Goal: Task Accomplishment & Management: Complete application form

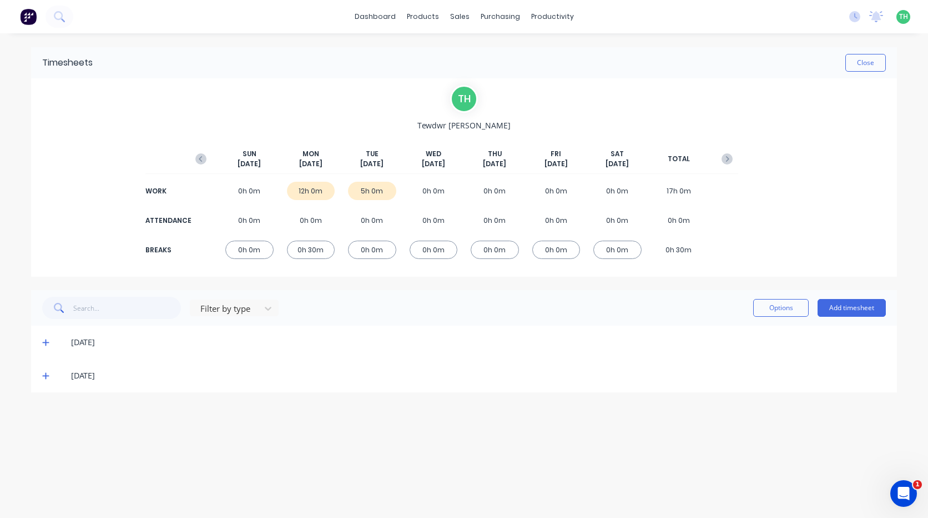
click at [43, 376] on div "14/10/25" at bounding box center [464, 375] width 866 height 33
click at [46, 376] on icon at bounding box center [45, 376] width 7 height 7
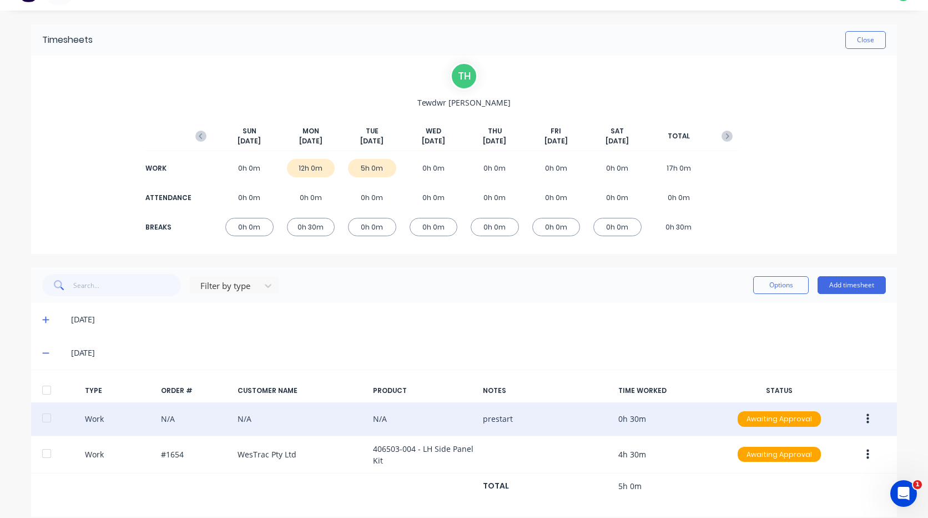
scroll to position [36, 0]
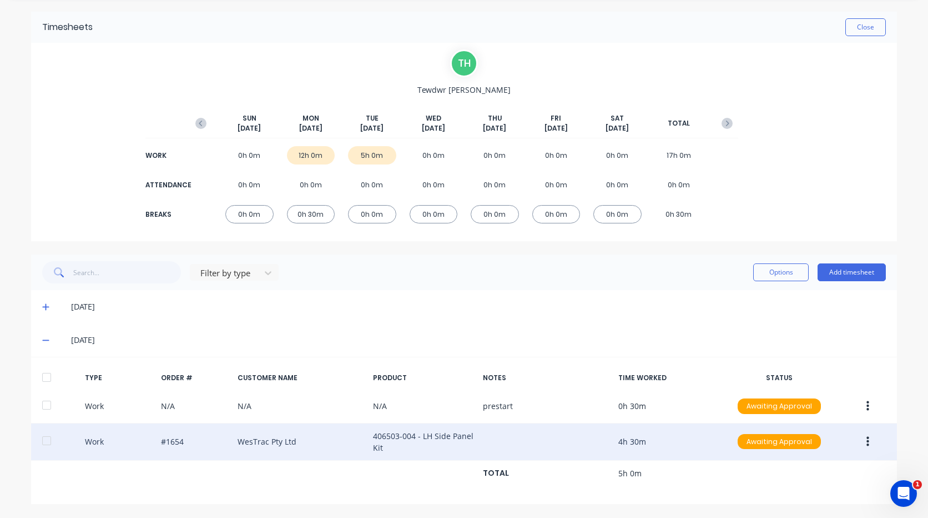
click at [867, 441] on icon "button" at bounding box center [868, 441] width 3 height 10
click at [813, 445] on div "Duplicate" at bounding box center [829, 444] width 86 height 16
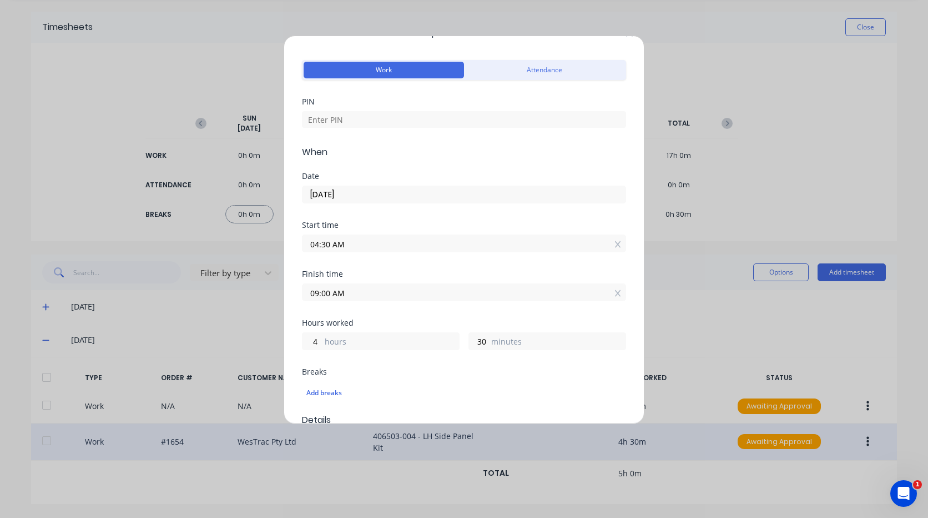
scroll to position [0, 0]
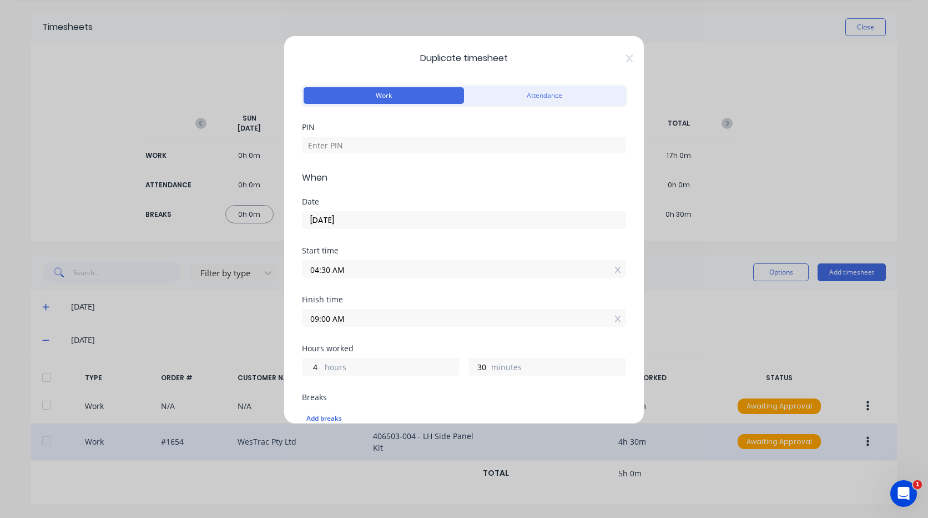
click at [624, 53] on div "Duplicate timesheet Work Attendance PIN When Date 14/10/2025 Start time 04:30 A…" at bounding box center [464, 230] width 361 height 388
click at [626, 58] on icon at bounding box center [629, 58] width 7 height 9
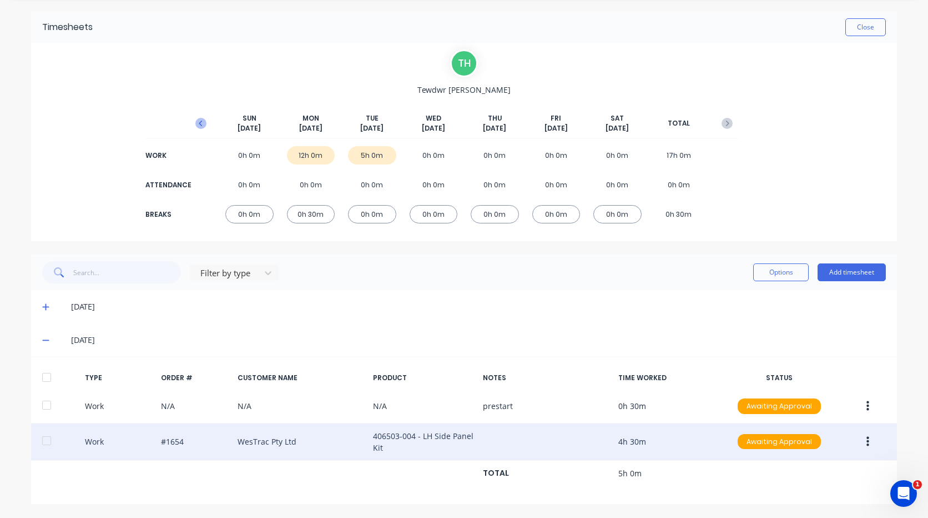
click at [201, 125] on icon "button" at bounding box center [200, 123] width 11 height 11
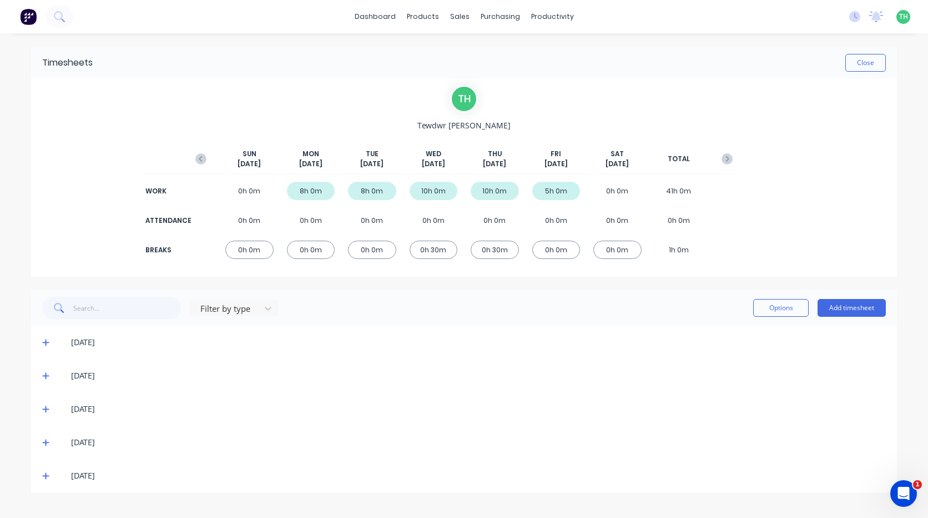
click at [47, 473] on icon at bounding box center [45, 475] width 7 height 8
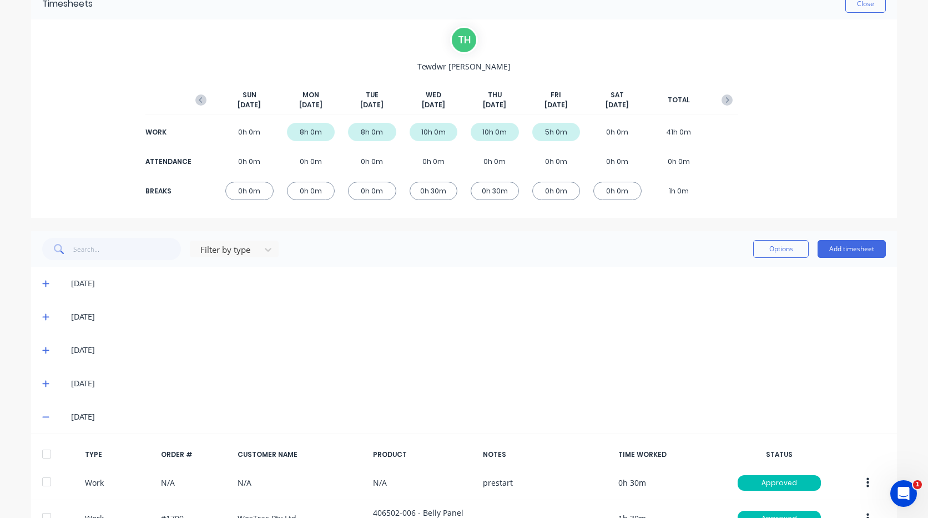
scroll to position [56, 0]
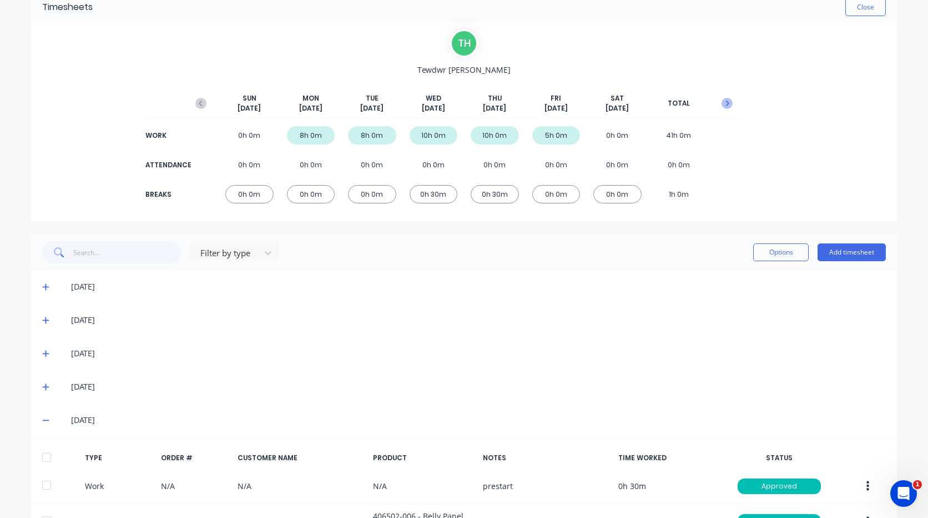
click at [729, 103] on button "button" at bounding box center [727, 103] width 22 height 20
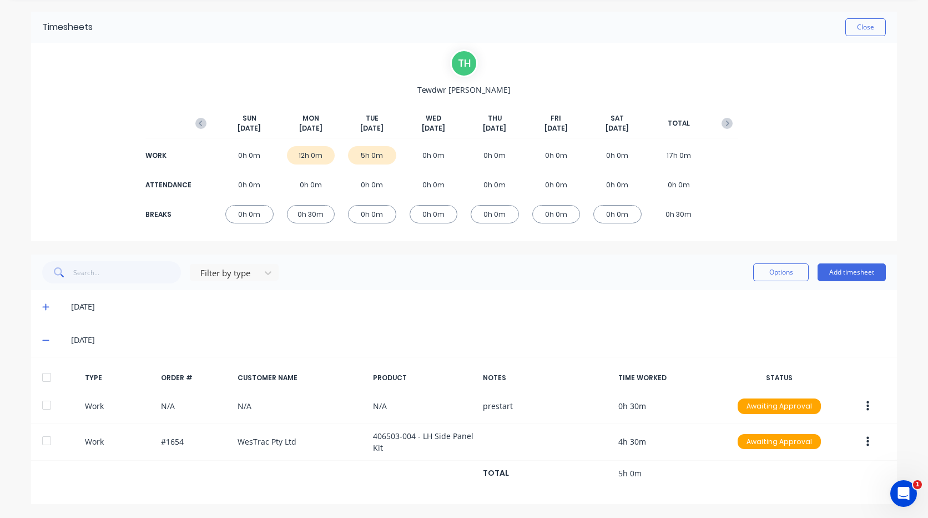
scroll to position [0, 0]
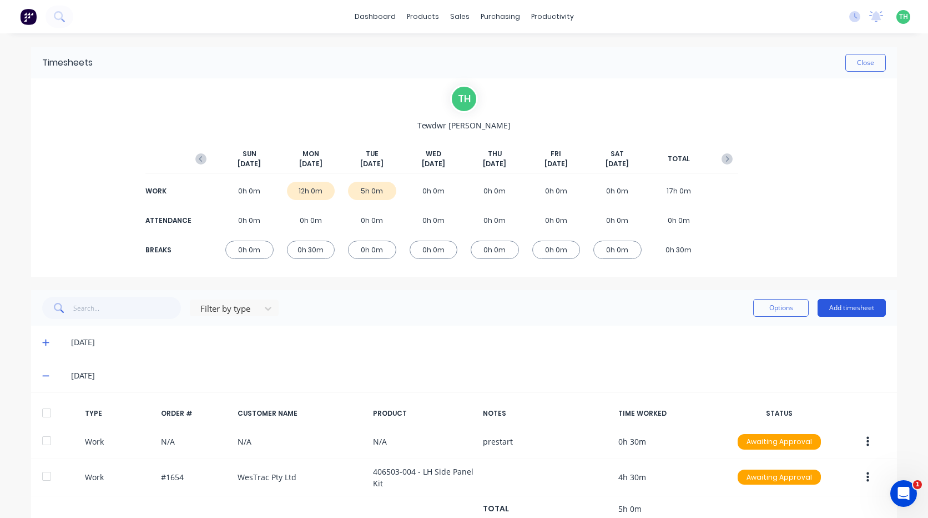
click at [849, 311] on button "Add timesheet" at bounding box center [852, 308] width 68 height 18
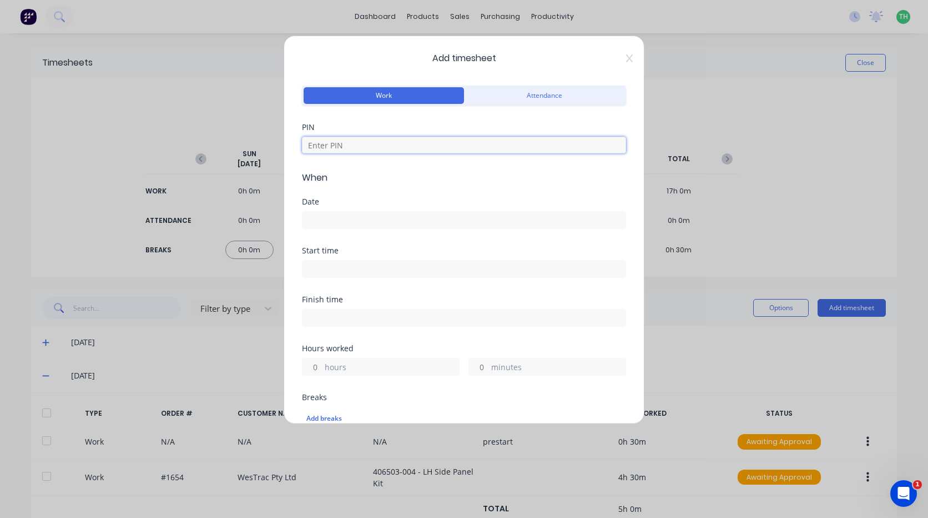
click at [365, 144] on input at bounding box center [464, 145] width 324 height 17
type input "2711"
click at [358, 270] on input at bounding box center [464, 268] width 323 height 17
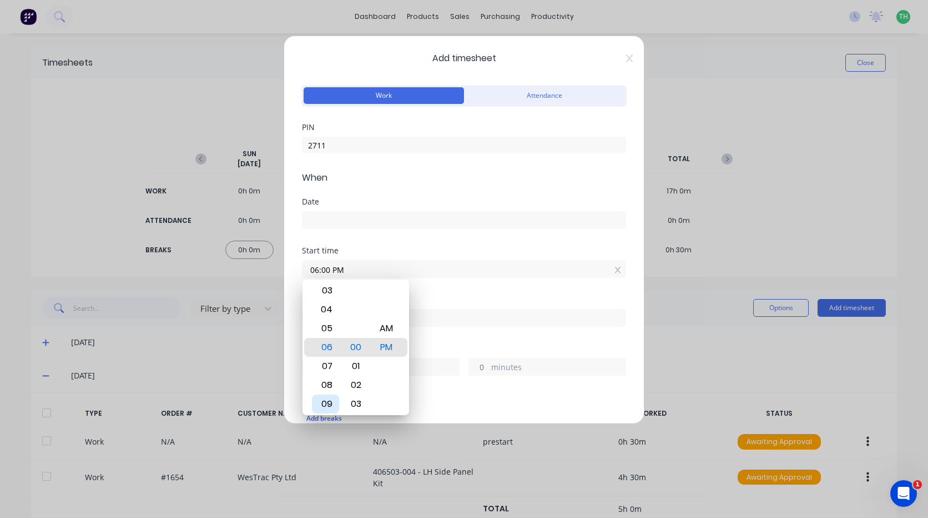
drag, startPoint x: 330, startPoint y: 403, endPoint x: 356, endPoint y: 362, distance: 48.4
click at [330, 403] on div "09" at bounding box center [325, 403] width 27 height 19
click at [388, 325] on div "AM" at bounding box center [386, 328] width 27 height 19
type input "09:00 AM"
click at [438, 285] on div "Start time 09:00 AM" at bounding box center [464, 271] width 324 height 49
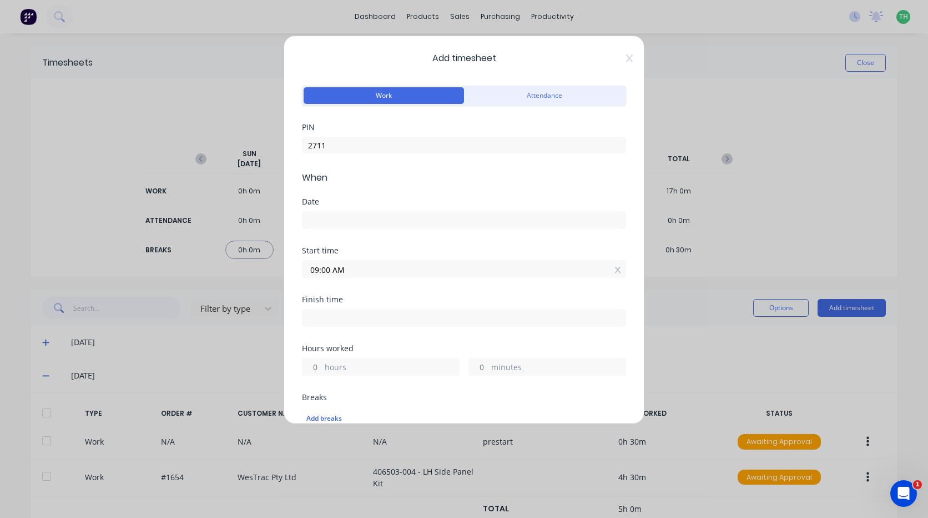
click at [351, 317] on input at bounding box center [464, 317] width 323 height 17
type input "01:00 PM"
type input "4"
type input "0"
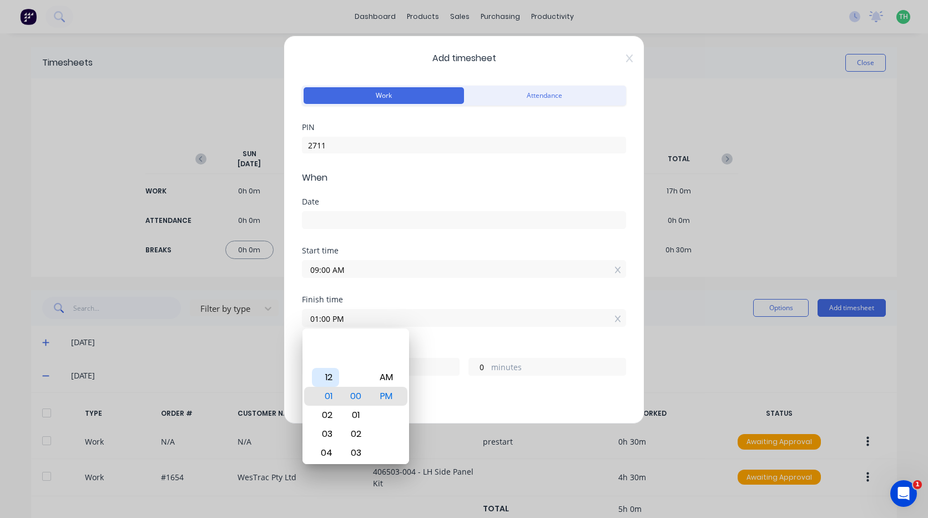
click at [330, 377] on div "12" at bounding box center [325, 377] width 27 height 19
type input "12:00 PM"
type input "3"
type input "12:03 PM"
type input "3"
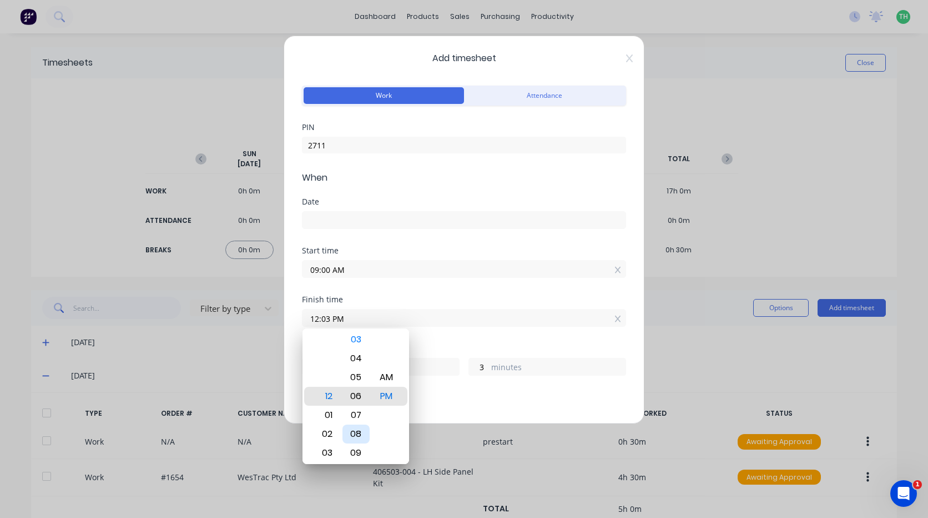
type input "12:06 PM"
type input "6"
type input "12:09 PM"
type input "9"
type input "12:12 PM"
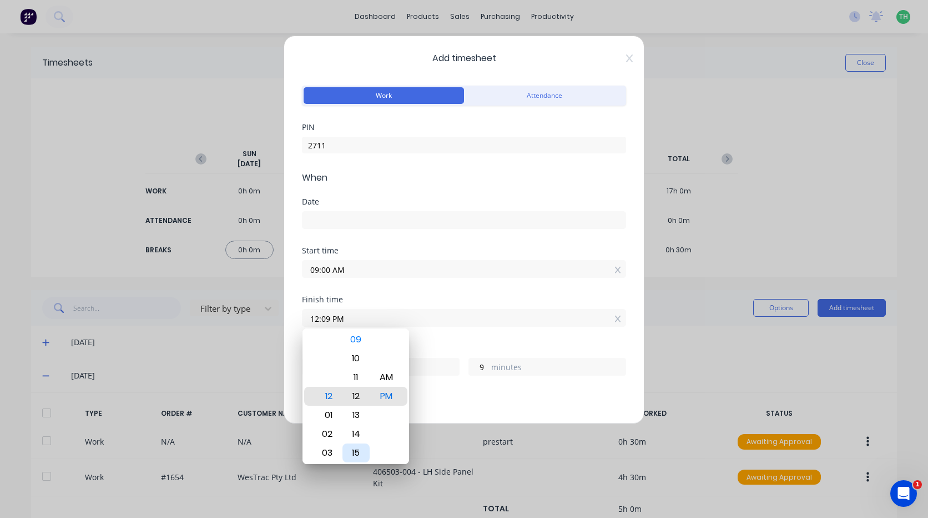
type input "12"
type input "12:15 PM"
type input "15"
type input "12:18 PM"
type input "18"
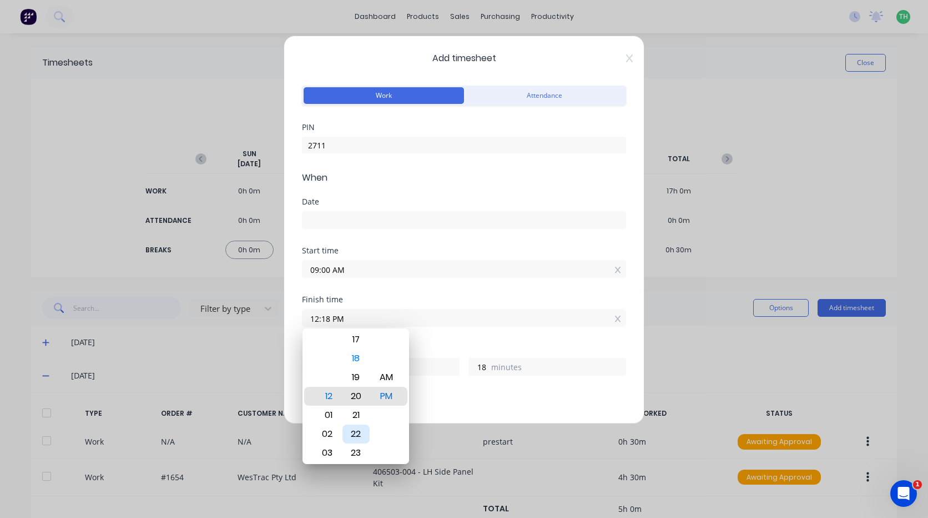
type input "12:20 PM"
type input "20"
type input "12:23 PM"
type input "23"
type input "12:26 PM"
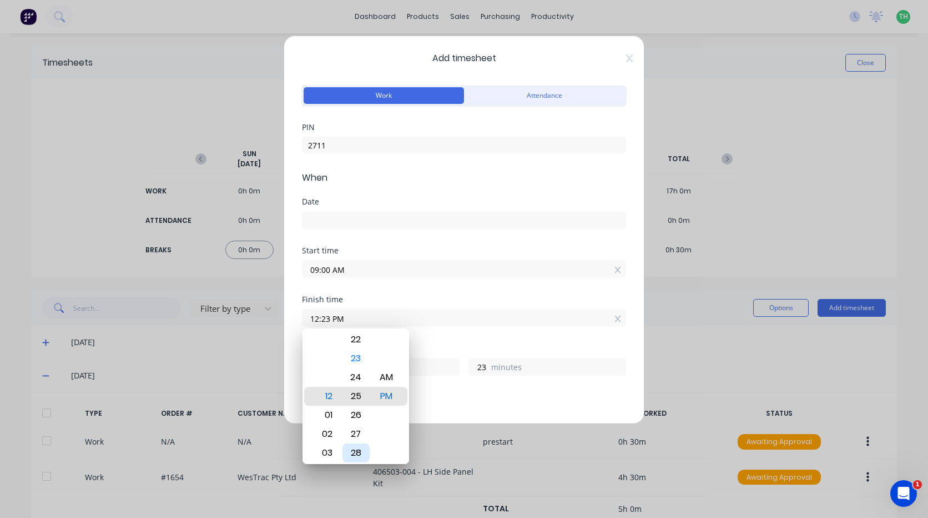
type input "26"
type input "12:27 PM"
type input "27"
click at [362, 451] on div "30" at bounding box center [356, 452] width 27 height 19
type input "12:30 PM"
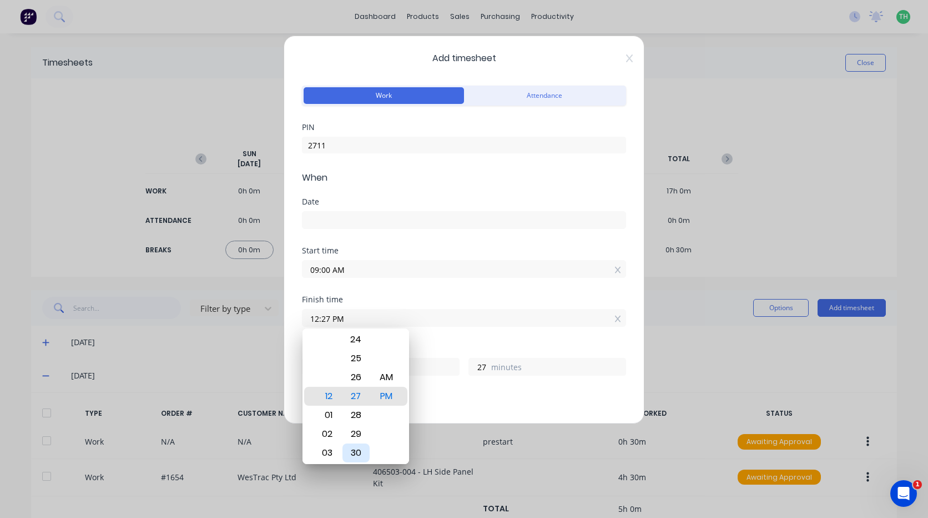
type input "30"
click at [458, 401] on div "Breaks Add breaks" at bounding box center [464, 411] width 324 height 37
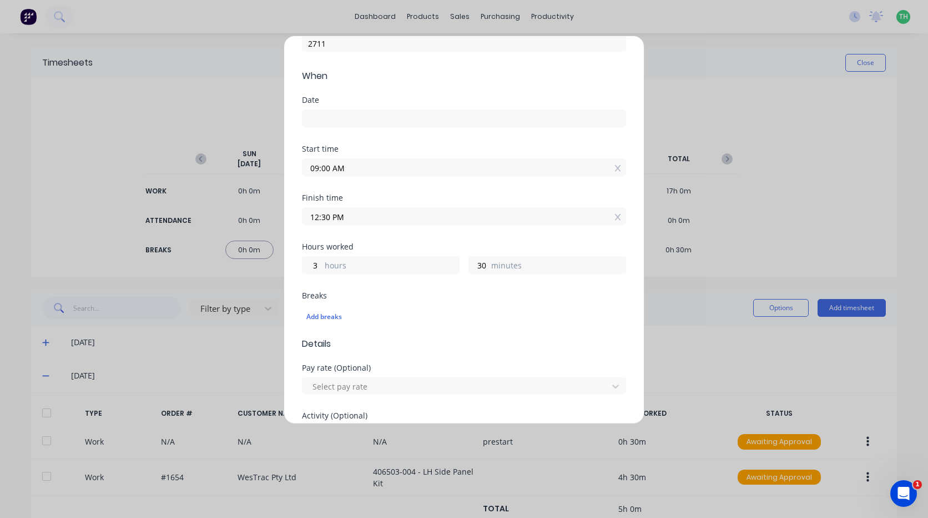
scroll to position [111, 0]
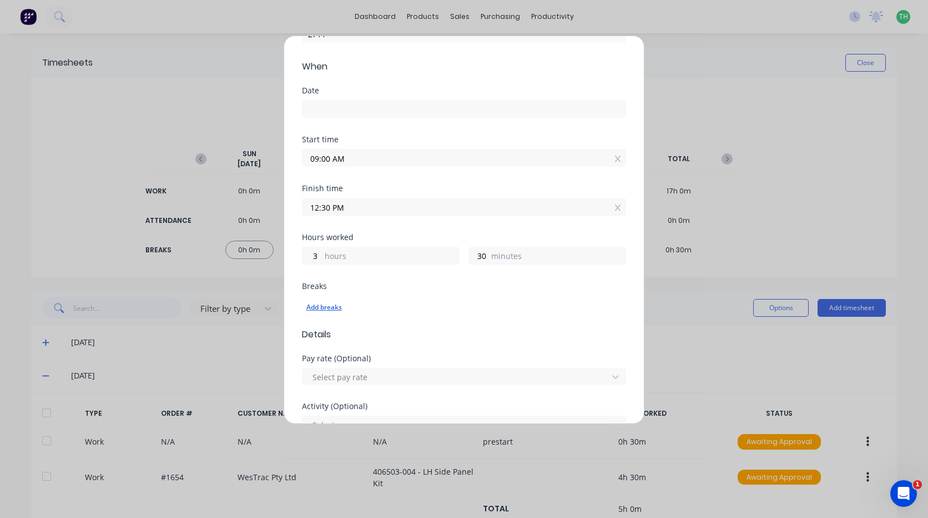
click at [327, 308] on div "Add breaks" at bounding box center [464, 307] width 315 height 14
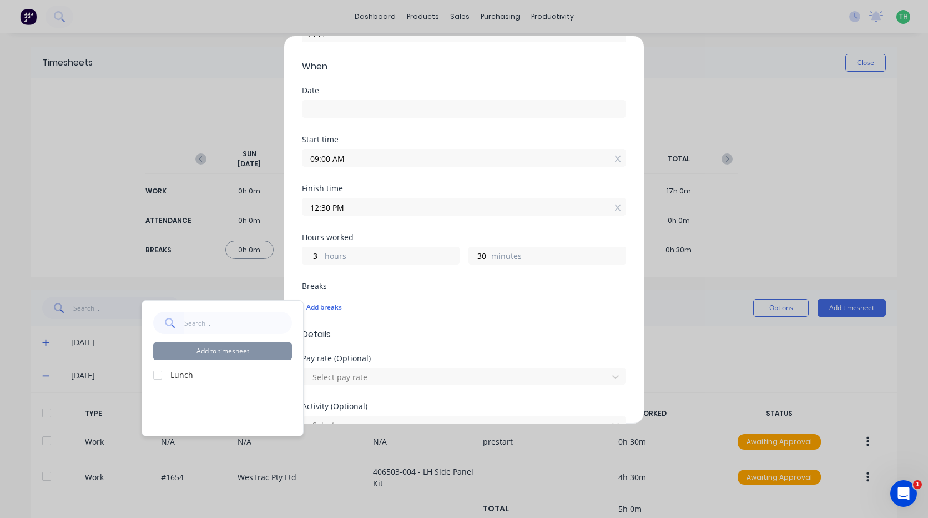
click at [163, 375] on div at bounding box center [158, 375] width 22 height 22
click at [235, 349] on button "Add to timesheet" at bounding box center [222, 351] width 139 height 18
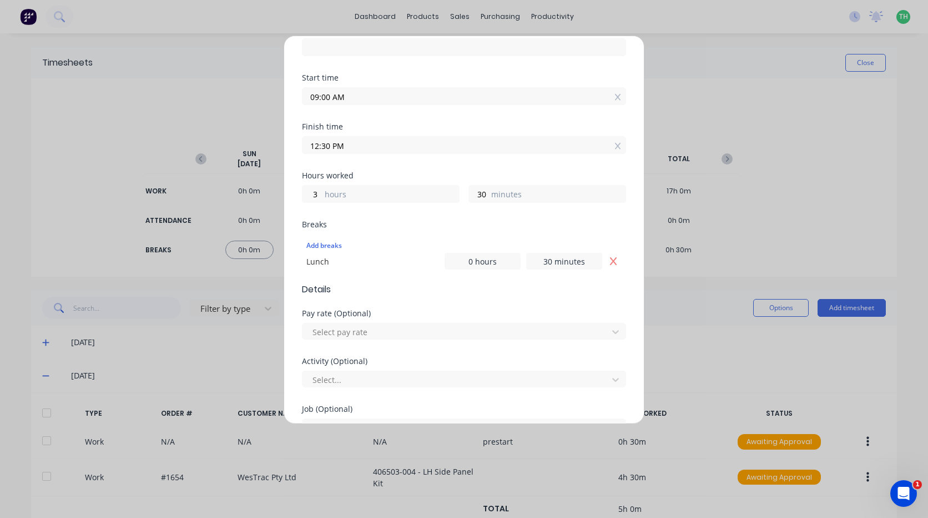
scroll to position [222, 0]
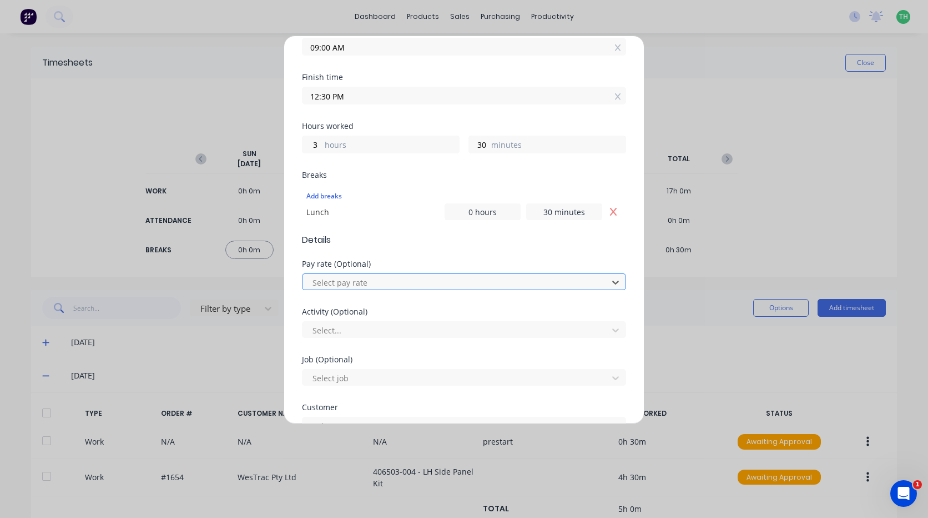
click at [410, 282] on div at bounding box center [457, 282] width 291 height 14
type input "mo"
click at [369, 330] on div at bounding box center [457, 330] width 291 height 14
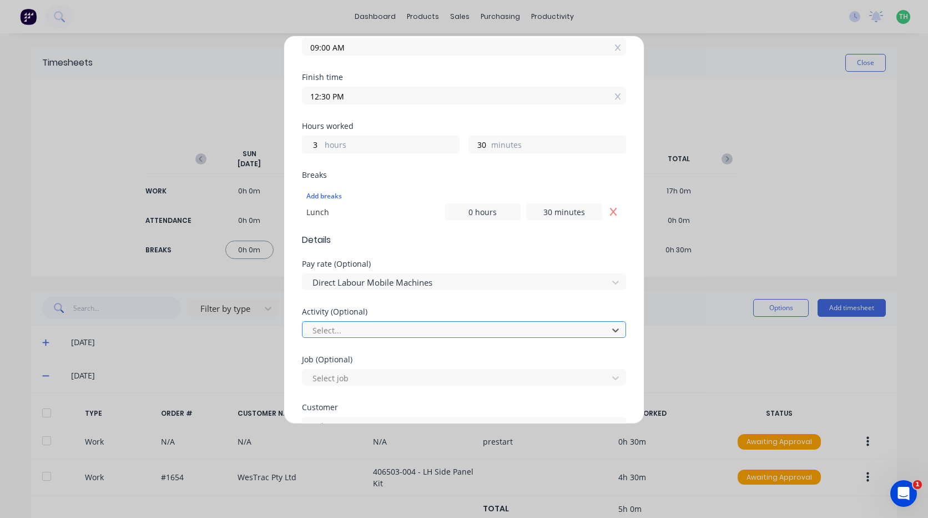
type input "m"
click at [356, 381] on div at bounding box center [457, 378] width 291 height 14
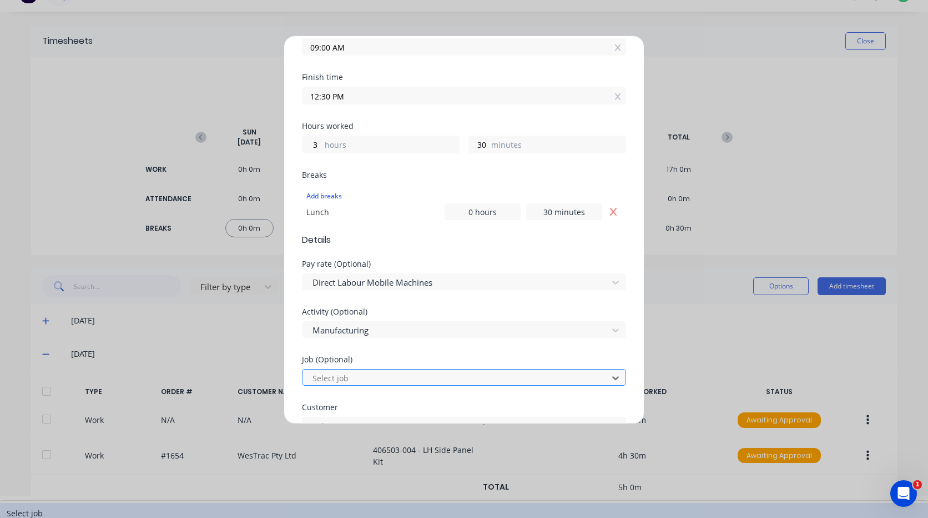
scroll to position [27, 0]
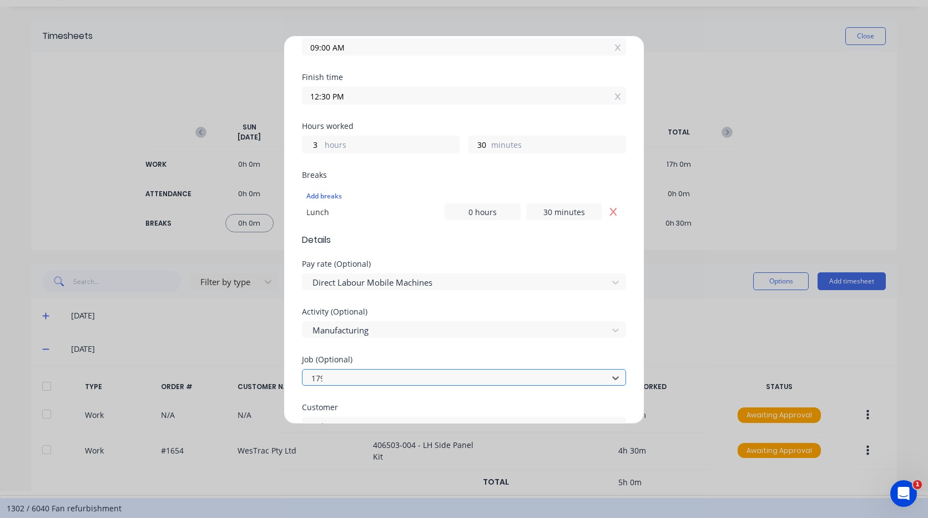
type input "1799"
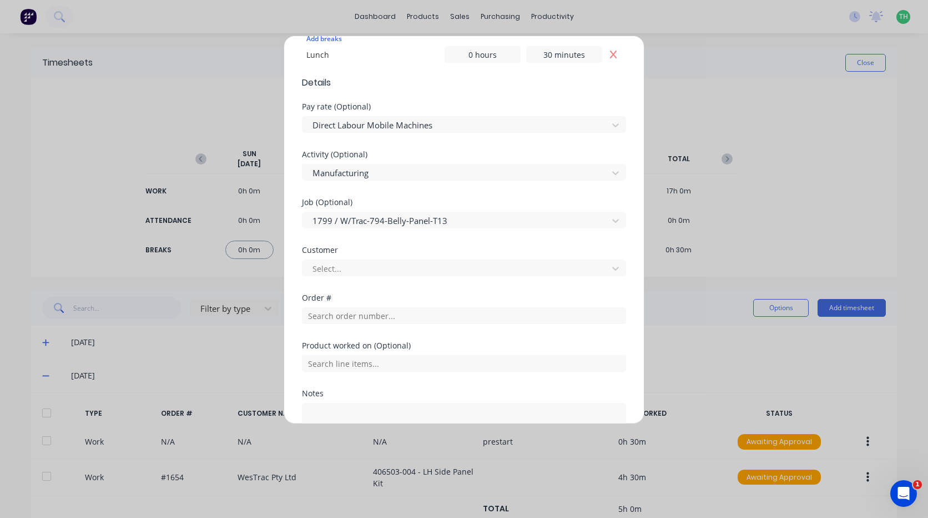
scroll to position [389, 0]
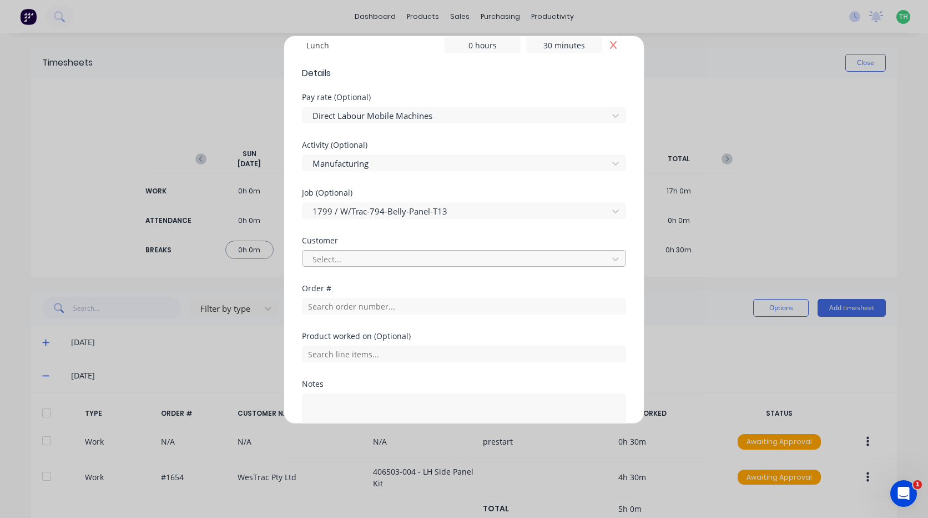
click at [370, 263] on div at bounding box center [457, 259] width 291 height 14
type input "wes"
click at [359, 299] on input "text" at bounding box center [464, 306] width 324 height 17
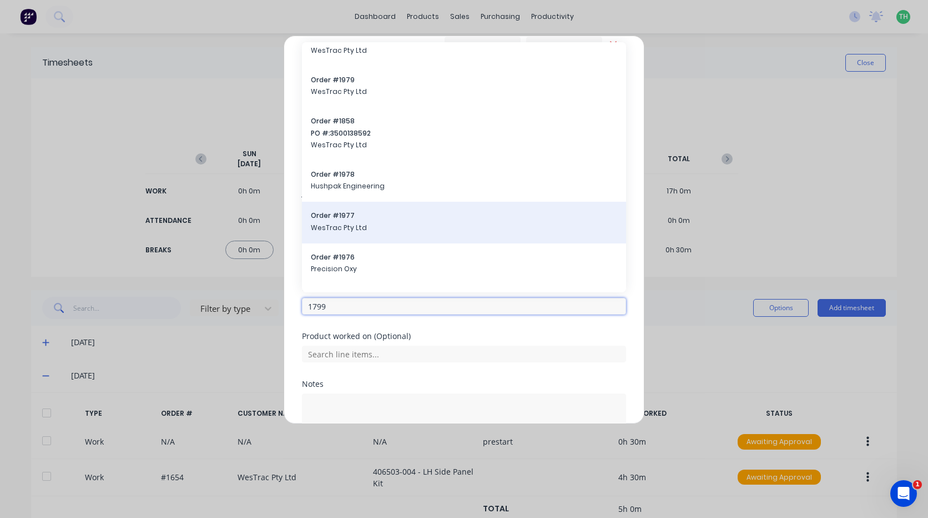
scroll to position [555, 0]
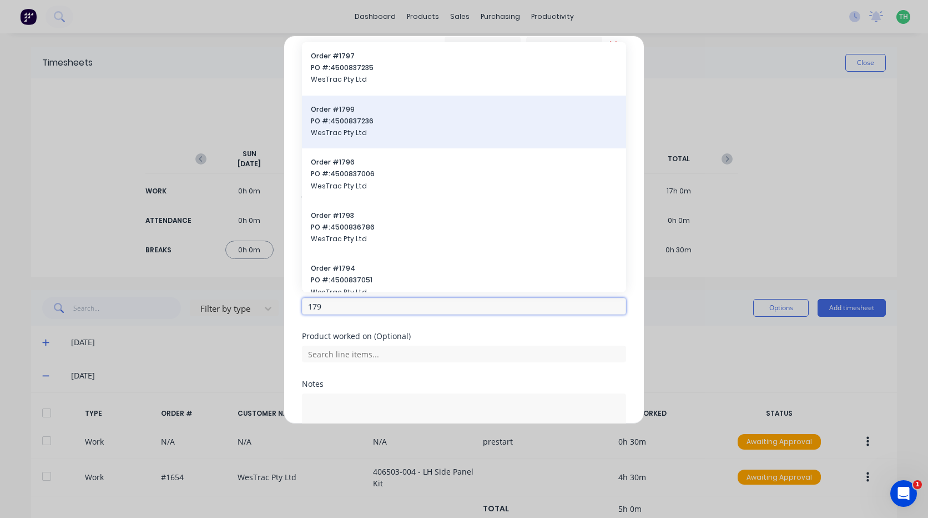
type input "179"
click at [367, 124] on span "PO #: 4500837236" at bounding box center [464, 121] width 307 height 10
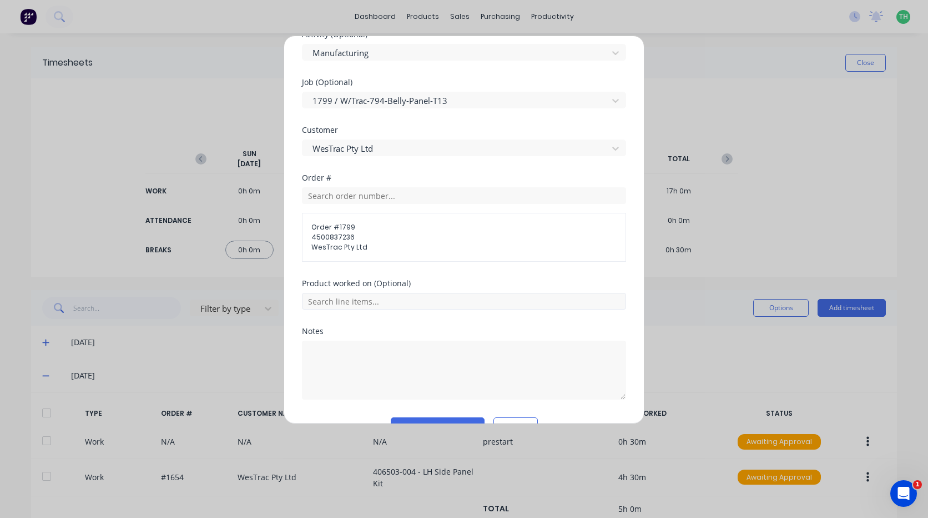
scroll to position [500, 0]
click at [378, 305] on input "text" at bounding box center [464, 300] width 324 height 17
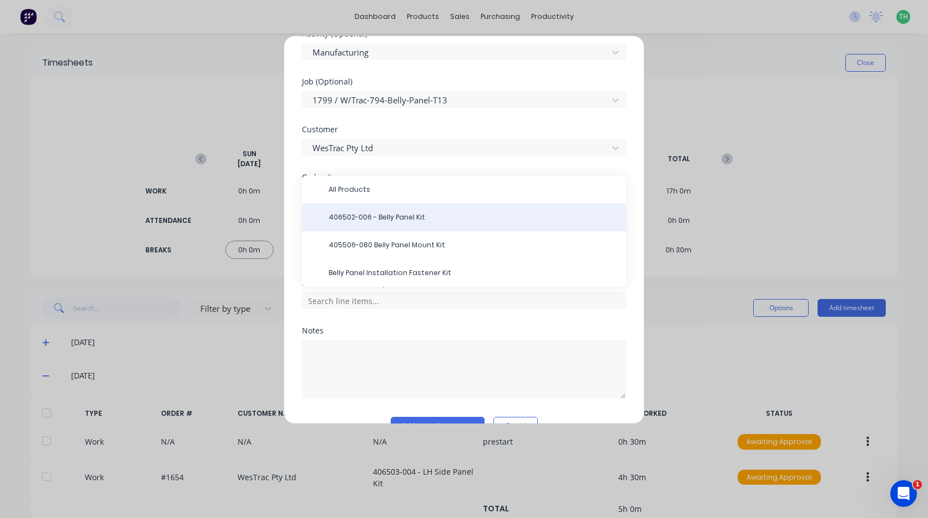
click at [395, 218] on span "406502-006 - Belly Panel Kit" at bounding box center [473, 217] width 289 height 10
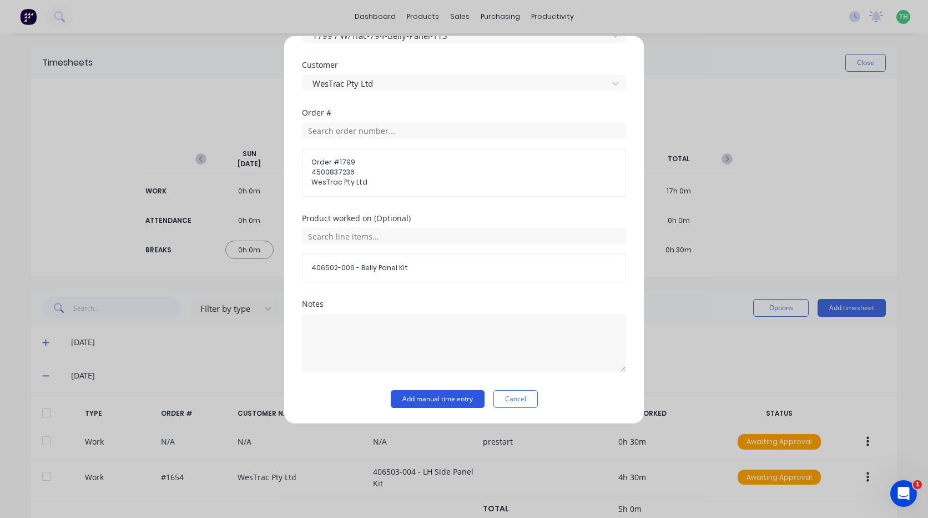
click at [420, 394] on button "Add manual time entry" at bounding box center [438, 399] width 94 height 18
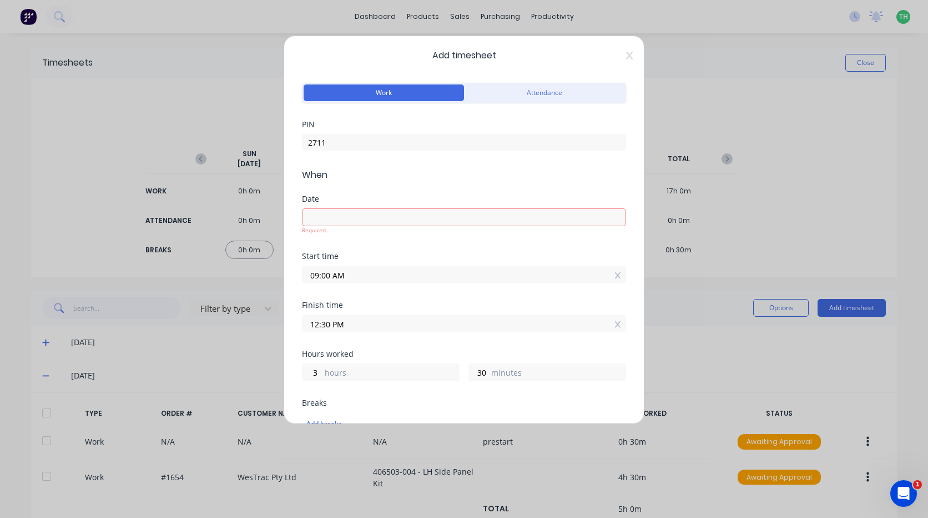
scroll to position [0, 0]
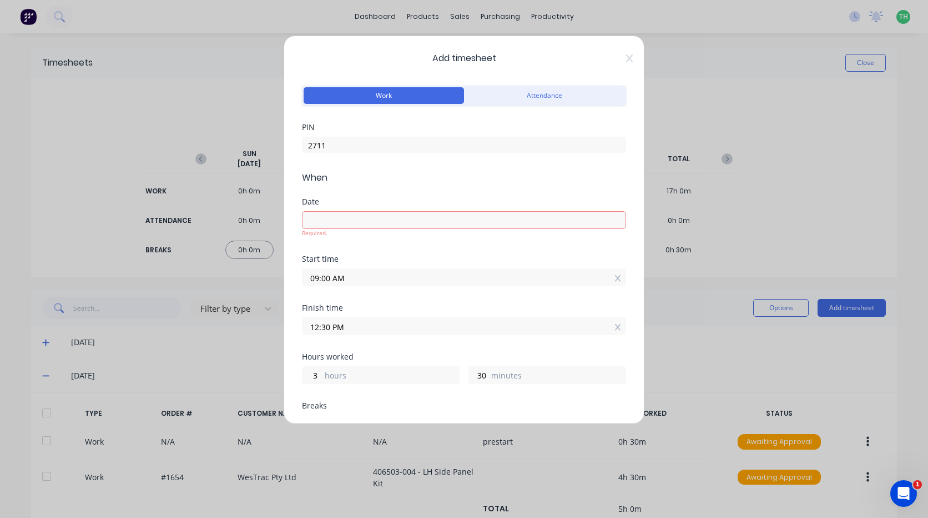
click at [367, 217] on input at bounding box center [464, 220] width 323 height 17
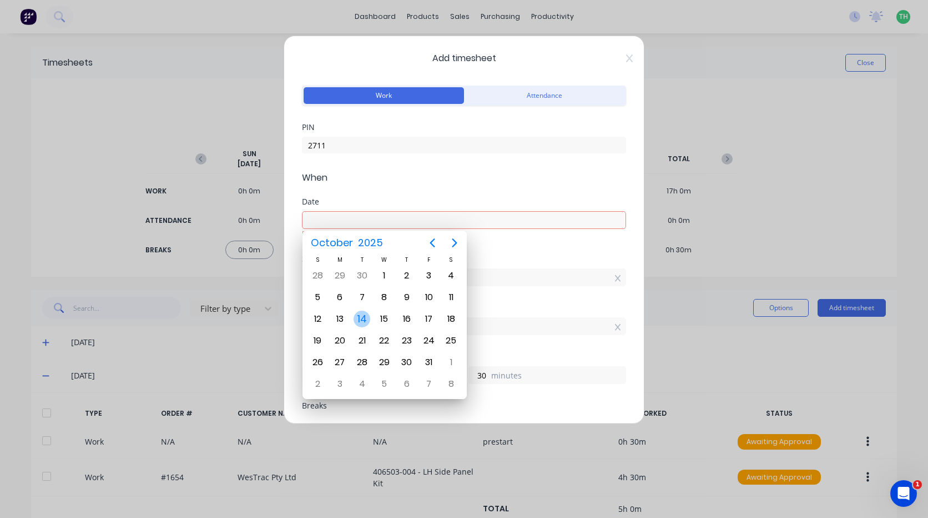
click at [366, 317] on div "14" at bounding box center [362, 318] width 17 height 17
type input "14/10/2025"
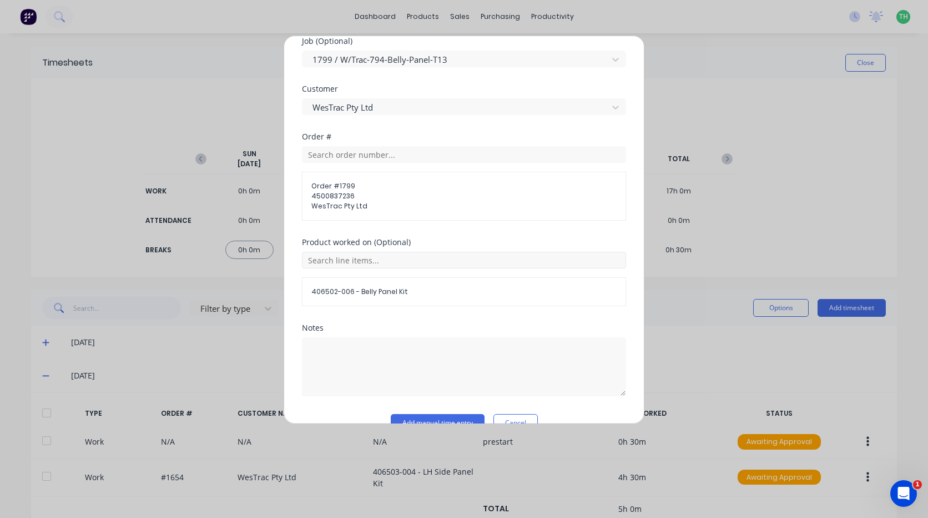
scroll to position [555, 0]
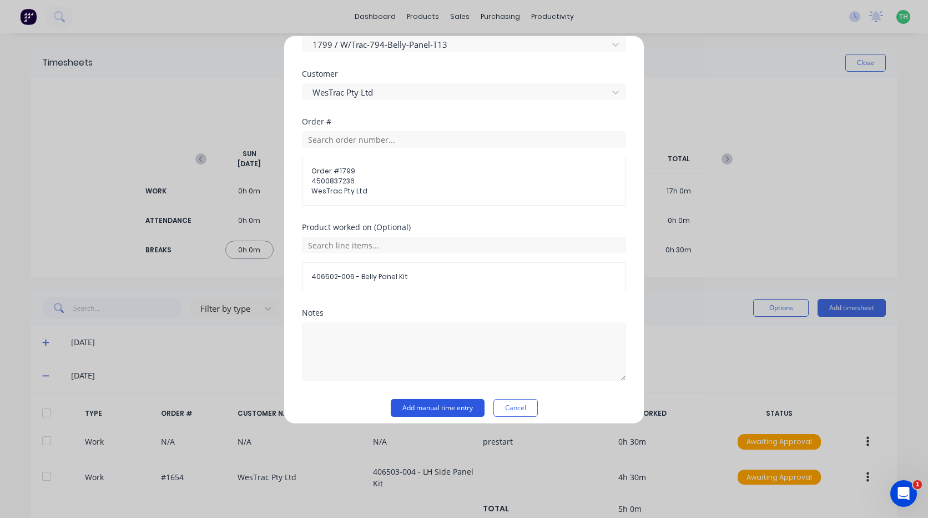
click at [445, 406] on button "Add manual time entry" at bounding box center [438, 408] width 94 height 18
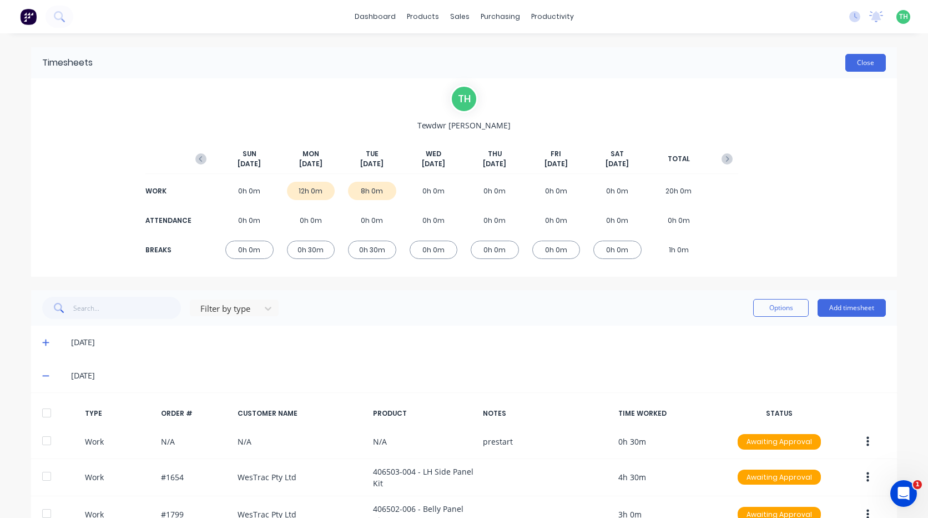
click at [859, 66] on button "Close" at bounding box center [866, 63] width 41 height 18
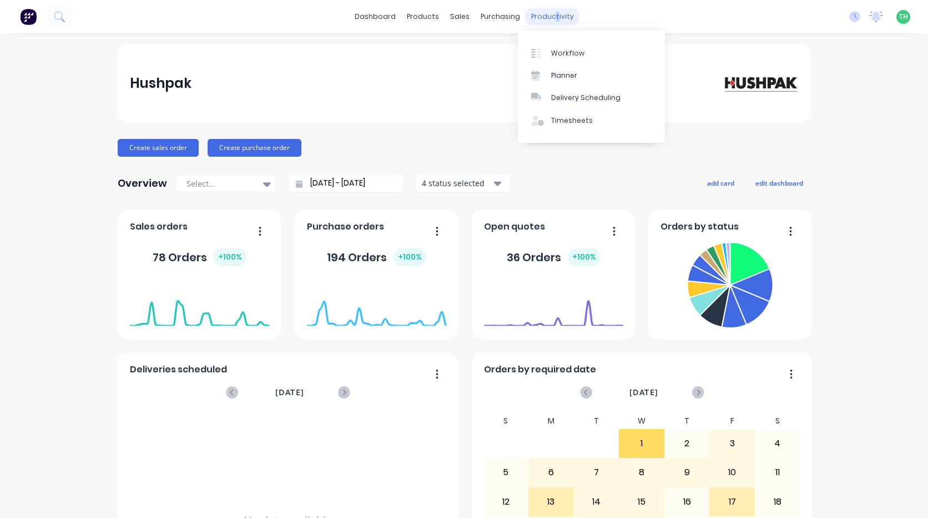
click at [548, 17] on div "productivity" at bounding box center [553, 16] width 54 height 17
drag, startPoint x: 548, startPoint y: 17, endPoint x: 574, endPoint y: 117, distance: 104.0
click at [576, 122] on div "Hushpak" at bounding box center [464, 83] width 693 height 78
click at [565, 116] on div "Timesheets" at bounding box center [572, 121] width 42 height 10
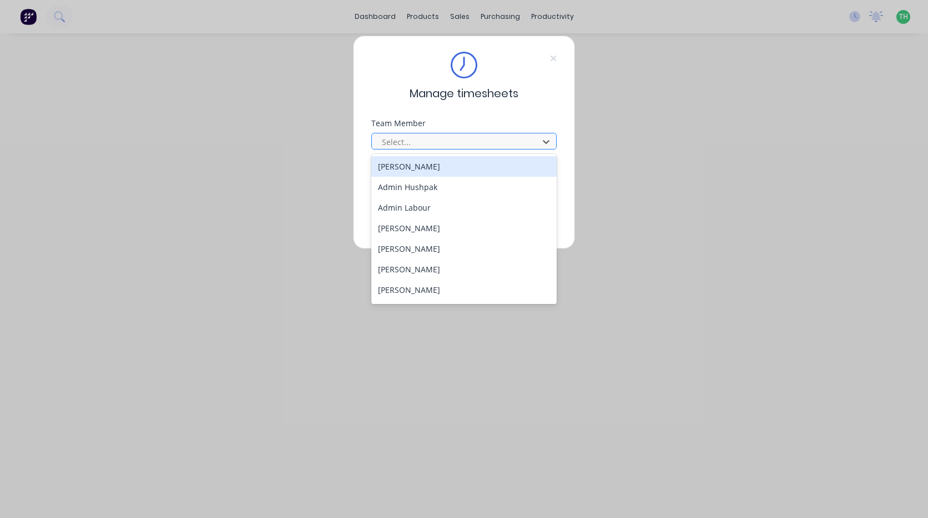
click at [486, 143] on div at bounding box center [457, 142] width 152 height 14
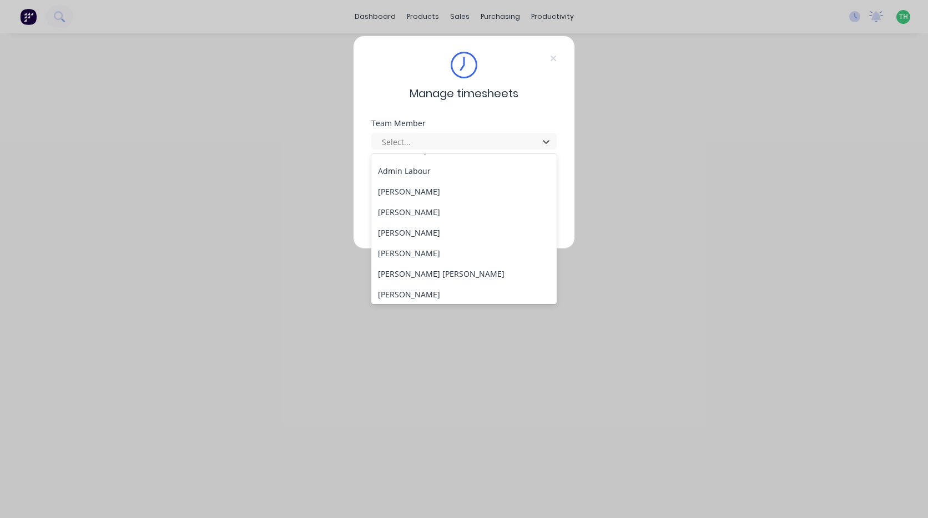
scroll to position [167, 0]
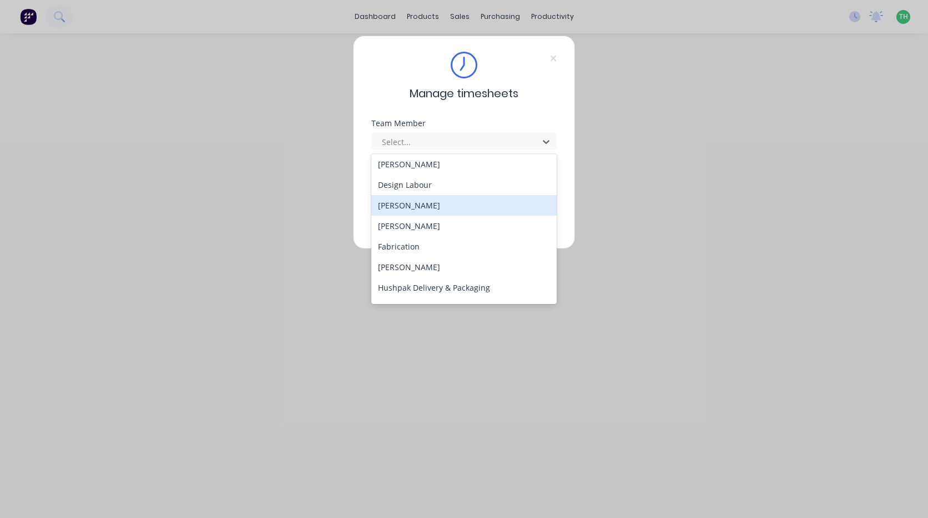
click at [419, 205] on div "Domenic Cooksey" at bounding box center [464, 205] width 185 height 21
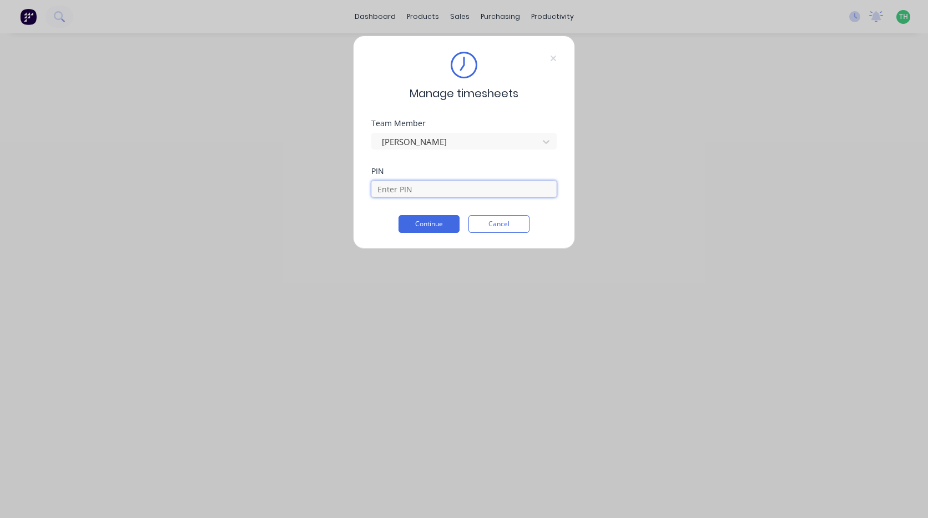
click at [428, 188] on input at bounding box center [464, 188] width 185 height 17
type input "2958"
click at [399, 215] on button "Continue" at bounding box center [429, 224] width 61 height 18
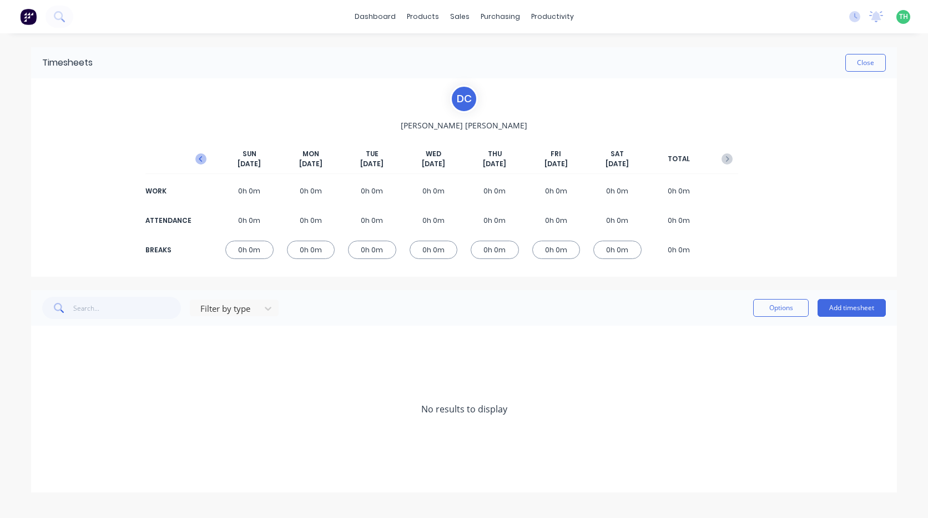
click at [204, 163] on icon "button" at bounding box center [200, 158] width 11 height 11
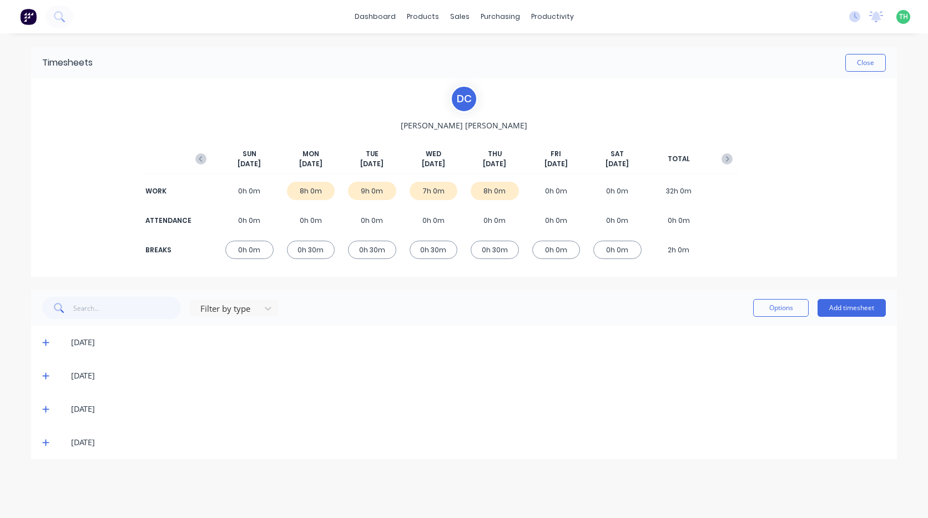
click at [48, 411] on icon at bounding box center [45, 409] width 7 height 8
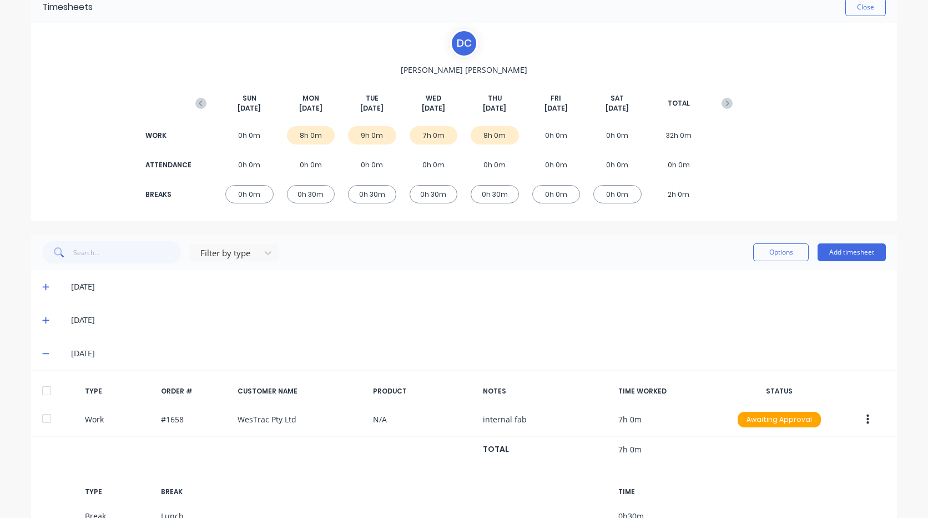
scroll to position [111, 0]
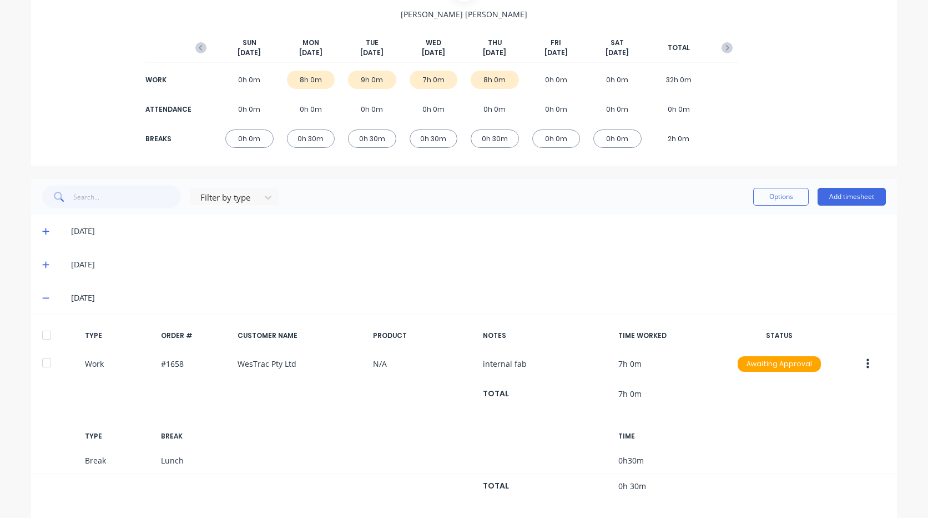
click at [42, 298] on icon at bounding box center [45, 298] width 7 height 1
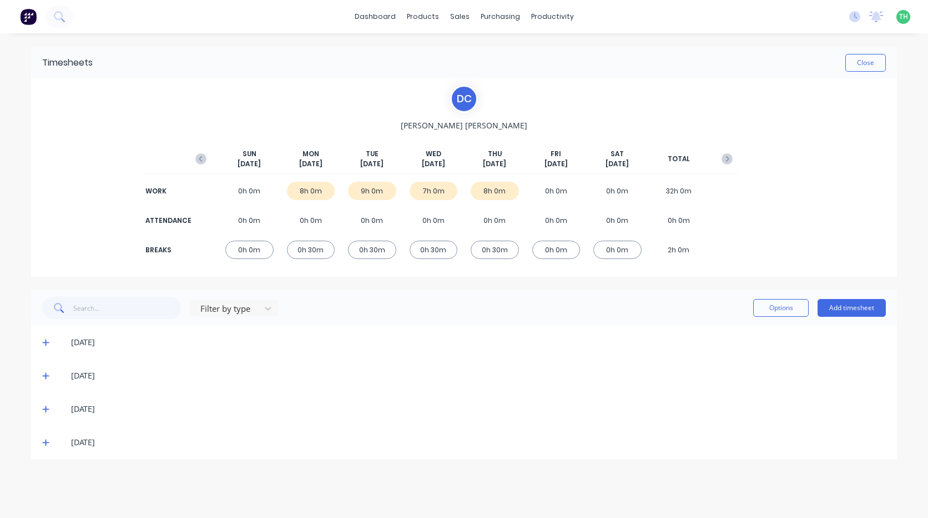
scroll to position [0, 0]
click at [860, 312] on button "Add timesheet" at bounding box center [852, 308] width 68 height 18
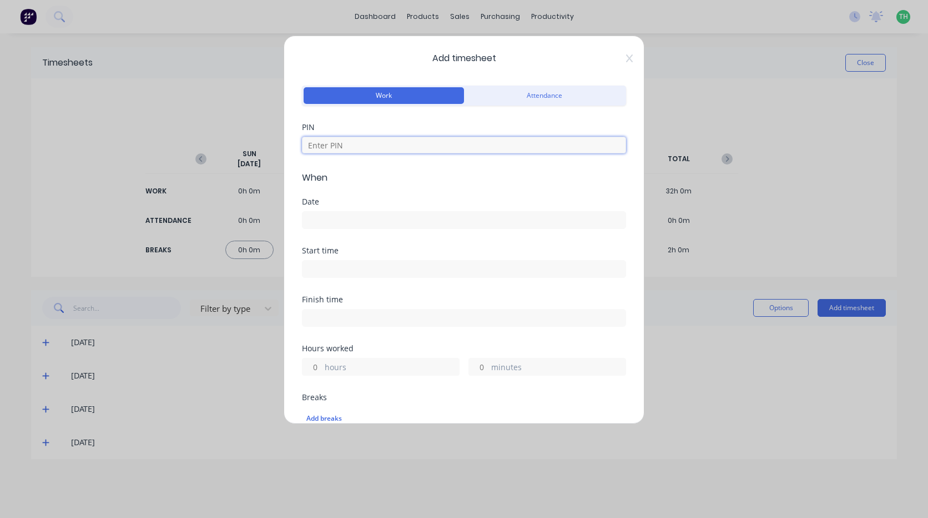
click at [359, 148] on input at bounding box center [464, 145] width 324 height 17
type input "2958"
click at [626, 54] on icon at bounding box center [629, 58] width 7 height 9
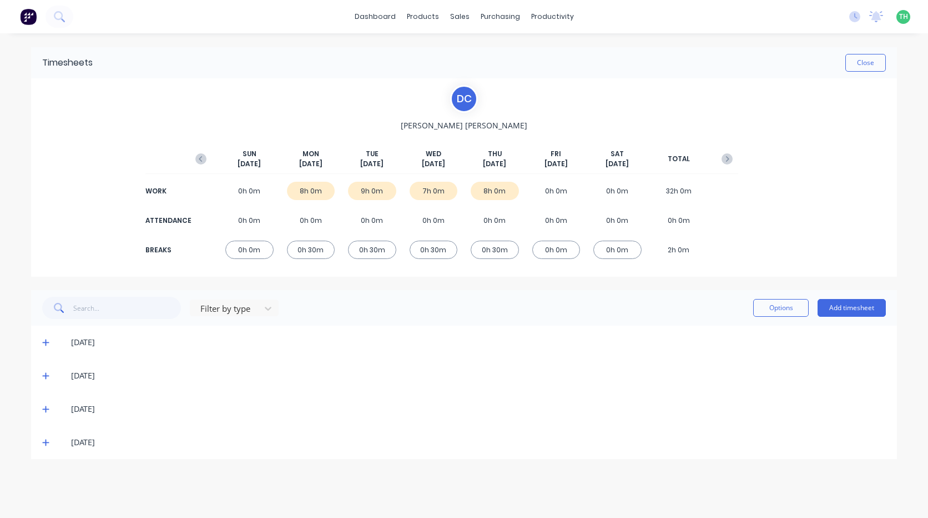
click at [41, 444] on div "09/10/25" at bounding box center [464, 441] width 866 height 33
click at [48, 445] on icon at bounding box center [45, 442] width 7 height 8
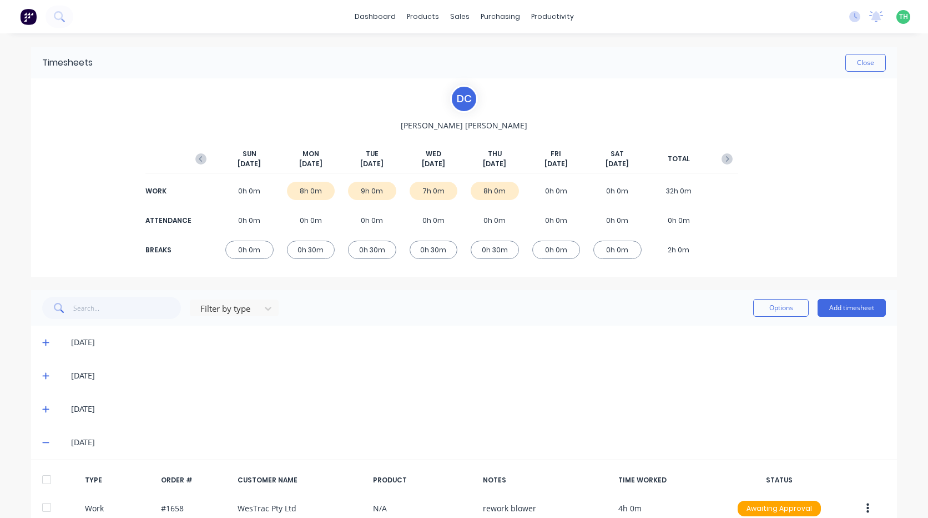
scroll to position [135, 0]
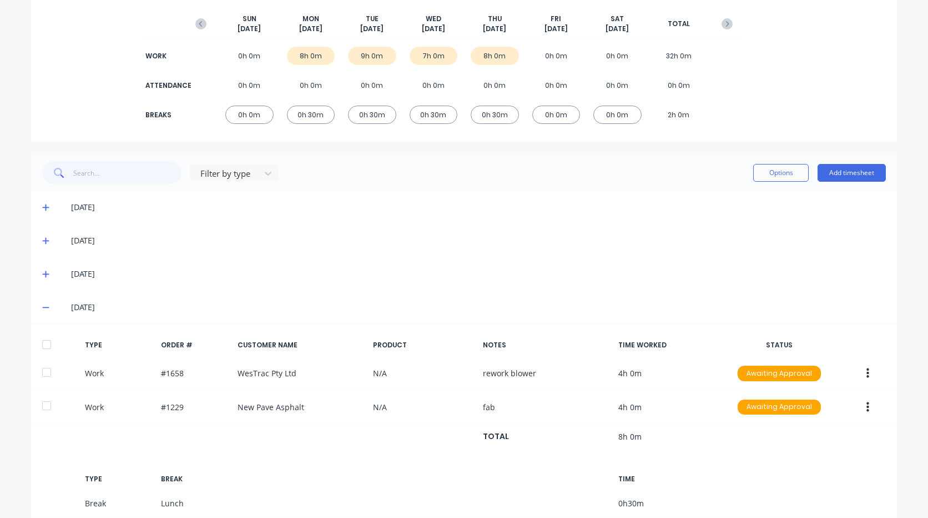
click at [42, 311] on icon at bounding box center [45, 307] width 7 height 8
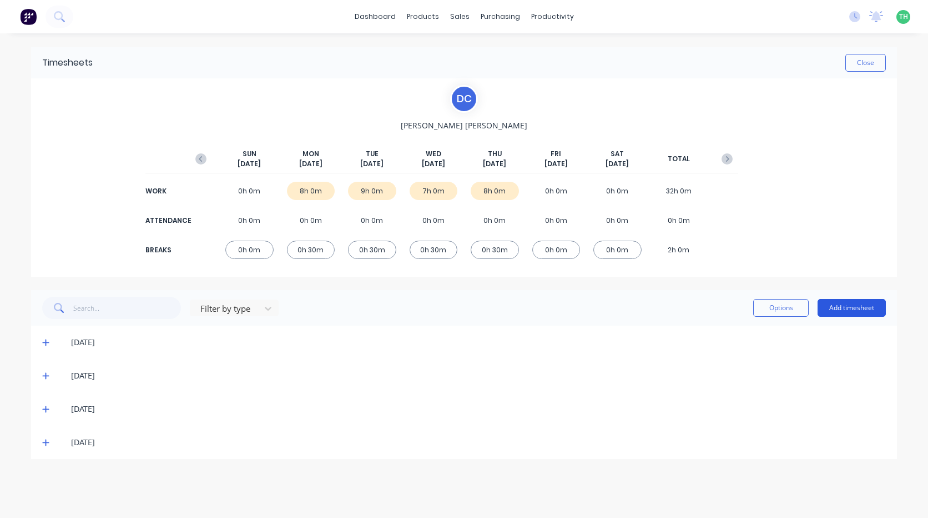
click at [865, 306] on button "Add timesheet" at bounding box center [852, 308] width 68 height 18
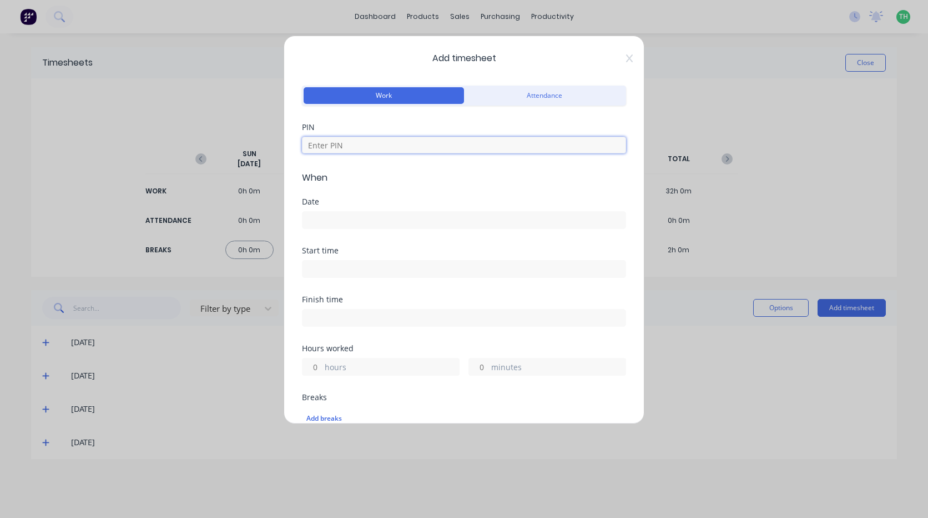
click at [434, 142] on input at bounding box center [464, 145] width 324 height 17
type input "2958"
click at [334, 227] on input at bounding box center [464, 220] width 323 height 17
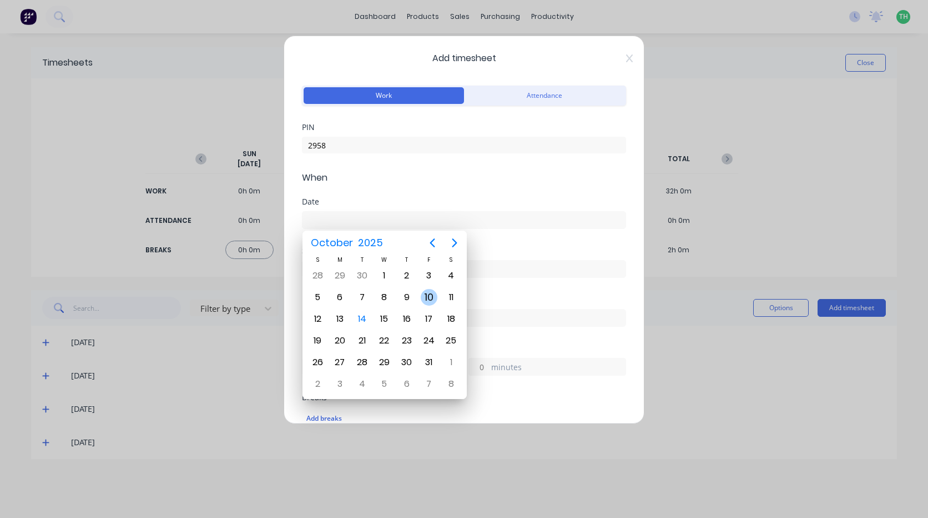
click at [434, 299] on div "10" at bounding box center [429, 297] width 17 height 17
type input "10/10/2025"
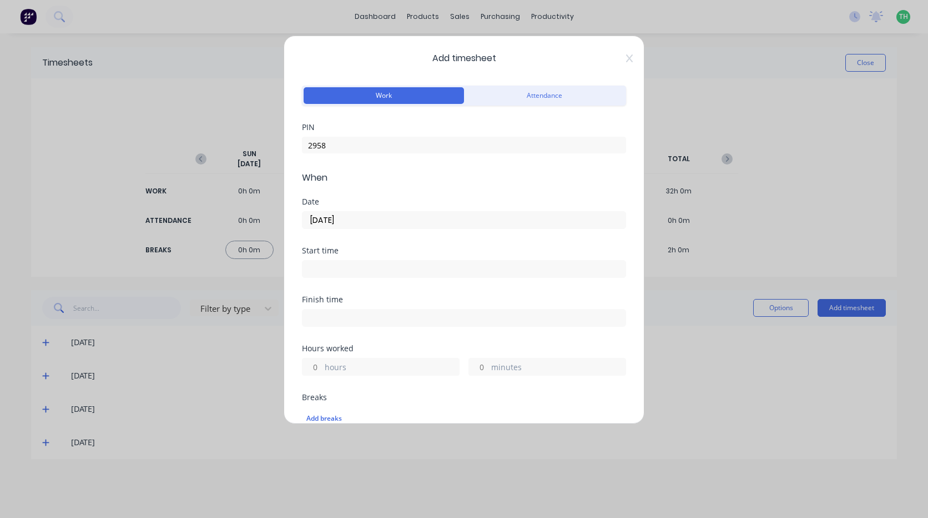
click at [371, 261] on input at bounding box center [464, 268] width 323 height 17
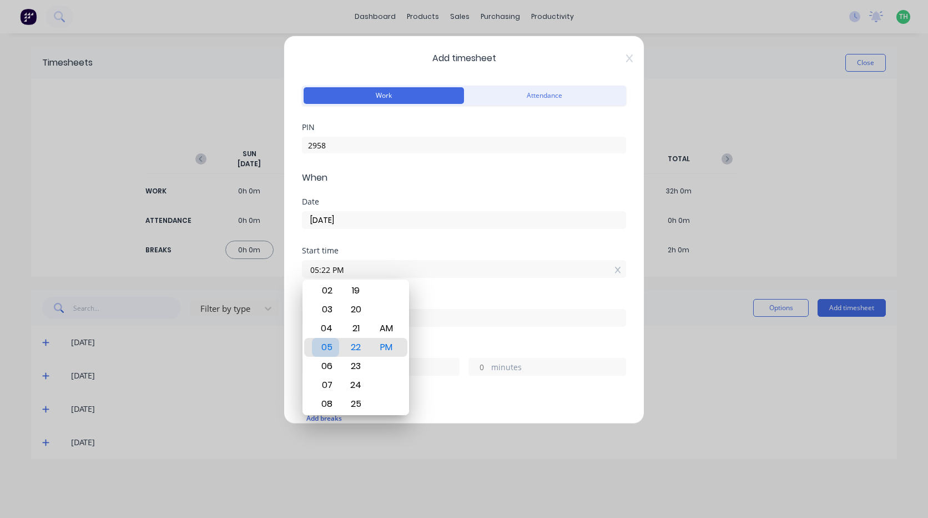
click at [330, 349] on div "05" at bounding box center [325, 347] width 27 height 19
click at [394, 332] on div "AM" at bounding box center [386, 328] width 27 height 19
type input "05:00 AM"
click at [475, 335] on div "Finish time" at bounding box center [464, 319] width 324 height 49
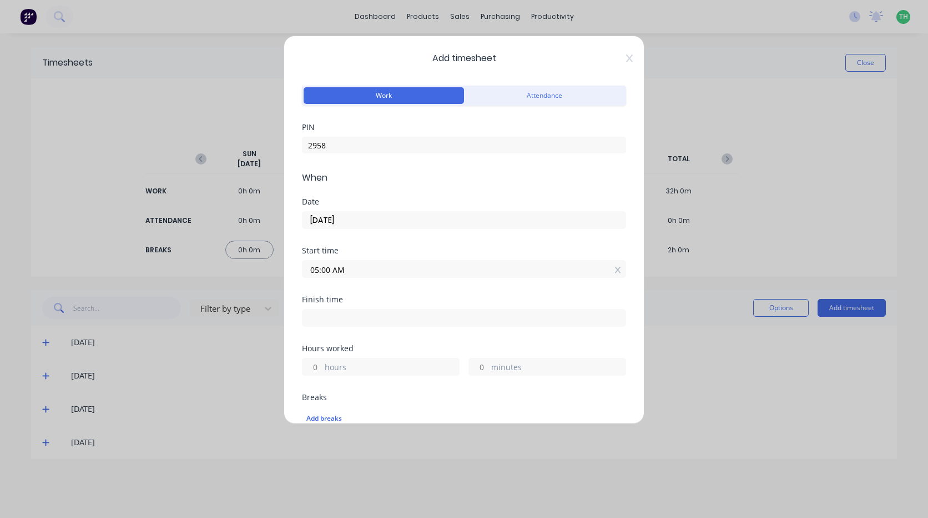
click at [430, 322] on input at bounding box center [464, 317] width 323 height 17
type input "01:23 PM"
type input "8"
type input "23"
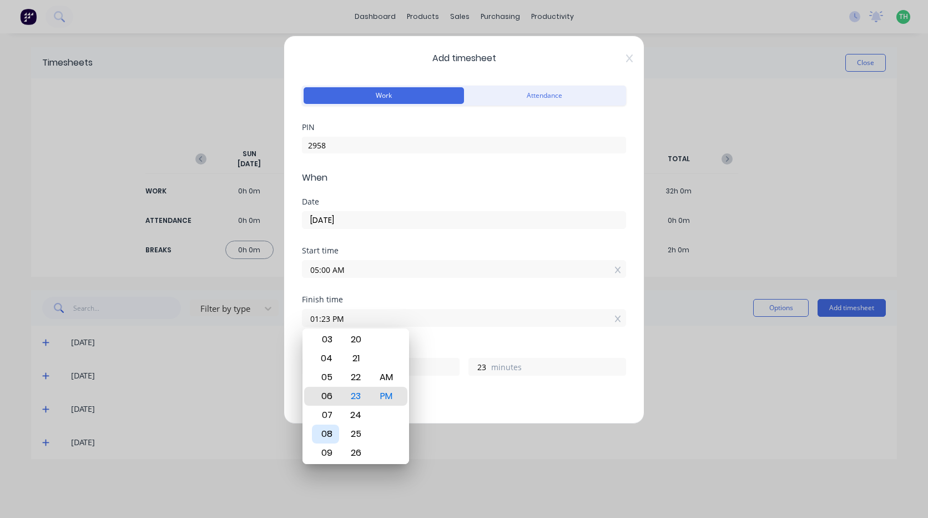
type input "06:23 PM"
type input "13"
type input "11:23 PM"
type input "18"
type input "11:19 PM"
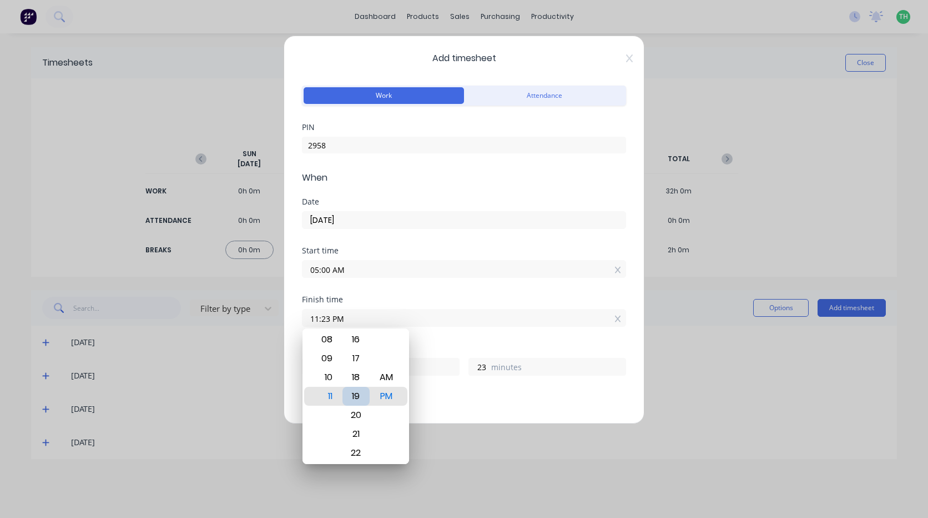
type input "19"
type input "11:15 PM"
type input "15"
type input "11:11 PM"
type input "11"
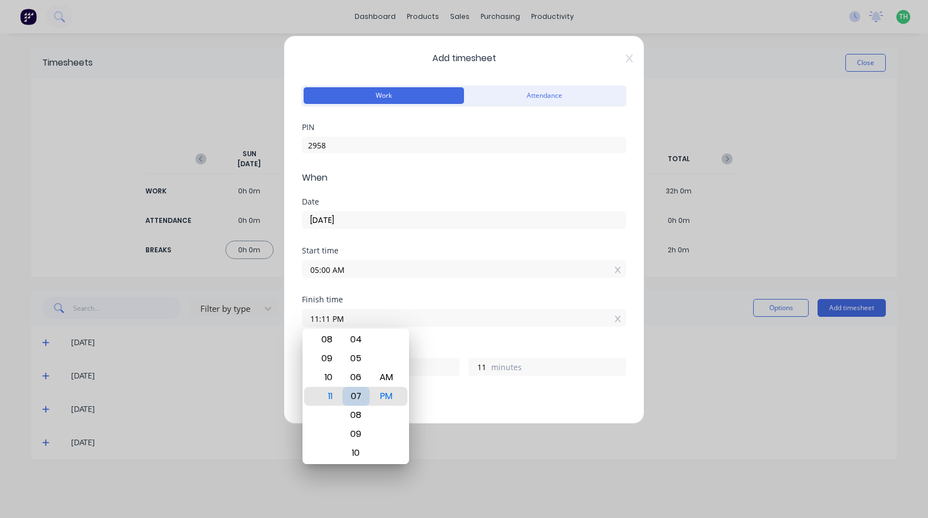
type input "11:07 PM"
type input "7"
type input "11:03 PM"
type input "3"
type input "11:00 PM"
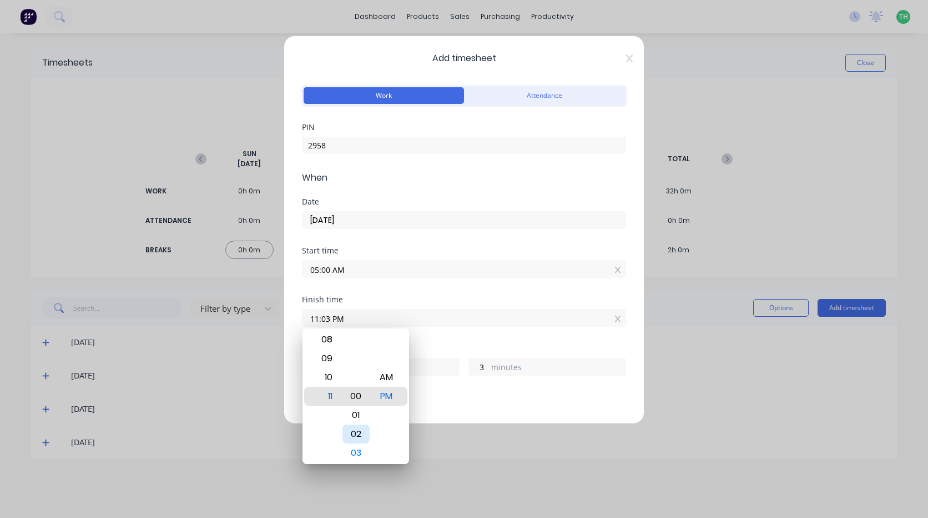
type input "0"
click at [362, 397] on div "00" at bounding box center [356, 396] width 27 height 19
click at [392, 378] on div "AM" at bounding box center [386, 377] width 27 height 19
type input "11:00 AM"
type input "6"
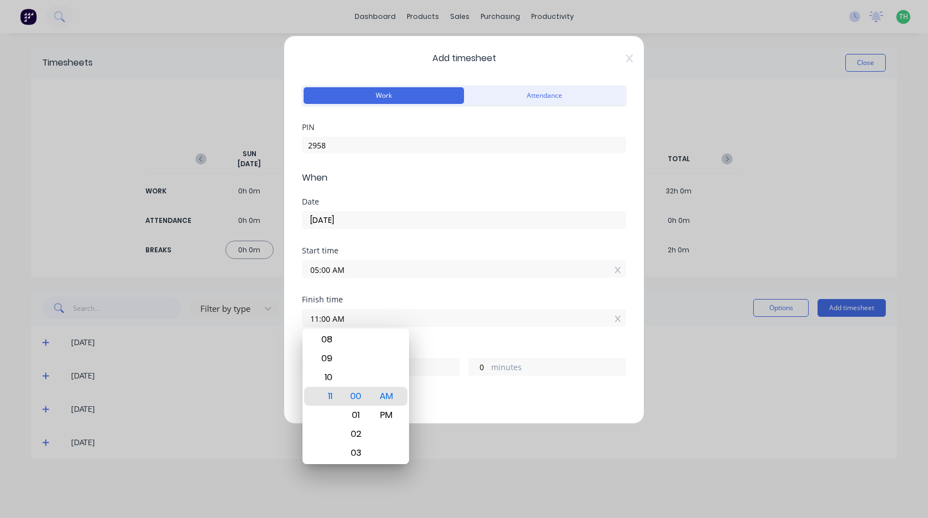
click at [421, 384] on div "Hours worked 6 hours 0 minutes" at bounding box center [464, 368] width 324 height 49
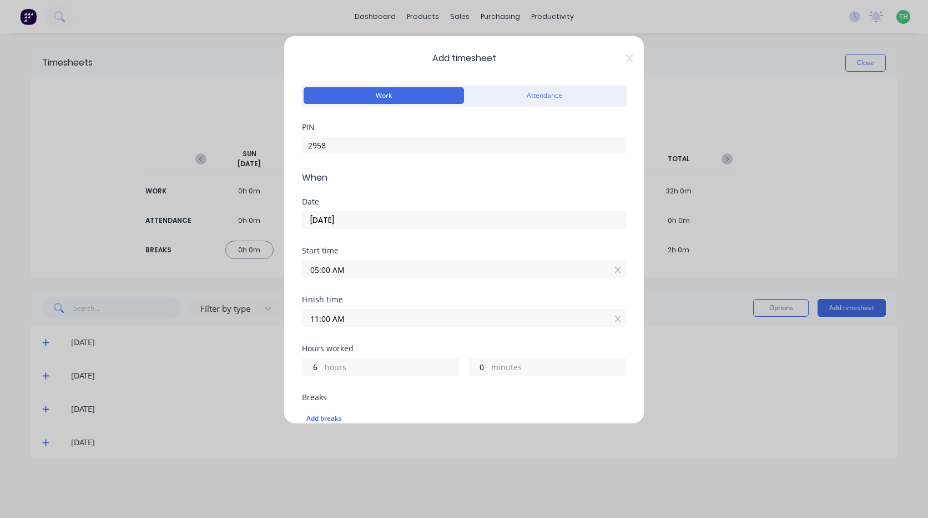
click at [400, 319] on input "11:00 AM" at bounding box center [464, 317] width 323 height 17
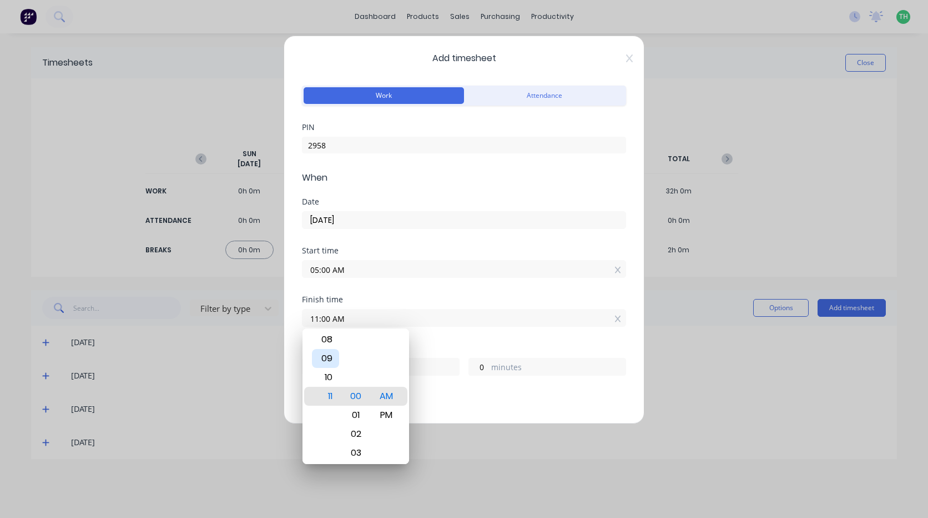
click at [334, 361] on div "09" at bounding box center [325, 358] width 27 height 19
type input "09:00 AM"
type input "4"
click at [327, 428] on div "11" at bounding box center [325, 433] width 27 height 19
type input "11:00 AM"
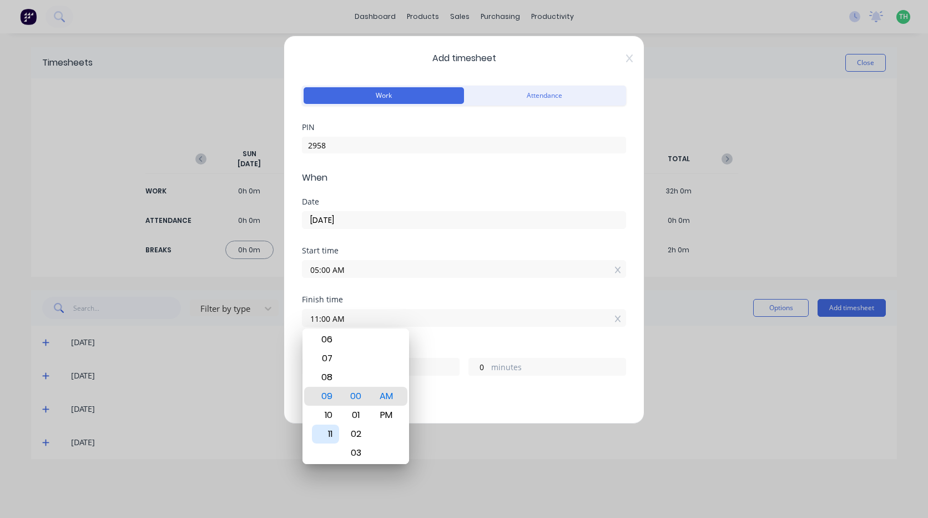
type input "6"
click at [445, 396] on div "Breaks" at bounding box center [464, 397] width 324 height 8
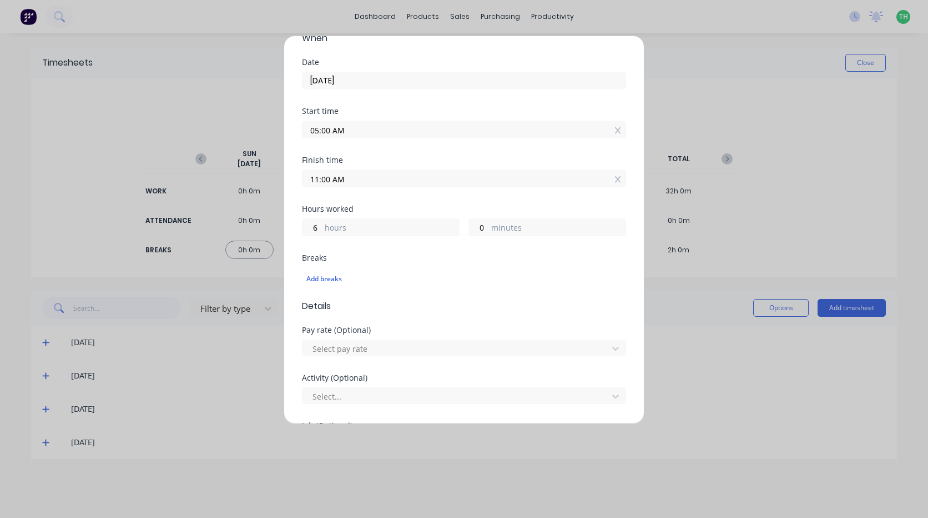
scroll to position [167, 0]
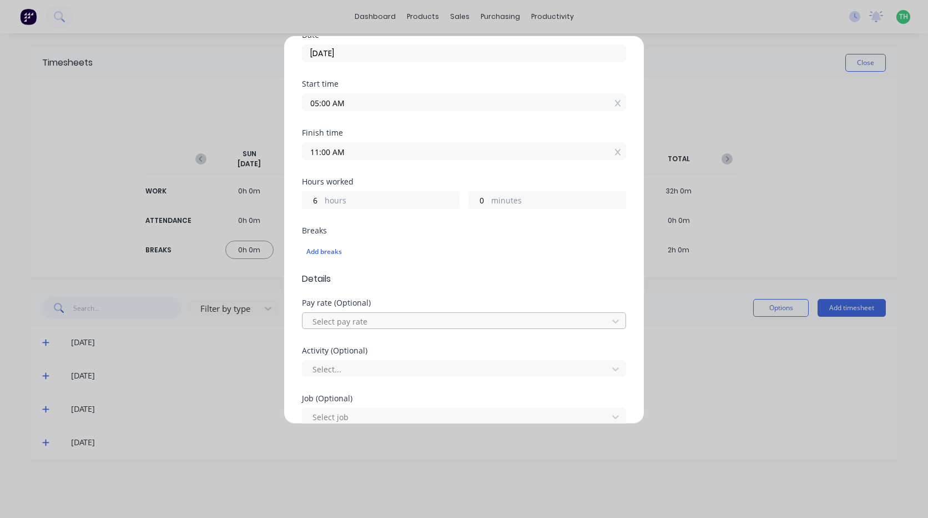
click at [378, 321] on div at bounding box center [457, 321] width 291 height 14
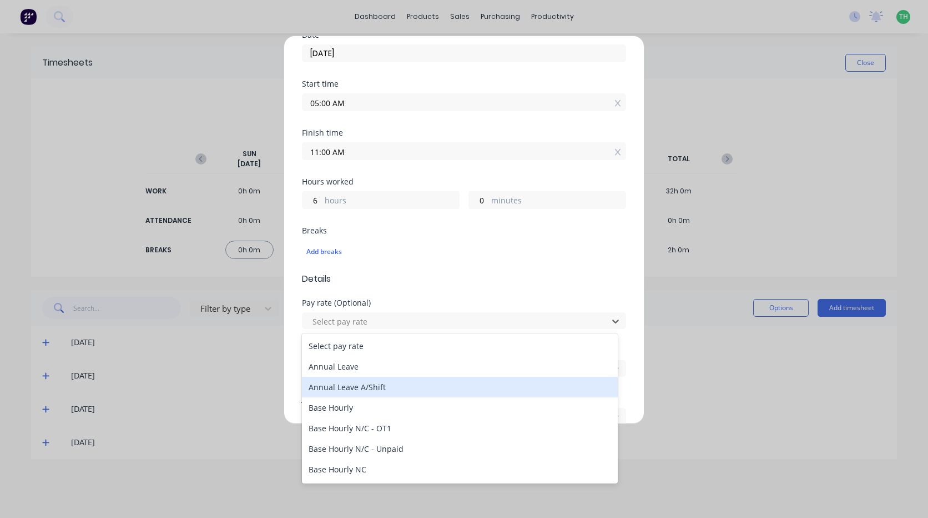
type input "m"
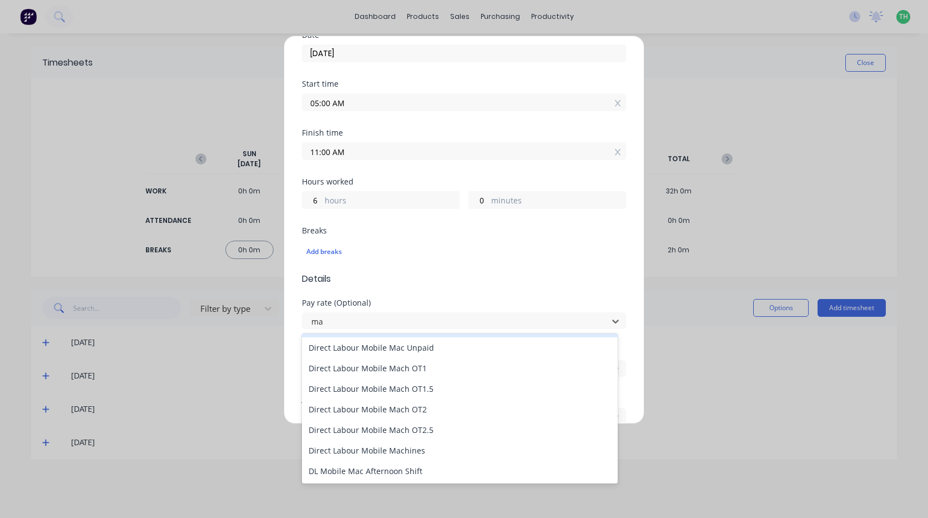
scroll to position [0, 0]
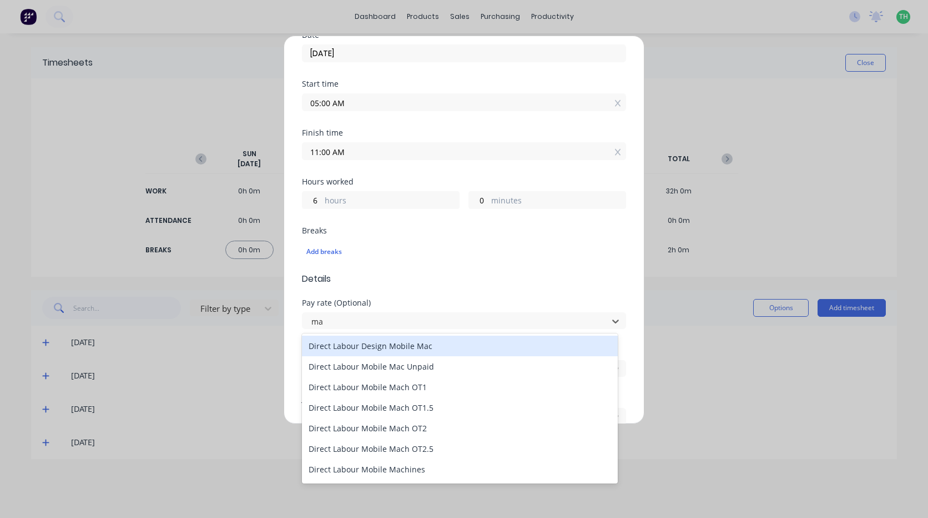
type input "mac"
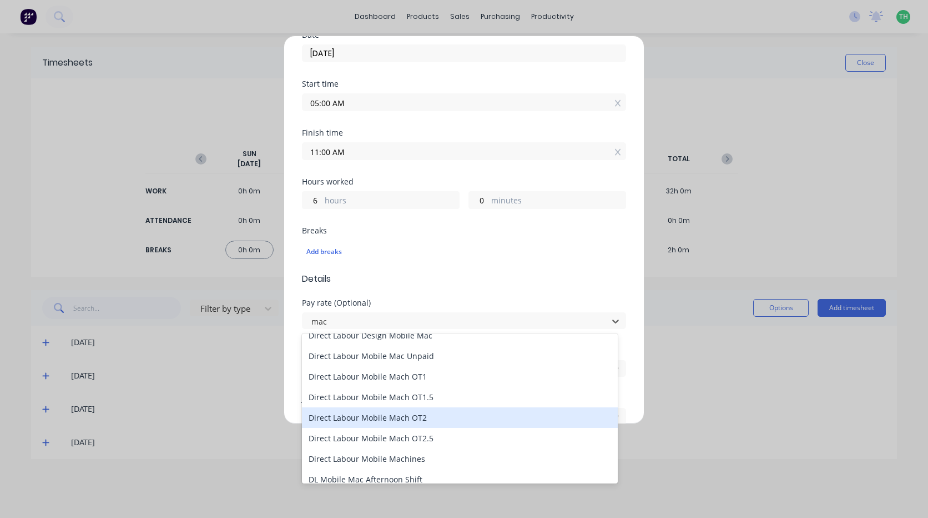
scroll to position [19, 0]
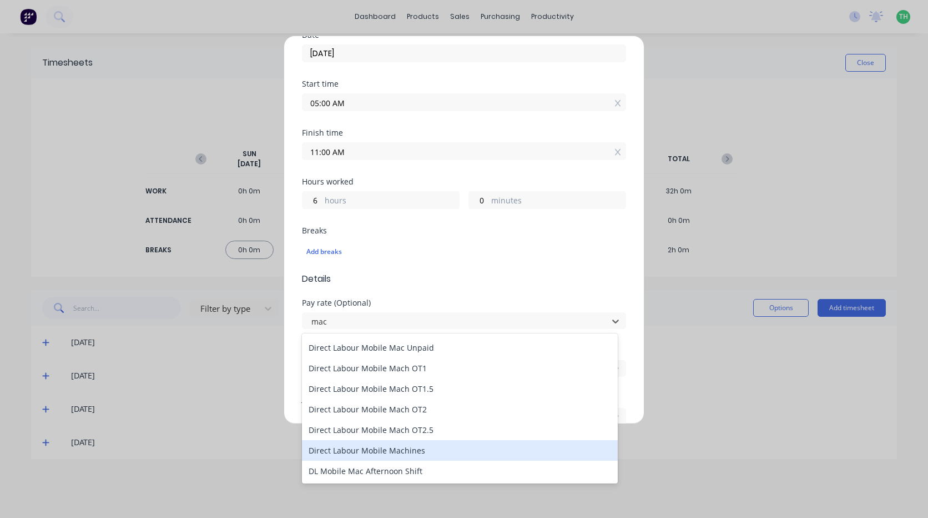
click at [387, 448] on div "Direct Labour Mobile Machines" at bounding box center [460, 450] width 316 height 21
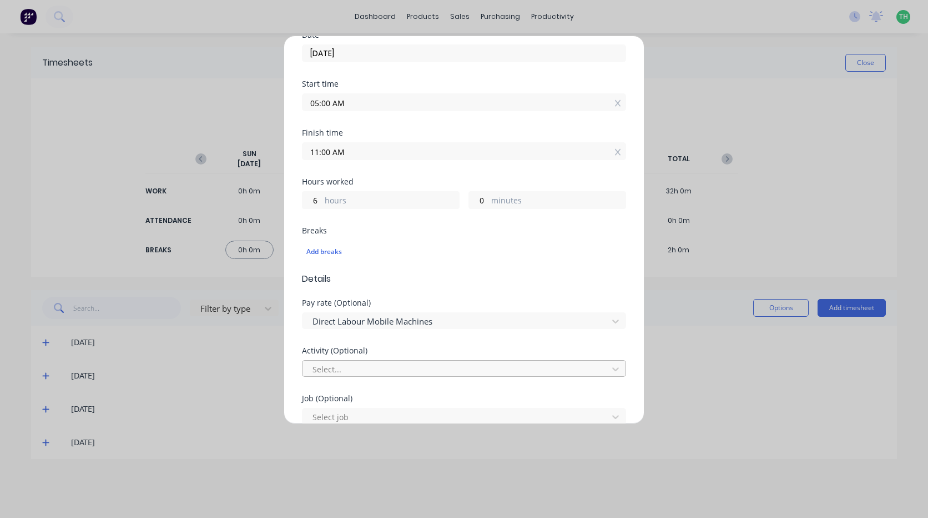
click at [393, 367] on div at bounding box center [457, 369] width 291 height 14
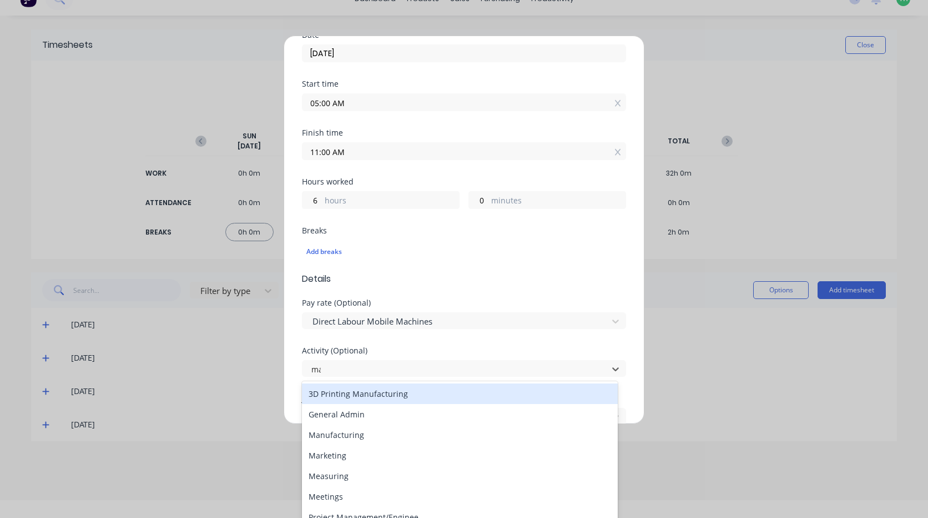
scroll to position [0, 0]
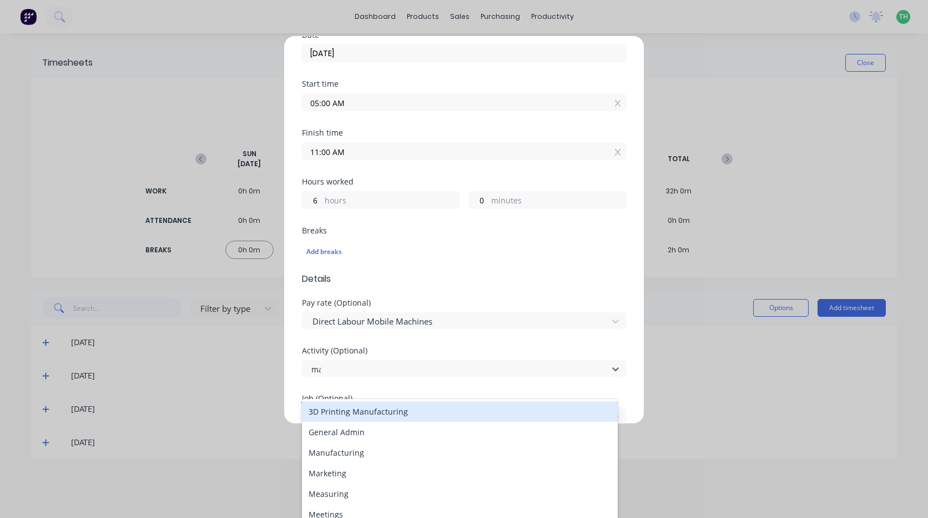
type input "man"
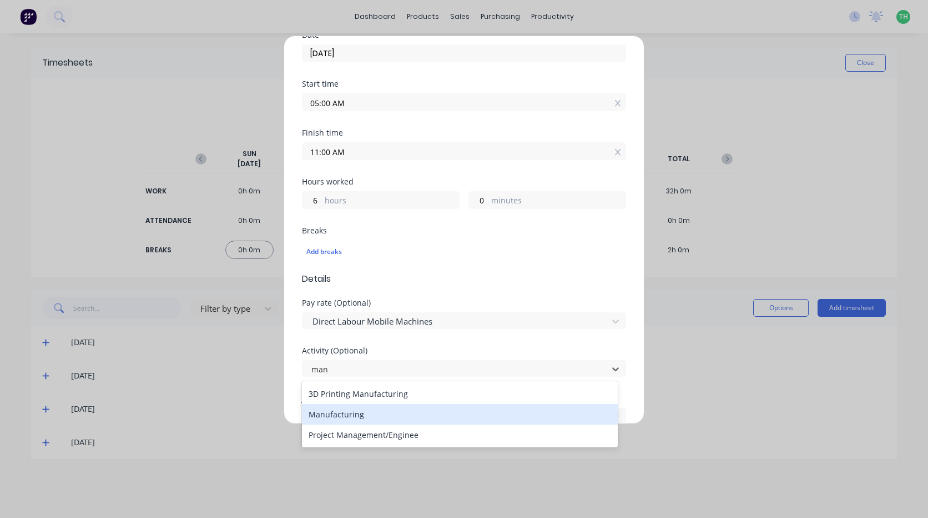
click at [359, 418] on div "Manufacturing" at bounding box center [460, 414] width 316 height 21
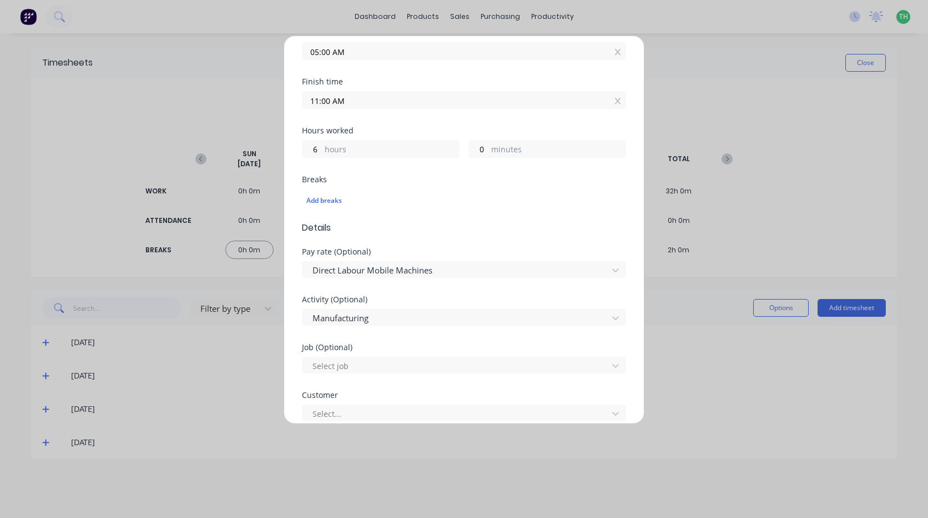
scroll to position [278, 0]
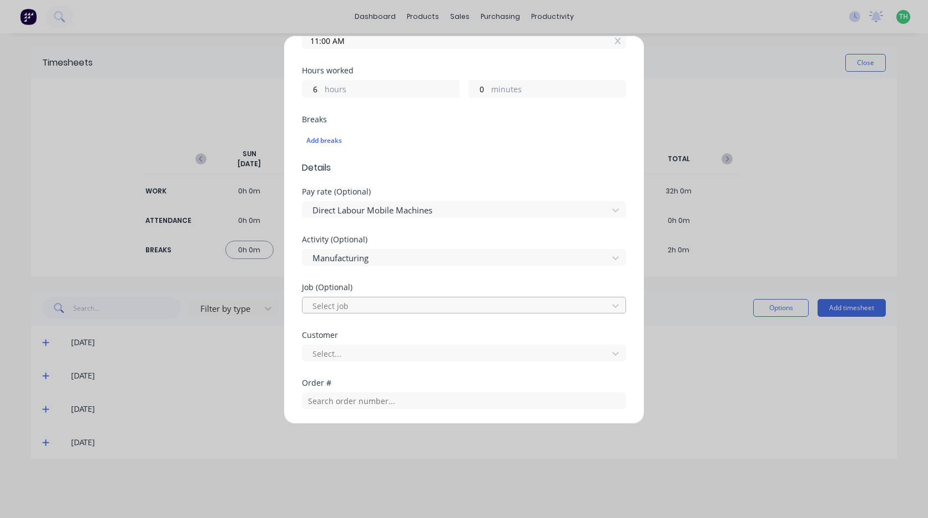
click at [370, 304] on div at bounding box center [457, 306] width 291 height 14
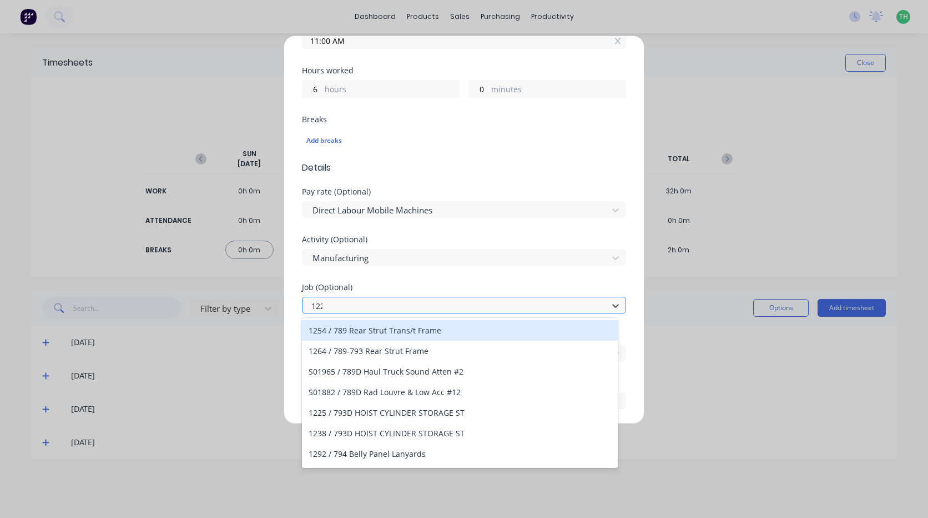
type input "1229"
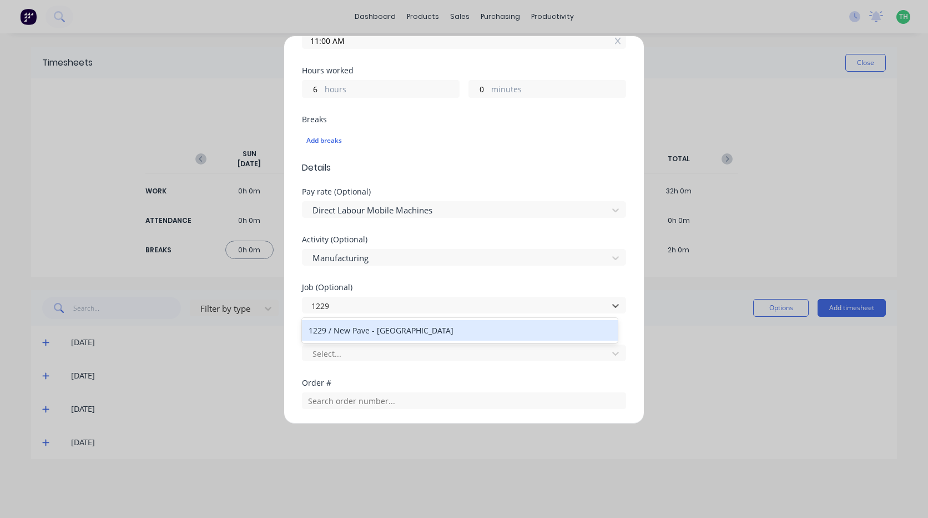
click at [382, 325] on div "1229 / New Pave - Hushclad" at bounding box center [460, 330] width 316 height 21
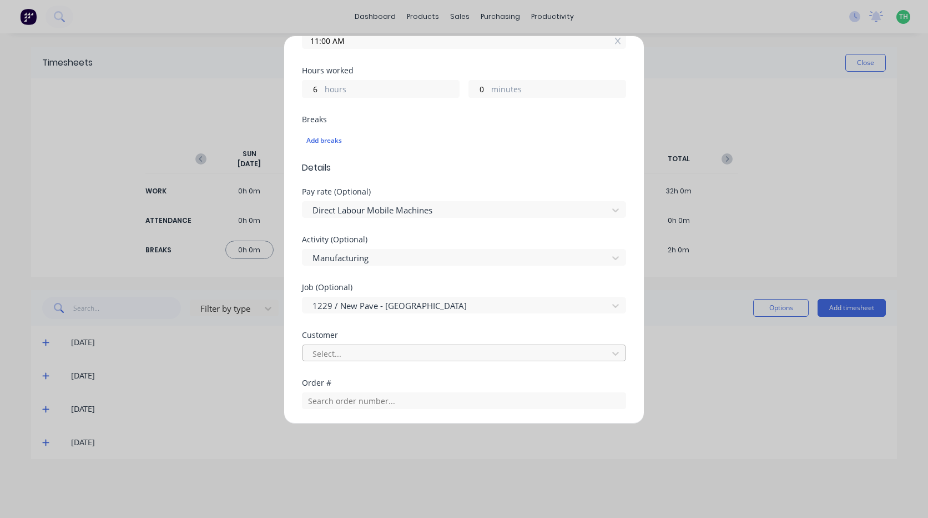
click at [385, 349] on div at bounding box center [457, 354] width 291 height 14
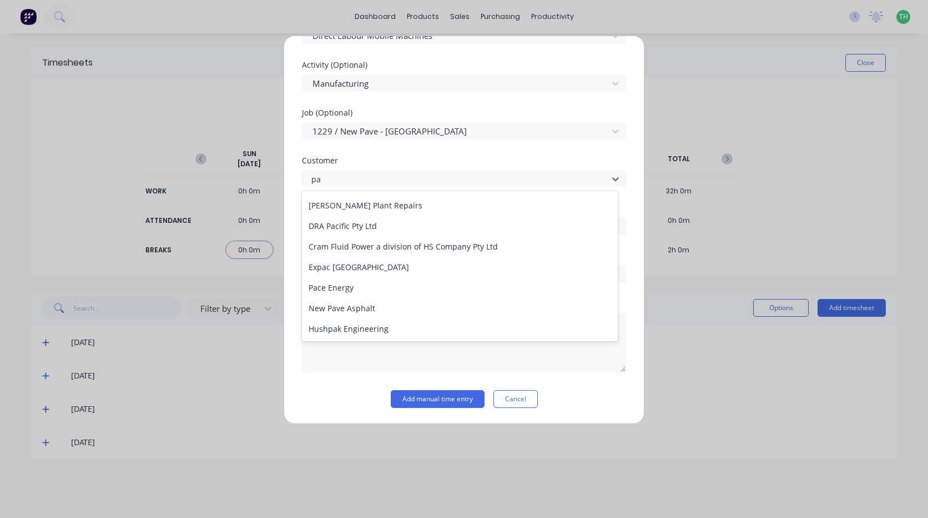
scroll to position [123, 0]
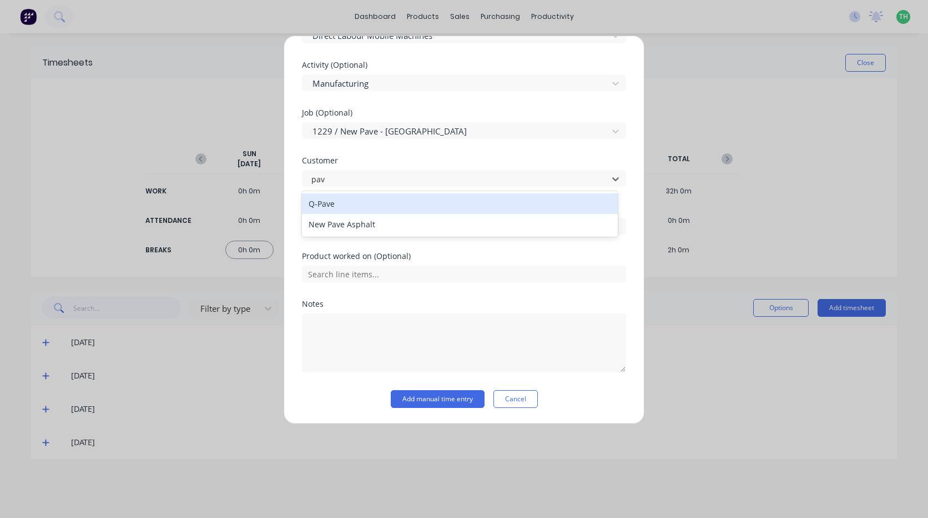
type input "pave"
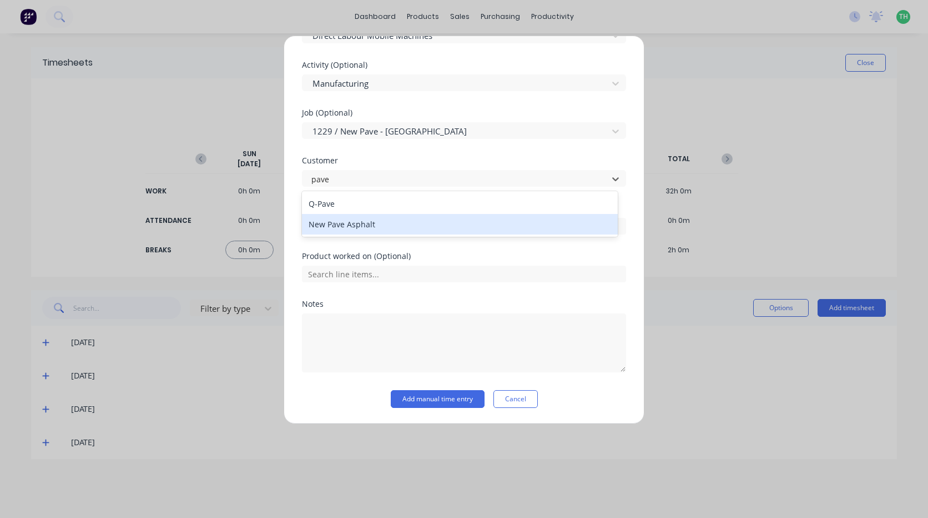
click at [369, 229] on div "New Pave Asphalt" at bounding box center [460, 224] width 316 height 21
click at [370, 229] on input "text" at bounding box center [464, 226] width 324 height 17
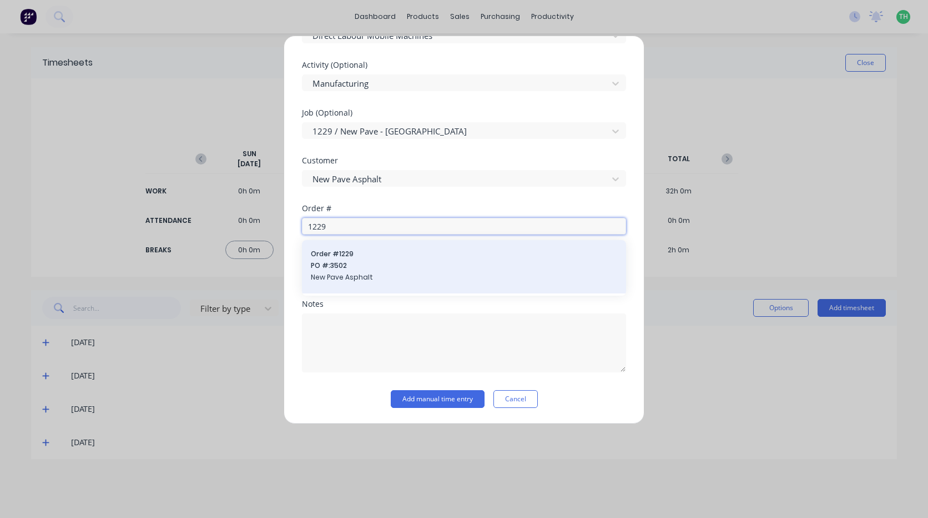
type input "1229"
click at [368, 258] on span "Order # 1229" at bounding box center [464, 254] width 307 height 10
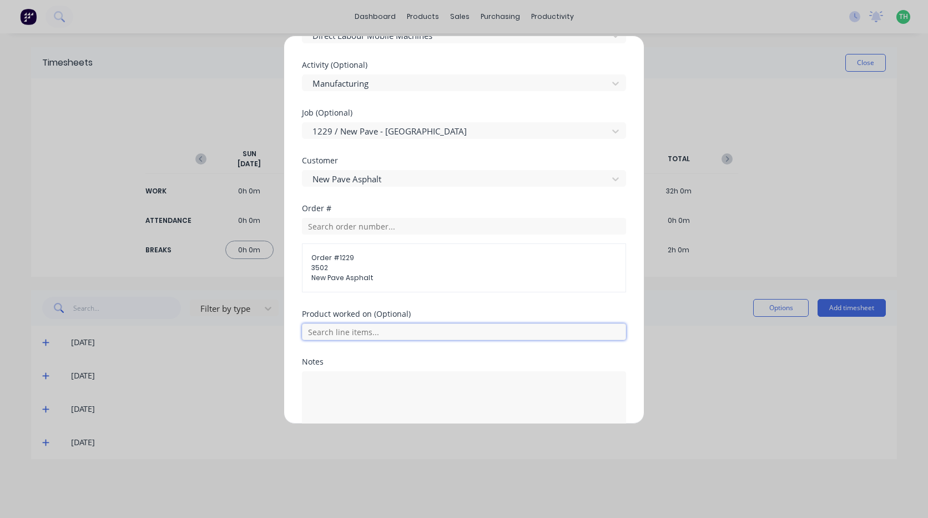
click at [366, 328] on input "text" at bounding box center [464, 331] width 324 height 17
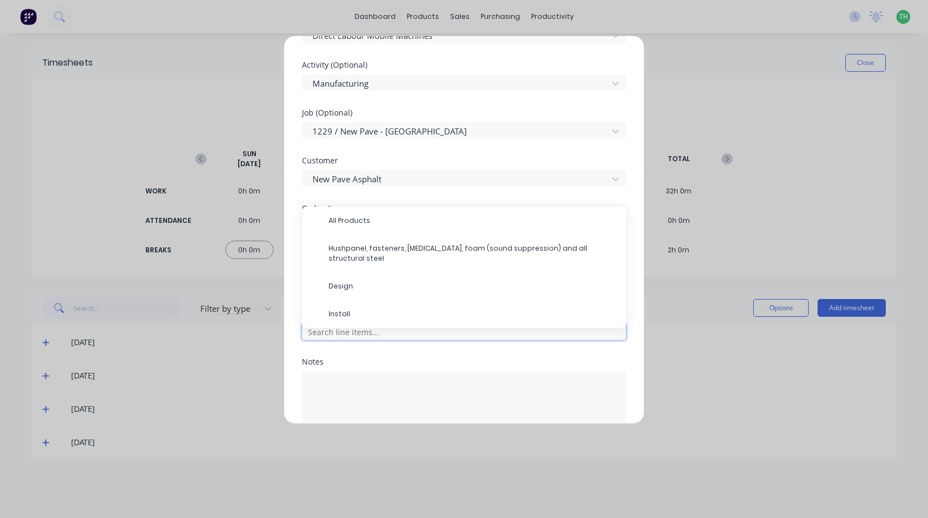
scroll to position [396, 0]
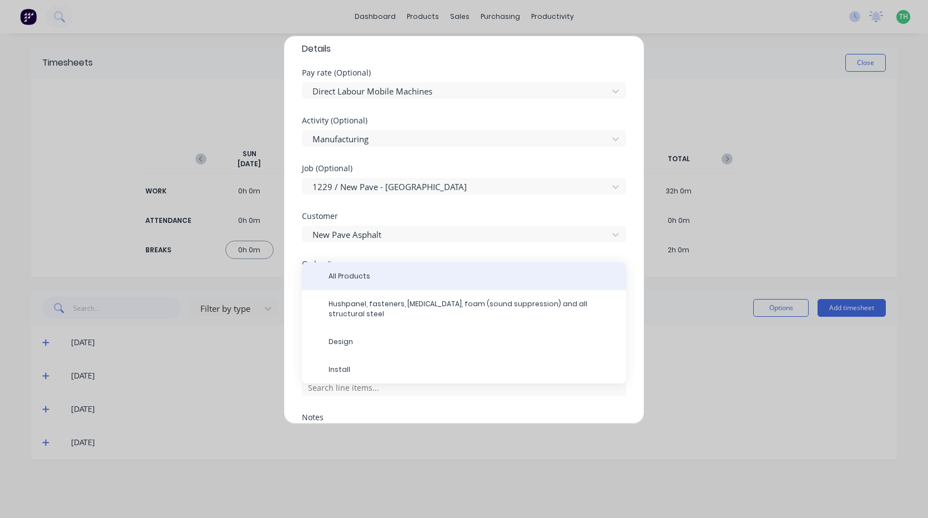
click at [373, 281] on div "All Products" at bounding box center [464, 276] width 324 height 28
click at [373, 280] on span "All Products" at bounding box center [473, 276] width 289 height 10
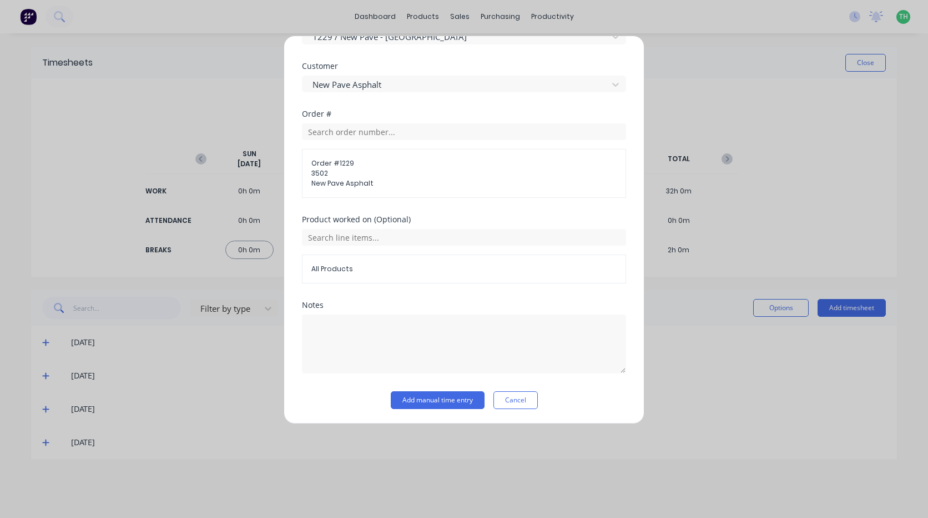
scroll to position [548, 0]
click at [430, 395] on button "Add manual time entry" at bounding box center [438, 399] width 94 height 18
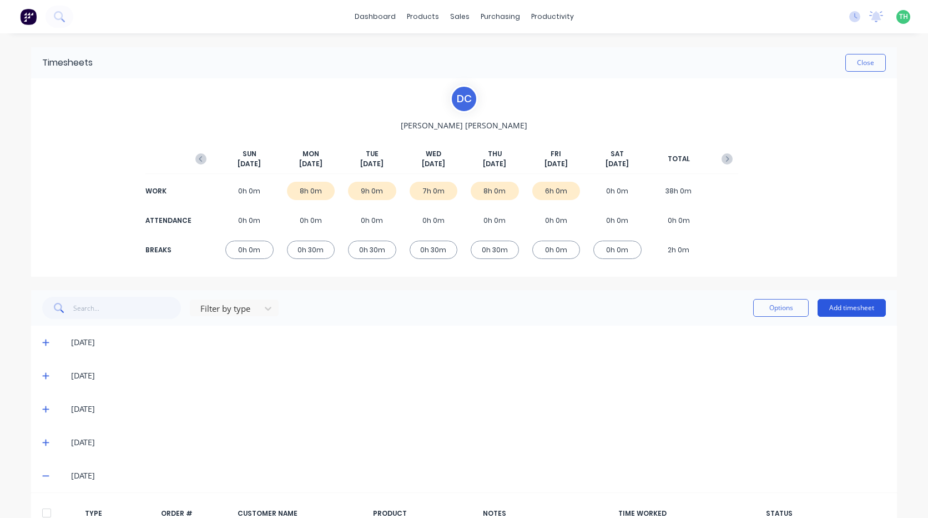
click at [847, 299] on button "Add timesheet" at bounding box center [852, 308] width 68 height 18
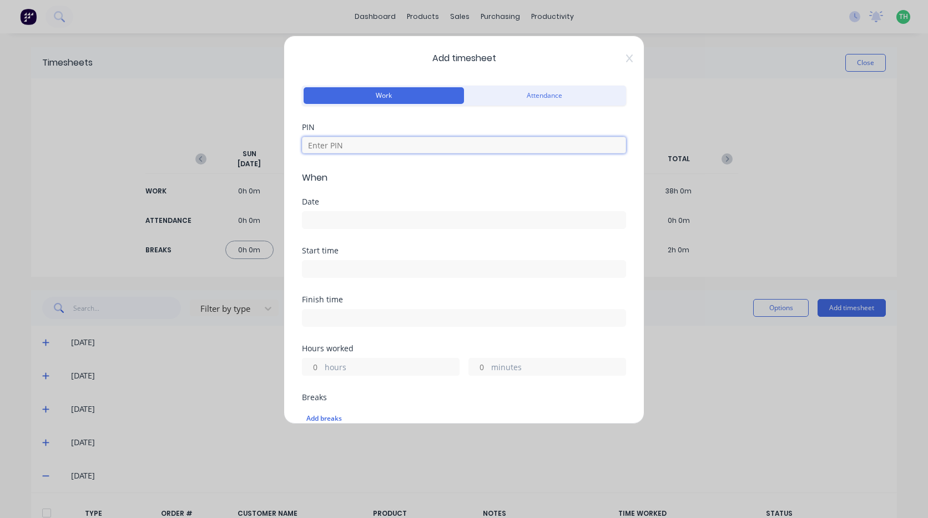
click at [414, 140] on input at bounding box center [464, 145] width 324 height 17
type input "2958"
click at [394, 218] on input at bounding box center [464, 220] width 323 height 17
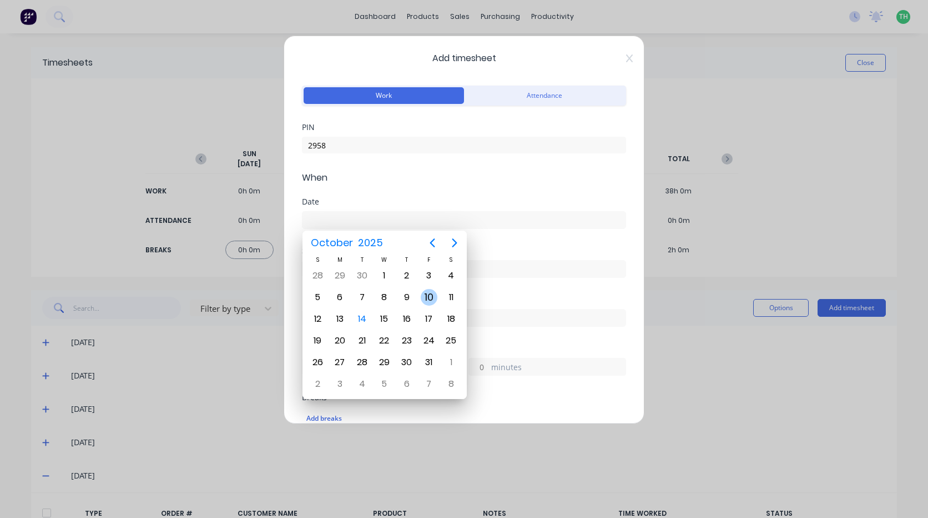
click at [431, 295] on div "10" at bounding box center [429, 297] width 17 height 17
type input "10/10/2025"
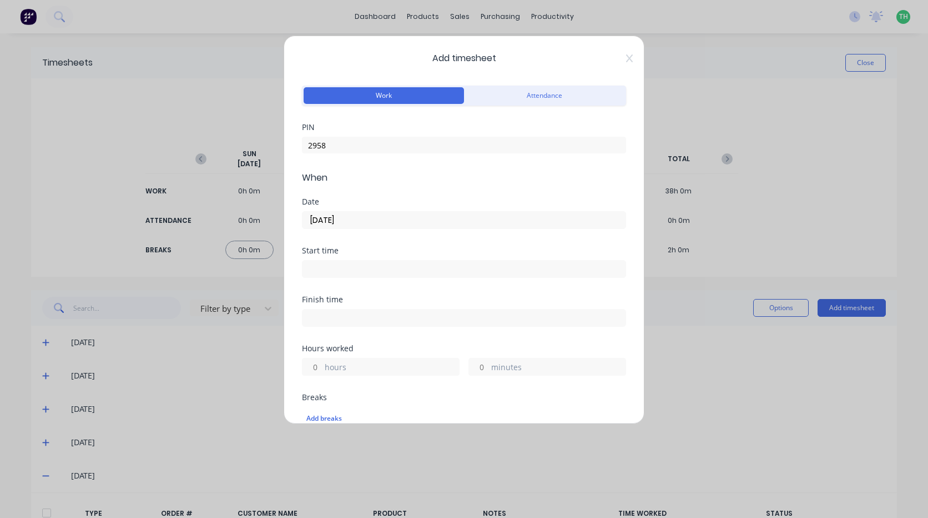
click at [363, 275] on input at bounding box center [464, 268] width 323 height 17
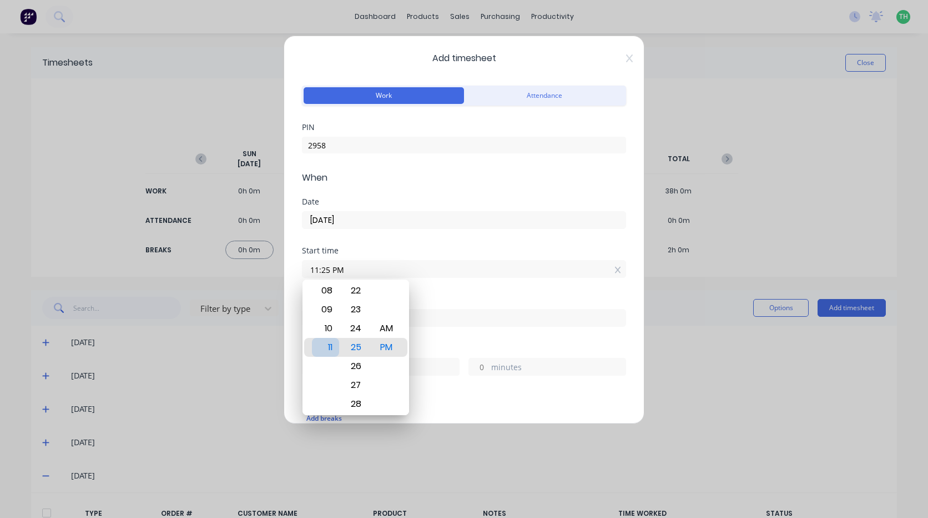
click at [330, 347] on div "11" at bounding box center [325, 347] width 27 height 19
click at [354, 299] on div "22" at bounding box center [356, 290] width 27 height 19
click at [391, 332] on div "AM" at bounding box center [386, 328] width 27 height 19
type input "11:00 AM"
click at [442, 331] on div "Finish time" at bounding box center [464, 319] width 324 height 49
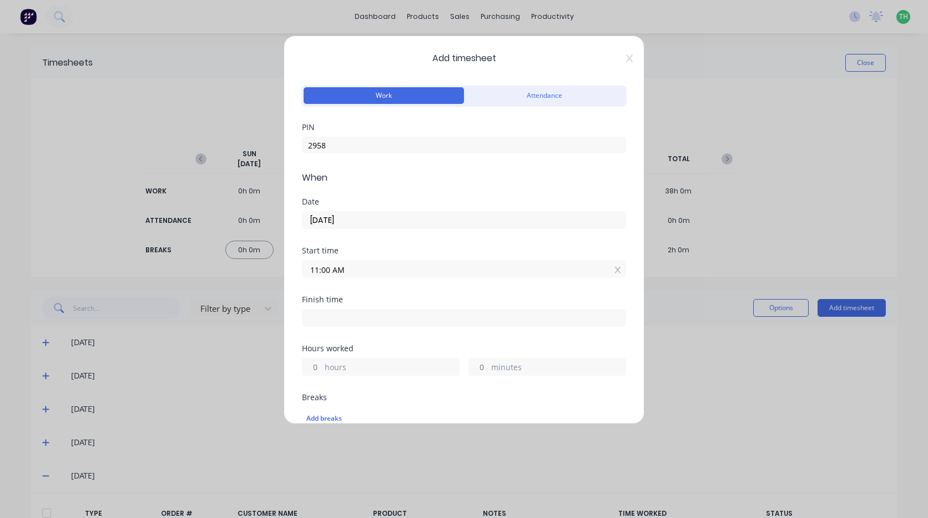
click at [440, 317] on input at bounding box center [464, 317] width 323 height 17
type input "01:25 PM"
type input "2"
type input "25"
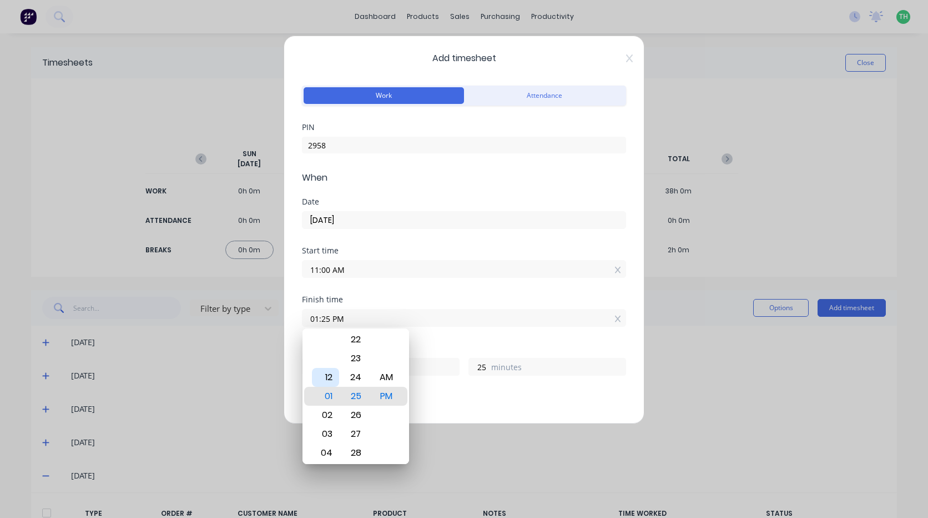
click at [333, 383] on div "12" at bounding box center [325, 377] width 27 height 19
type input "12:25 PM"
type input "1"
type input "12:20 PM"
type input "20"
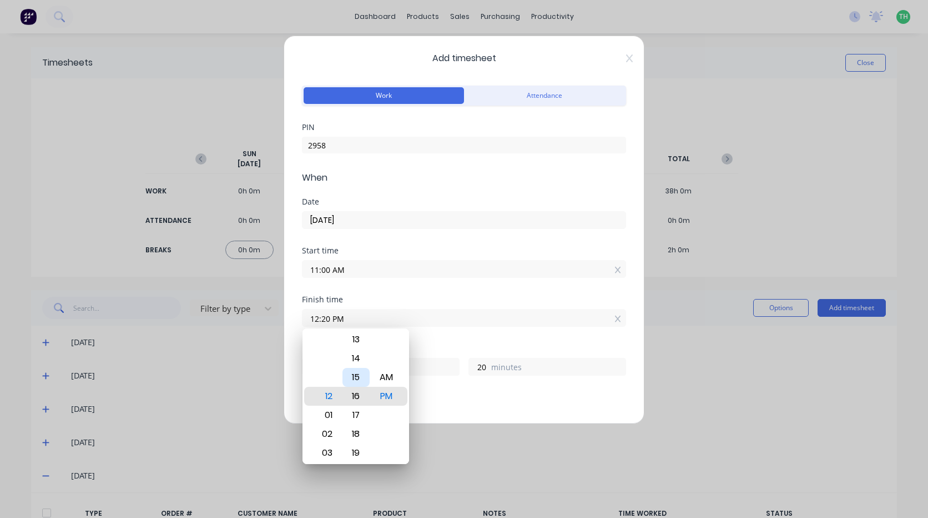
type input "12:16 PM"
type input "16"
type input "12:12 PM"
type input "12"
type input "12:07 PM"
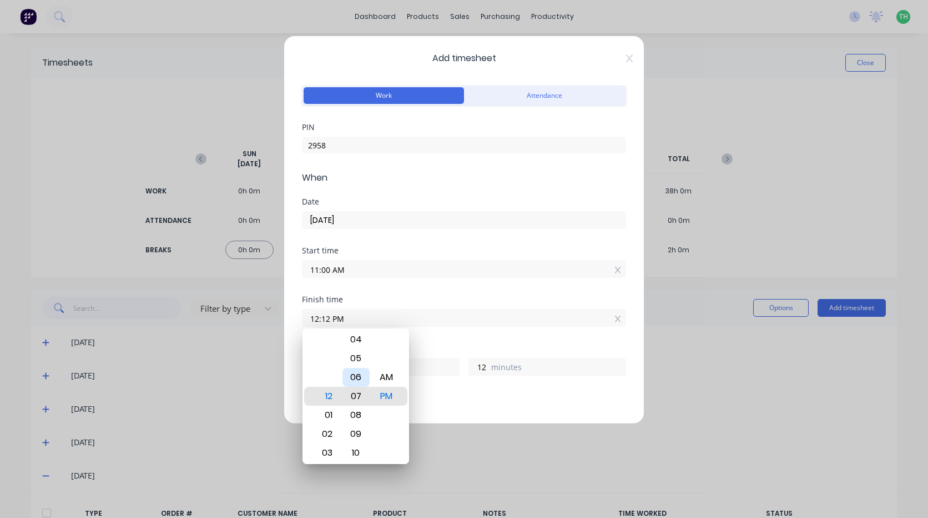
type input "7"
type input "12:03 PM"
type input "3"
type input "12:00 PM"
type input "0"
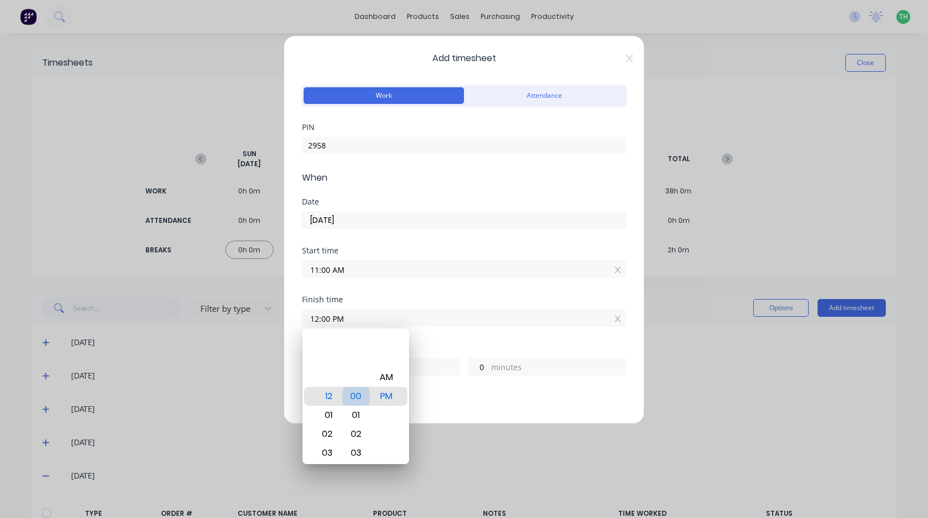
click at [357, 389] on div "00" at bounding box center [356, 396] width 27 height 19
click at [454, 338] on div "Finish time 12:00 PM" at bounding box center [464, 319] width 324 height 49
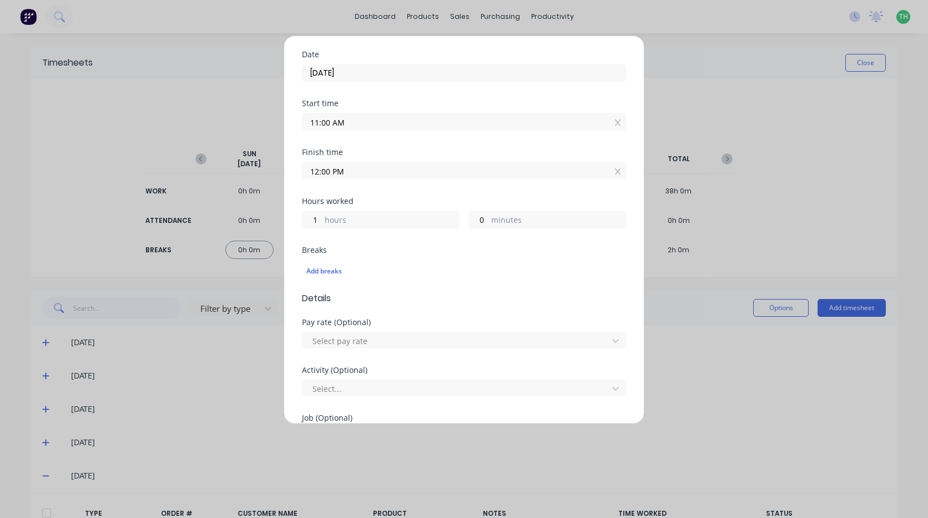
scroll to position [167, 0]
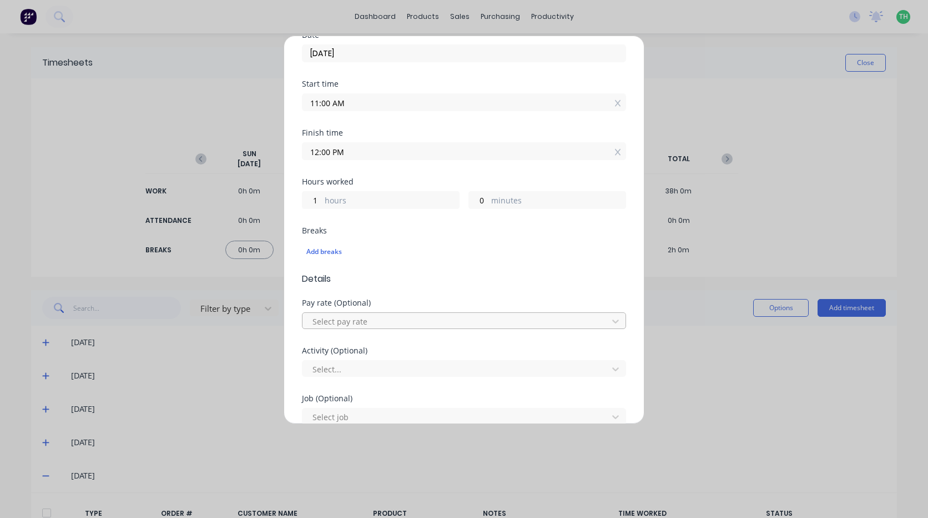
click at [355, 324] on div at bounding box center [457, 321] width 291 height 14
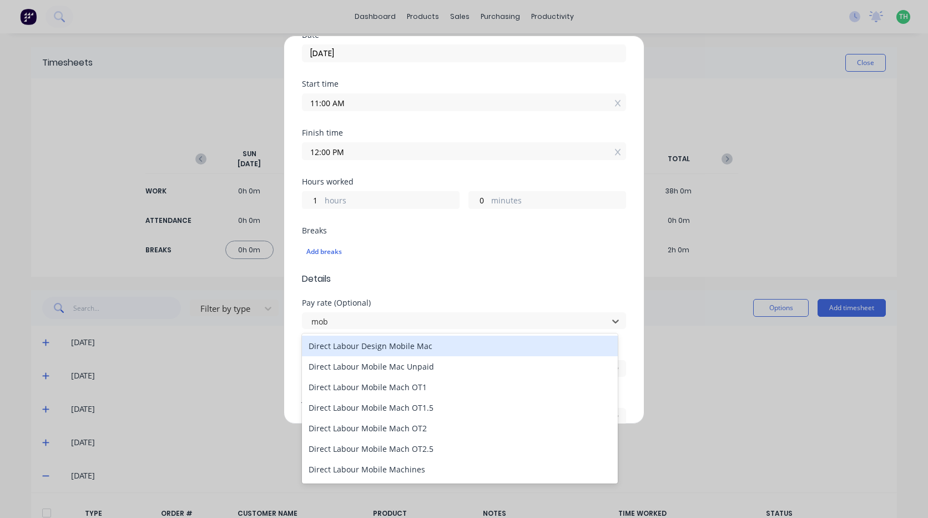
type input "mobi"
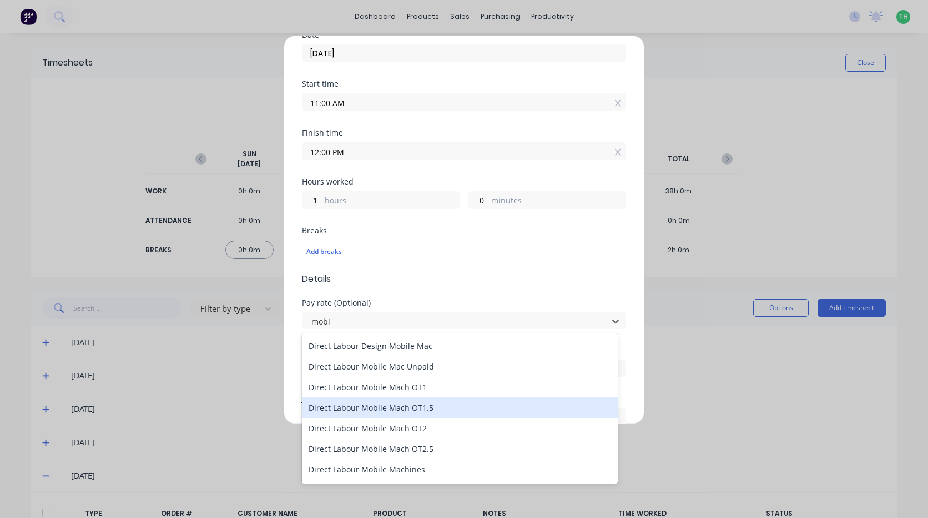
click at [445, 409] on div "Direct Labour Mobile Mach OT1.5" at bounding box center [460, 407] width 316 height 21
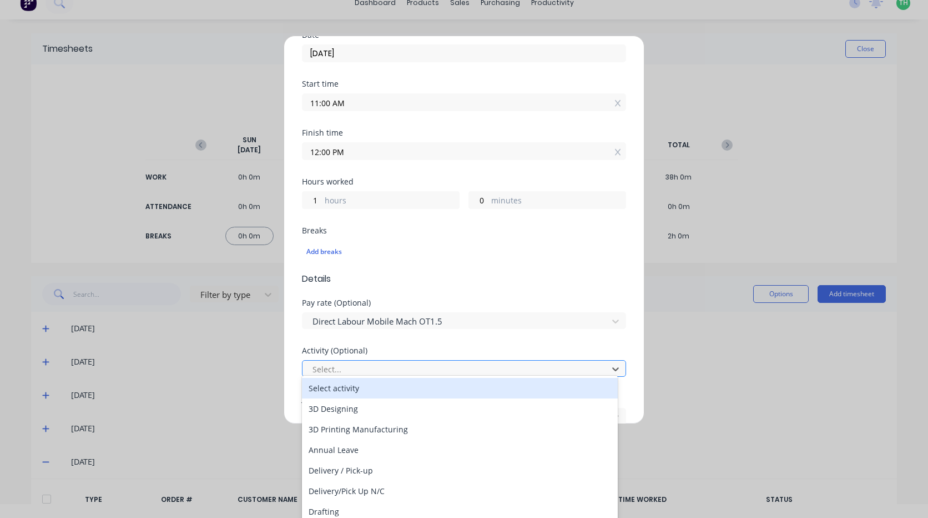
click at [429, 374] on div at bounding box center [457, 369] width 291 height 14
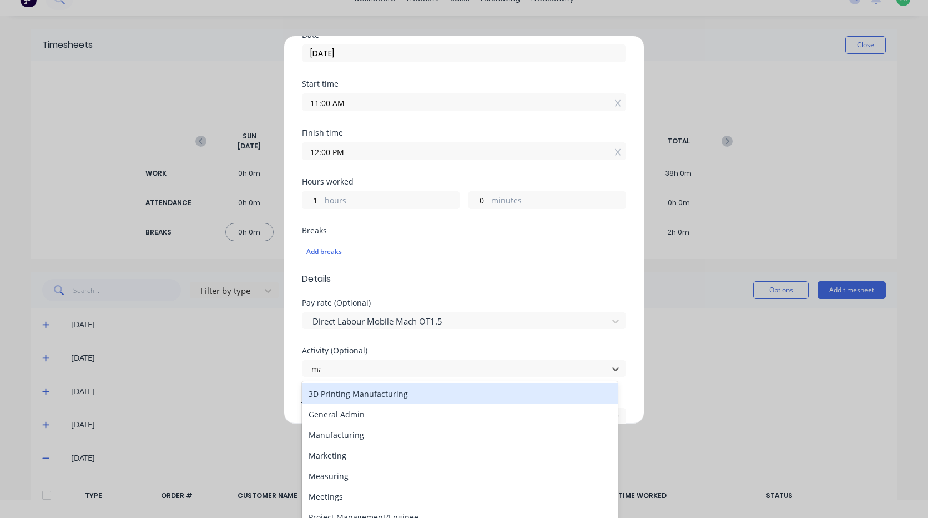
scroll to position [0, 0]
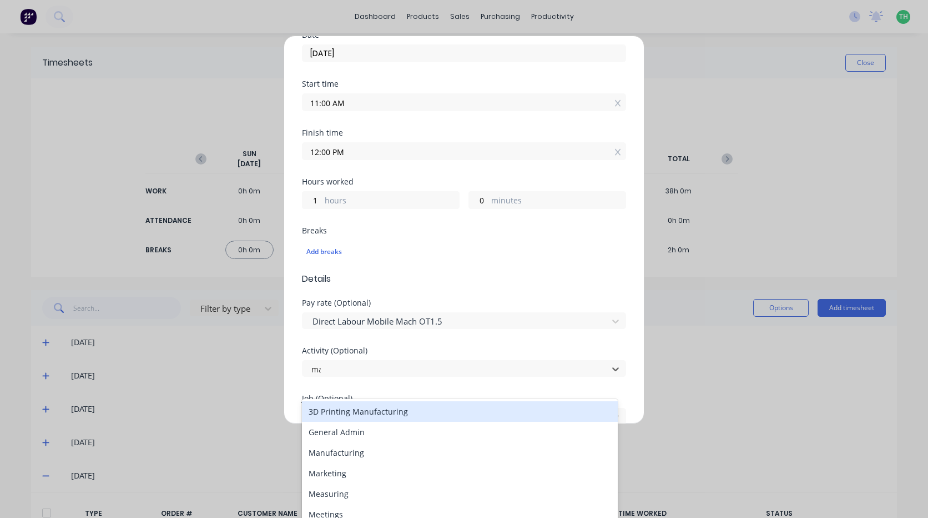
type input "man"
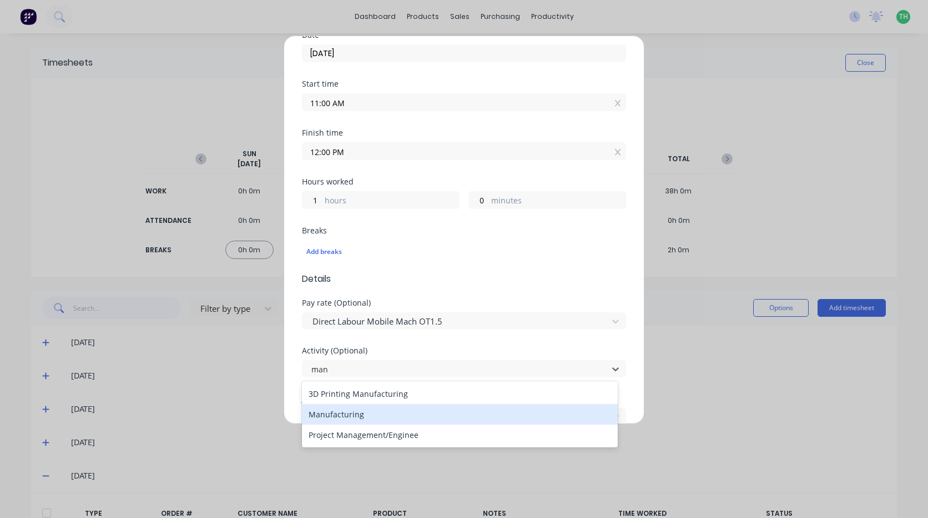
click at [393, 415] on div "Manufacturing" at bounding box center [460, 414] width 316 height 21
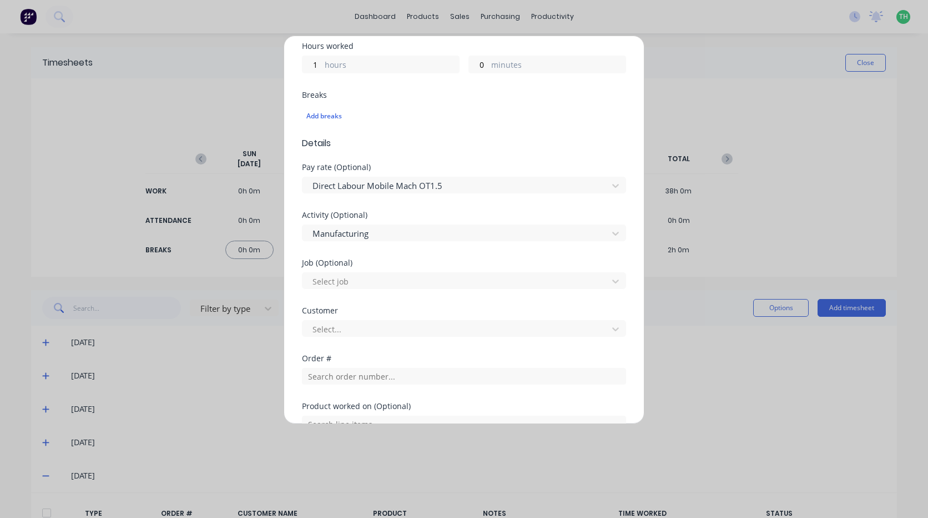
scroll to position [333, 0]
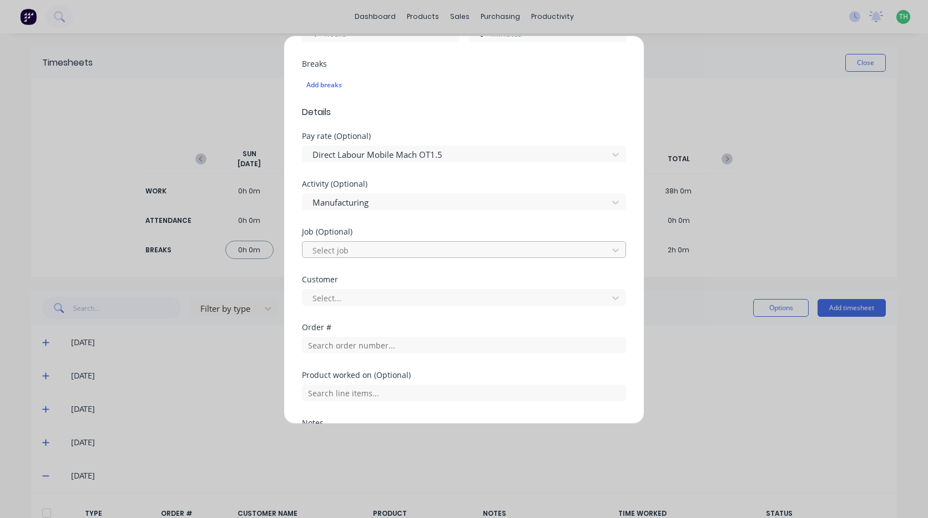
click at [391, 244] on div at bounding box center [457, 250] width 291 height 14
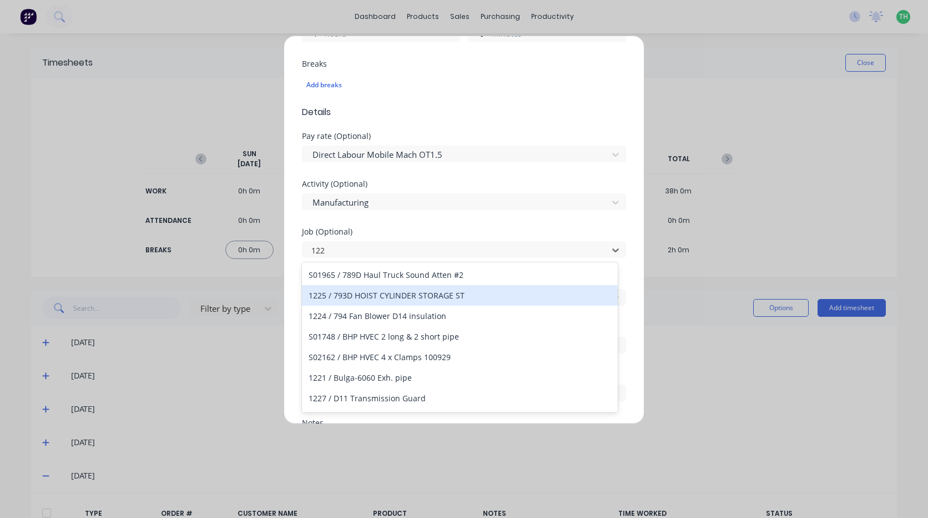
type input "1229"
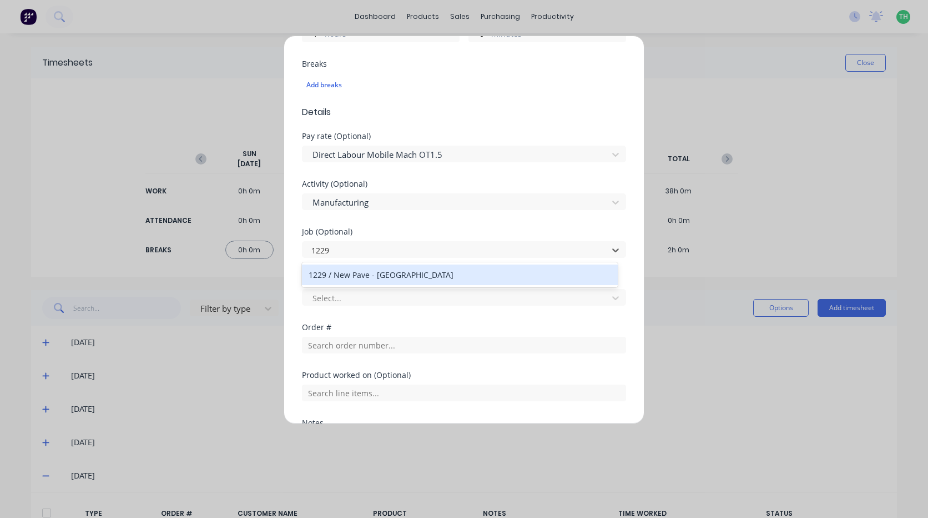
click at [396, 280] on div "1229 / New Pave - Hushclad" at bounding box center [460, 274] width 316 height 21
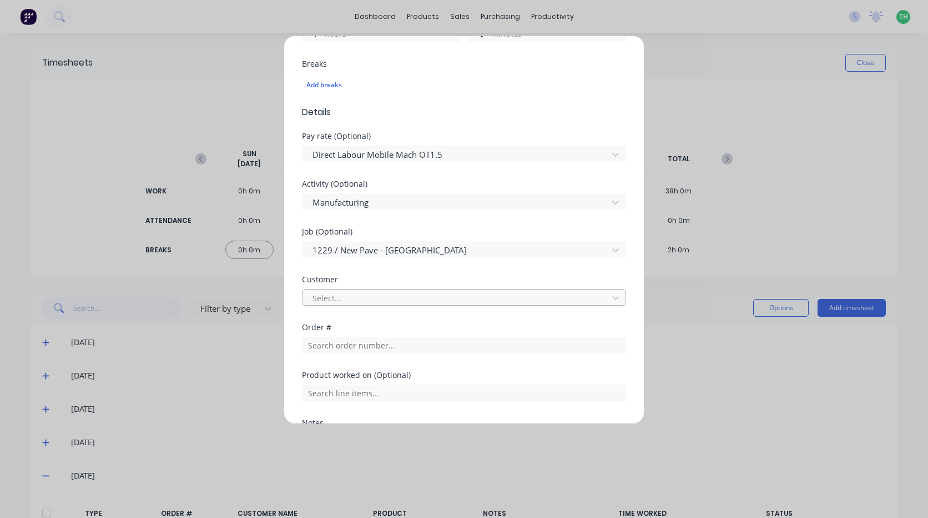
click at [389, 299] on div at bounding box center [457, 298] width 291 height 14
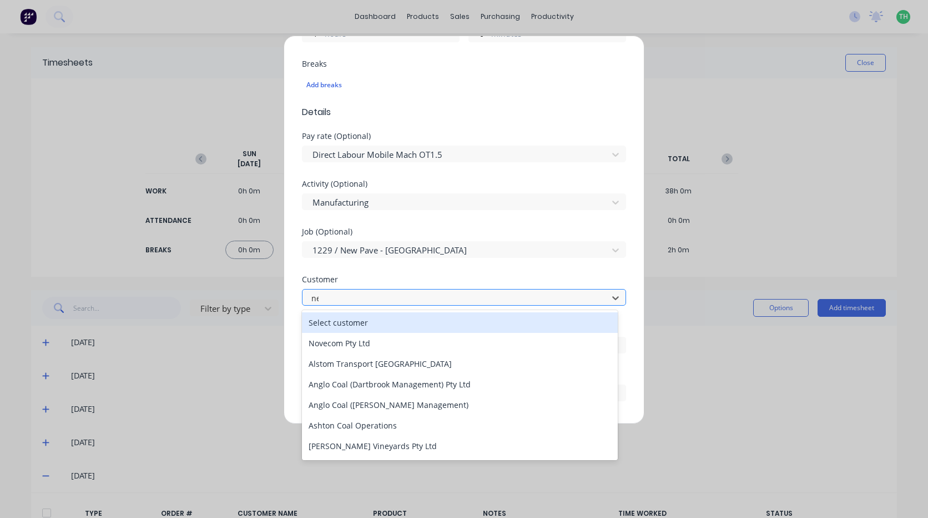
type input "new"
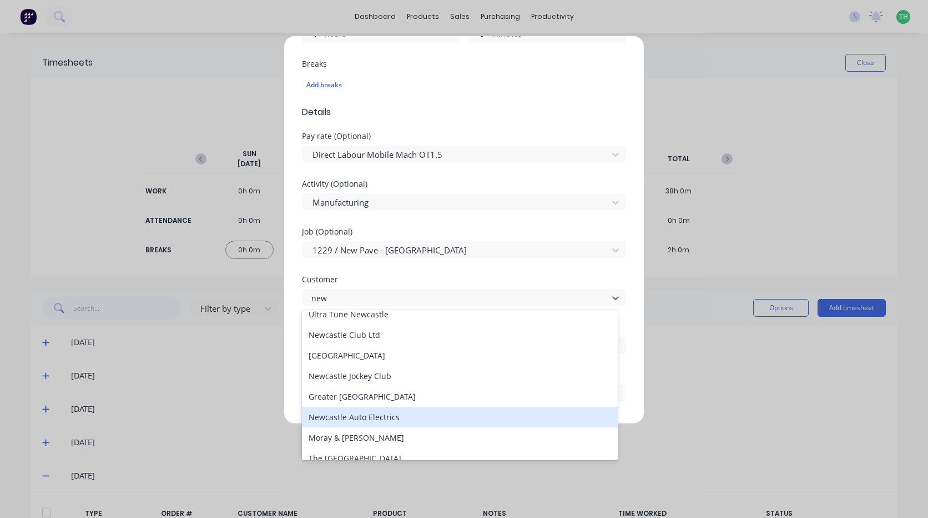
scroll to position [204, 0]
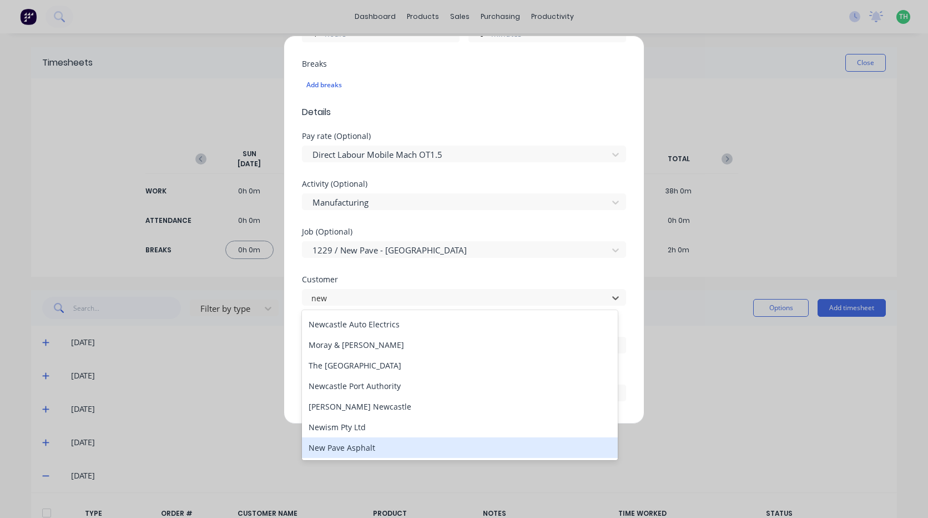
click at [368, 444] on div "New Pave Asphalt" at bounding box center [460, 447] width 316 height 21
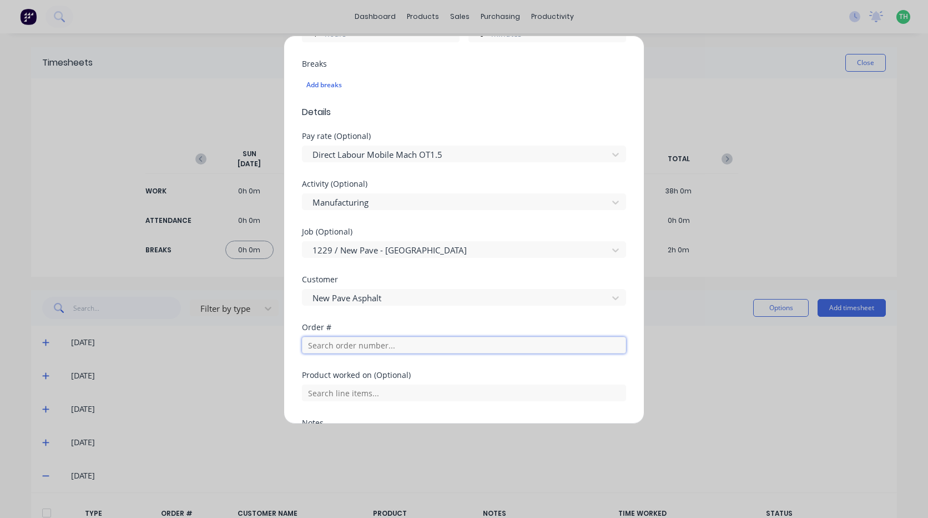
click at [423, 349] on input "text" at bounding box center [464, 345] width 324 height 17
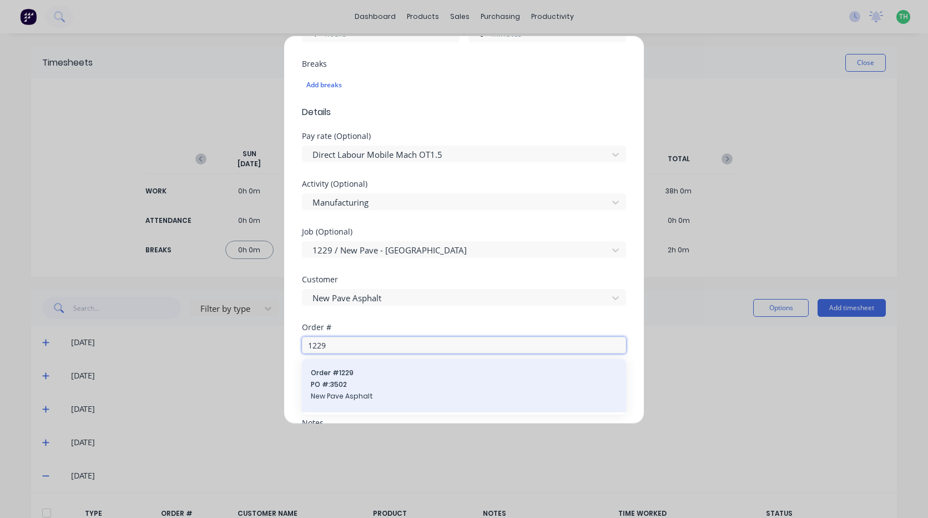
type input "1229"
click at [424, 371] on span "Order # 1229" at bounding box center [464, 373] width 307 height 10
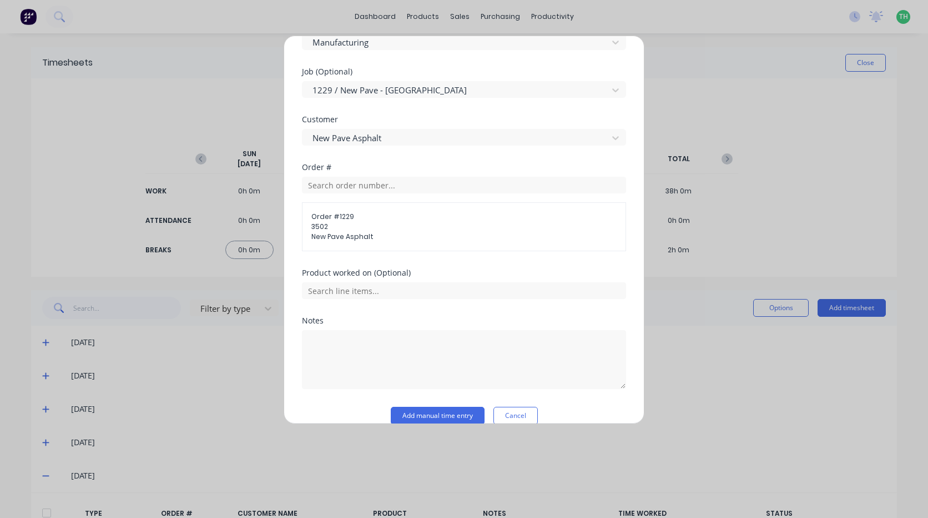
scroll to position [500, 0]
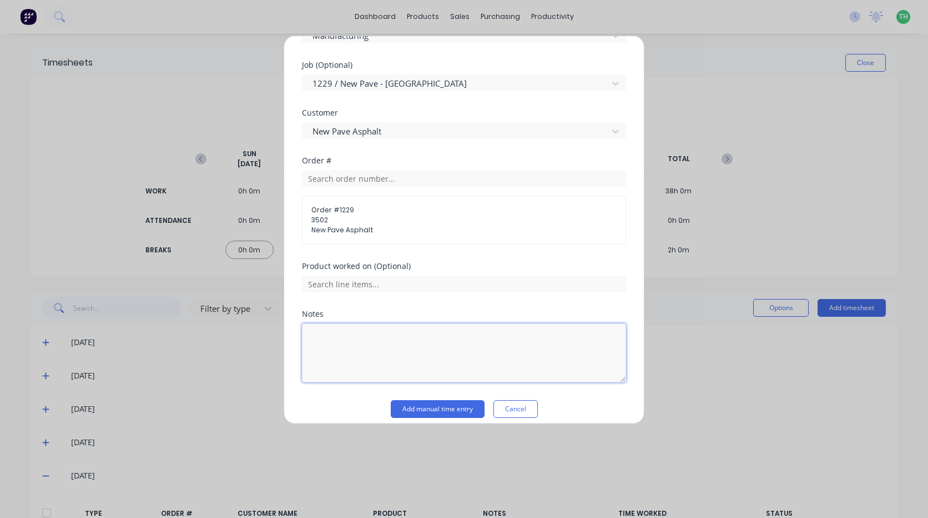
click at [372, 345] on textarea at bounding box center [464, 352] width 324 height 59
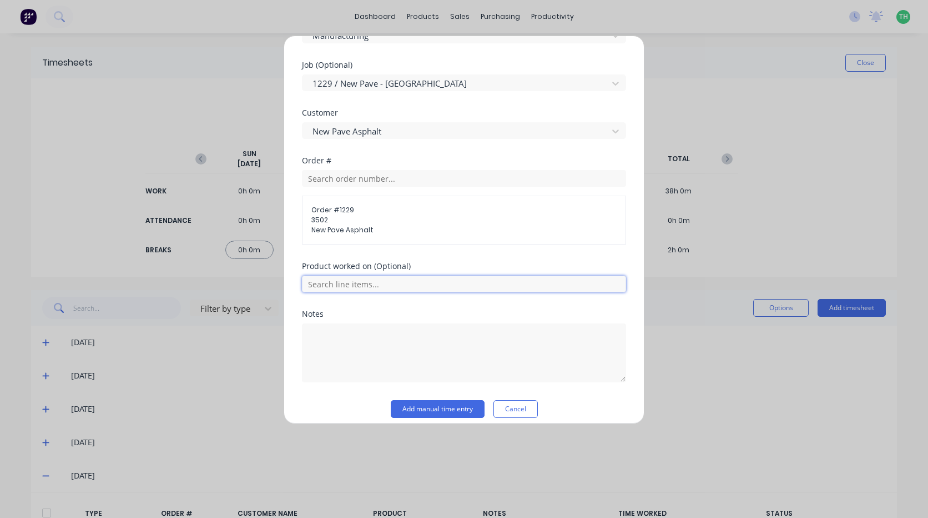
click at [389, 290] on input "text" at bounding box center [464, 283] width 324 height 17
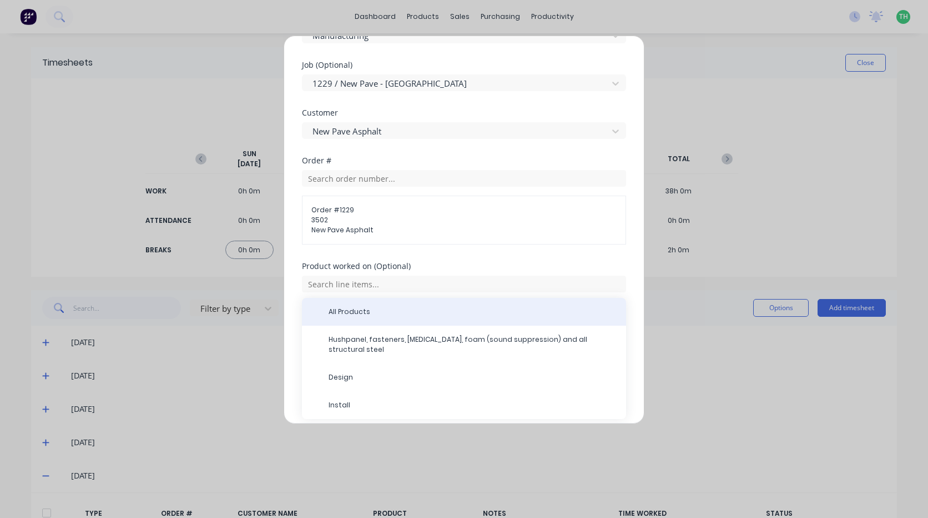
click at [364, 320] on div "All Products" at bounding box center [464, 312] width 324 height 28
click at [443, 312] on span "All Products" at bounding box center [473, 312] width 289 height 10
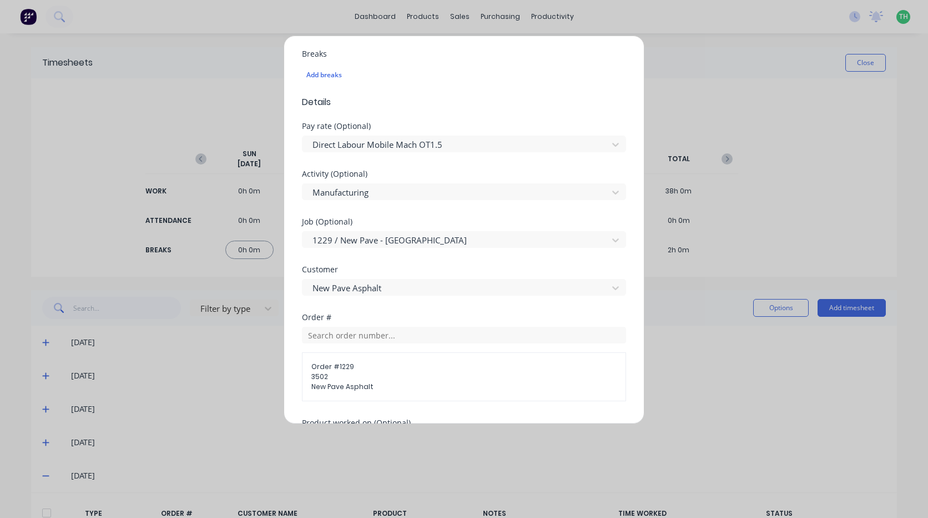
scroll to position [548, 0]
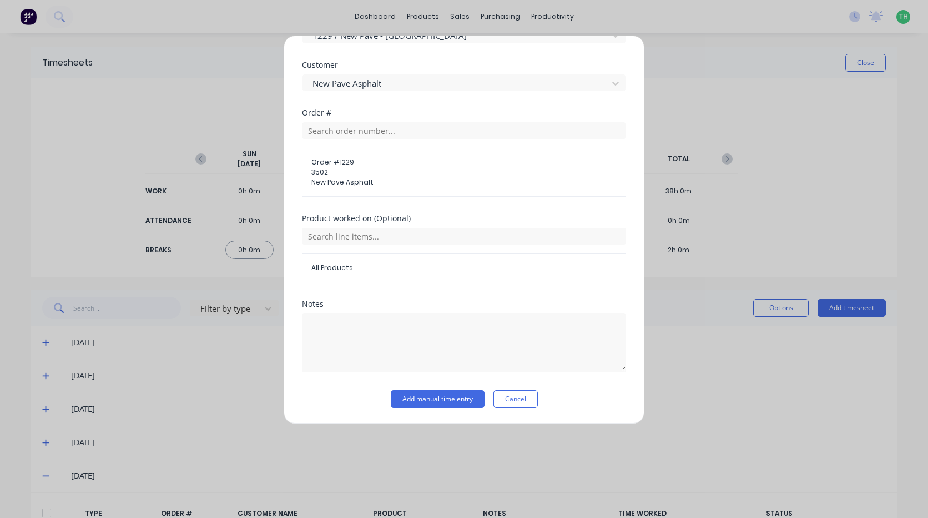
drag, startPoint x: 458, startPoint y: 393, endPoint x: 485, endPoint y: 380, distance: 29.6
click at [458, 393] on button "Add manual time entry" at bounding box center [438, 399] width 94 height 18
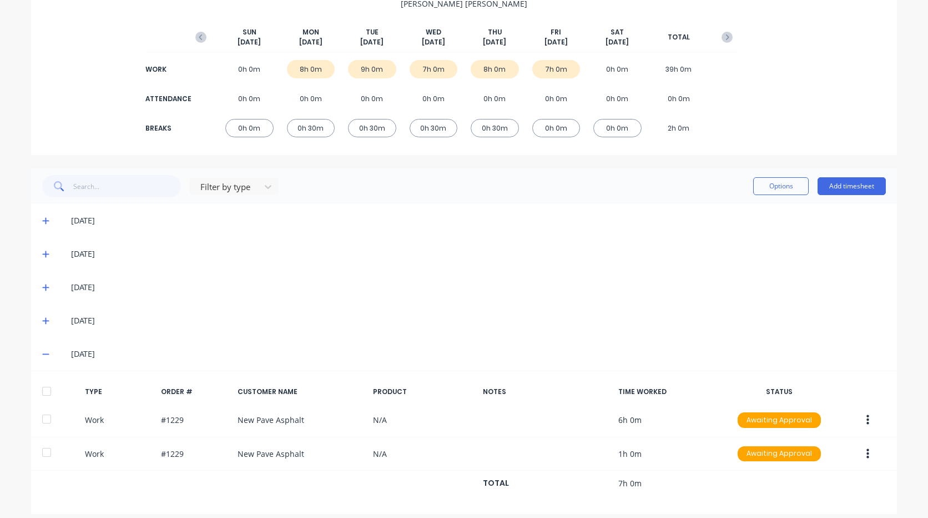
scroll to position [132, 0]
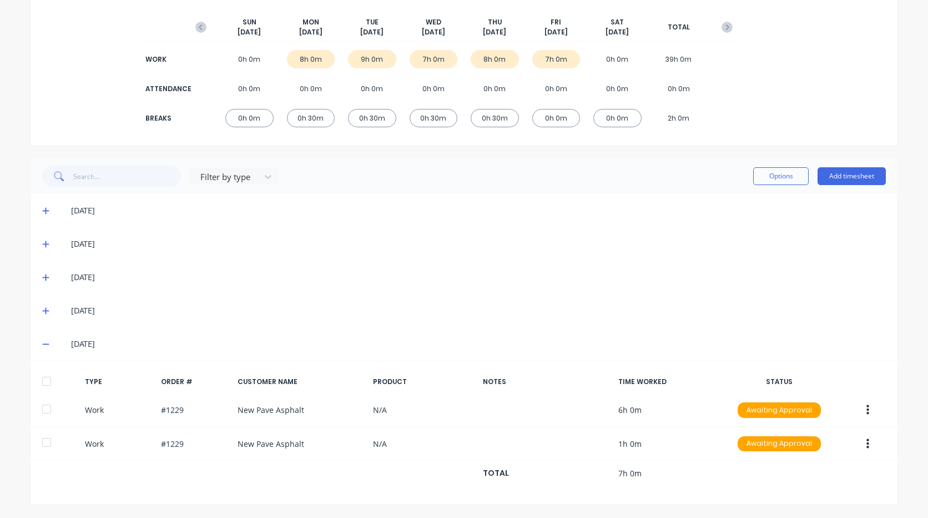
click at [42, 345] on icon at bounding box center [45, 344] width 7 height 8
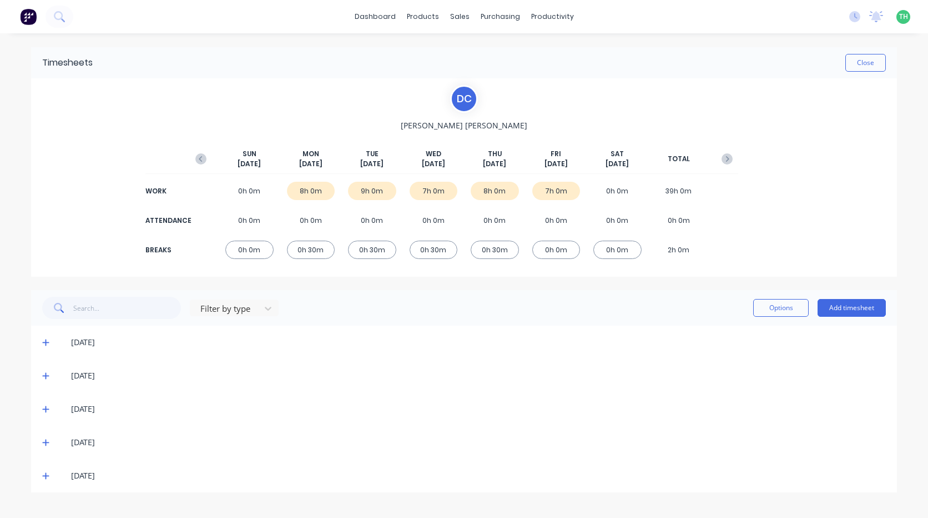
scroll to position [0, 0]
click at [47, 342] on icon at bounding box center [45, 342] width 7 height 7
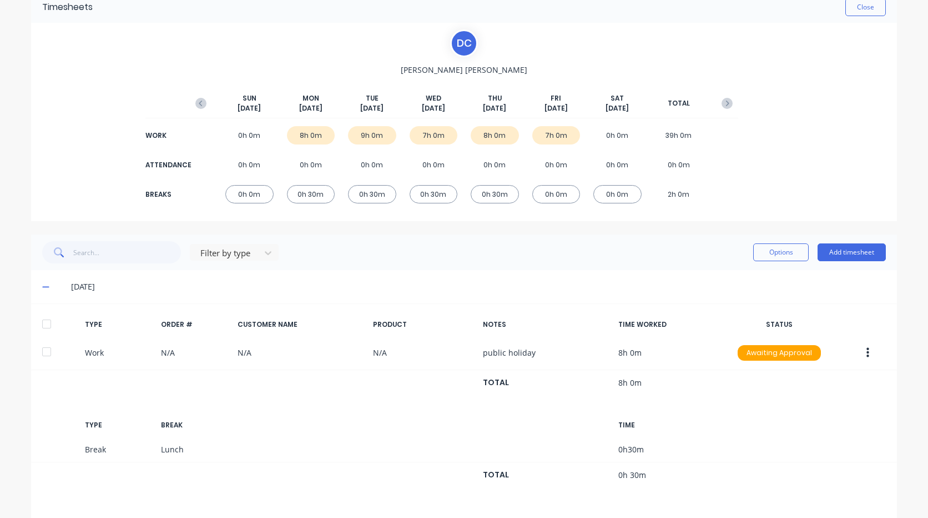
scroll to position [111, 0]
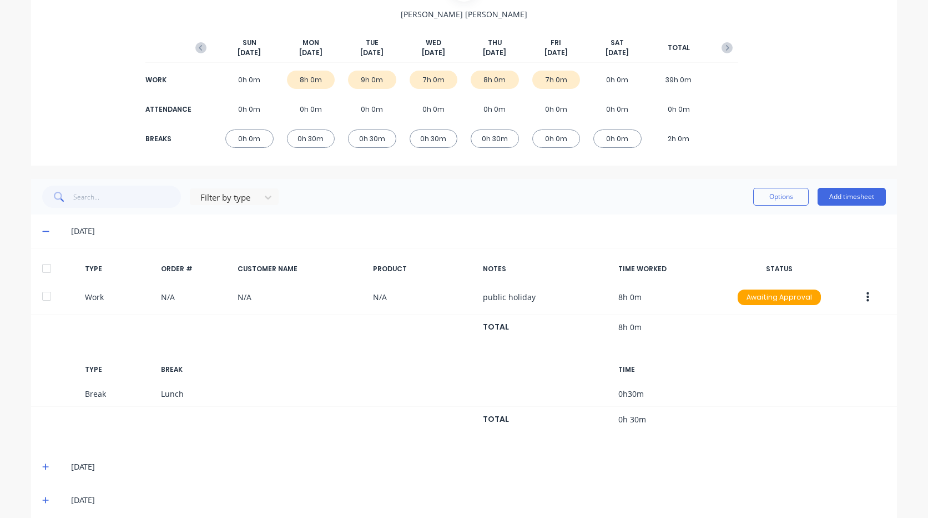
click at [46, 235] on span at bounding box center [47, 230] width 11 height 11
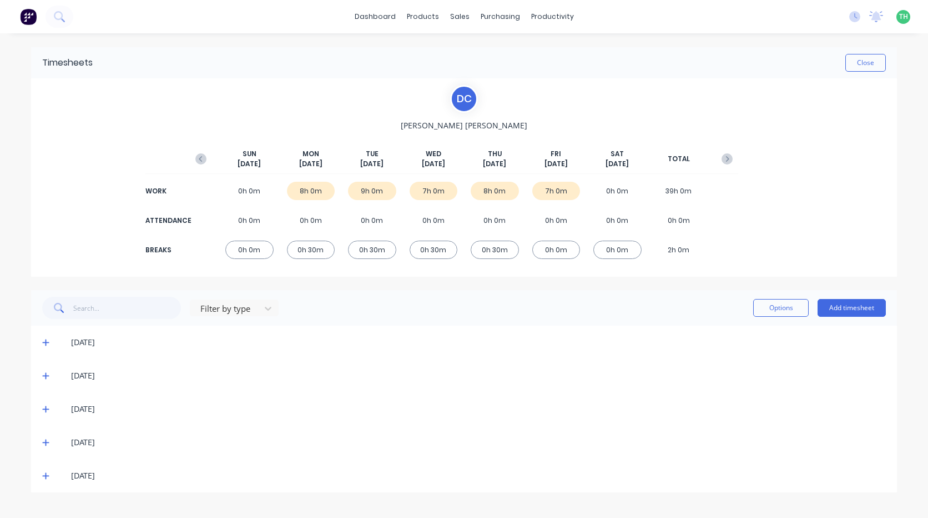
scroll to position [0, 0]
click at [723, 157] on icon "button" at bounding box center [727, 158] width 11 height 11
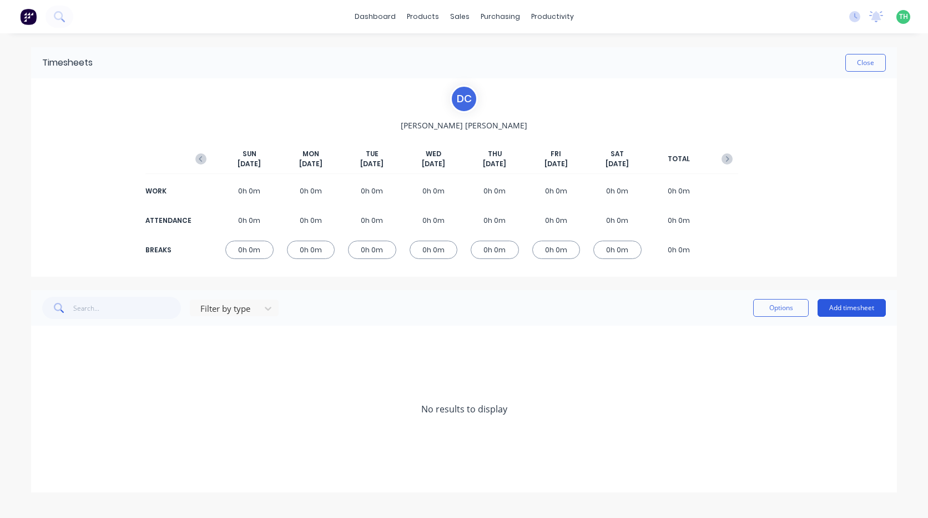
click at [856, 307] on button "Add timesheet" at bounding box center [852, 308] width 68 height 18
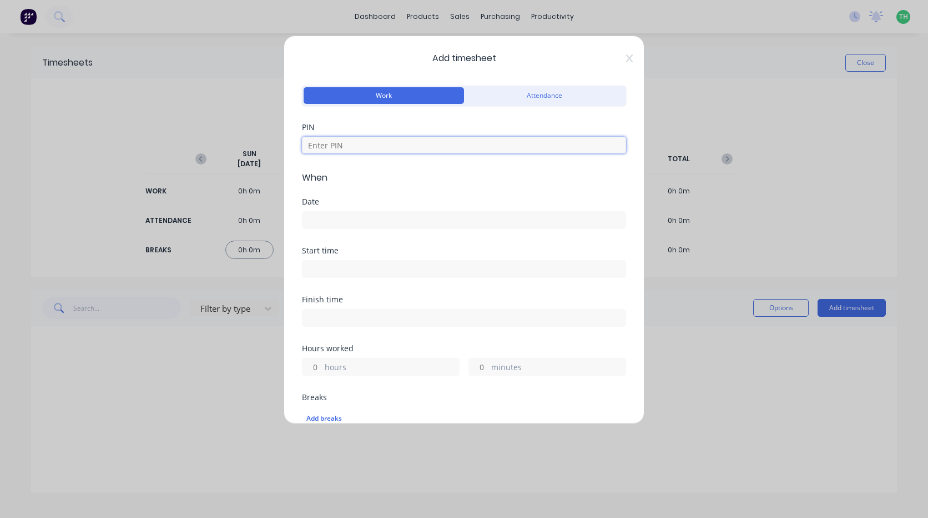
click at [368, 144] on input at bounding box center [464, 145] width 324 height 17
type input "2958"
click at [377, 219] on input at bounding box center [464, 220] width 323 height 17
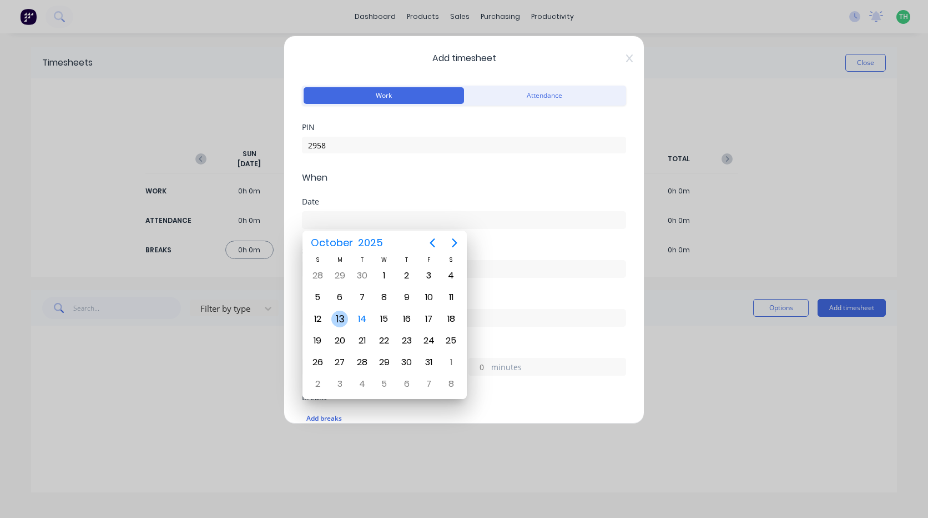
click at [335, 319] on div "13" at bounding box center [340, 318] width 17 height 17
type input "13/10/2025"
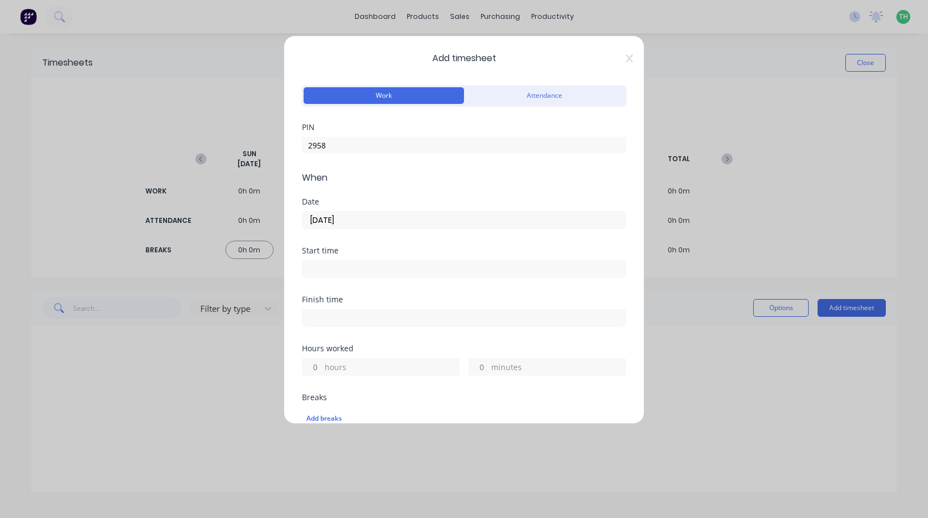
click at [330, 272] on input at bounding box center [464, 268] width 323 height 17
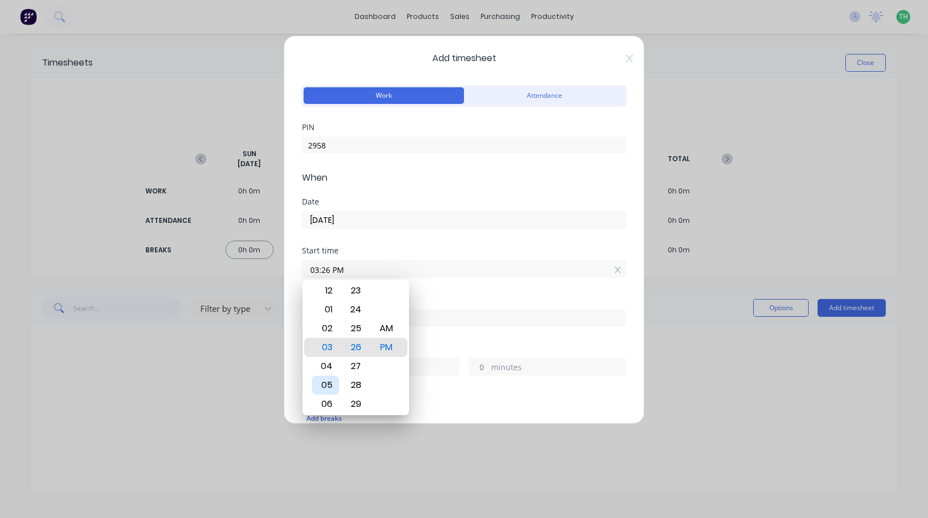
click at [328, 382] on div "05" at bounding box center [325, 384] width 27 height 19
click at [392, 329] on div "AM" at bounding box center [386, 328] width 27 height 19
type input "05:00 AM"
click at [469, 330] on div "Finish time" at bounding box center [464, 319] width 324 height 49
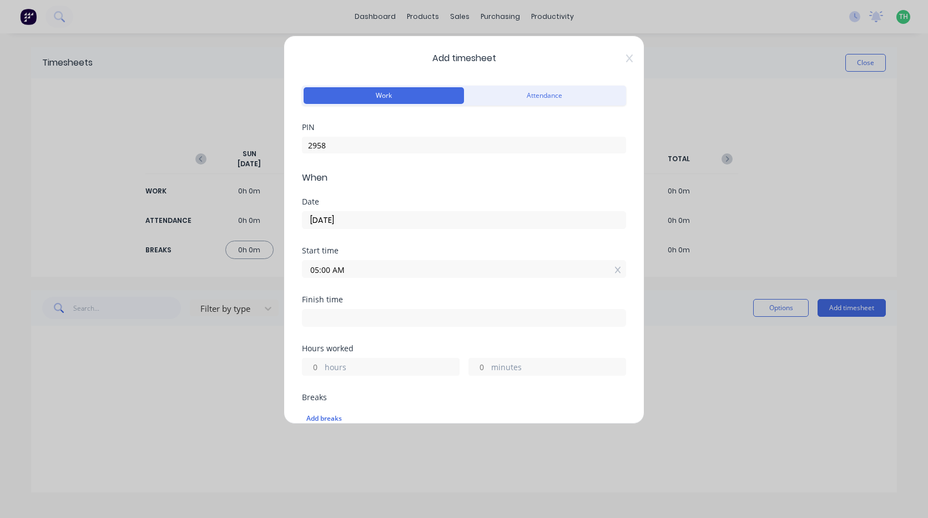
click at [456, 309] on div at bounding box center [464, 316] width 324 height 21
click at [452, 320] on input at bounding box center [464, 317] width 323 height 17
type input "01:27 PM"
type input "8"
type input "27"
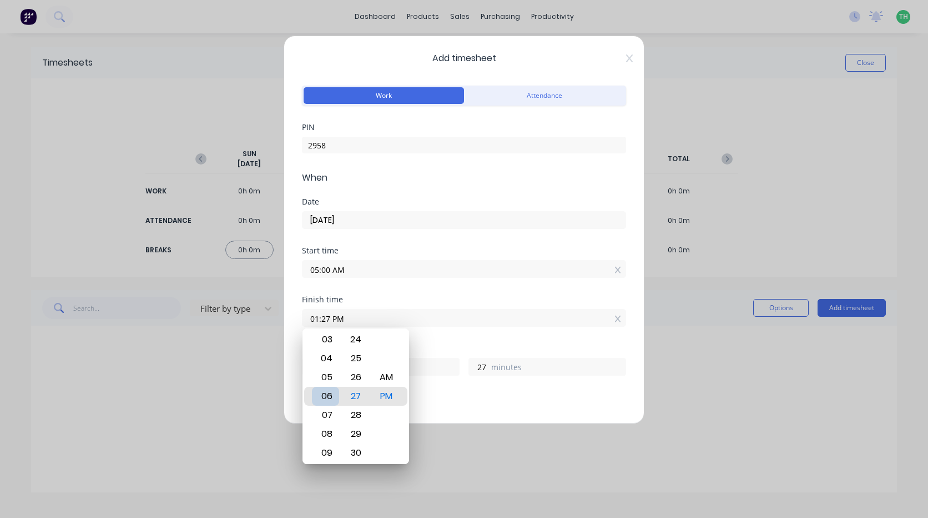
type input "07:27 PM"
type input "14"
type input "11:27 PM"
type input "18"
type input "11:21 PM"
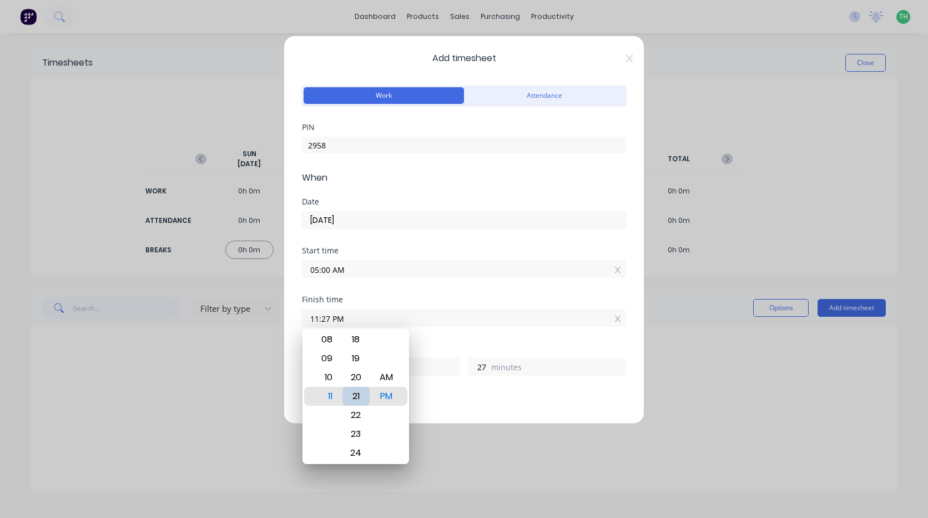
type input "21"
type input "11:13 PM"
type input "13"
type input "11:06 PM"
type input "6"
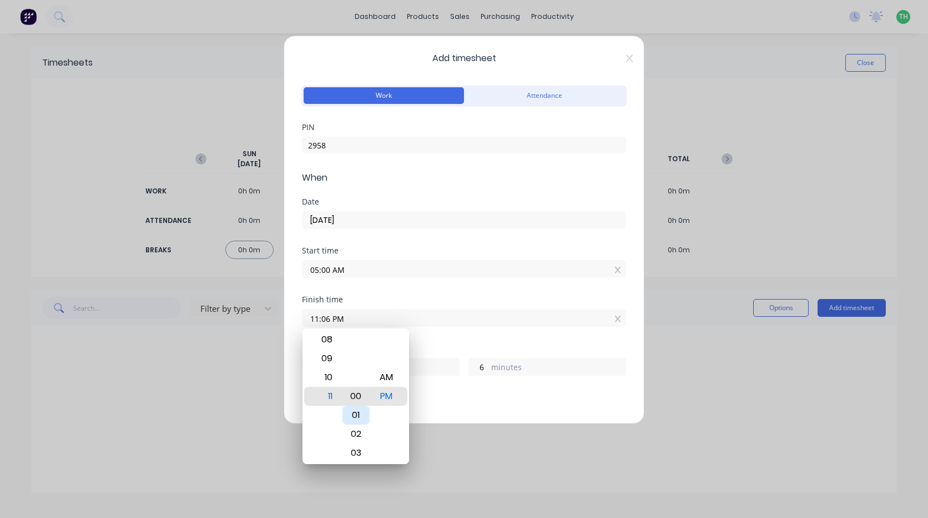
type input "11:00 PM"
type input "0"
type input "11:00 AM"
type input "6"
click at [443, 400] on div "Breaks" at bounding box center [464, 397] width 324 height 8
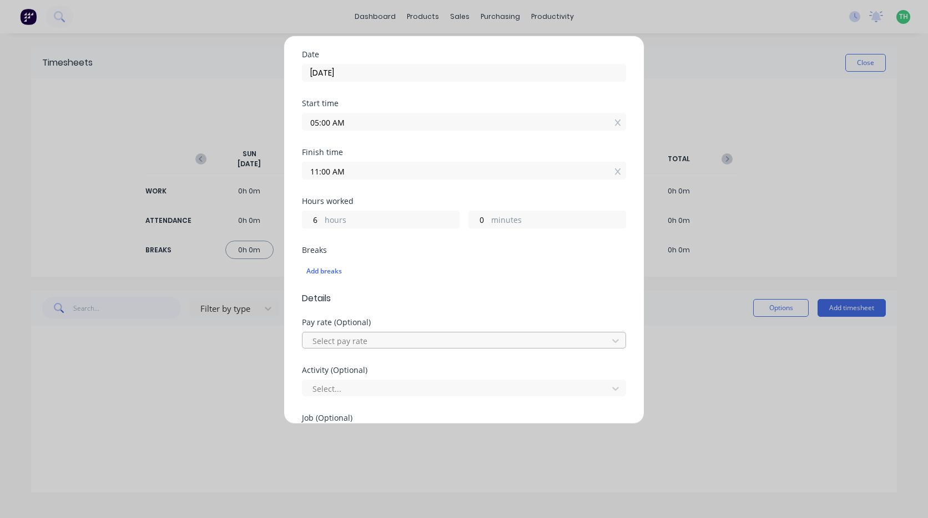
scroll to position [167, 0]
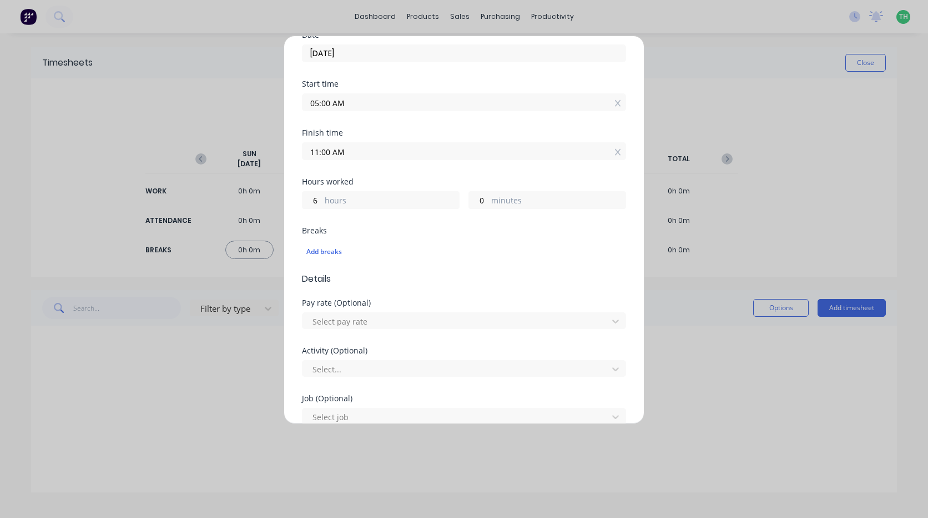
click at [382, 154] on input "11:00 AM" at bounding box center [464, 151] width 323 height 17
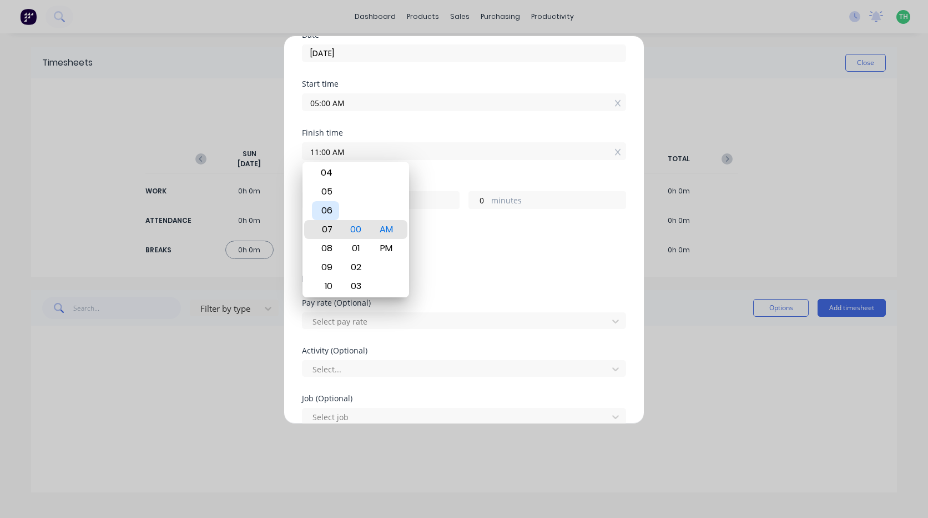
type input "07:00 AM"
type input "2"
type input "04:00 AM"
type input "23"
click at [326, 180] on div "12 01 02 03 04 05 06 07 08 09 10 11" at bounding box center [325, 229] width 31 height 1529
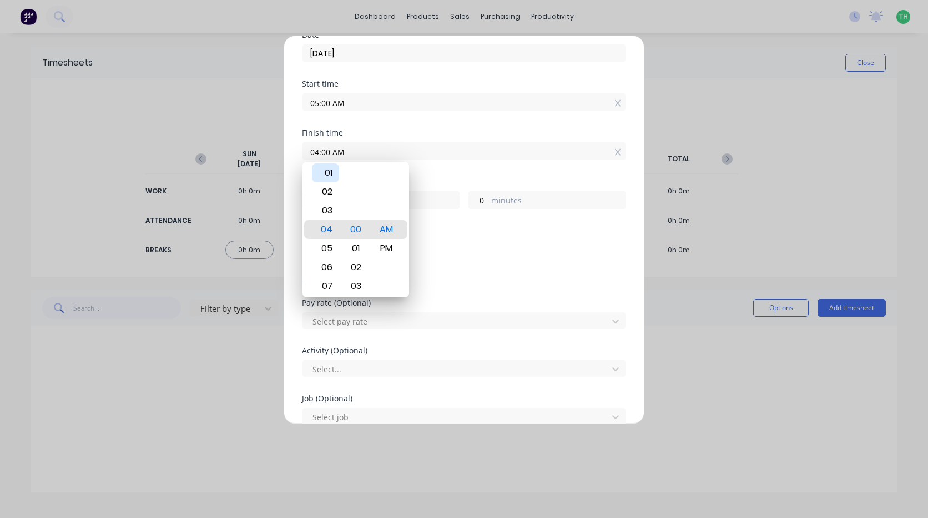
click at [327, 177] on div "01" at bounding box center [325, 172] width 27 height 19
type input "01:00 AM"
type input "20"
type input "01:05 AM"
type input "5"
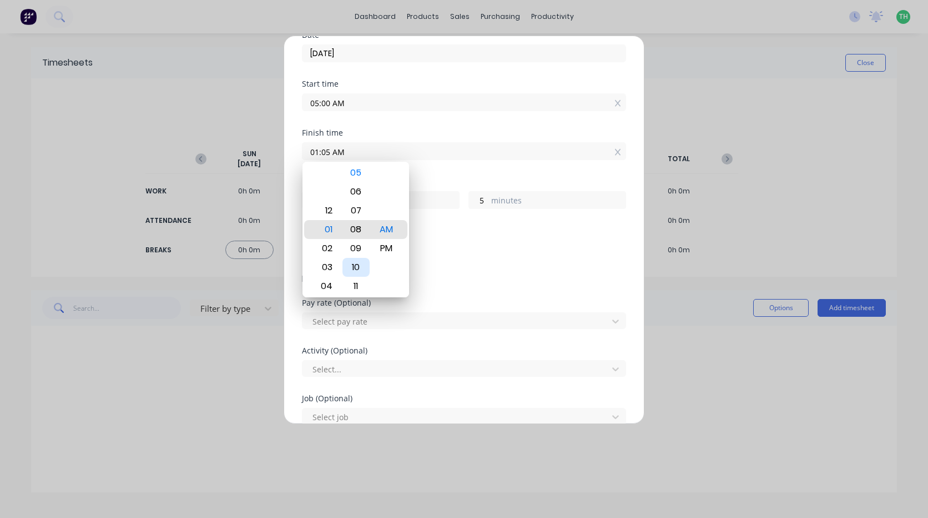
type input "01:08 AM"
type input "8"
type input "01:11 AM"
type input "11"
type input "01:28 AM"
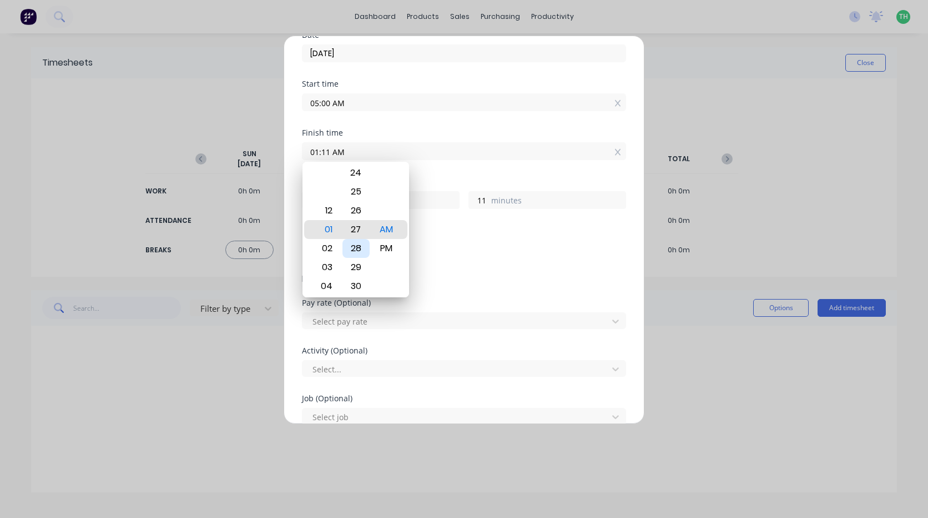
type input "28"
type input "01:33 AM"
type input "33"
type input "01:31 AM"
type input "31"
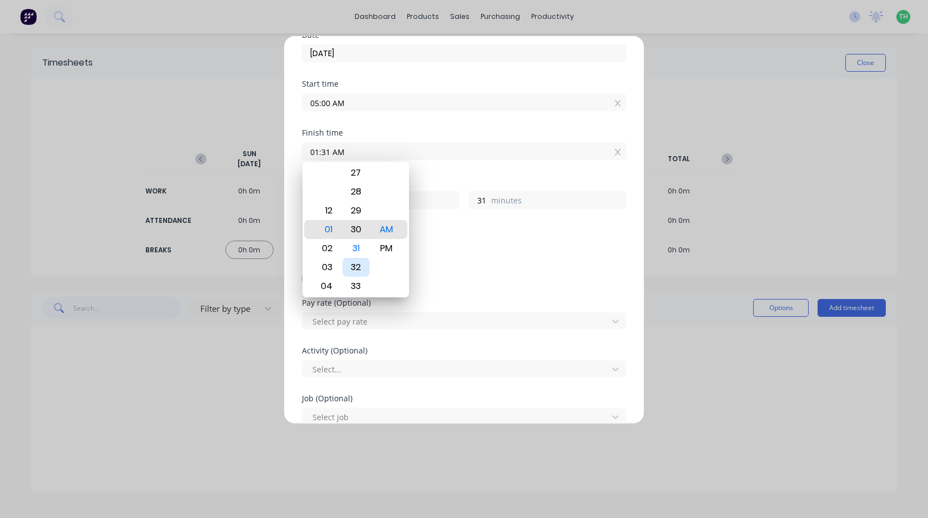
type input "01:30 AM"
type input "30"
click at [391, 248] on div "PM" at bounding box center [386, 248] width 27 height 19
type input "01:30 PM"
type input "8"
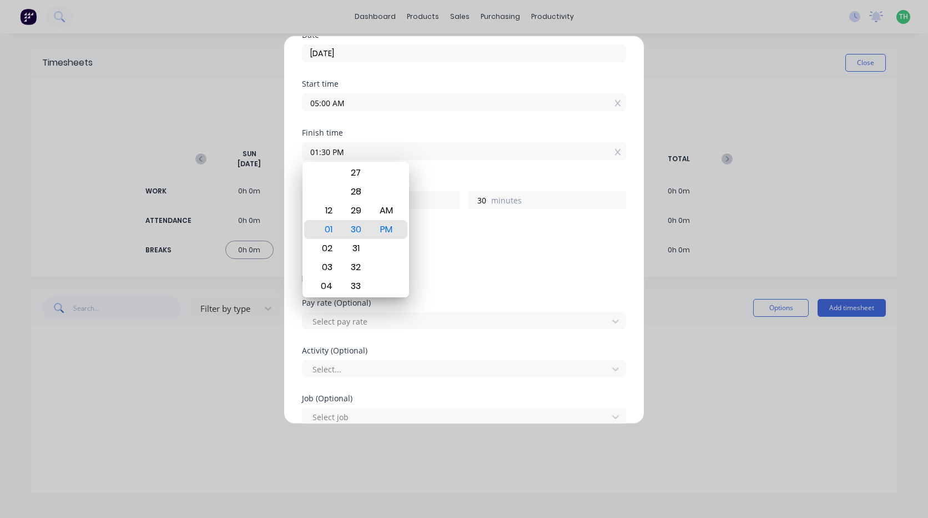
click at [441, 249] on div "Add breaks" at bounding box center [464, 251] width 315 height 14
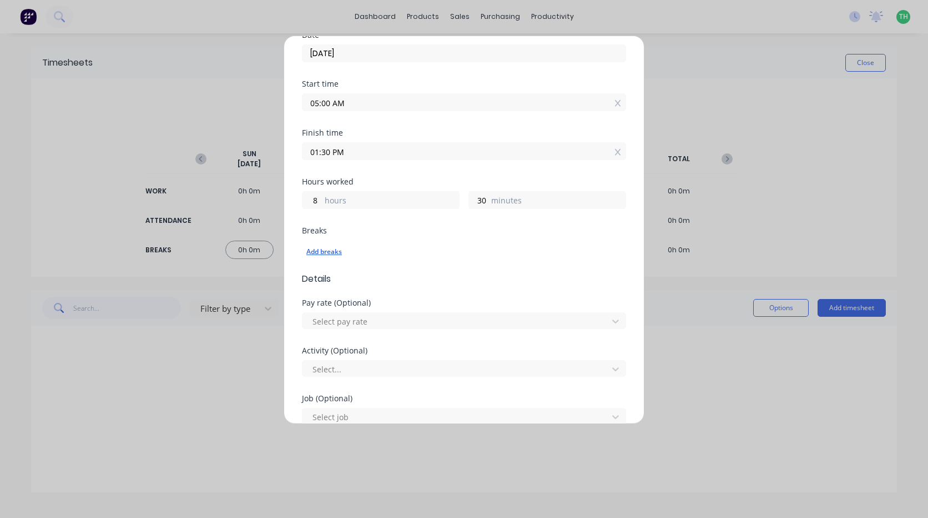
click at [329, 247] on div "Add breaks" at bounding box center [464, 251] width 315 height 14
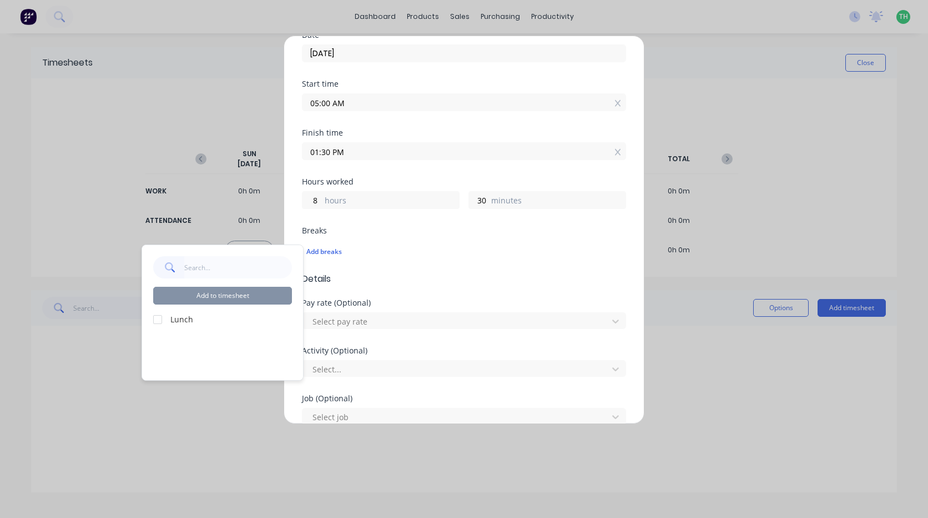
click at [168, 317] on div at bounding box center [158, 319] width 22 height 22
drag, startPoint x: 201, startPoint y: 298, endPoint x: 221, endPoint y: 292, distance: 20.7
click at [200, 298] on button "Add to timesheet" at bounding box center [222, 296] width 139 height 18
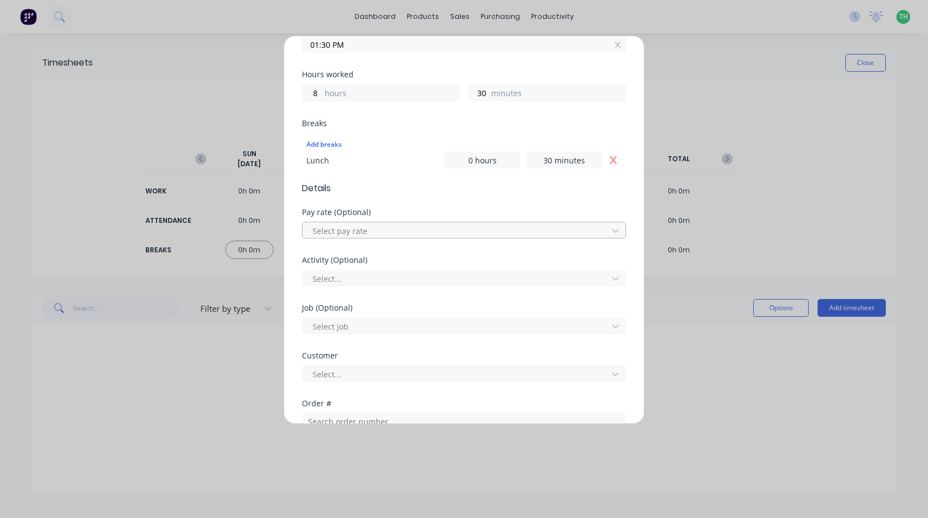
scroll to position [278, 0]
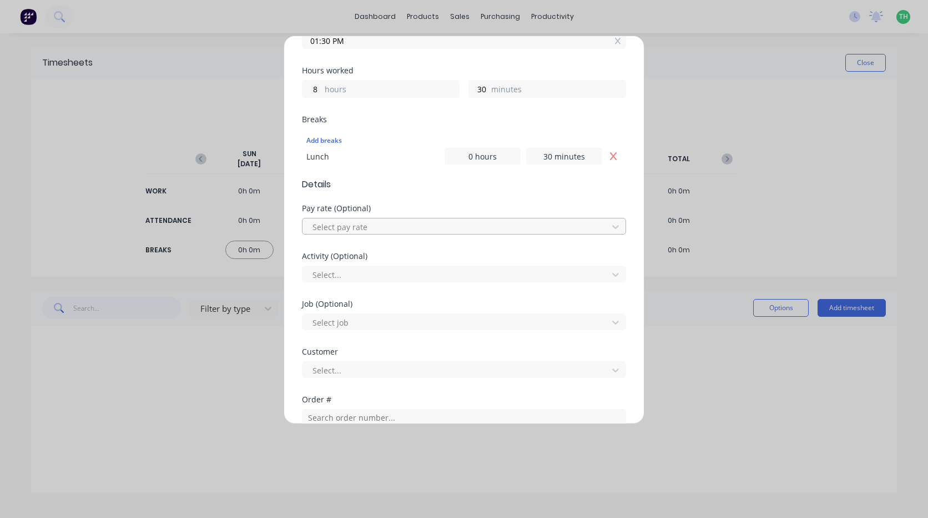
click at [353, 225] on div at bounding box center [457, 227] width 291 height 14
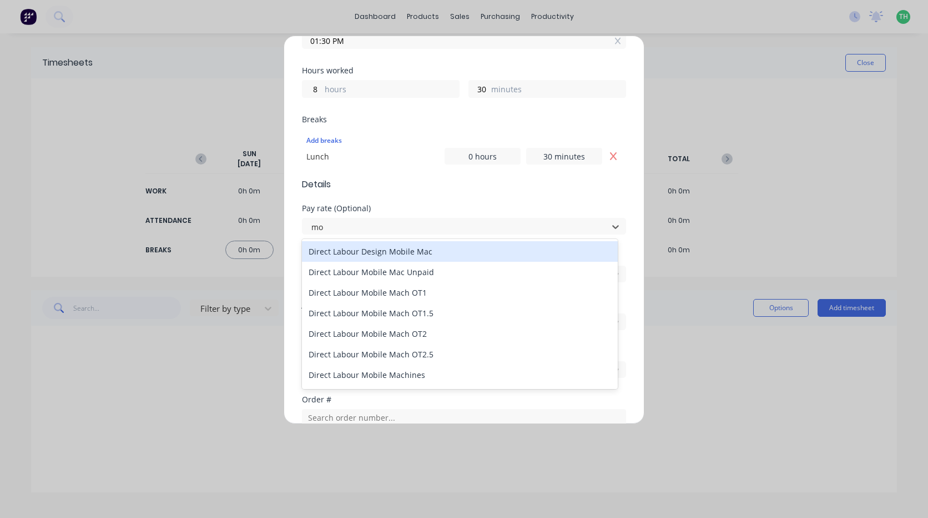
type input "mob"
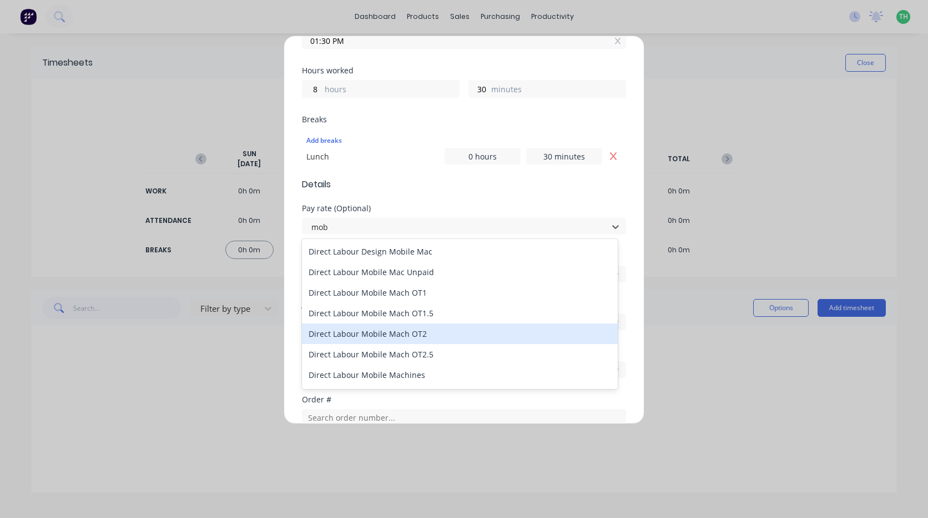
scroll to position [56, 0]
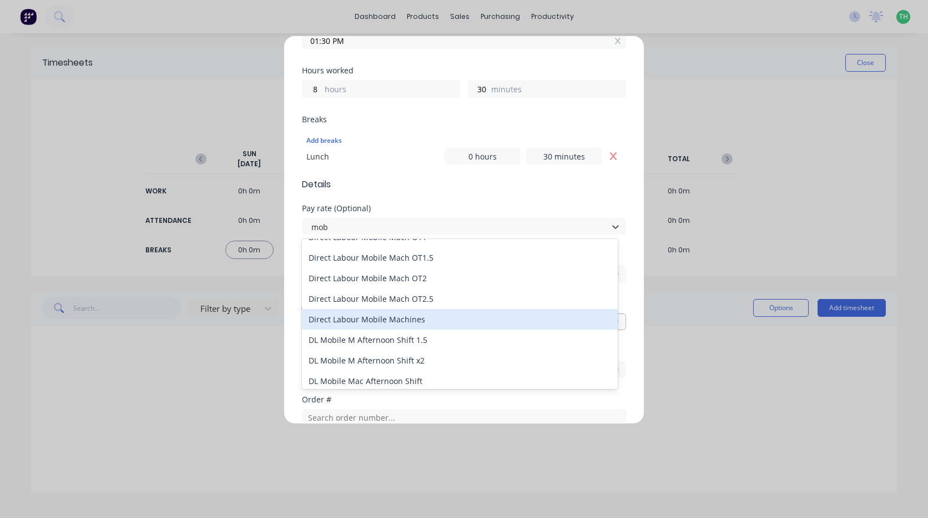
click at [394, 322] on div "Direct Labour Mobile Machines" at bounding box center [460, 319] width 316 height 21
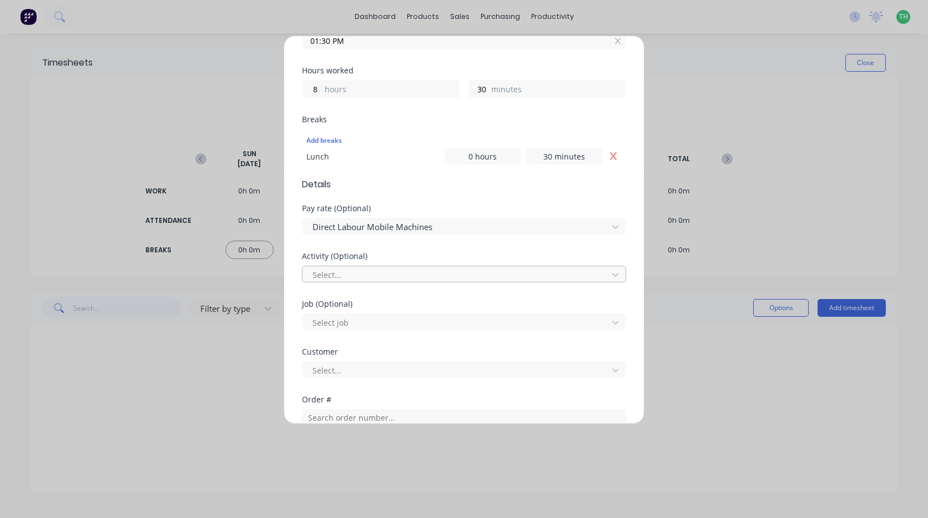
click at [414, 275] on div at bounding box center [457, 275] width 291 height 14
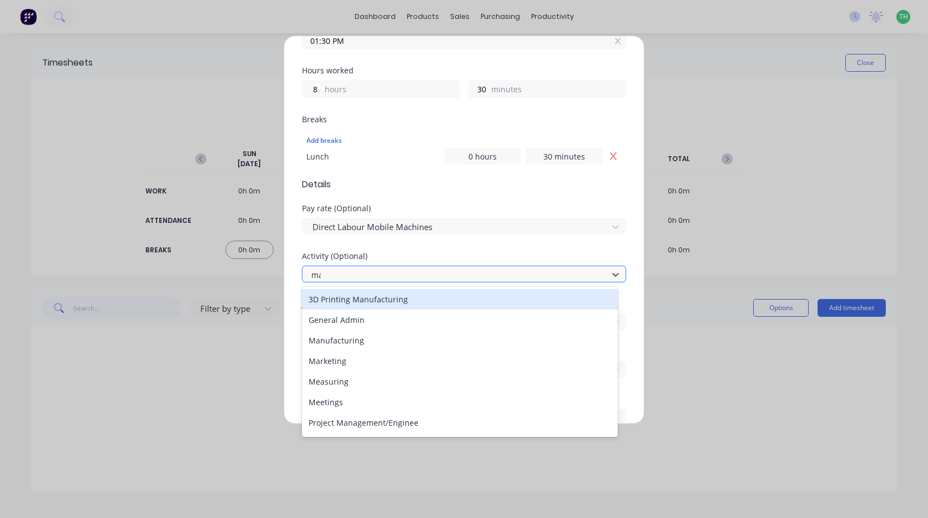
type input "man"
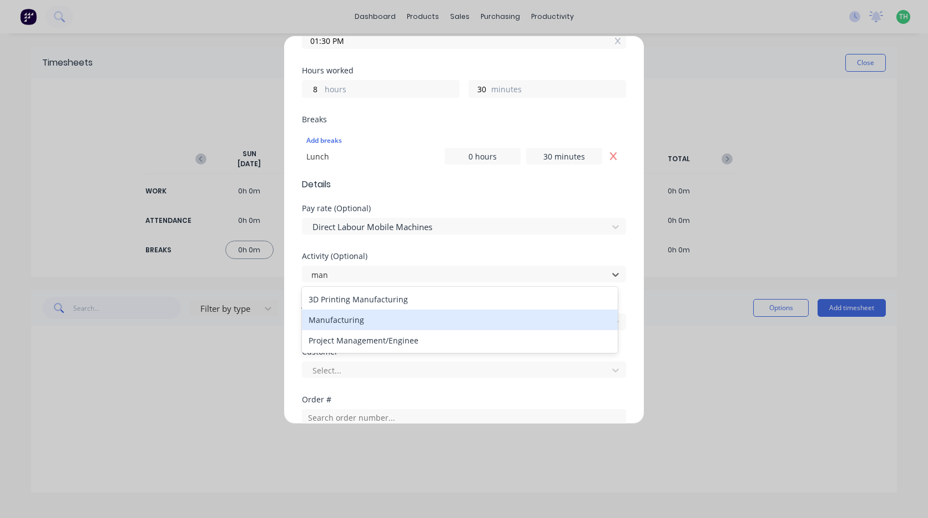
click at [390, 318] on div "Manufacturing" at bounding box center [460, 319] width 316 height 21
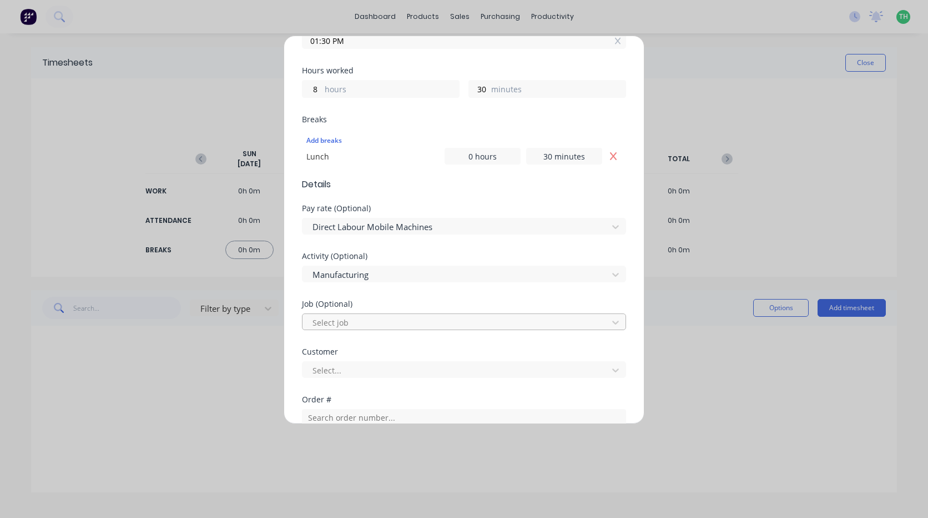
click at [380, 318] on div at bounding box center [457, 322] width 291 height 14
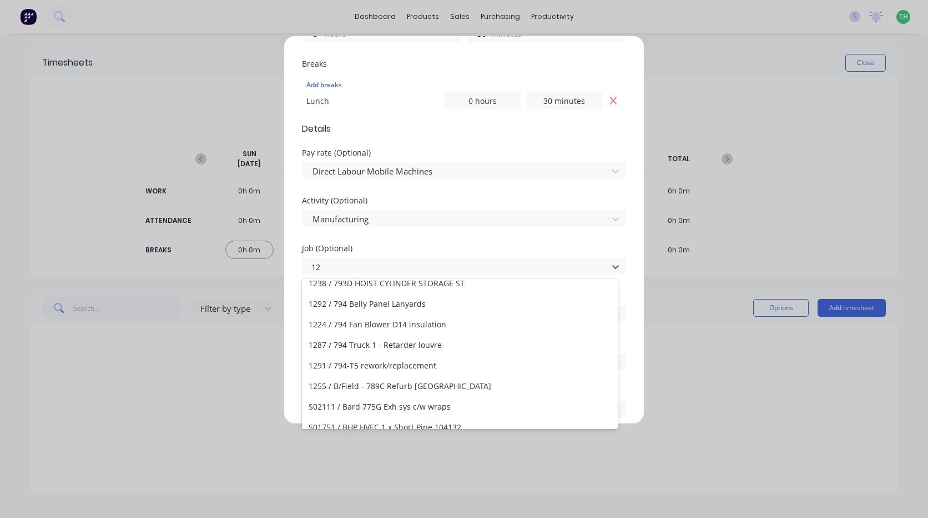
scroll to position [0, 0]
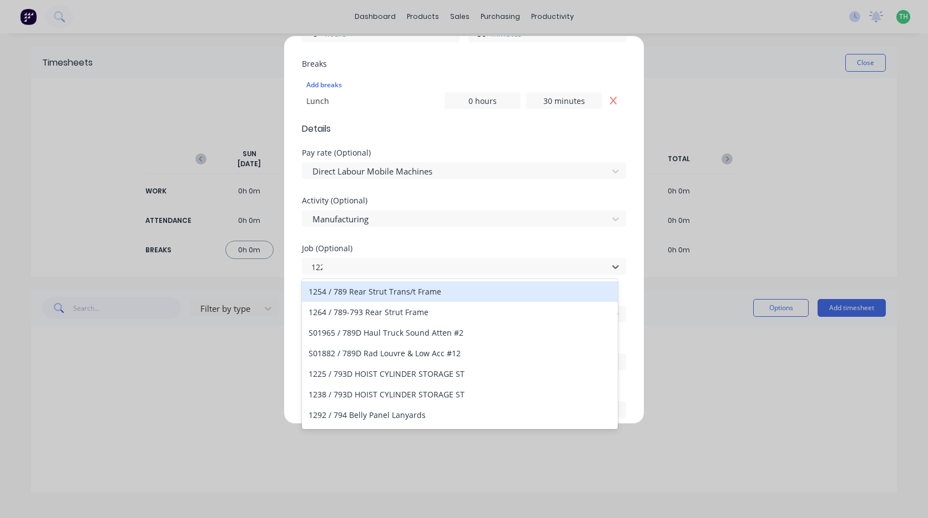
type input "1229"
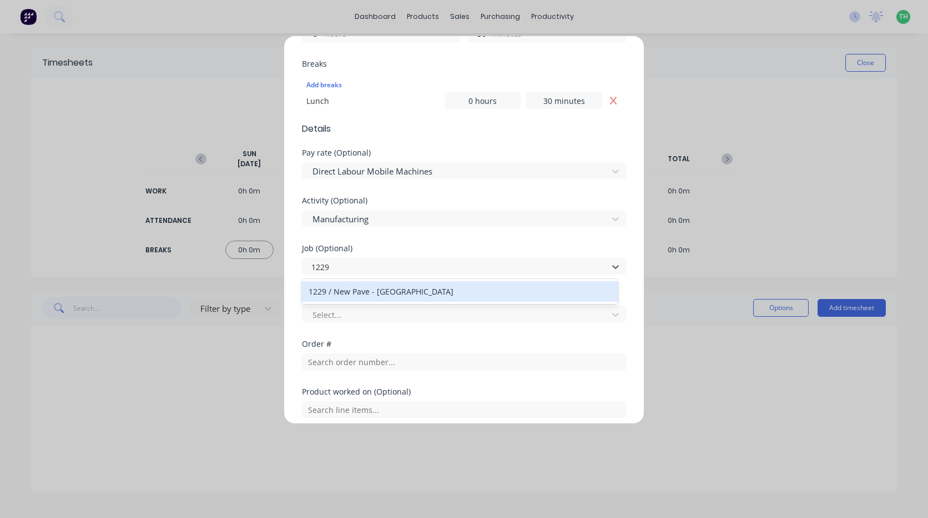
click at [415, 295] on div "1229 / New Pave - Hushclad" at bounding box center [460, 291] width 316 height 21
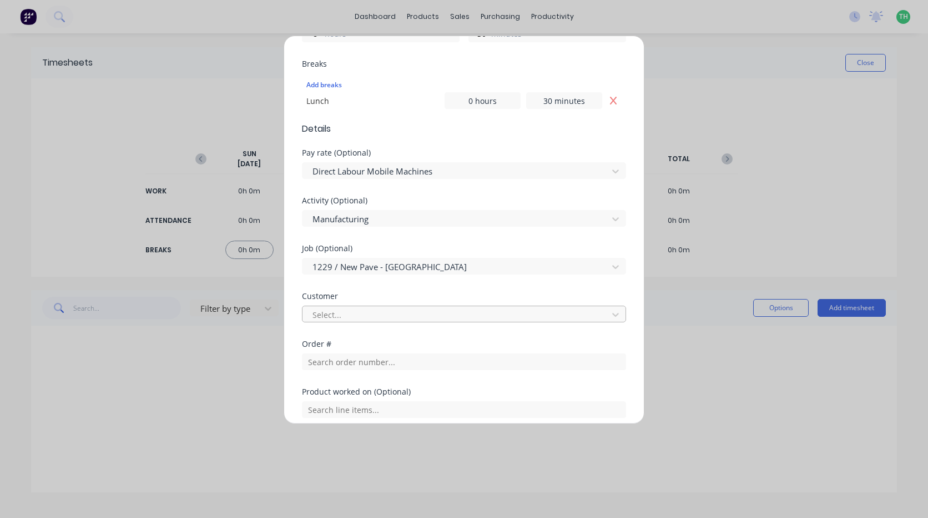
click at [389, 308] on div at bounding box center [457, 315] width 291 height 14
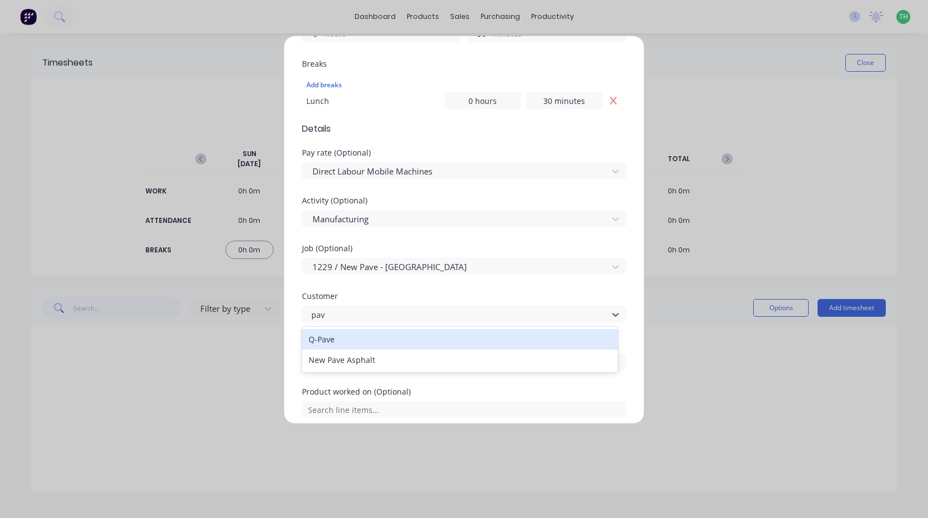
type input "pave"
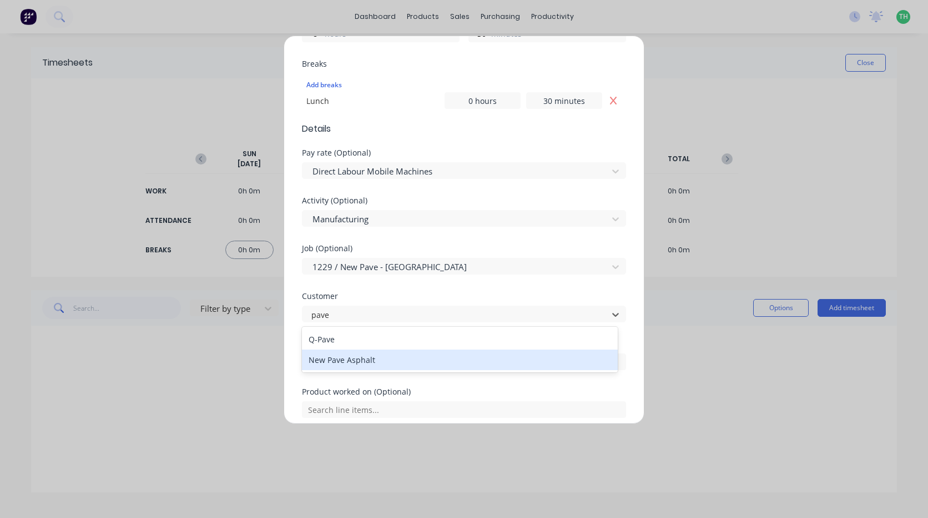
click at [369, 362] on div "New Pave Asphalt" at bounding box center [460, 359] width 316 height 21
click at [366, 365] on input "text" at bounding box center [464, 361] width 324 height 17
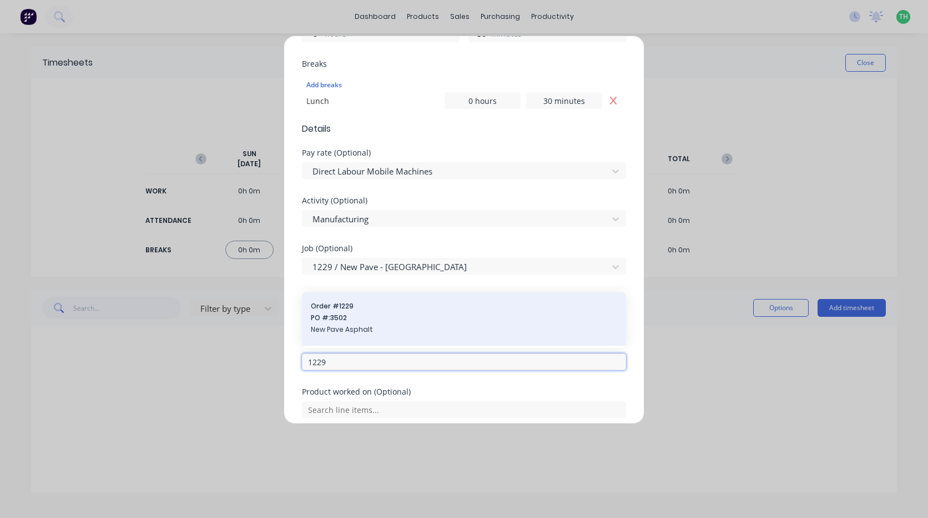
type input "1229"
click at [398, 311] on div "Order # 1229 PO #: 3502 New Pave Asphalt" at bounding box center [464, 319] width 307 height 36
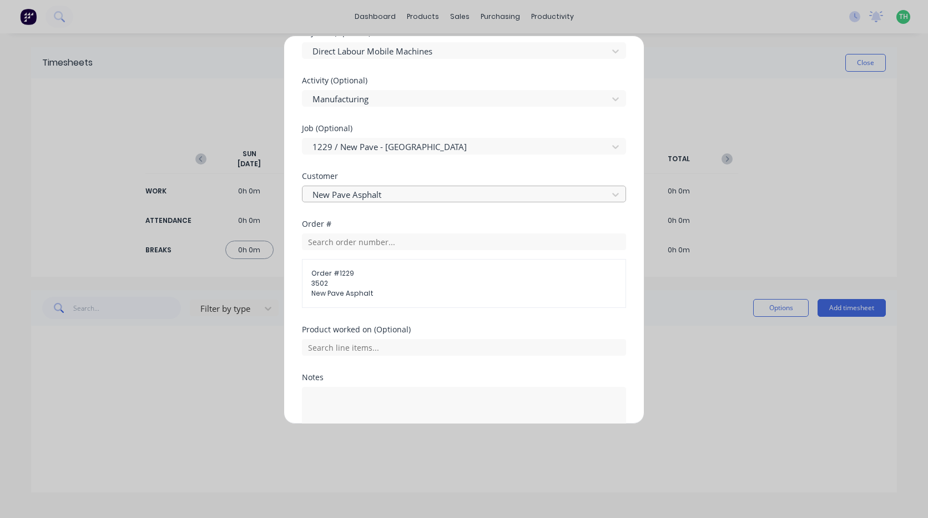
scroll to position [500, 0]
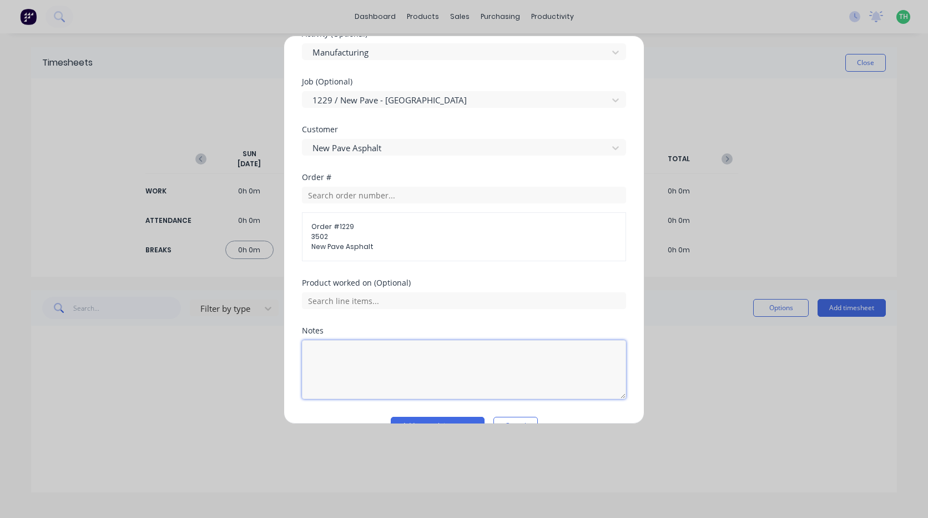
click at [375, 343] on textarea at bounding box center [464, 369] width 324 height 59
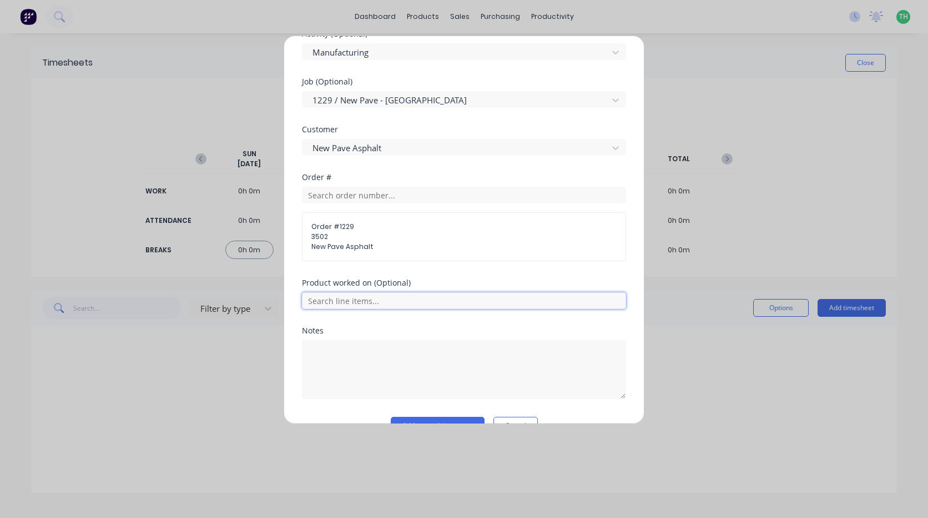
click at [384, 299] on input "text" at bounding box center [464, 300] width 324 height 17
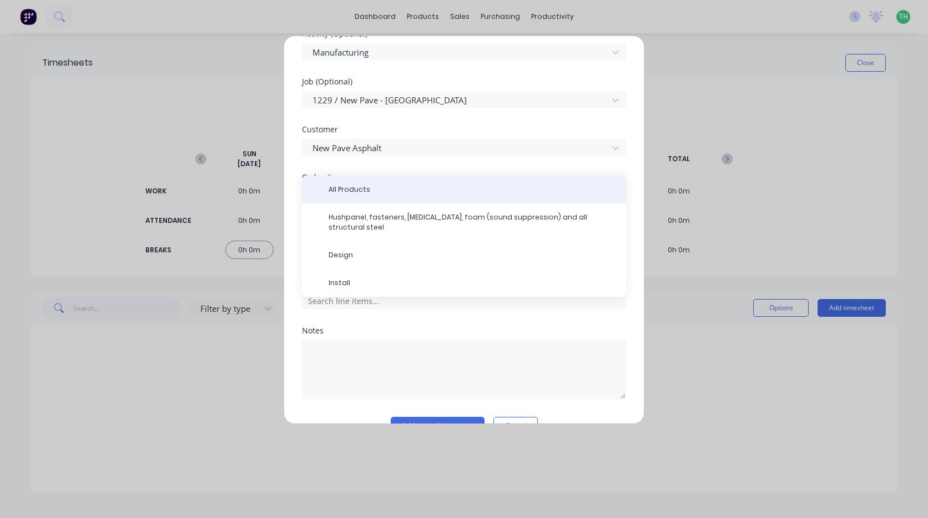
click at [375, 191] on span "All Products" at bounding box center [473, 189] width 289 height 10
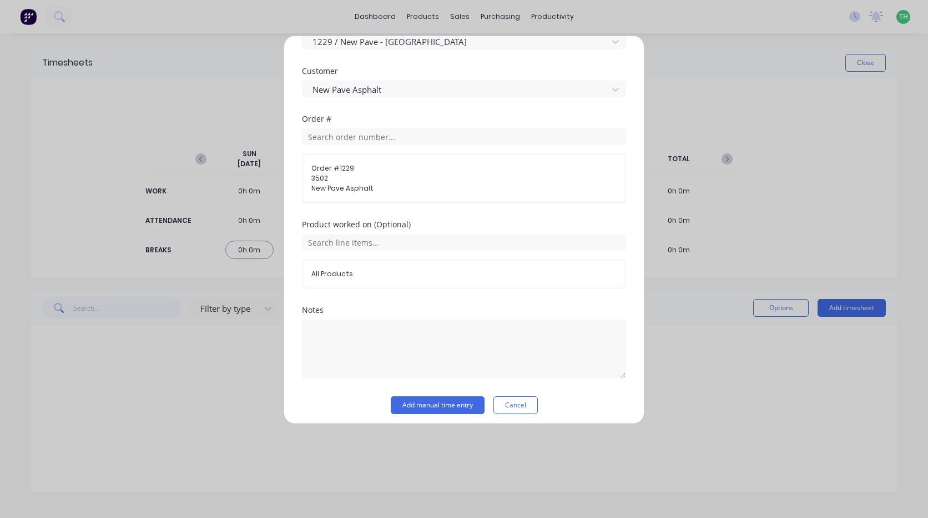
scroll to position [564, 0]
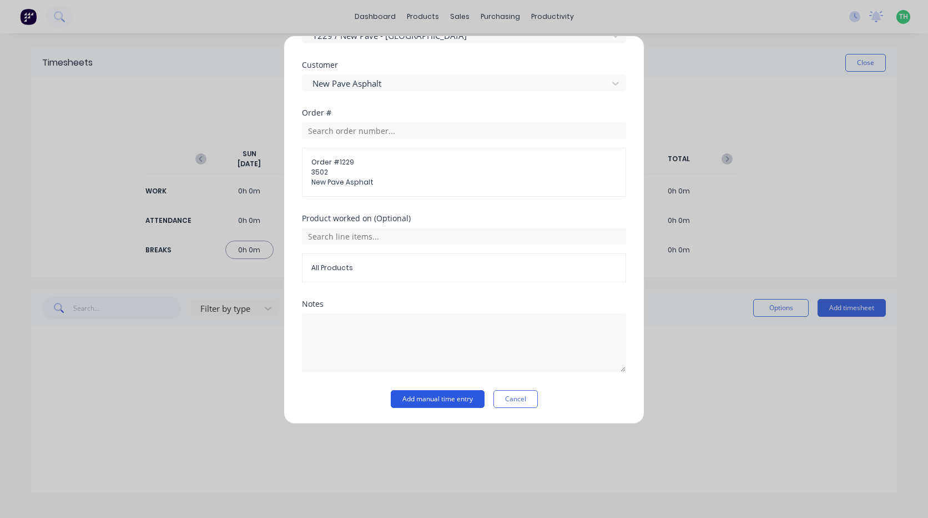
click at [443, 406] on button "Add manual time entry" at bounding box center [438, 399] width 94 height 18
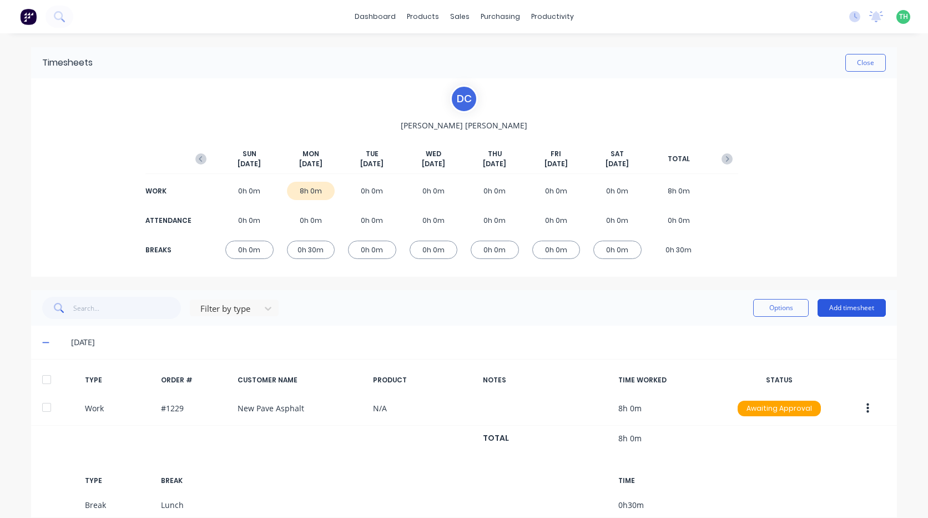
click at [835, 307] on button "Add timesheet" at bounding box center [852, 308] width 68 height 18
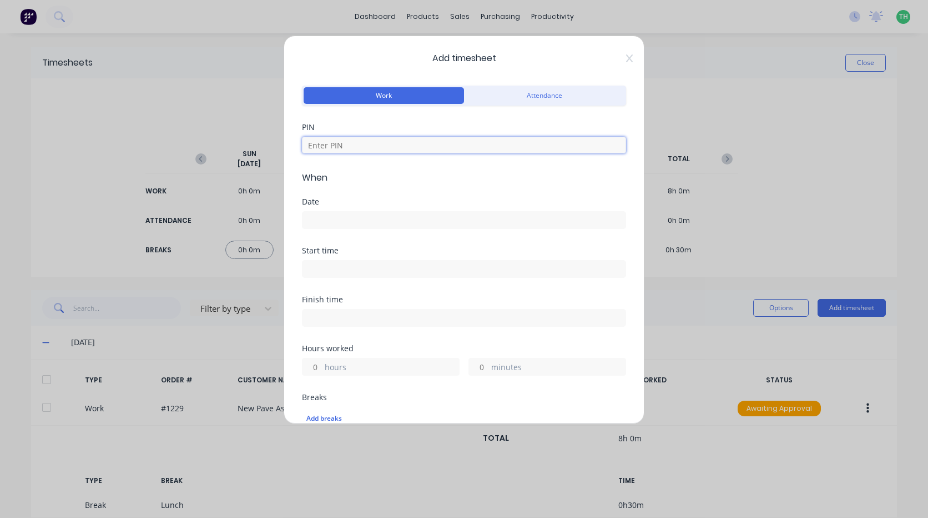
click at [390, 142] on input at bounding box center [464, 145] width 324 height 17
type input "2958"
click at [338, 217] on input at bounding box center [464, 220] width 323 height 17
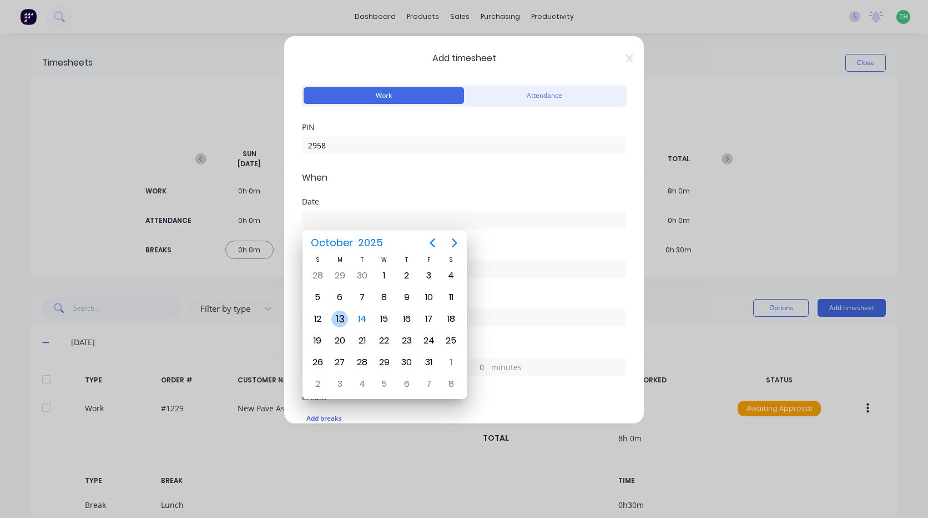
click at [342, 314] on div "13" at bounding box center [340, 318] width 17 height 17
type input "13/10/2025"
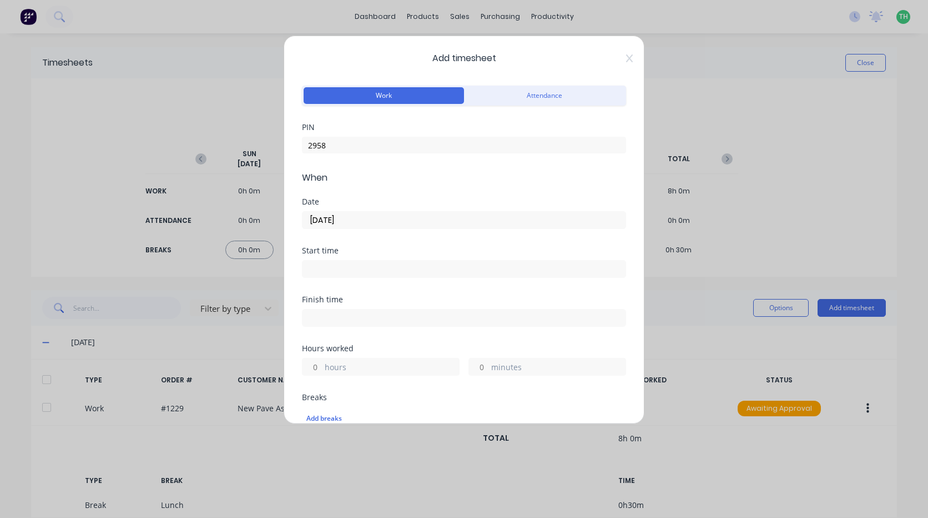
click at [377, 271] on input at bounding box center [464, 268] width 323 height 17
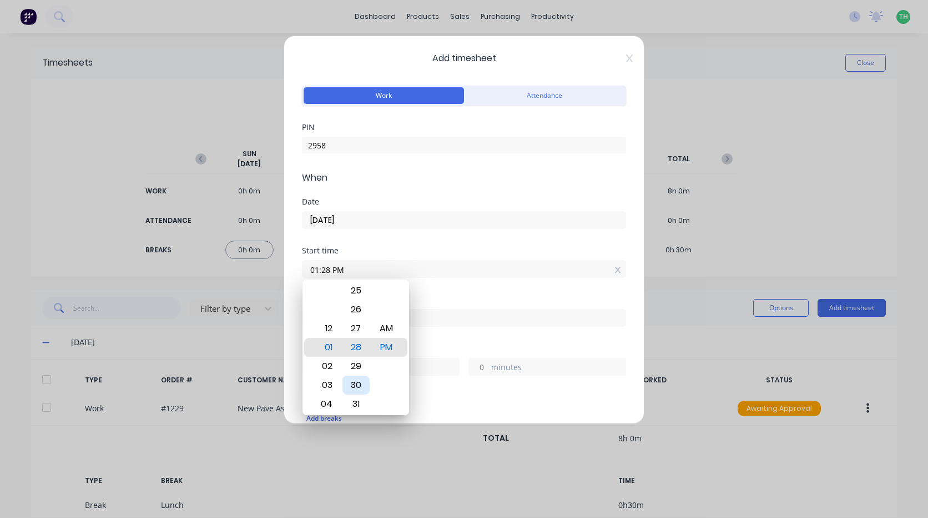
click at [357, 377] on div "30" at bounding box center [356, 384] width 27 height 19
type input "01:30 PM"
click at [433, 299] on div "Finish time" at bounding box center [464, 299] width 324 height 8
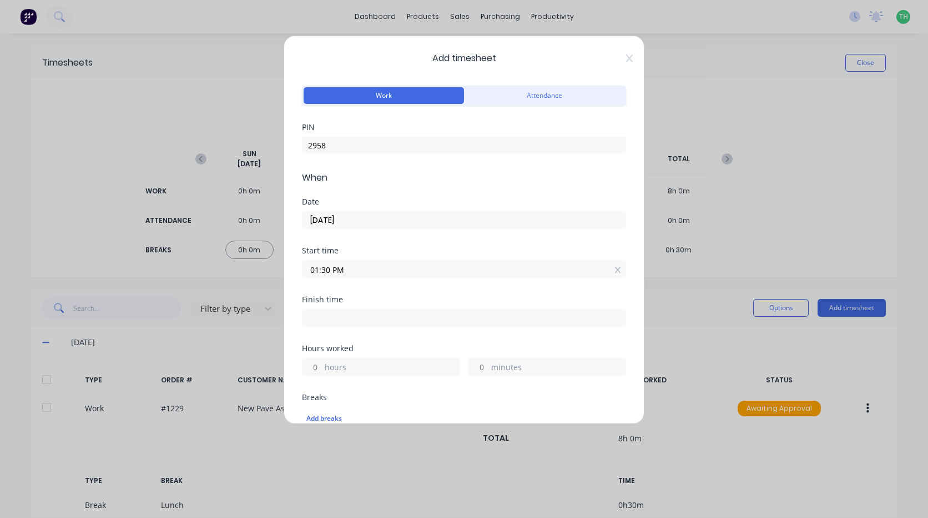
click at [430, 318] on input at bounding box center [464, 317] width 323 height 17
type input "01:28 PM"
type input "23"
type input "58"
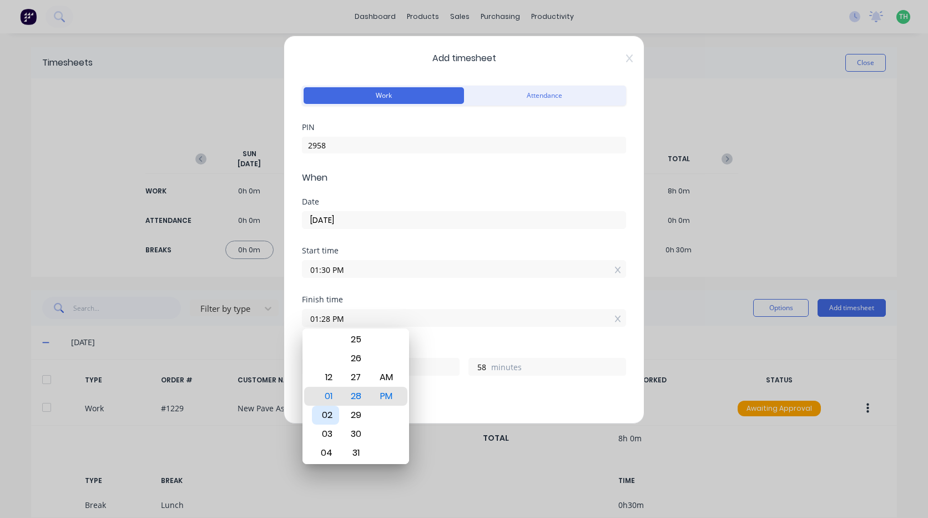
click at [330, 421] on div "02" at bounding box center [325, 414] width 27 height 19
type input "02:28 PM"
type input "0"
click at [355, 435] on div "30" at bounding box center [356, 433] width 27 height 19
type input "02:30 PM"
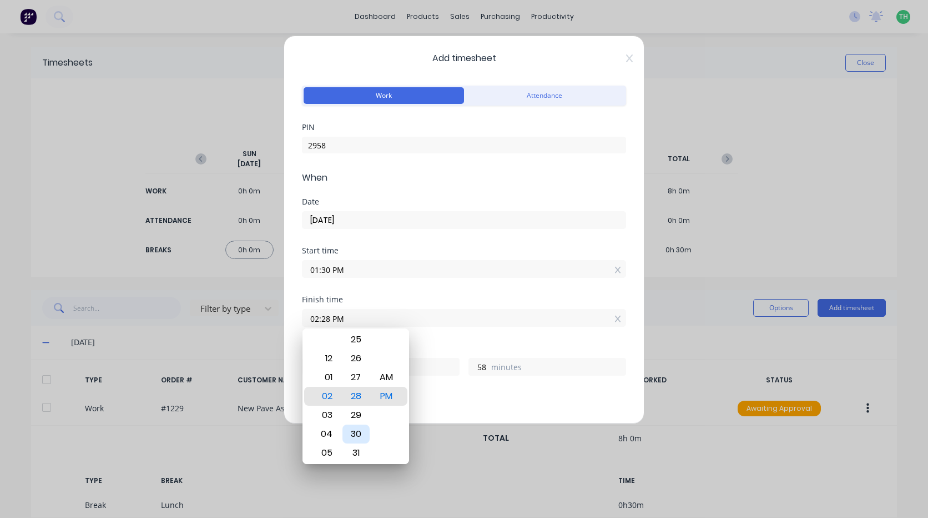
type input "1"
type input "0"
click at [476, 346] on div "Hours worked" at bounding box center [464, 348] width 324 height 8
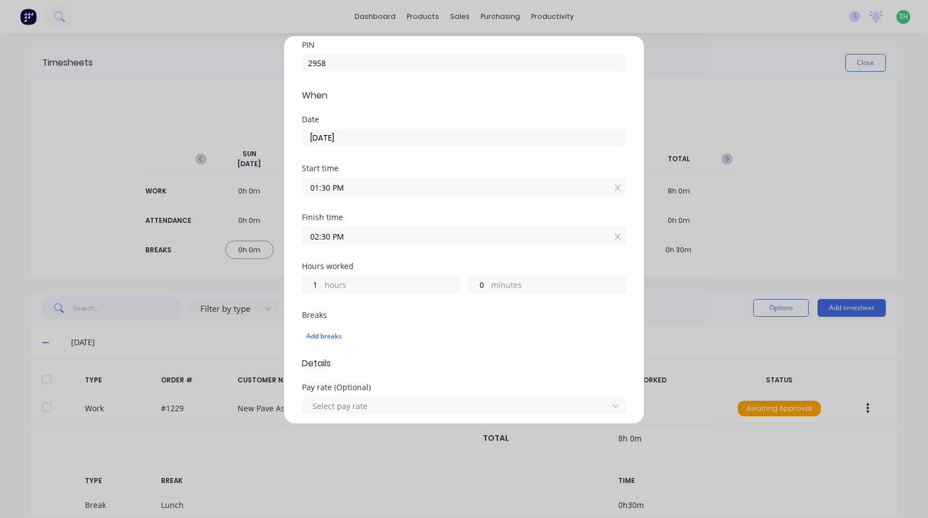
scroll to position [111, 0]
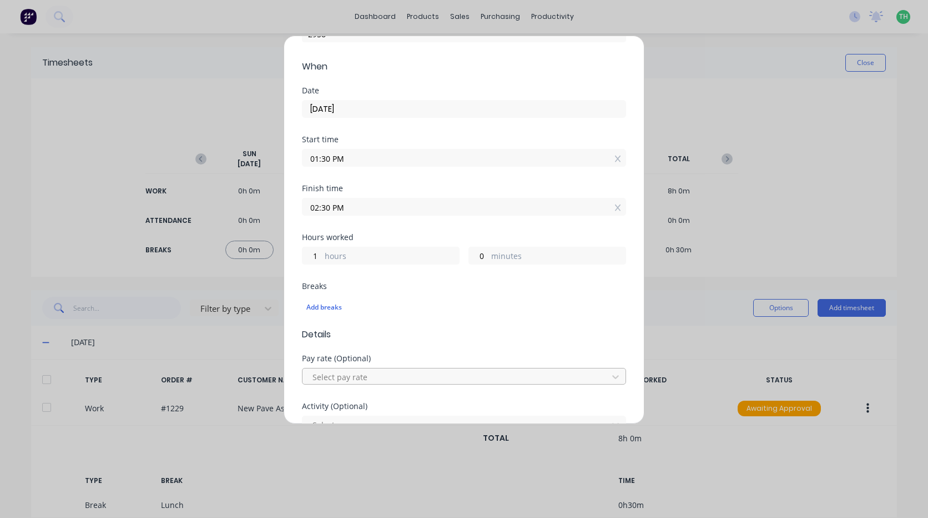
click at [355, 377] on div at bounding box center [457, 377] width 291 height 14
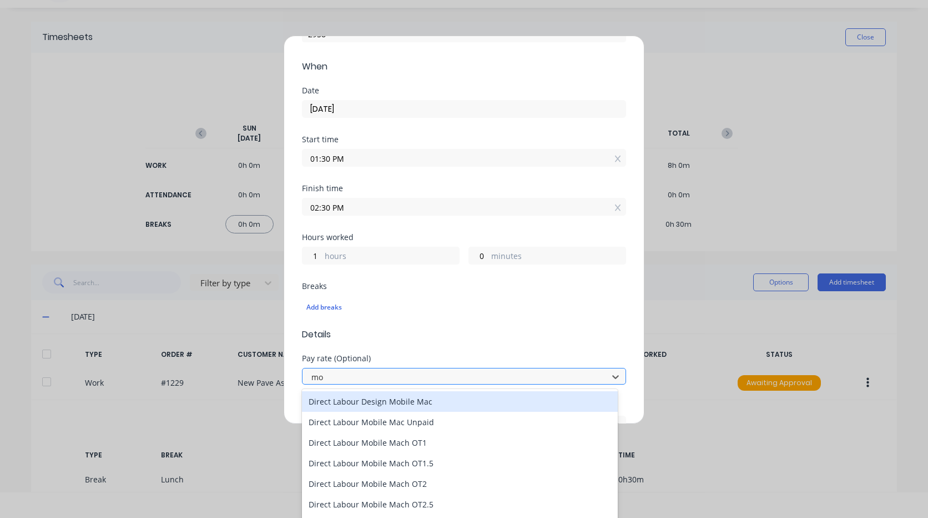
type input "mob"
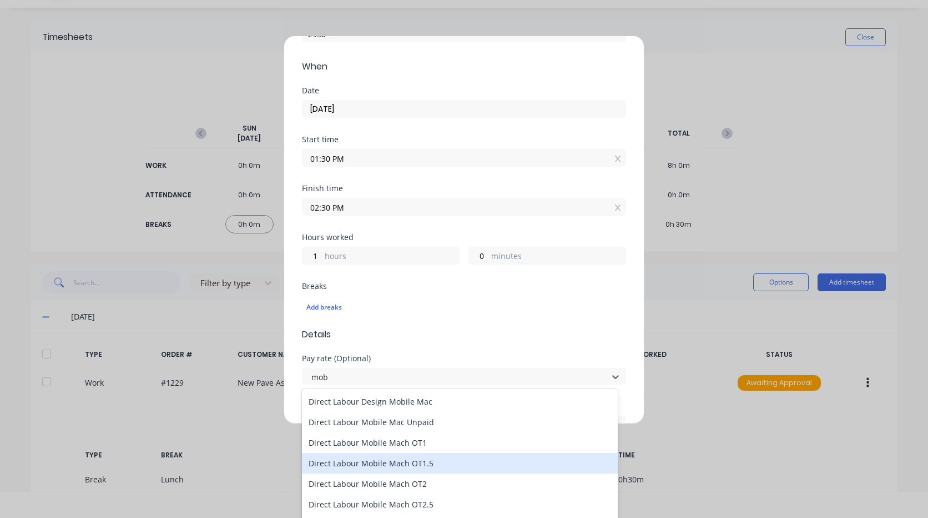
click at [424, 467] on div "Direct Labour Mobile Mach OT1.5" at bounding box center [460, 463] width 316 height 21
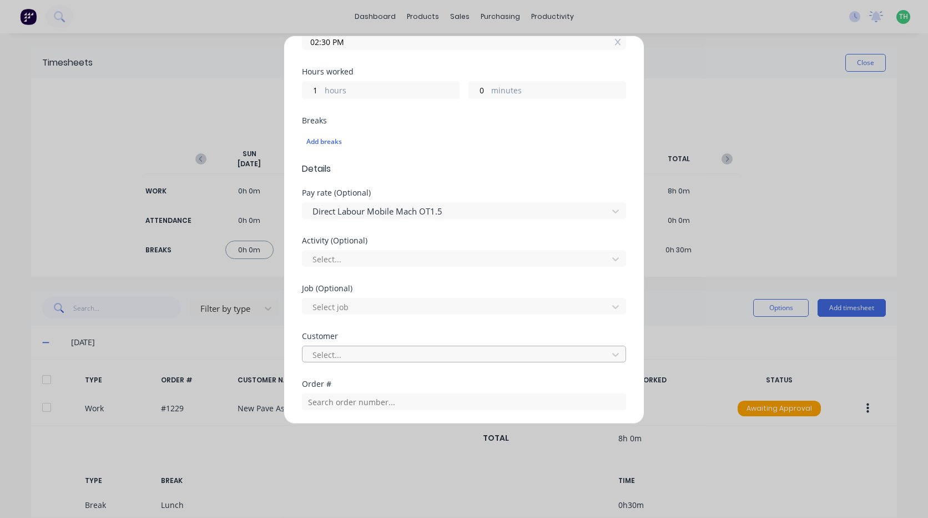
scroll to position [278, 0]
click at [377, 256] on div at bounding box center [457, 258] width 291 height 14
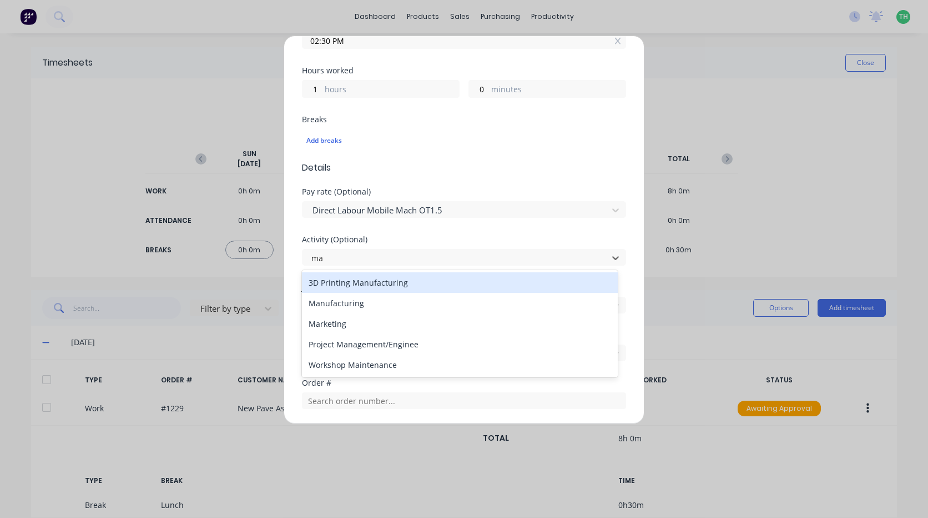
type input "man"
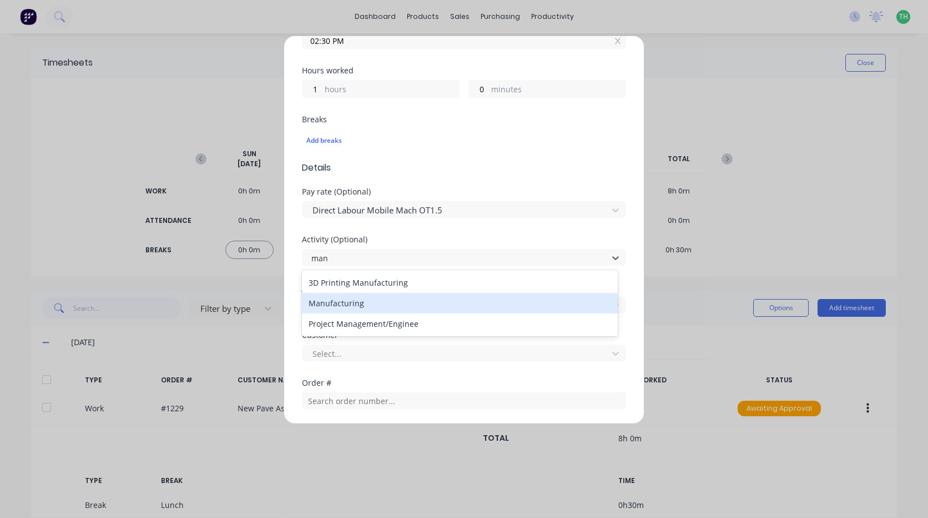
click at [382, 307] on div "Manufacturing" at bounding box center [460, 303] width 316 height 21
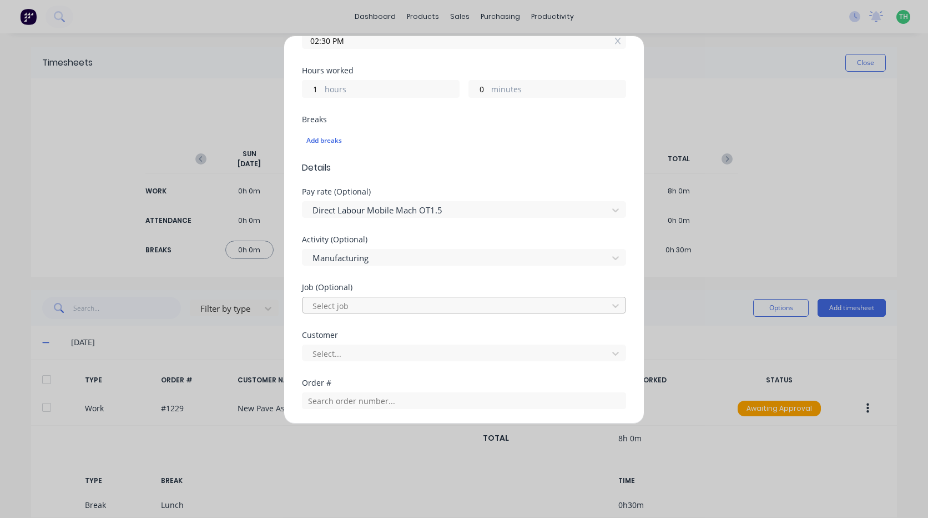
click at [375, 305] on div at bounding box center [457, 306] width 291 height 14
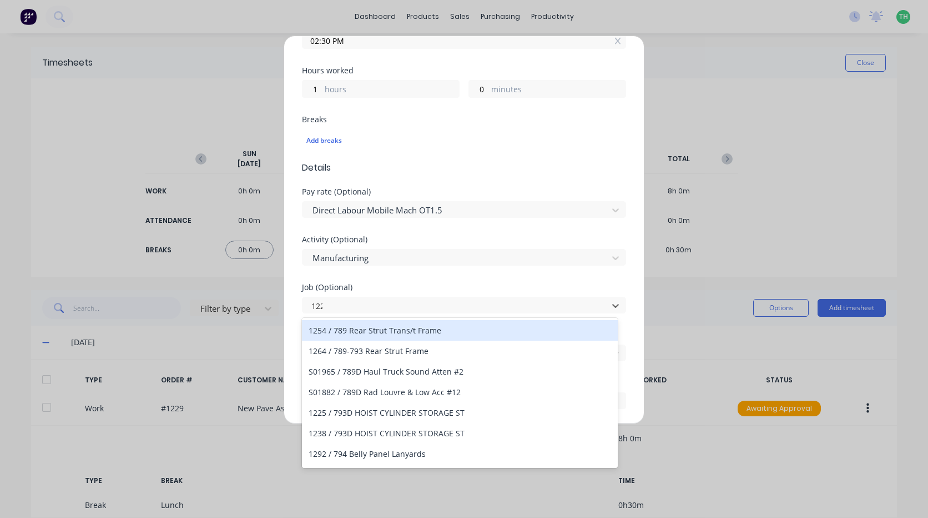
type input "1229"
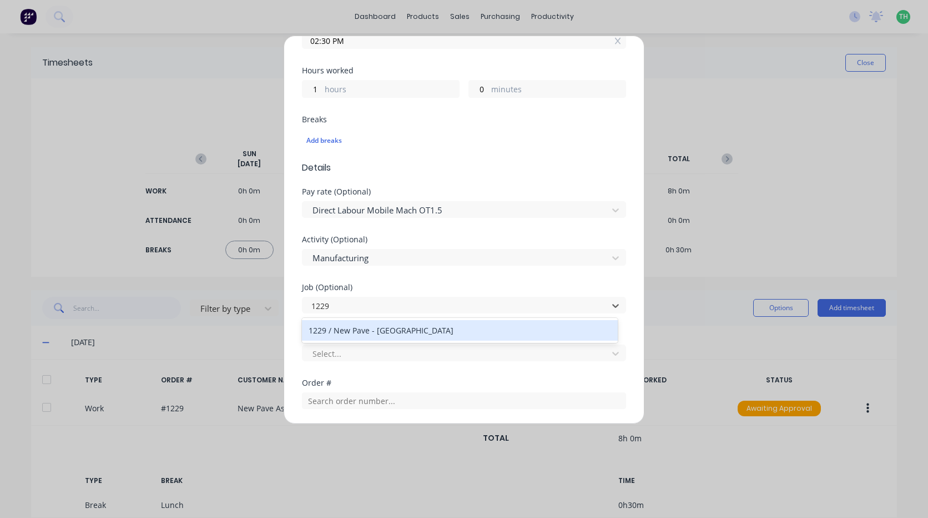
click at [391, 322] on div "1229 / New Pave - Hushclad" at bounding box center [460, 330] width 316 height 21
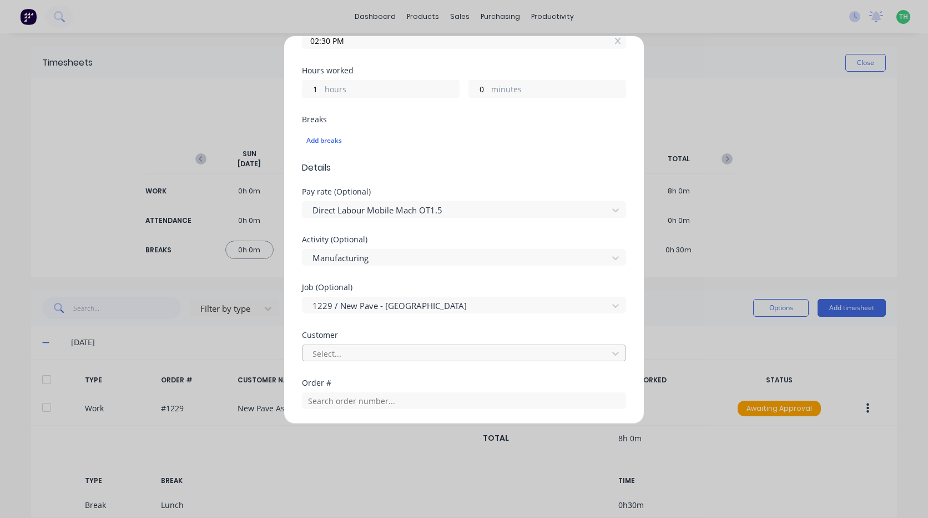
click at [384, 354] on div "Select..." at bounding box center [457, 353] width 298 height 17
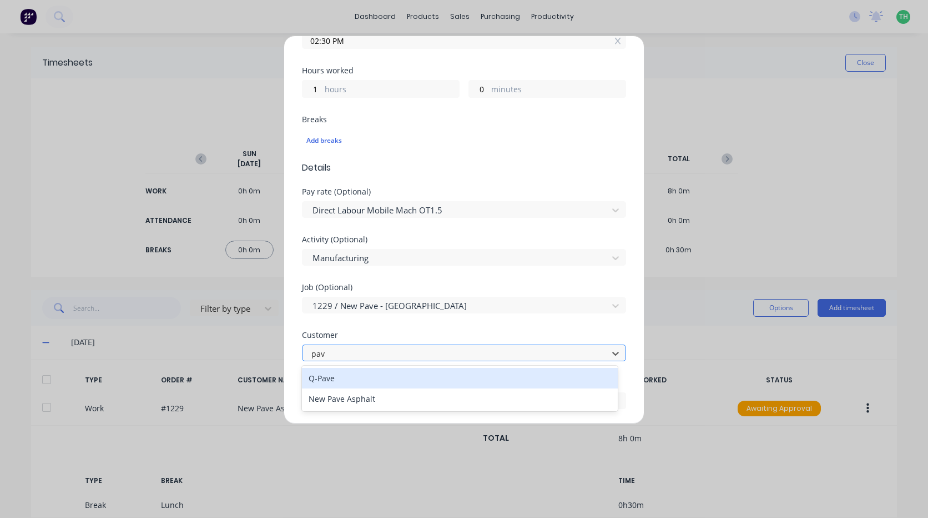
type input "pave"
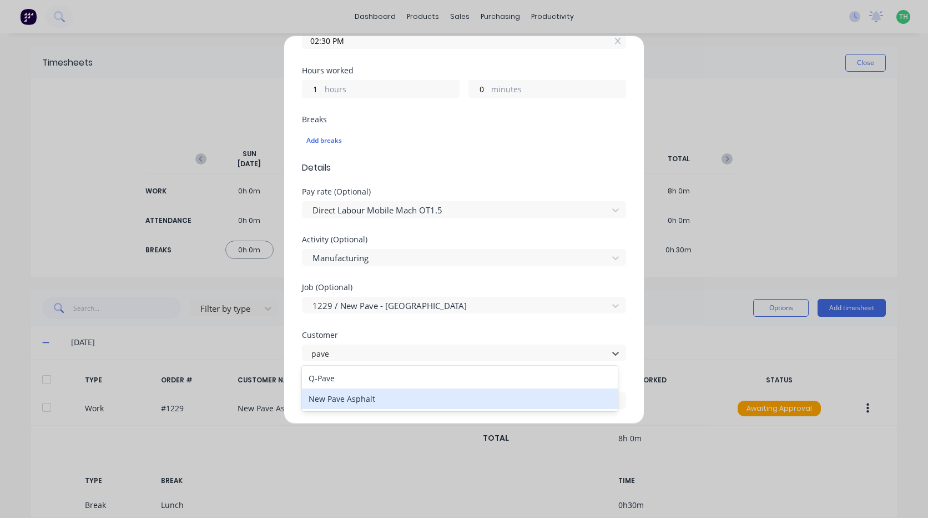
click at [373, 401] on div "New Pave Asphalt" at bounding box center [460, 398] width 316 height 21
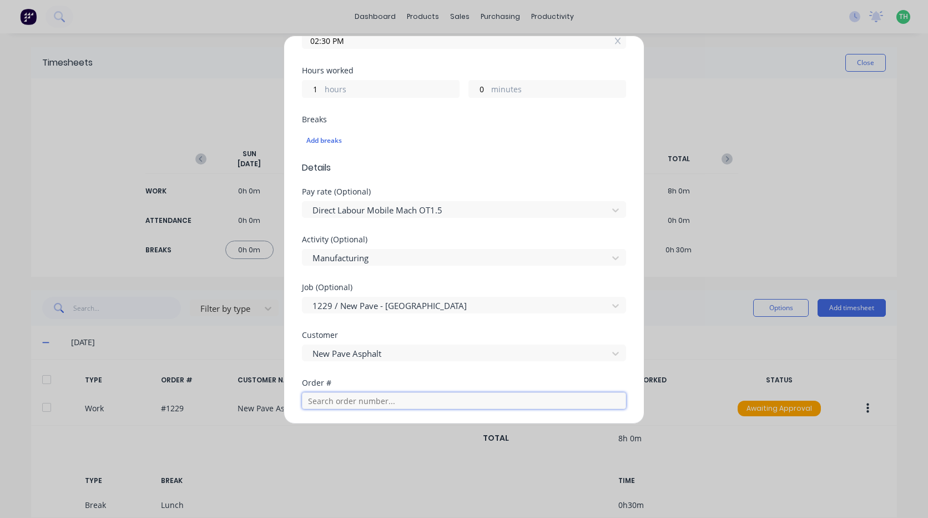
click at [359, 396] on input "text" at bounding box center [464, 400] width 324 height 17
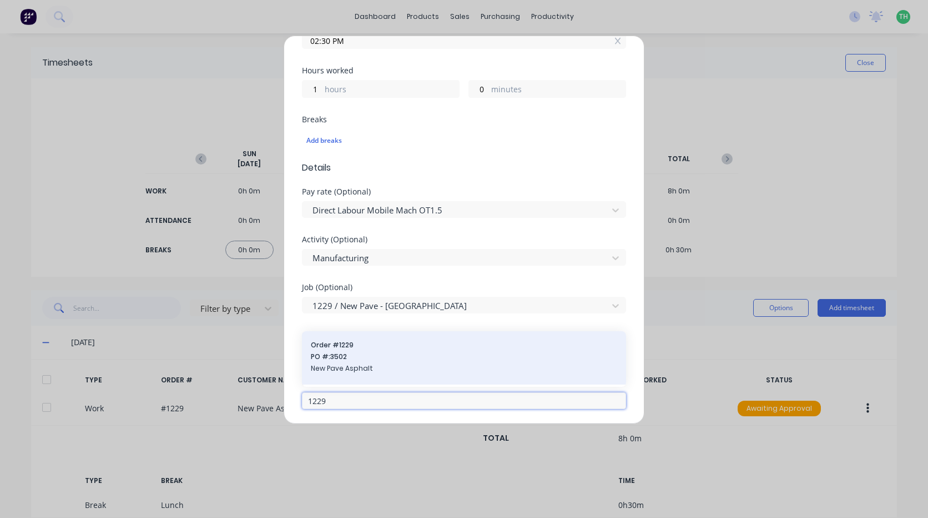
type input "1229"
click at [359, 354] on span "PO #: 3502" at bounding box center [464, 357] width 307 height 10
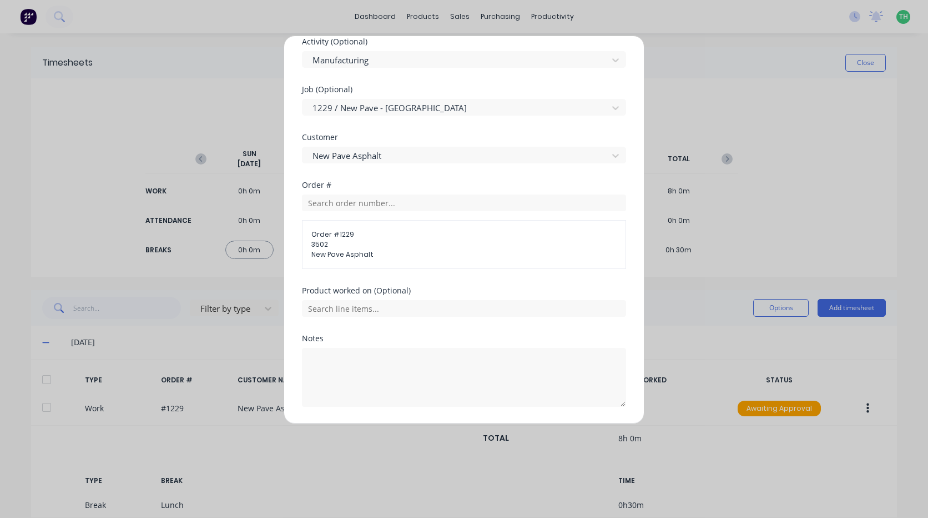
scroll to position [500, 0]
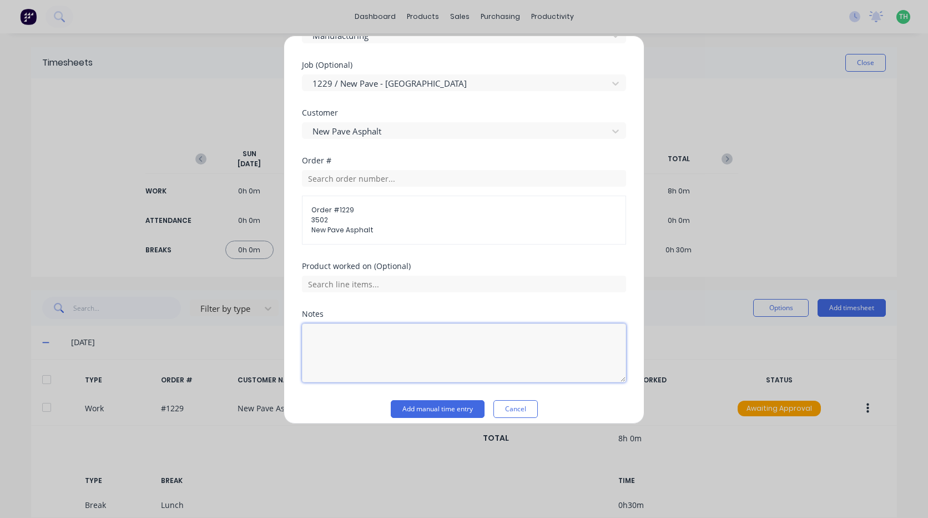
drag, startPoint x: 369, startPoint y: 334, endPoint x: 368, endPoint y: 325, distance: 9.5
click at [369, 333] on textarea at bounding box center [464, 352] width 324 height 59
drag, startPoint x: 364, startPoint y: 293, endPoint x: 364, endPoint y: 287, distance: 6.1
click at [364, 292] on div "Product worked on (Optional)" at bounding box center [464, 286] width 324 height 48
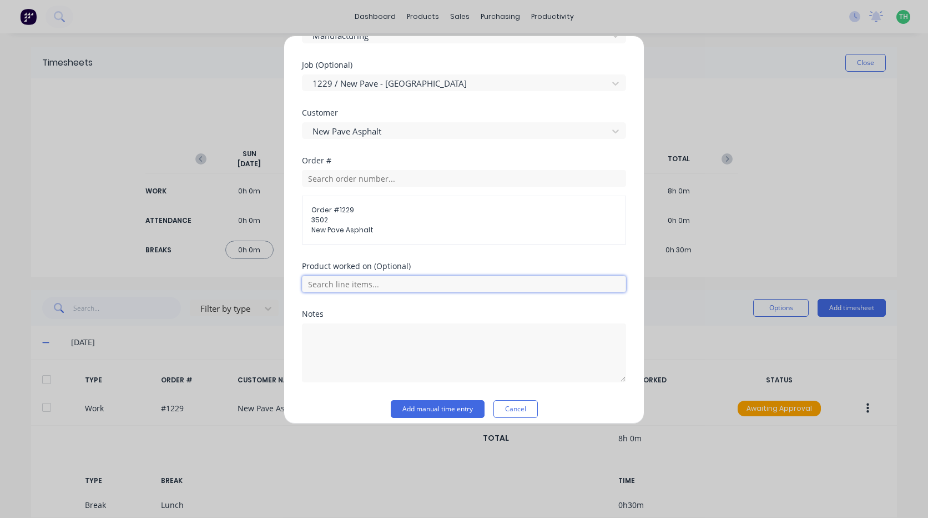
click at [364, 287] on input "text" at bounding box center [464, 283] width 324 height 17
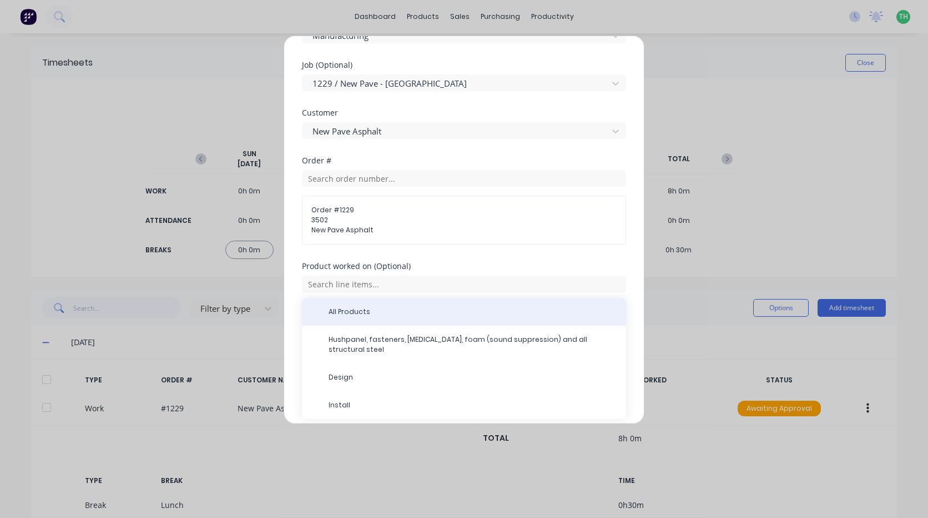
click at [370, 314] on span "All Products" at bounding box center [473, 312] width 289 height 10
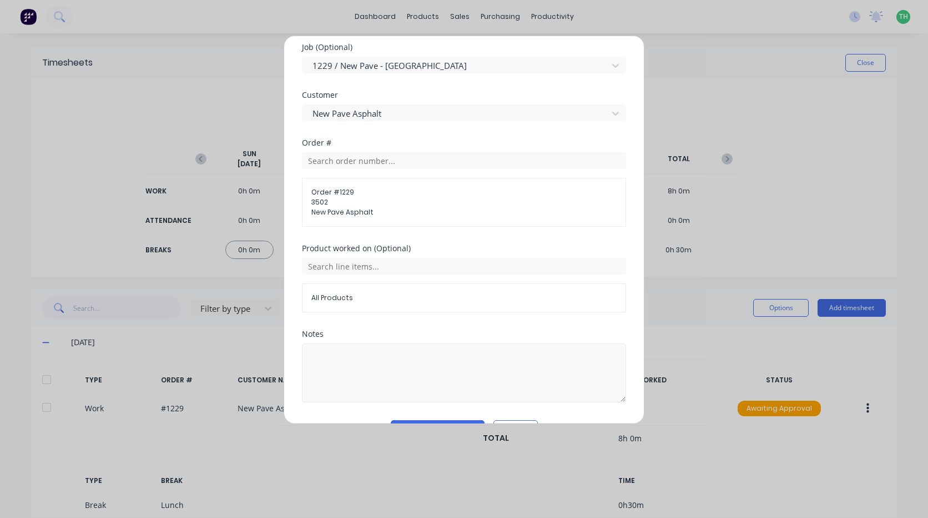
scroll to position [548, 0]
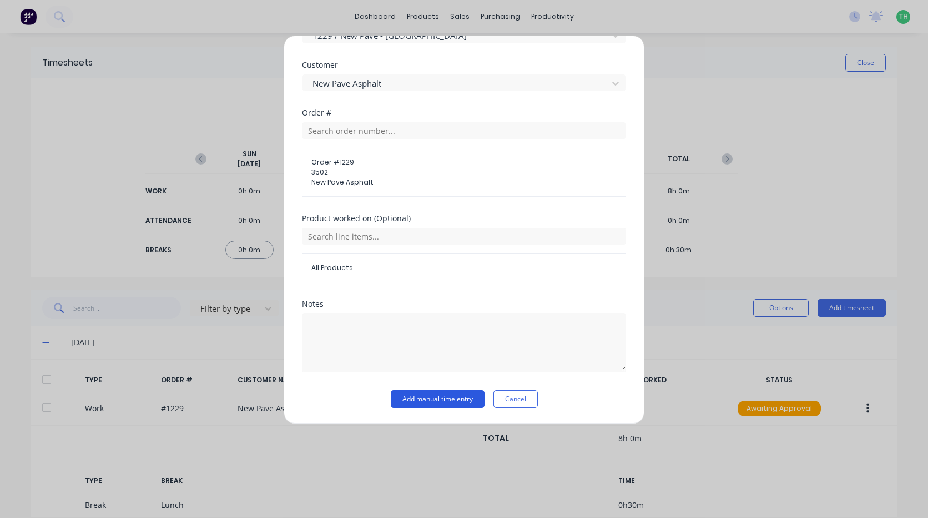
click at [439, 395] on button "Add manual time entry" at bounding box center [438, 399] width 94 height 18
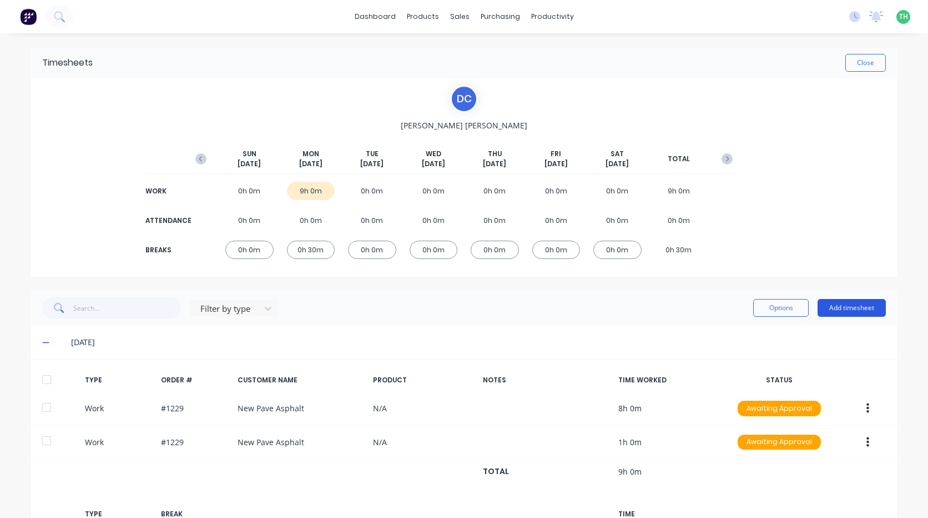
click at [843, 313] on button "Add timesheet" at bounding box center [852, 308] width 68 height 18
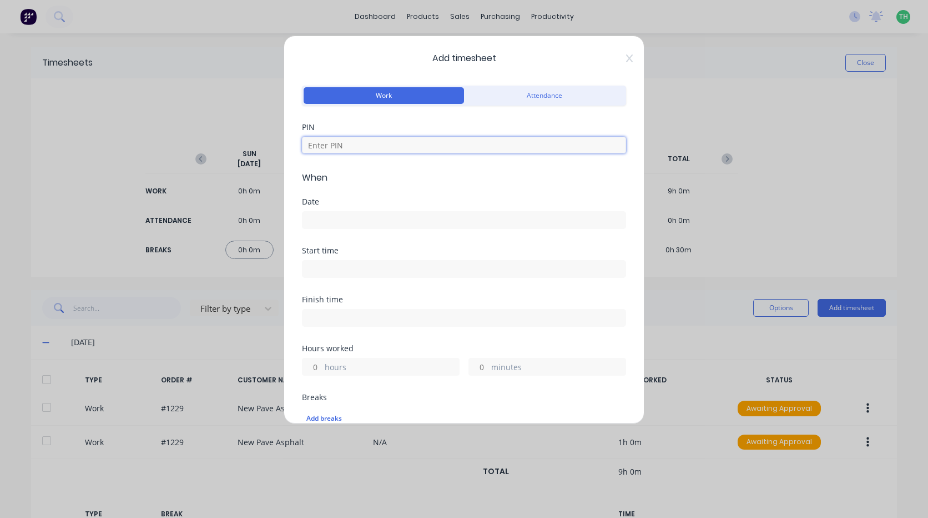
click at [348, 137] on input at bounding box center [464, 145] width 324 height 17
type input "2958"
click at [374, 219] on input at bounding box center [464, 220] width 323 height 17
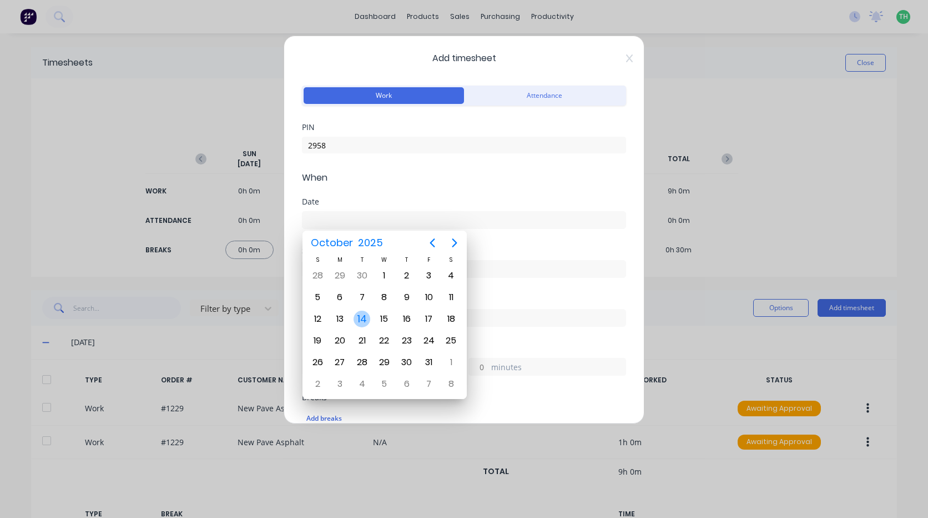
click at [365, 322] on div "14" at bounding box center [362, 318] width 17 height 17
type input "14/10/2025"
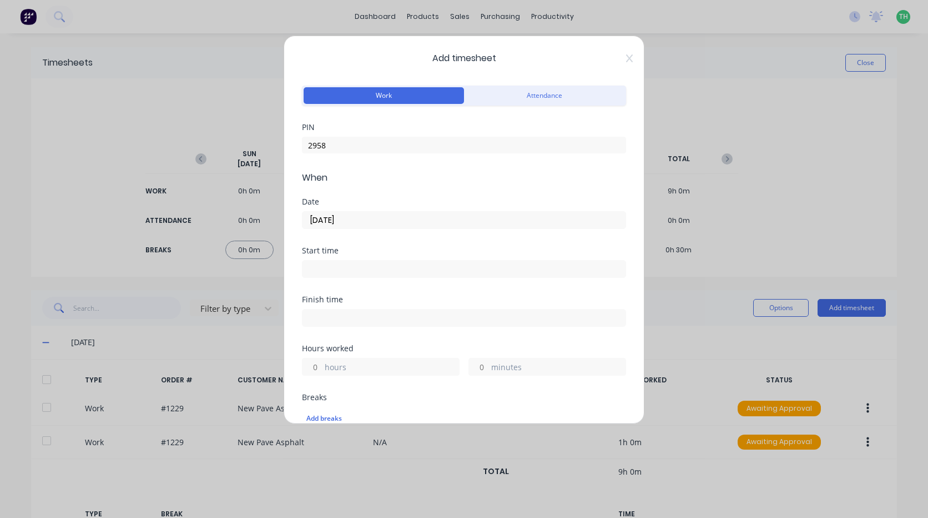
click at [334, 269] on input at bounding box center [464, 268] width 323 height 17
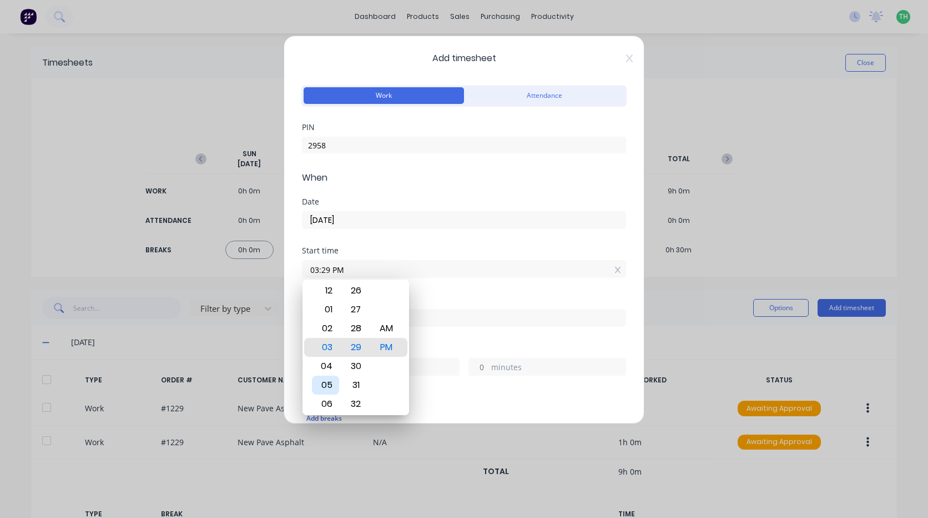
click at [327, 378] on div "05" at bounding box center [325, 384] width 27 height 19
click at [354, 293] on div "26" at bounding box center [356, 290] width 27 height 19
click at [355, 292] on div "00" at bounding box center [356, 290] width 27 height 19
click at [388, 328] on div "AM" at bounding box center [386, 328] width 27 height 19
type input "05:00 AM"
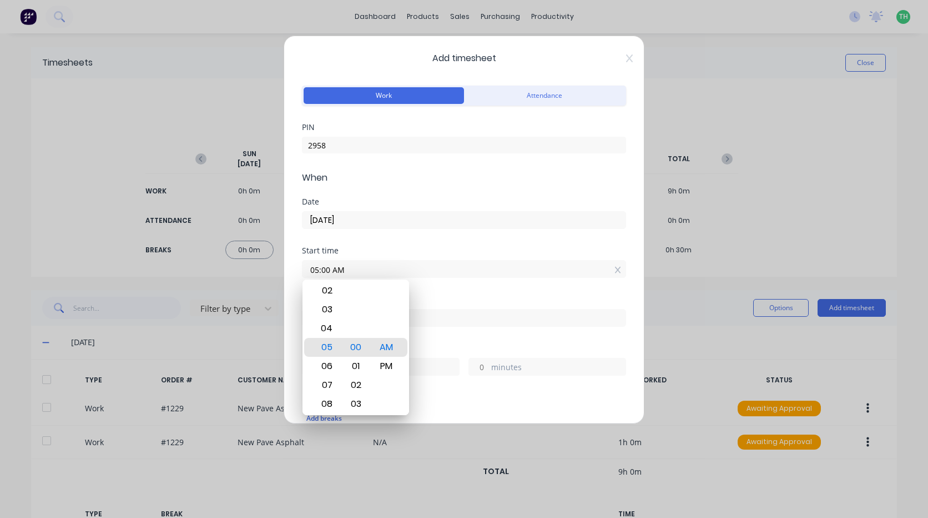
click at [424, 325] on label at bounding box center [464, 318] width 324 height 18
click at [424, 325] on input at bounding box center [464, 317] width 323 height 17
type input "01:29 PM"
type input "8"
type input "29"
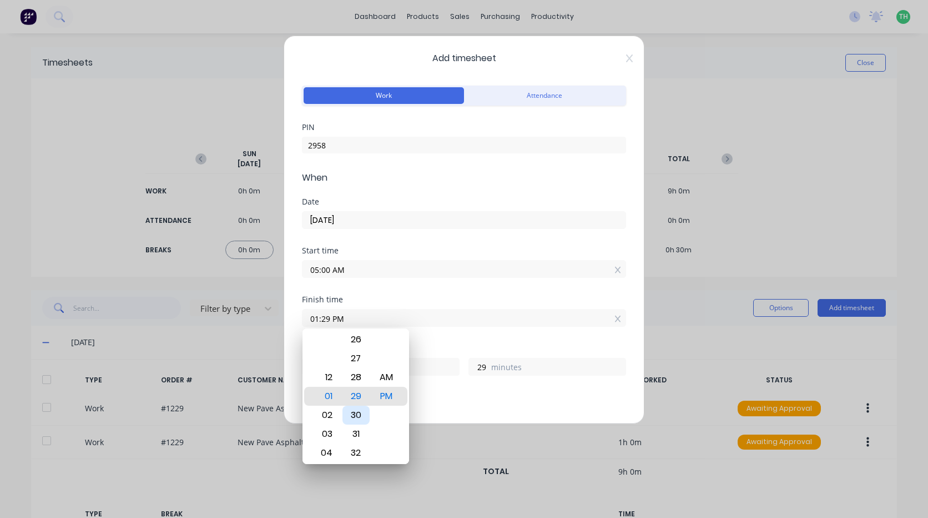
click at [361, 407] on div "30" at bounding box center [356, 414] width 27 height 19
type input "01:30 PM"
type input "30"
click at [435, 332] on div "Finish time 01:30 PM" at bounding box center [464, 319] width 324 height 49
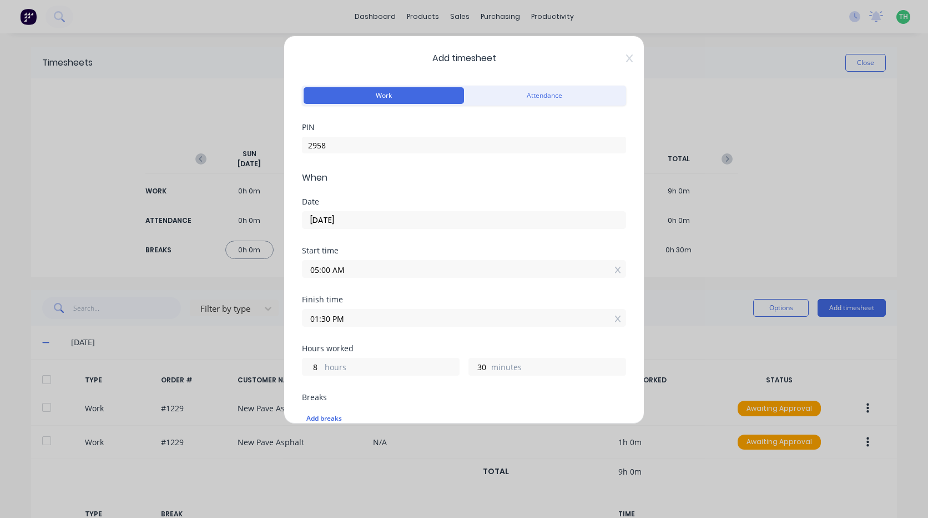
click at [394, 371] on label "hours" at bounding box center [392, 368] width 134 height 14
click at [322, 371] on input "8" at bounding box center [312, 366] width 19 height 17
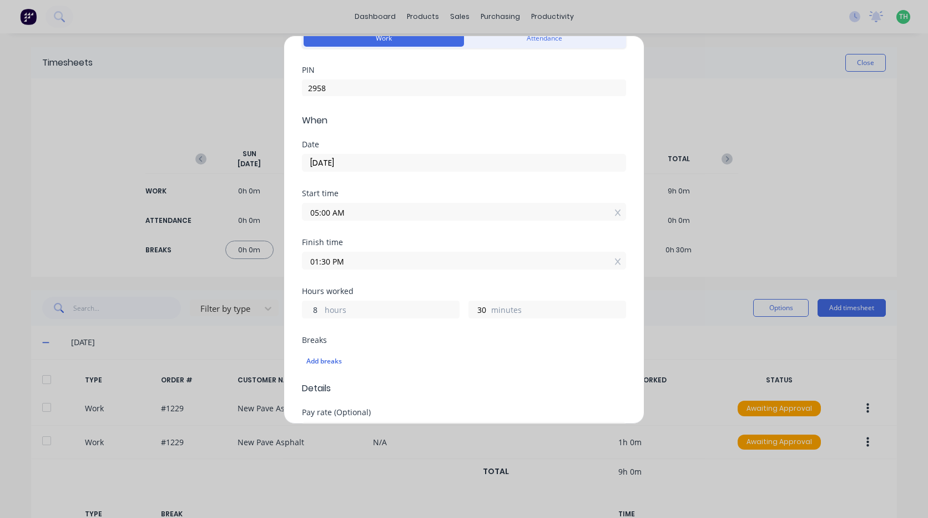
scroll to position [111, 0]
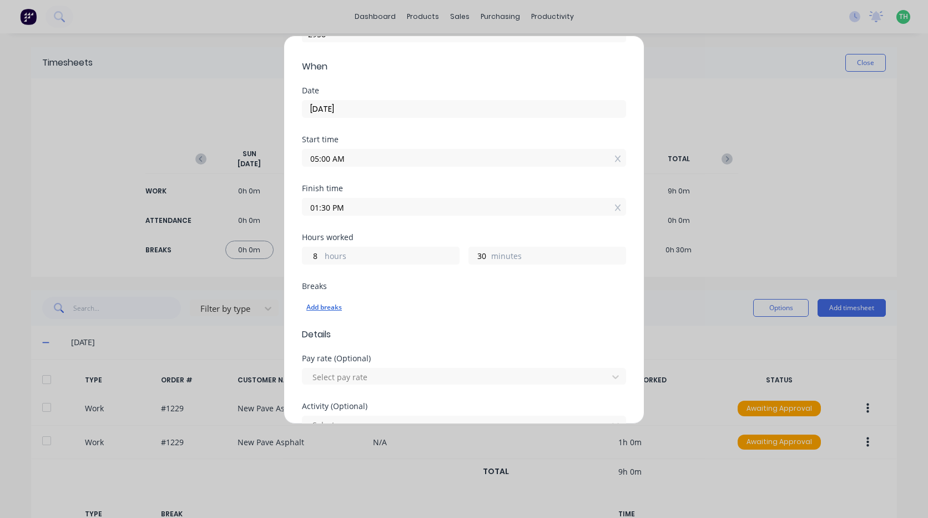
click at [323, 305] on div "Add breaks" at bounding box center [464, 307] width 315 height 14
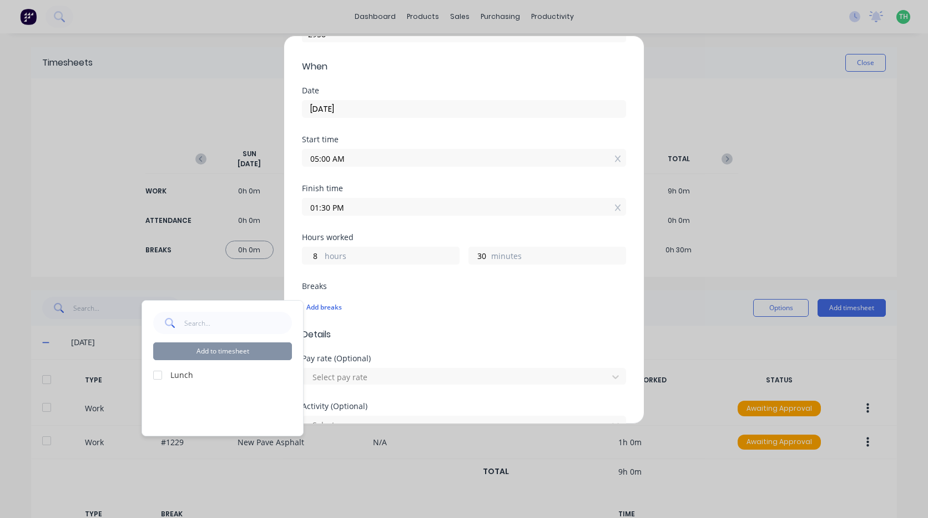
drag, startPoint x: 160, startPoint y: 378, endPoint x: 175, endPoint y: 375, distance: 14.7
click at [159, 378] on div at bounding box center [158, 375] width 22 height 22
click at [202, 357] on button "Add to timesheet" at bounding box center [222, 351] width 139 height 18
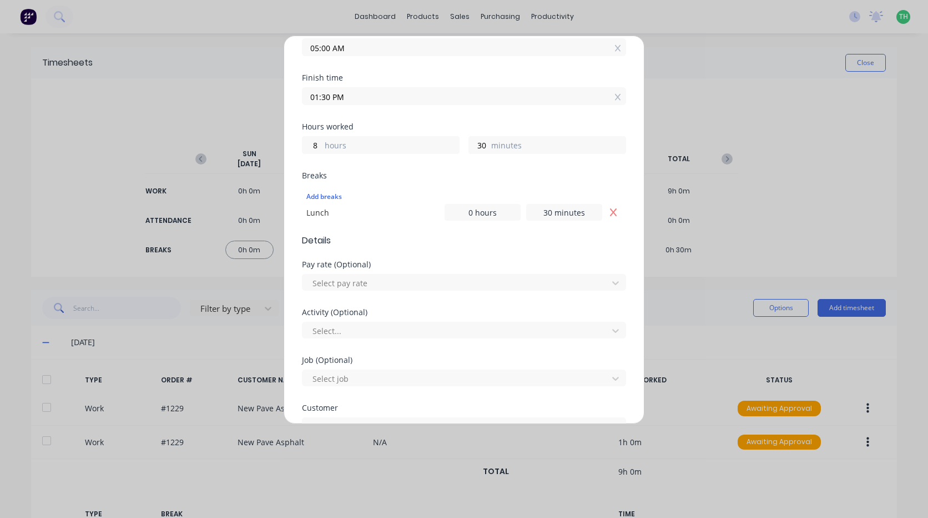
scroll to position [222, 0]
click at [375, 283] on div at bounding box center [457, 282] width 291 height 14
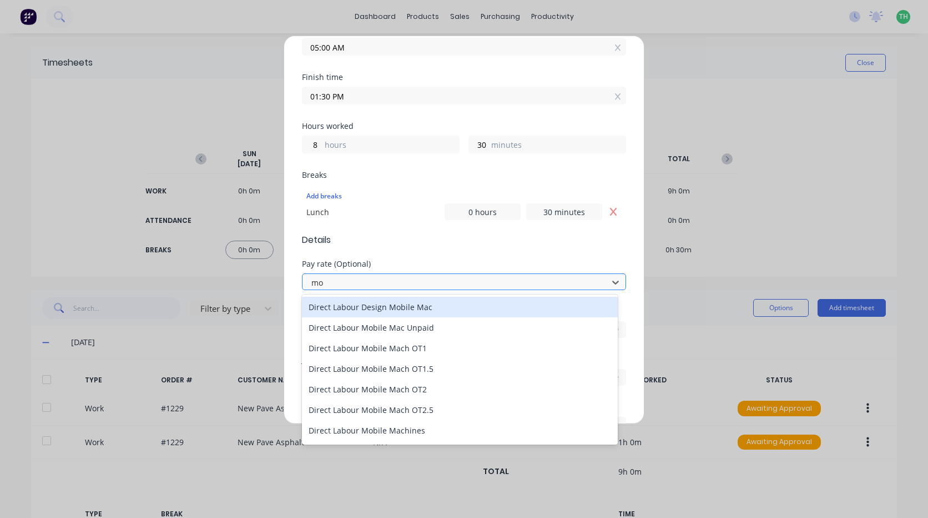
type input "mob"
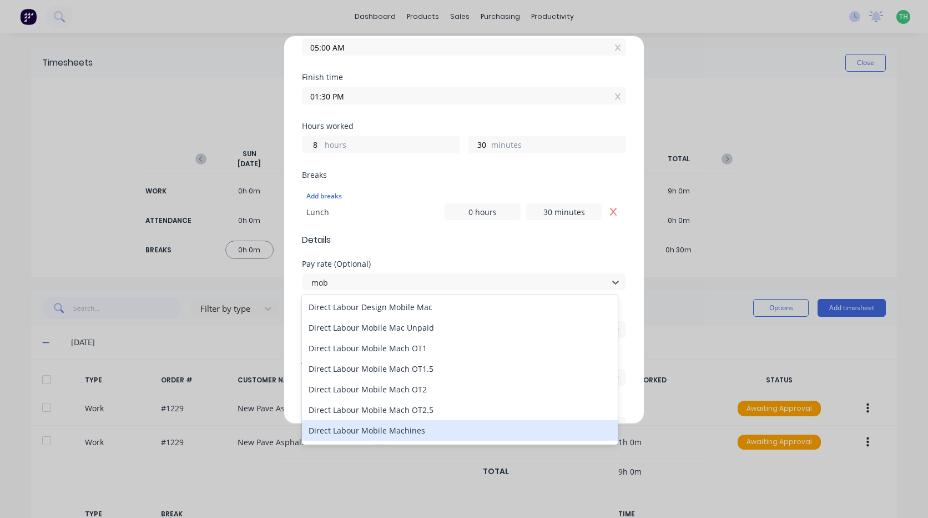
click at [409, 430] on div "Direct Labour Mobile Machines" at bounding box center [460, 430] width 316 height 21
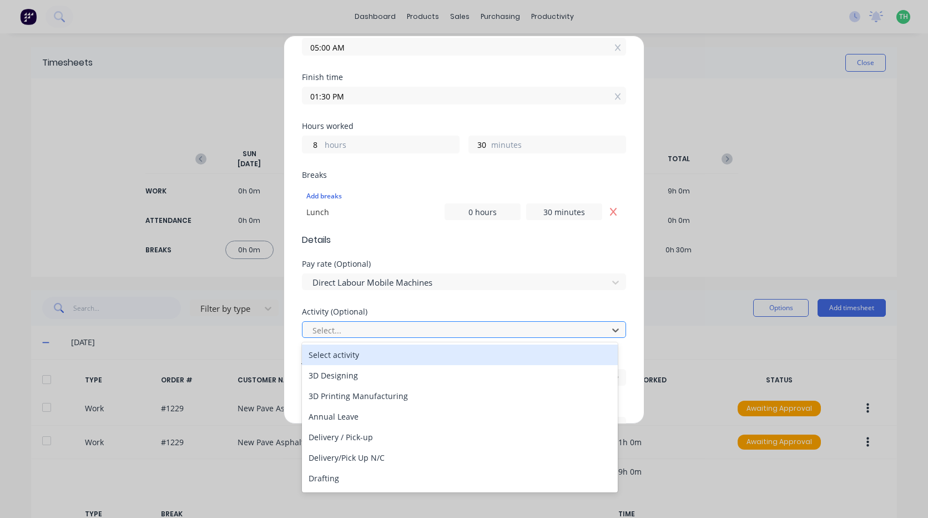
click at [408, 327] on div at bounding box center [457, 330] width 291 height 14
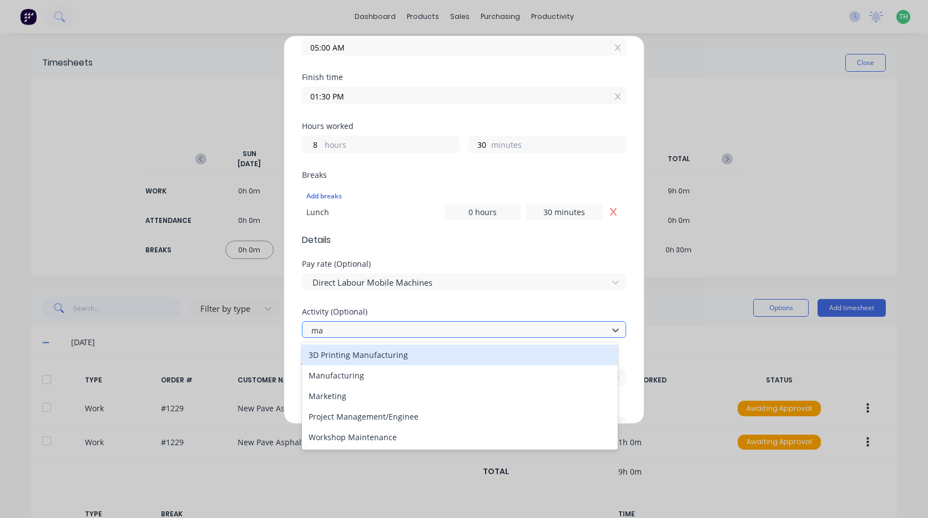
type input "man"
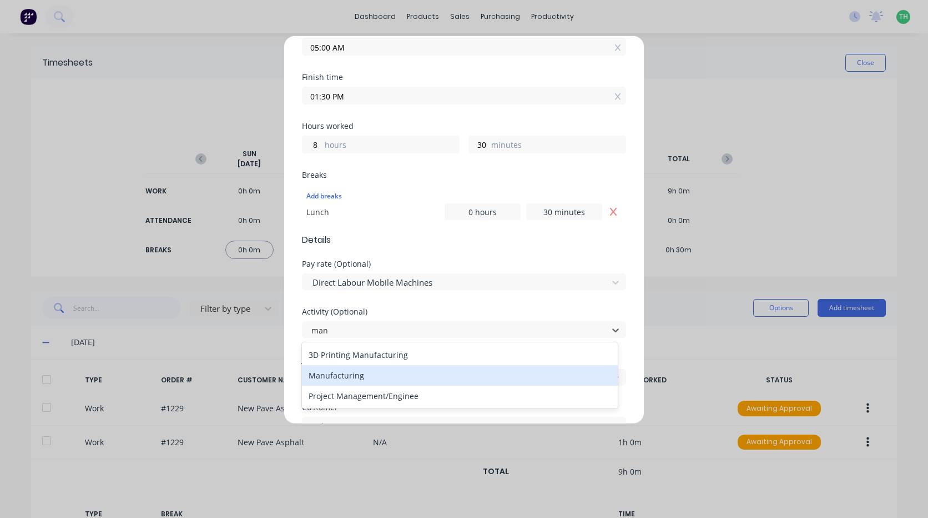
click at [354, 376] on div "Manufacturing" at bounding box center [460, 375] width 316 height 21
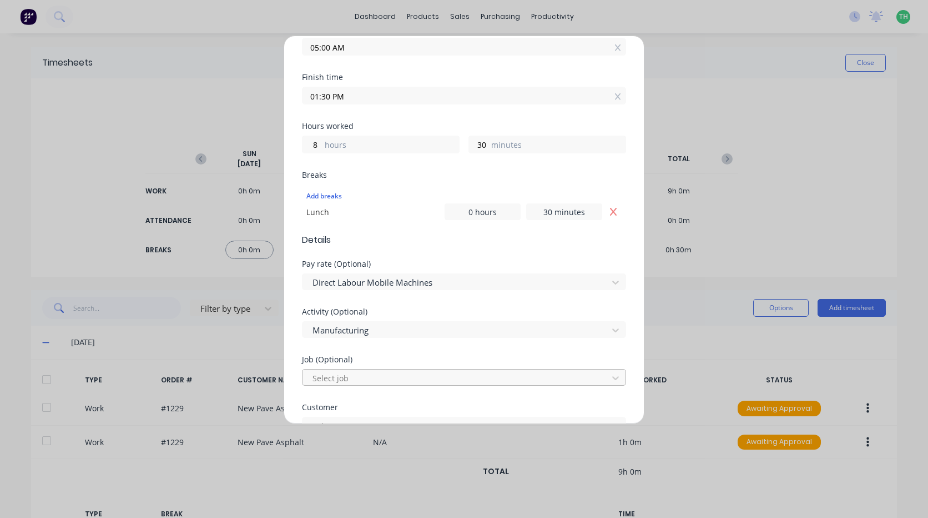
click at [354, 376] on div at bounding box center [457, 378] width 291 height 14
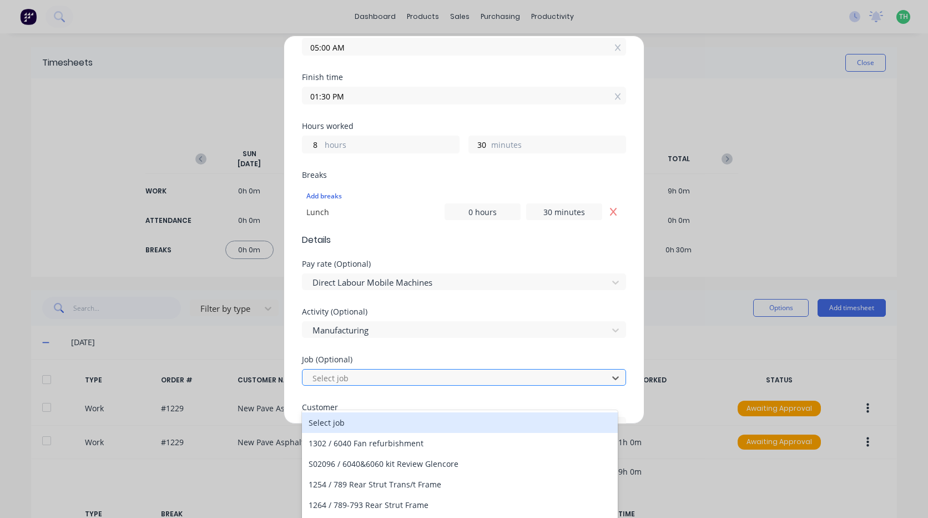
scroll to position [27, 0]
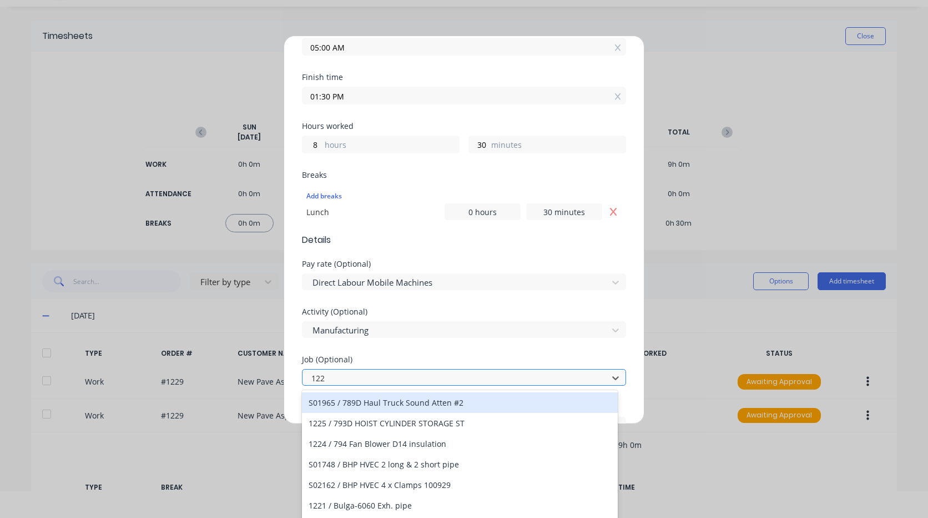
type input "1229"
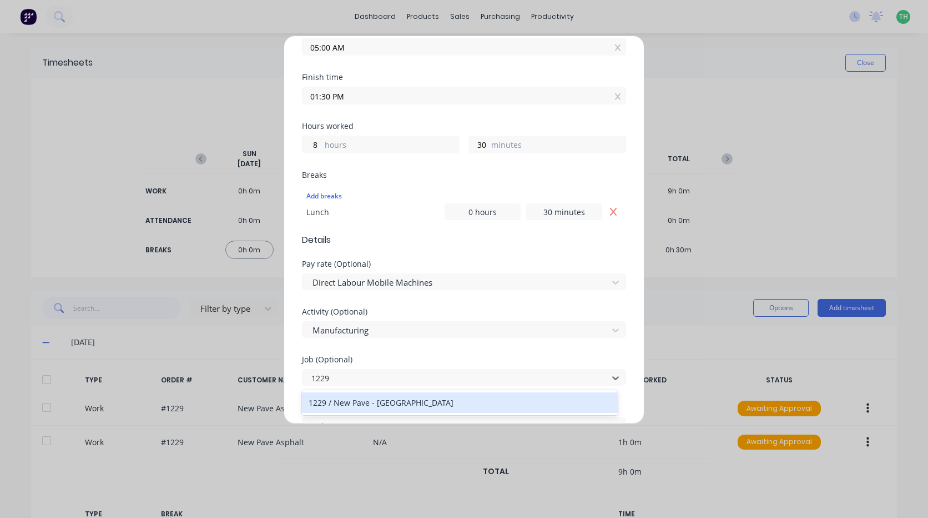
click at [367, 405] on div "1229 / New Pave - Hushclad" at bounding box center [460, 402] width 316 height 21
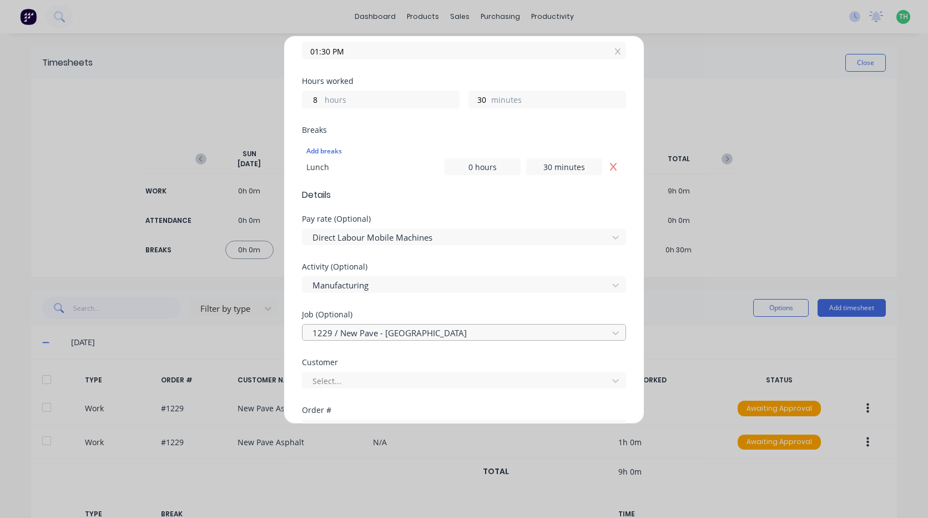
scroll to position [333, 0]
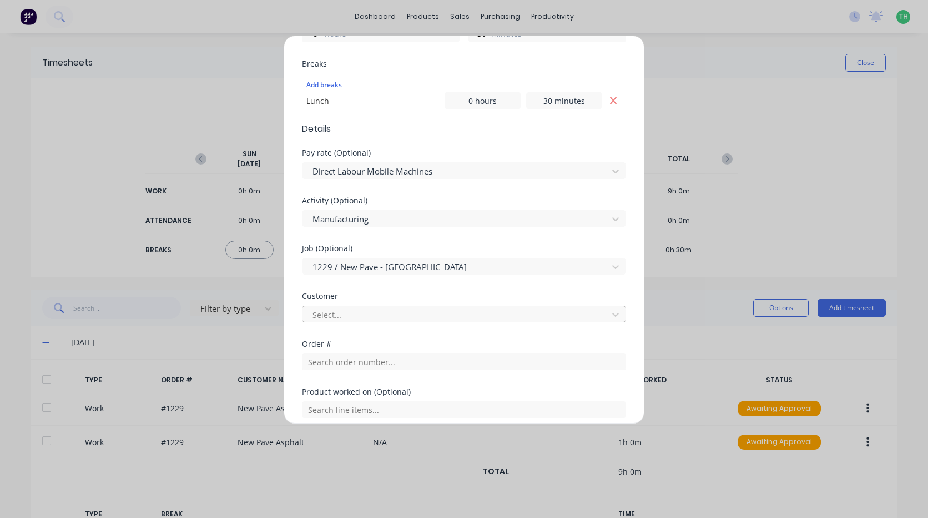
click at [345, 316] on div at bounding box center [457, 315] width 291 height 14
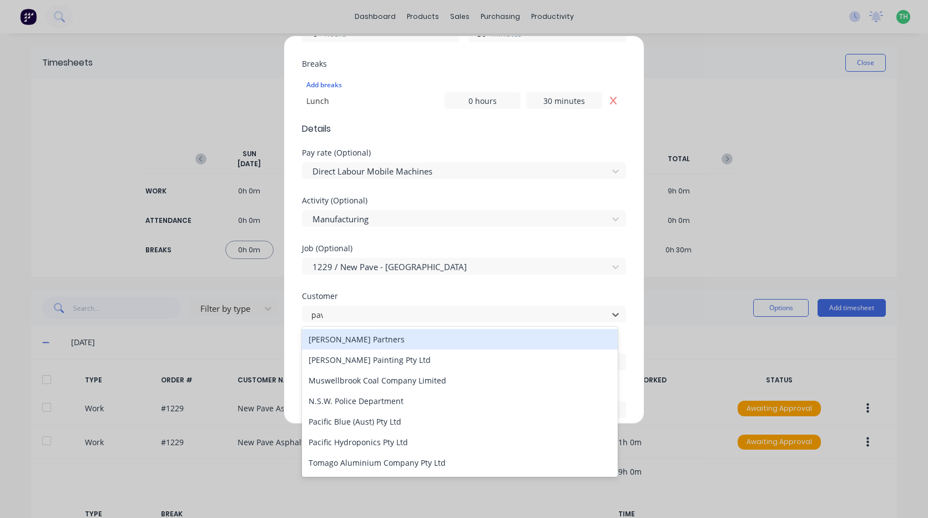
type input "pave"
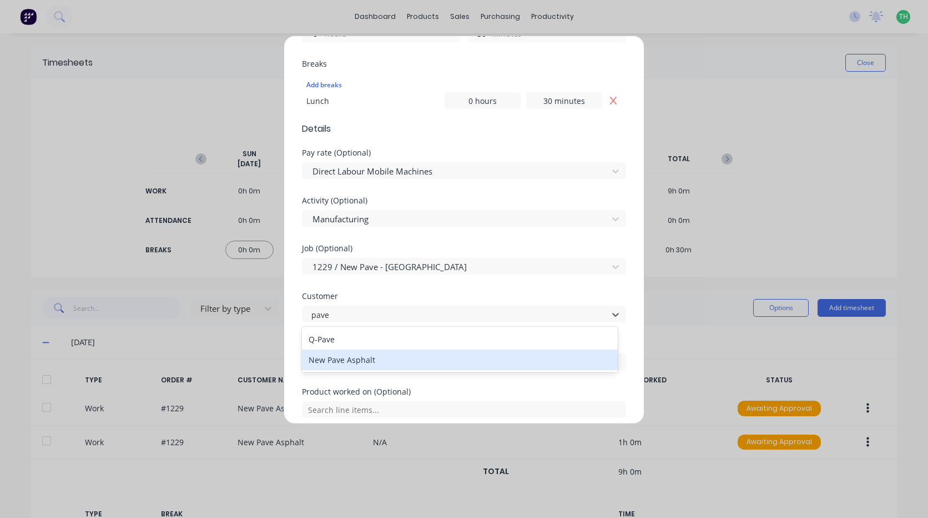
click at [347, 355] on div "New Pave Asphalt" at bounding box center [460, 359] width 316 height 21
click at [355, 364] on input "text" at bounding box center [464, 361] width 324 height 17
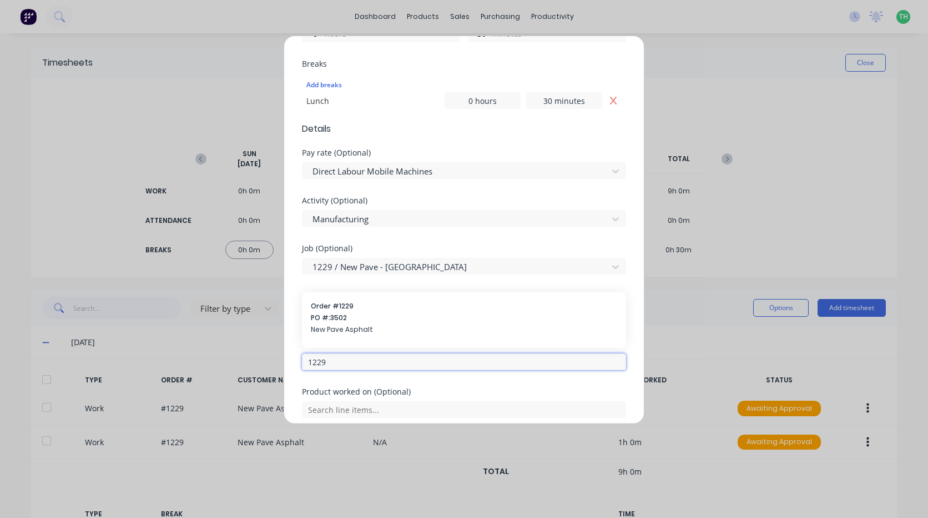
scroll to position [389, 0]
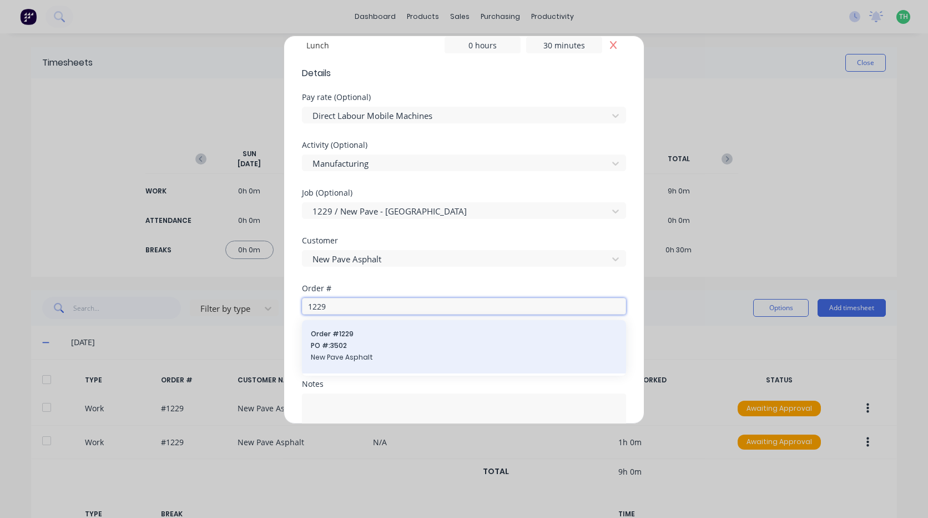
type input "1229"
click at [381, 334] on span "Order # 1229" at bounding box center [464, 334] width 307 height 10
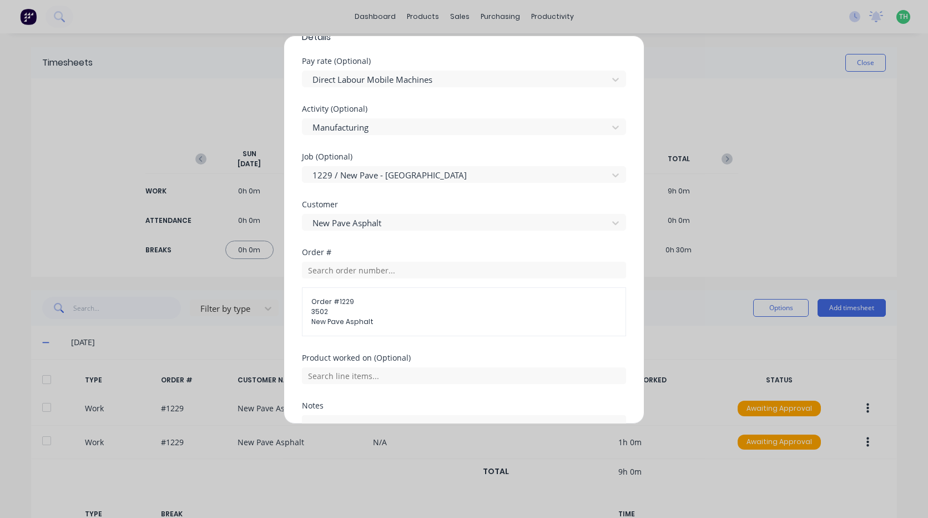
scroll to position [444, 0]
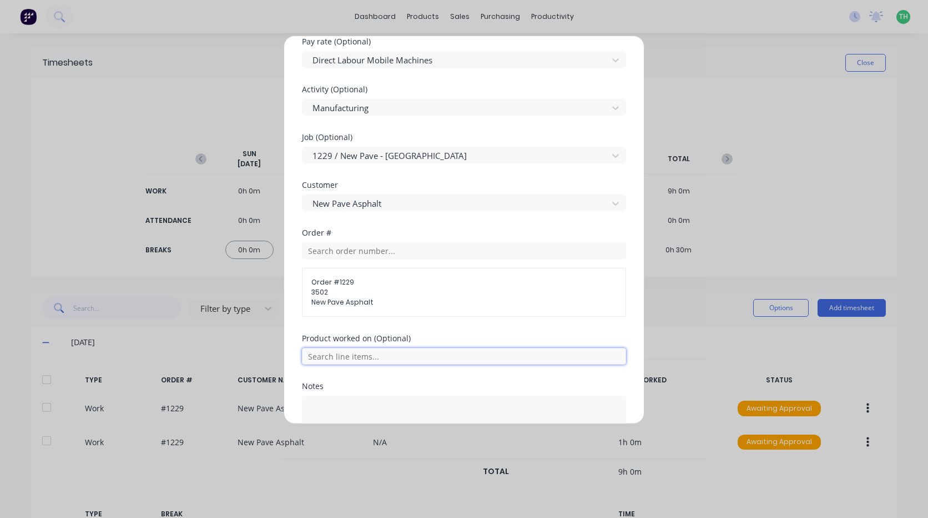
click at [370, 354] on input "text" at bounding box center [464, 356] width 324 height 17
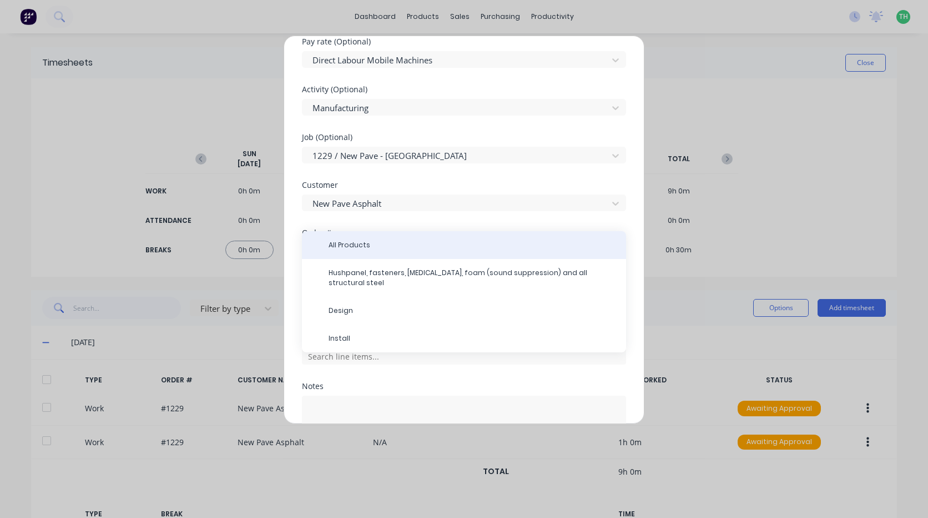
click at [365, 244] on span "All Products" at bounding box center [473, 245] width 289 height 10
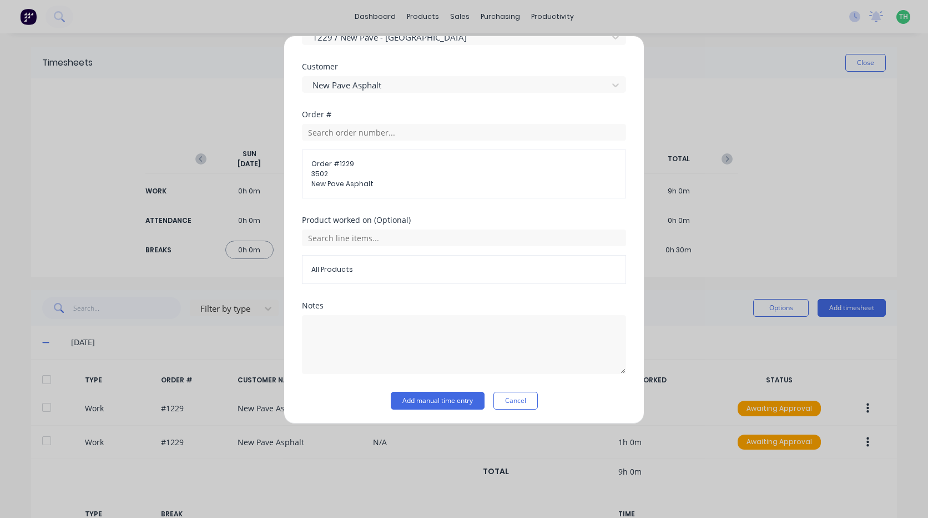
scroll to position [564, 0]
click at [442, 392] on button "Add manual time entry" at bounding box center [438, 399] width 94 height 18
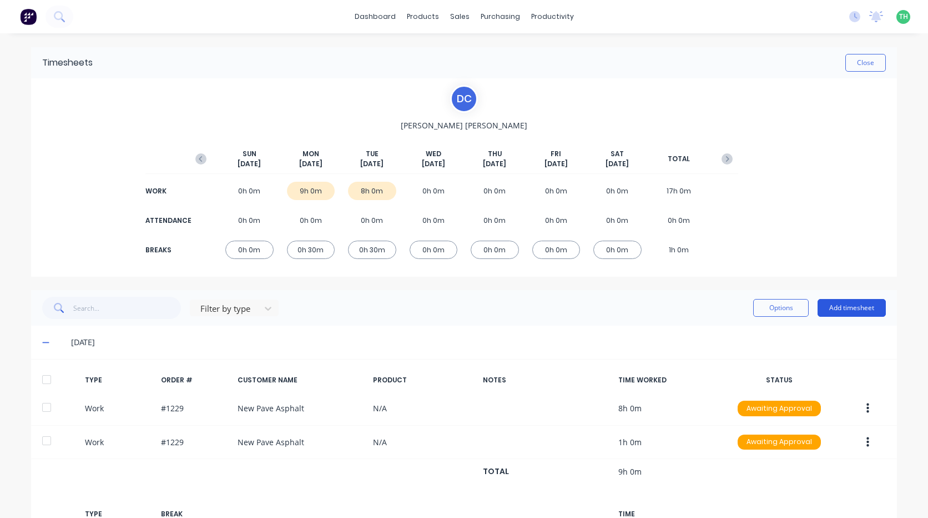
click at [829, 306] on button "Add timesheet" at bounding box center [852, 308] width 68 height 18
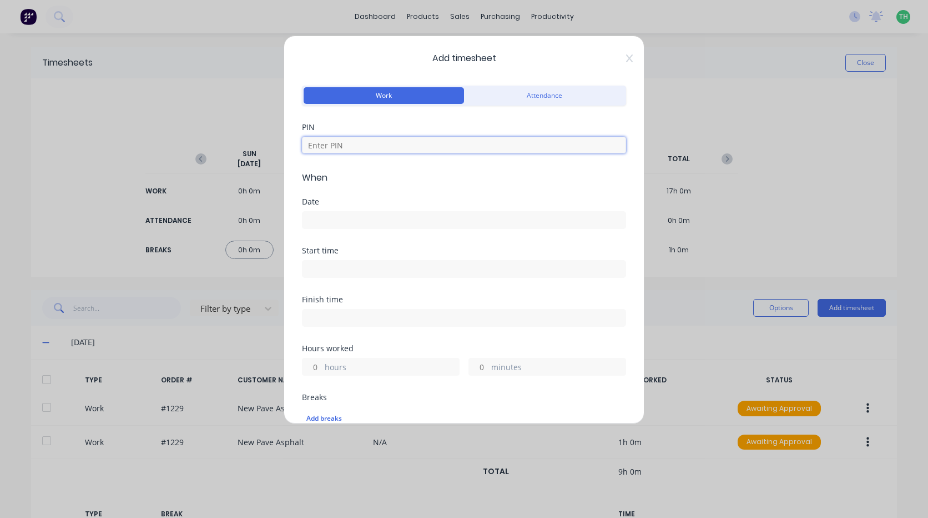
click at [382, 149] on input at bounding box center [464, 145] width 324 height 17
type input "2958"
click at [381, 215] on input at bounding box center [464, 220] width 323 height 17
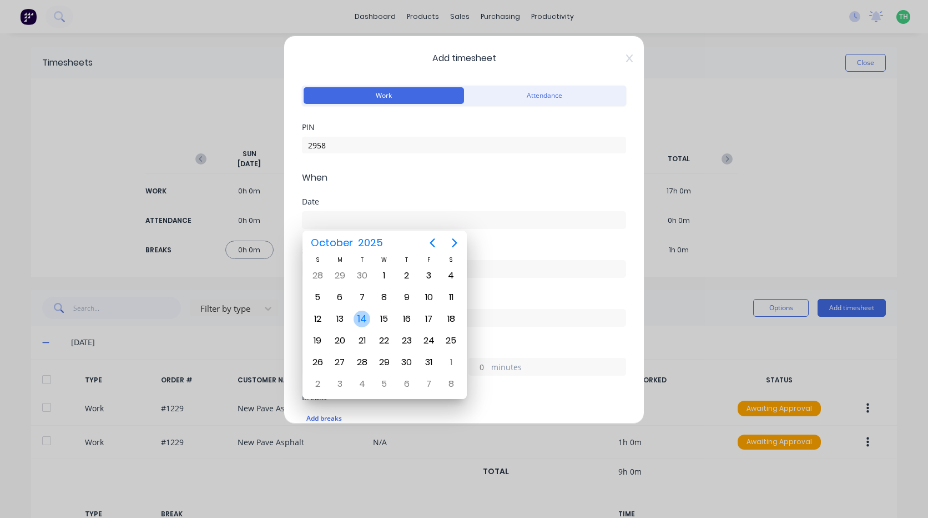
click at [362, 319] on div "14" at bounding box center [362, 318] width 17 height 17
type input "14/10/2025"
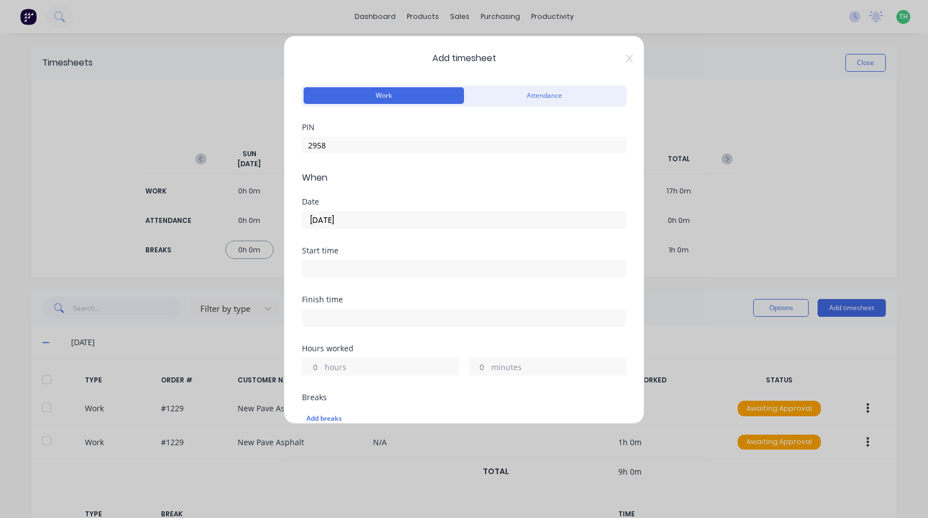
click at [335, 275] on input at bounding box center [464, 268] width 323 height 17
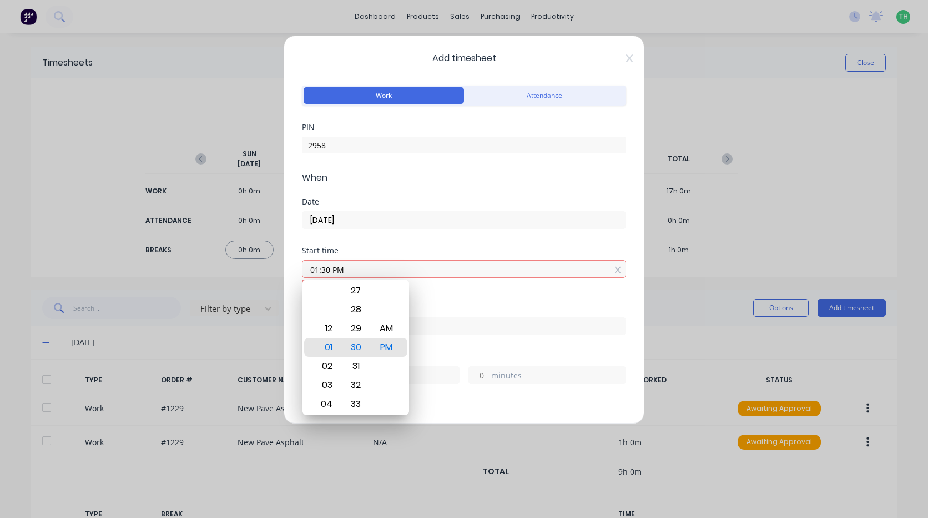
type input "01:30 PM"
drag, startPoint x: 450, startPoint y: 347, endPoint x: 438, endPoint y: 337, distance: 15.4
click at [447, 347] on div "Hours worked" at bounding box center [464, 348] width 324 height 8
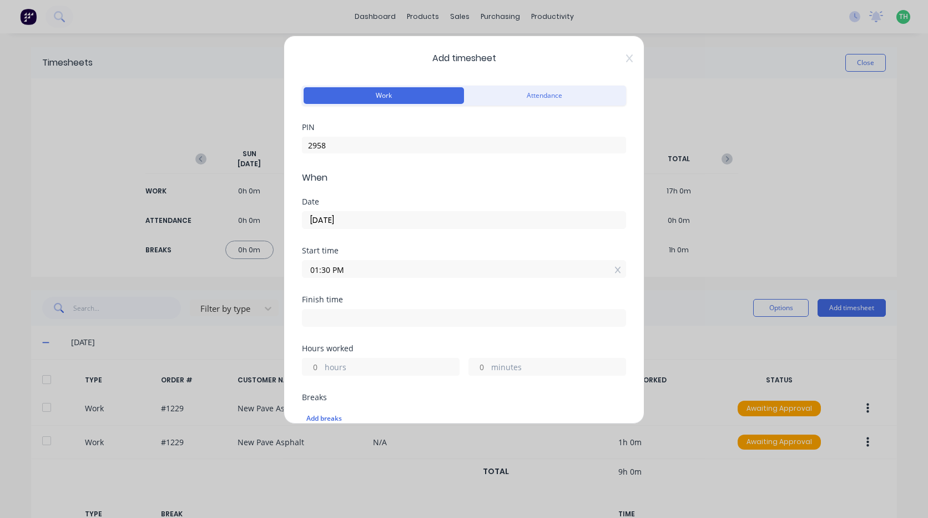
drag, startPoint x: 429, startPoint y: 321, endPoint x: 423, endPoint y: 320, distance: 6.7
click at [429, 321] on input at bounding box center [464, 317] width 323 height 17
type input "01:30 PM"
type input "0"
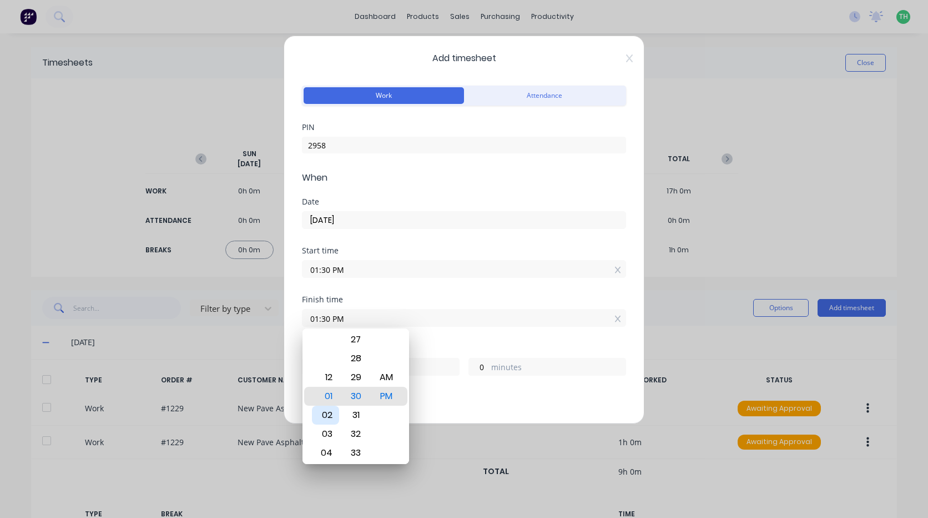
click at [323, 411] on div "02" at bounding box center [325, 414] width 27 height 19
type input "02:30 PM"
type input "1"
click at [443, 344] on div "Hours worked" at bounding box center [464, 348] width 324 height 8
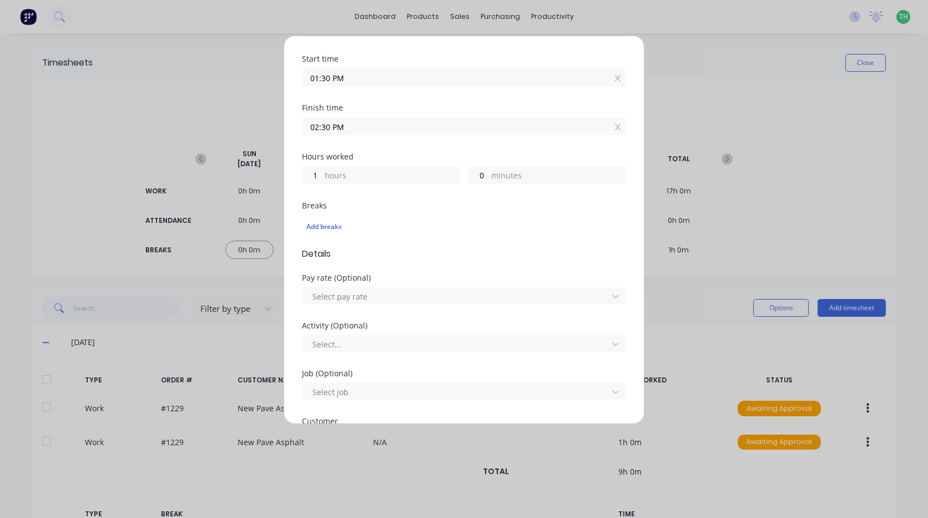
scroll to position [222, 0]
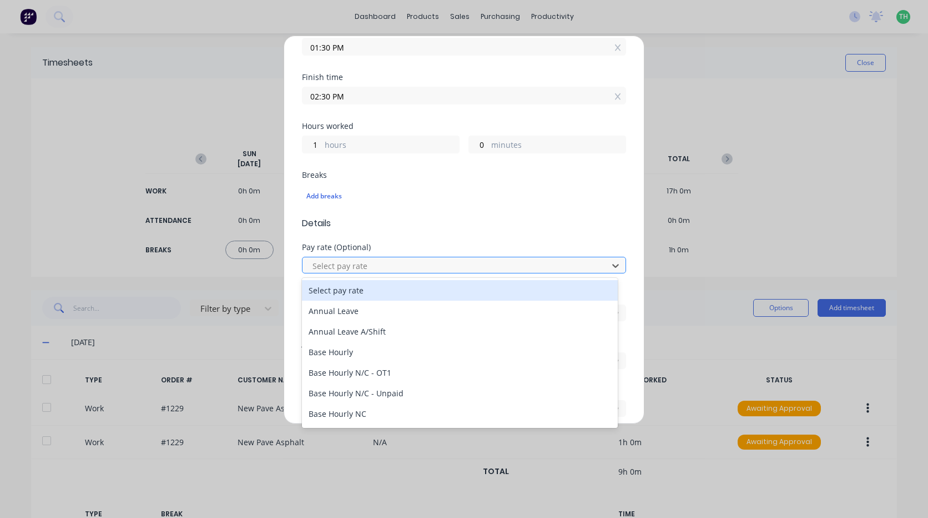
click at [352, 269] on div at bounding box center [457, 266] width 291 height 14
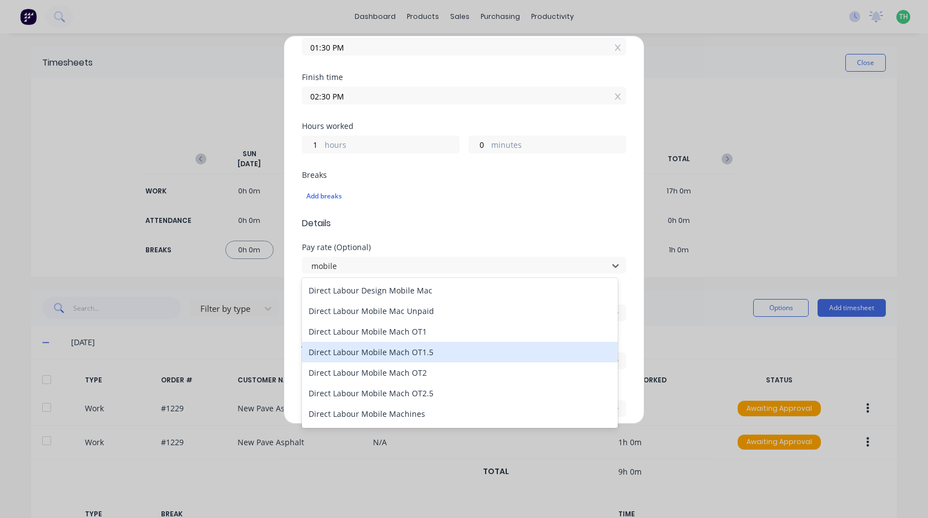
type input "mobile"
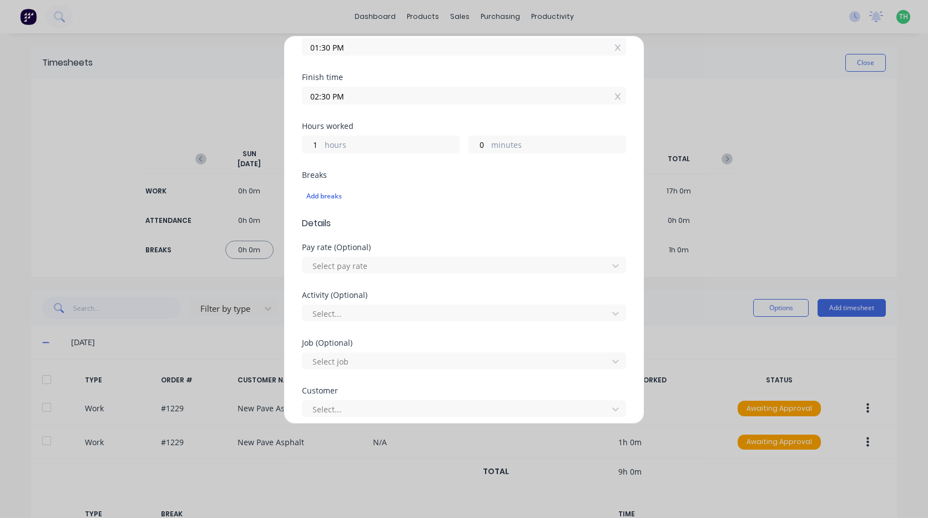
drag, startPoint x: 418, startPoint y: 348, endPoint x: 374, endPoint y: 325, distance: 49.2
click at [374, 329] on div "Activity (Optional) Select..." at bounding box center [464, 315] width 324 height 48
click at [377, 271] on div "Select pay rate" at bounding box center [457, 265] width 298 height 17
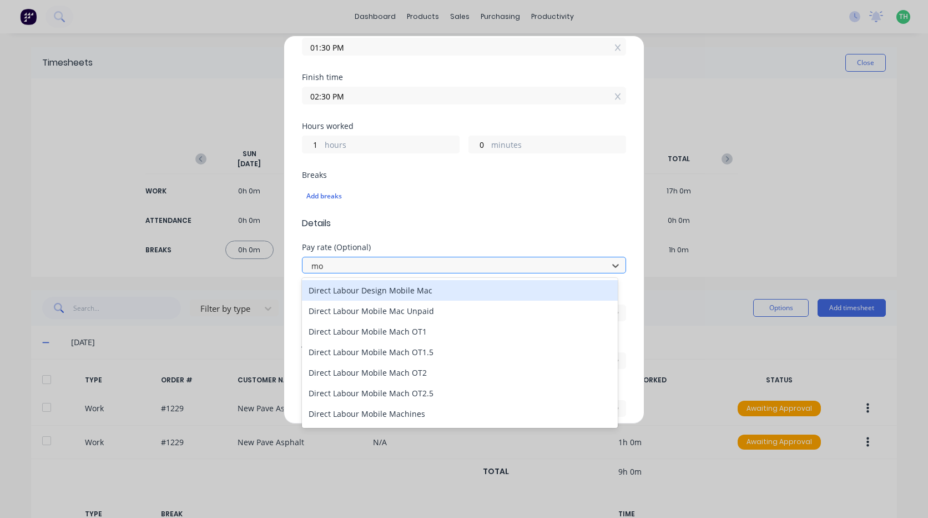
type input "mob"
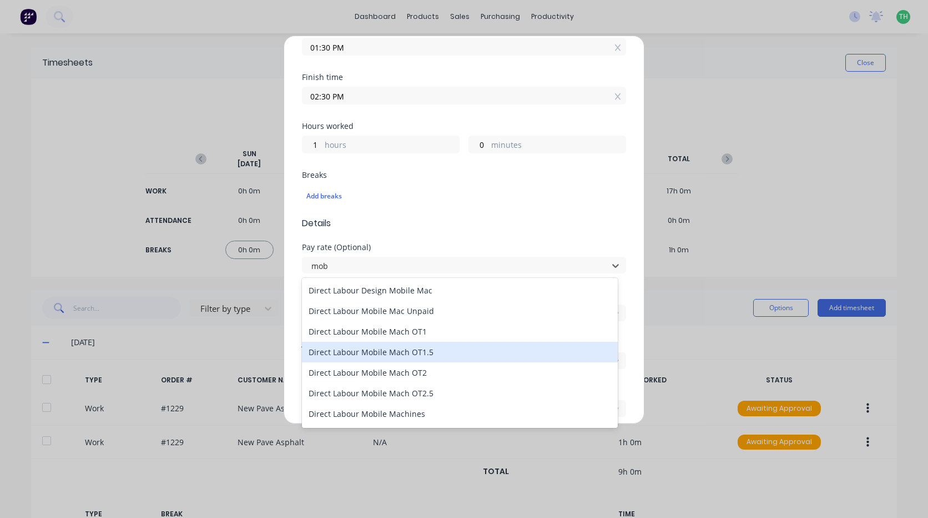
click at [449, 355] on div "Direct Labour Mobile Mach OT1.5" at bounding box center [460, 352] width 316 height 21
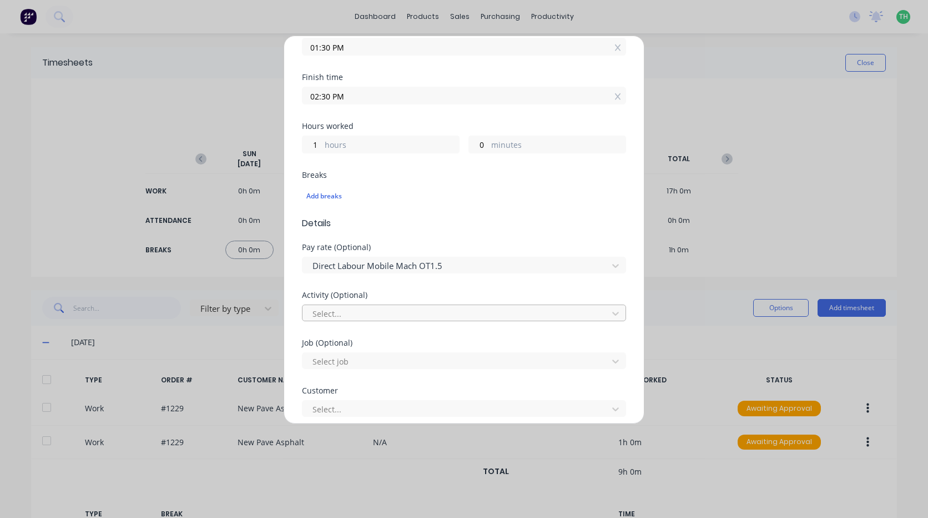
click at [409, 320] on div "Select..." at bounding box center [457, 313] width 298 height 17
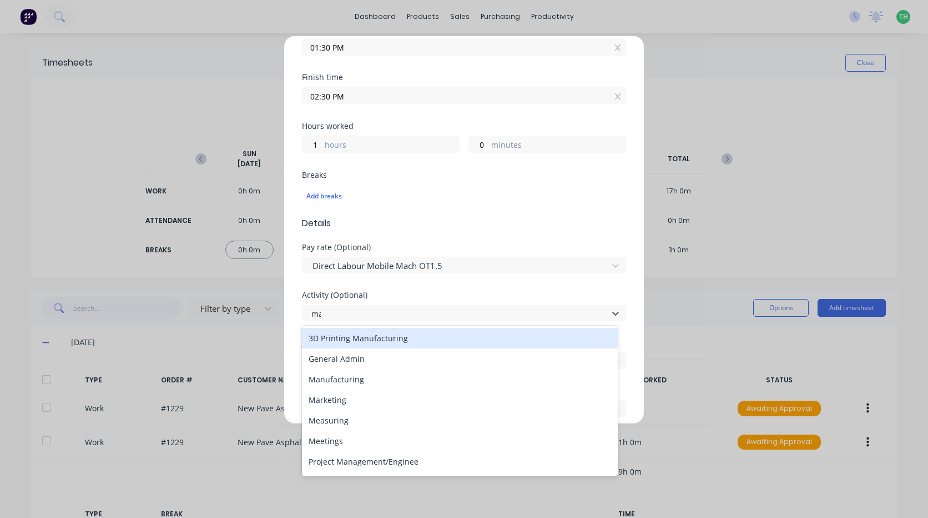
type input "man"
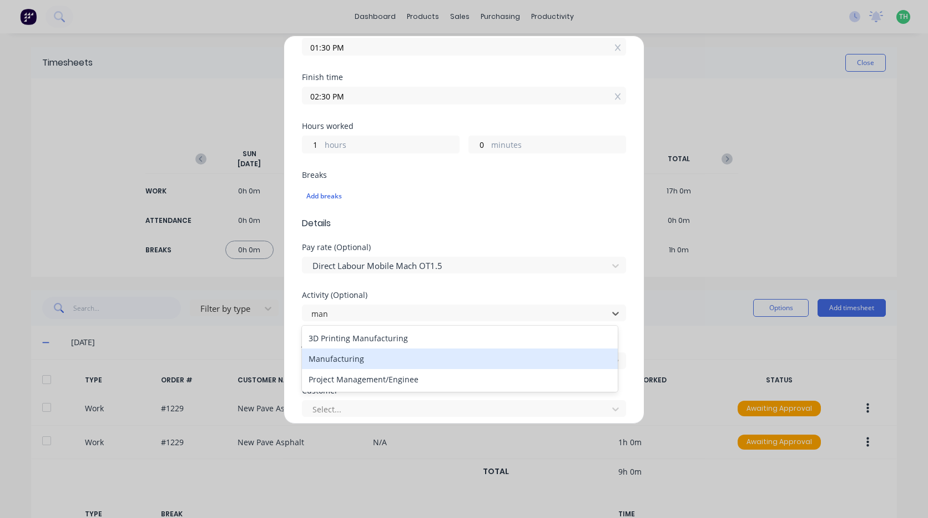
click at [352, 361] on div "Manufacturing" at bounding box center [460, 358] width 316 height 21
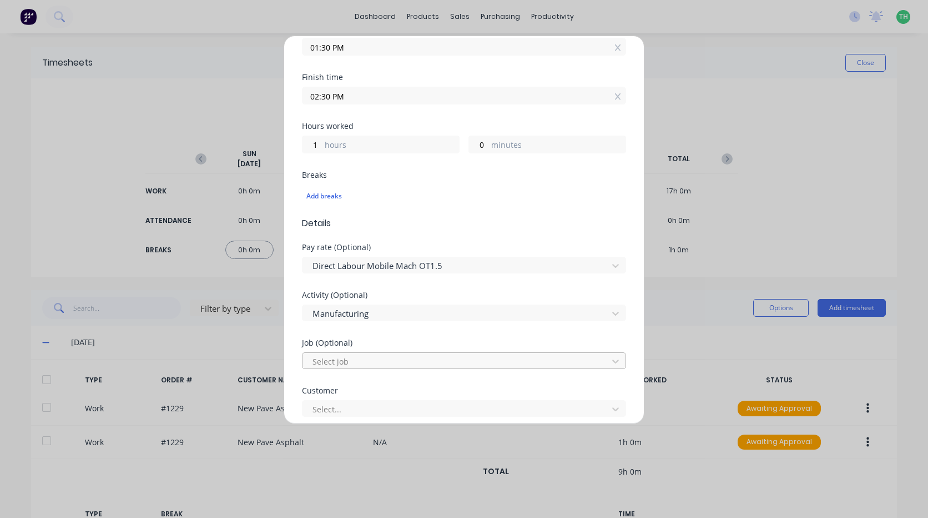
click at [359, 354] on div at bounding box center [457, 361] width 291 height 14
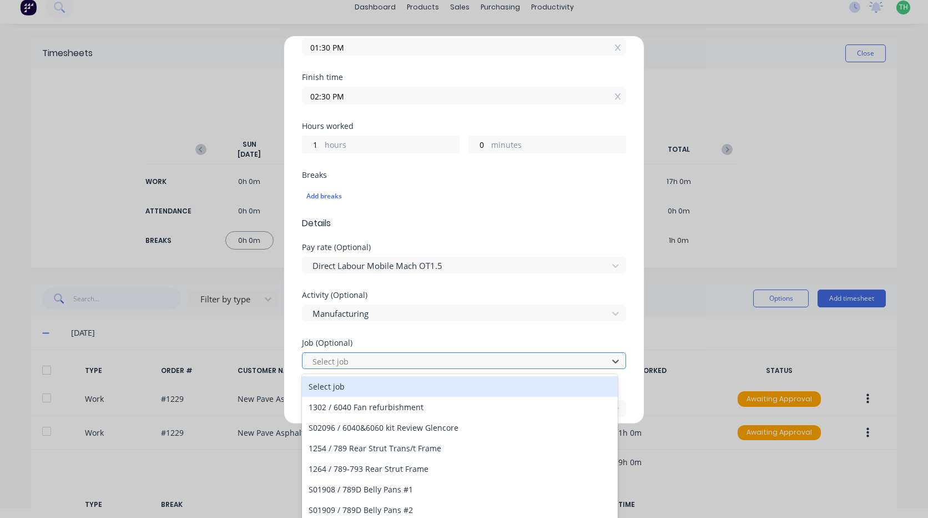
scroll to position [10, 0]
type input "1229"
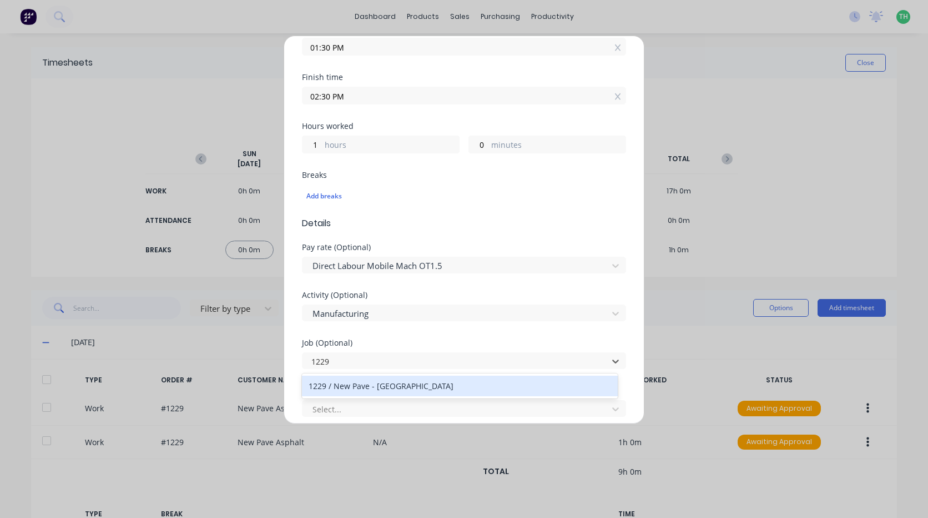
click at [399, 386] on div "1229 / New Pave - Hushclad" at bounding box center [460, 385] width 316 height 21
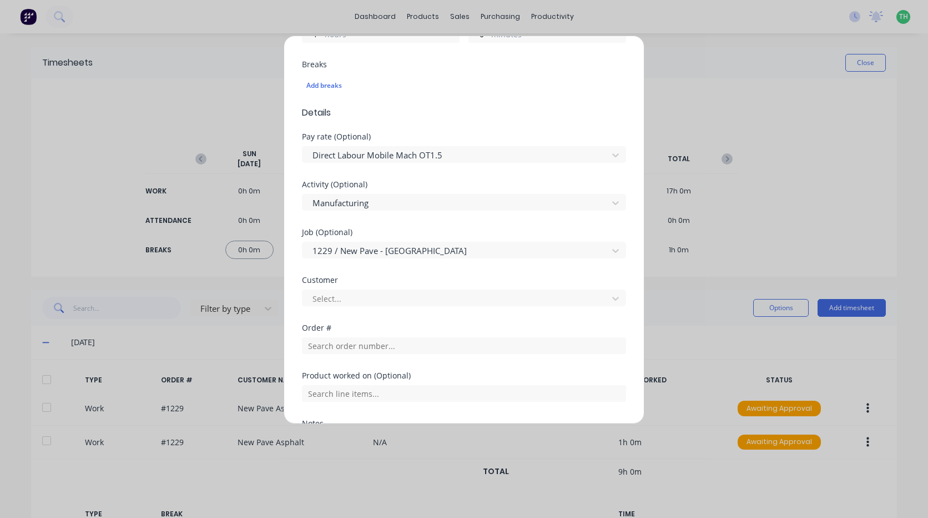
scroll to position [333, 0]
click at [365, 296] on div at bounding box center [457, 298] width 291 height 14
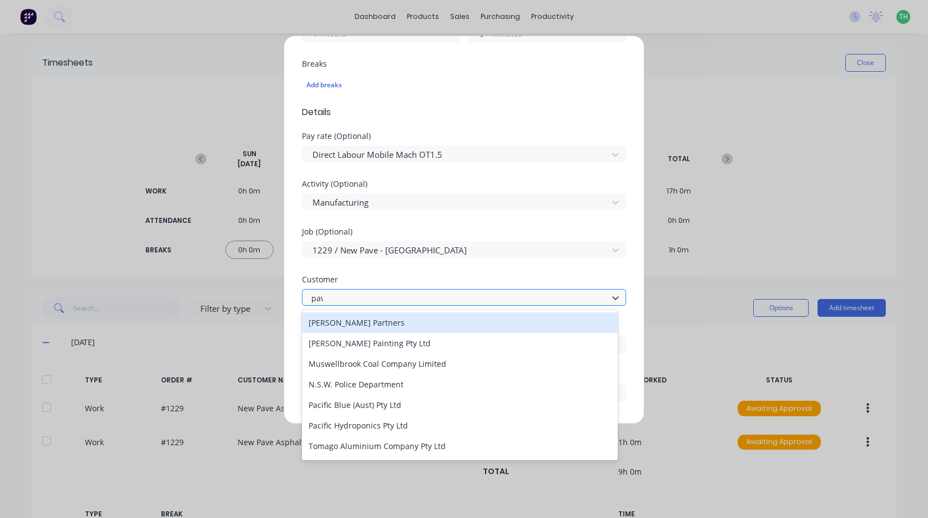
type input "pave"
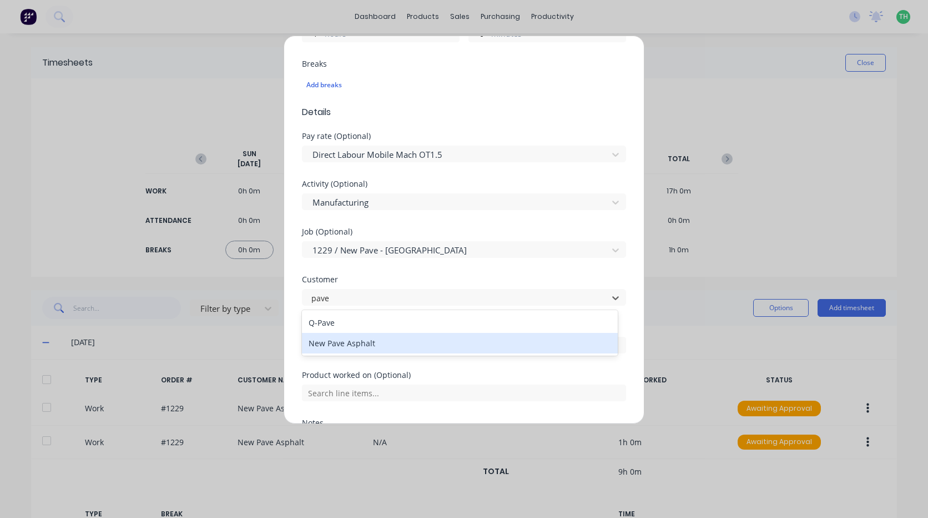
click at [369, 346] on div "New Pave Asphalt" at bounding box center [460, 343] width 316 height 21
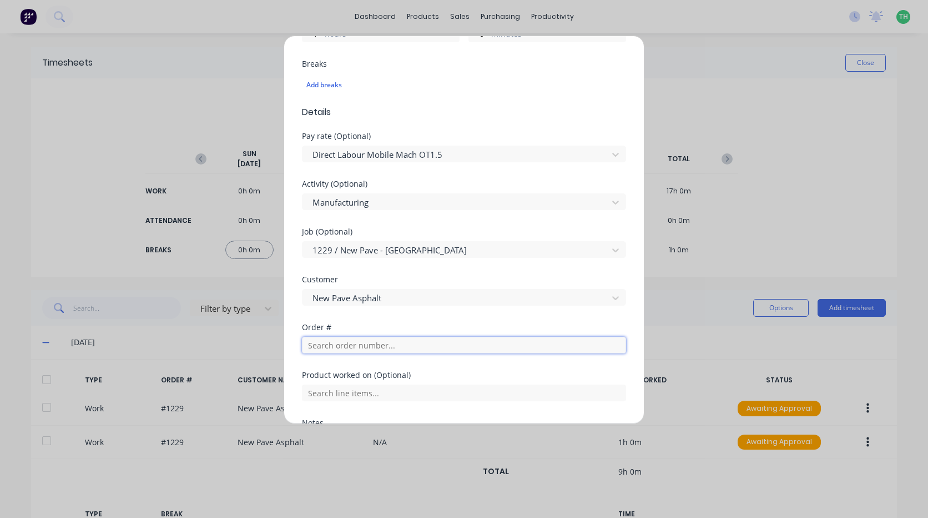
drag, startPoint x: 360, startPoint y: 342, endPoint x: 358, endPoint y: 348, distance: 6.5
click at [360, 343] on input "text" at bounding box center [464, 345] width 324 height 17
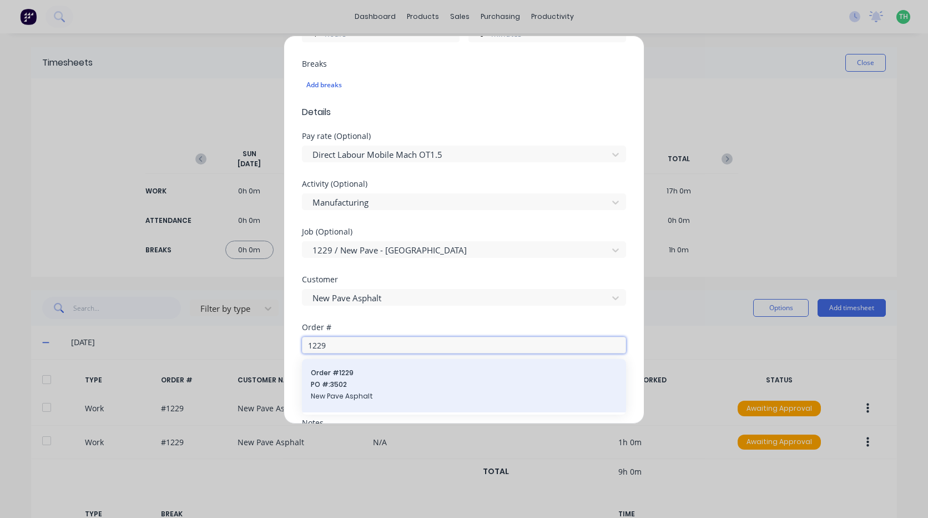
type input "1229"
click at [374, 365] on div "Order # 1229 PO #: 3502 New Pave Asphalt" at bounding box center [464, 385] width 324 height 53
click at [369, 374] on span "Order # 1229" at bounding box center [464, 373] width 307 height 10
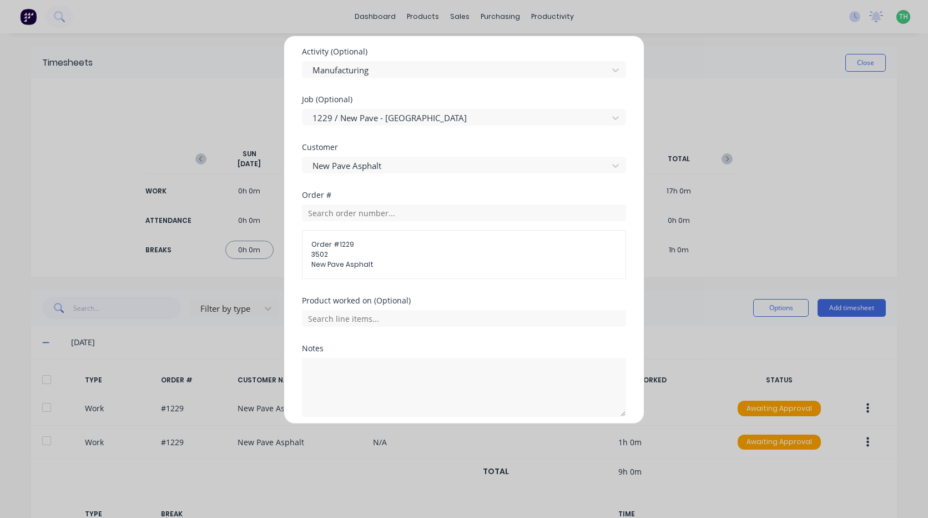
scroll to position [500, 0]
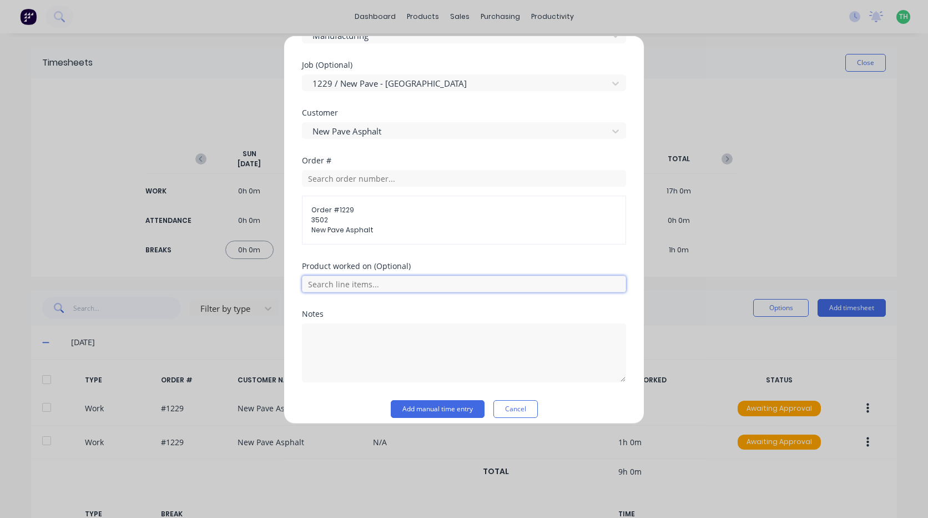
click at [364, 287] on input "text" at bounding box center [464, 283] width 324 height 17
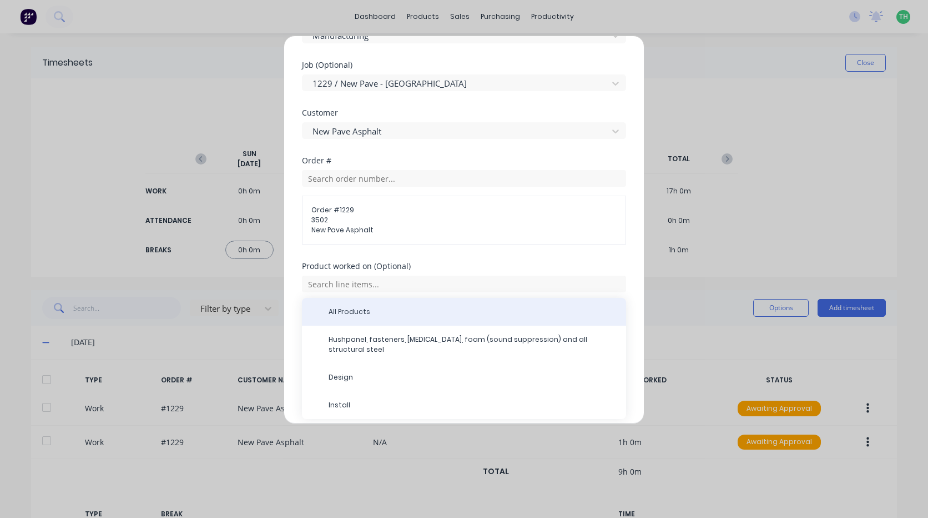
click at [361, 307] on span "All Products" at bounding box center [473, 312] width 289 height 10
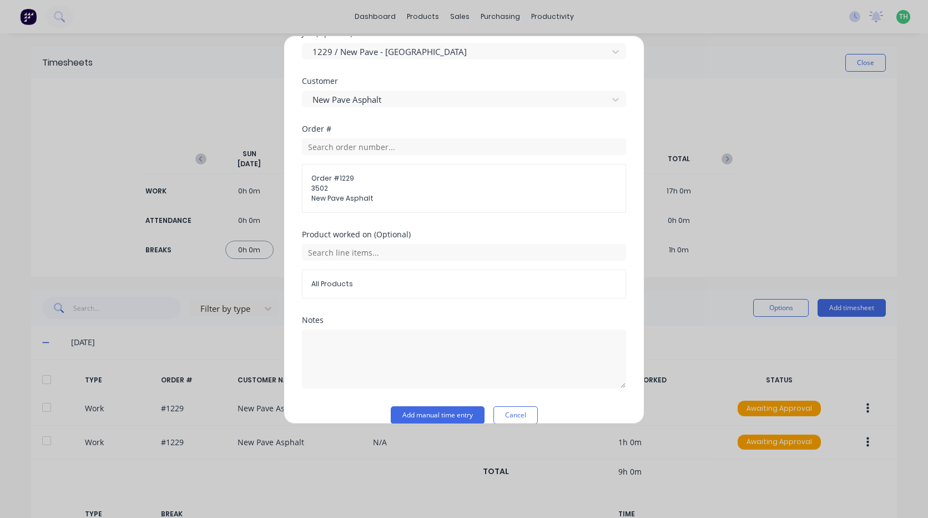
scroll to position [548, 0]
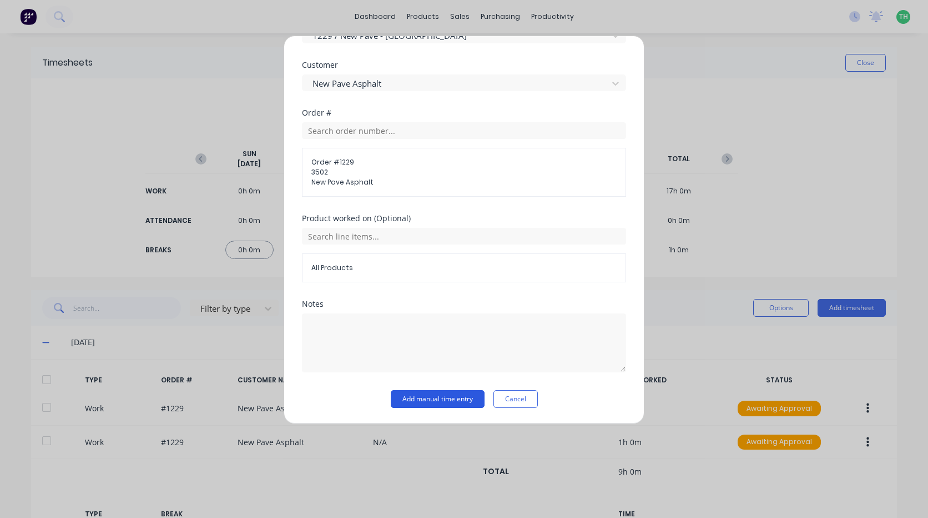
click at [468, 393] on button "Add manual time entry" at bounding box center [438, 399] width 94 height 18
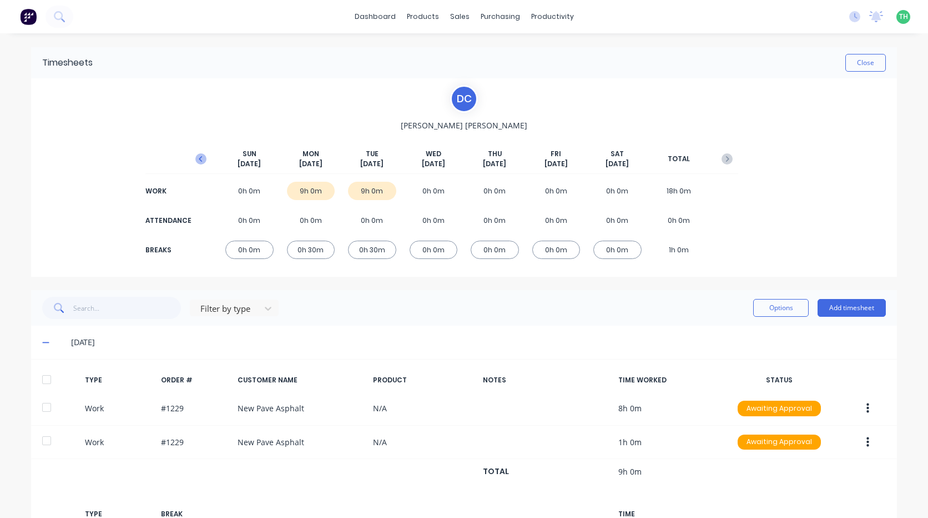
click at [200, 163] on icon "button" at bounding box center [200, 158] width 11 height 11
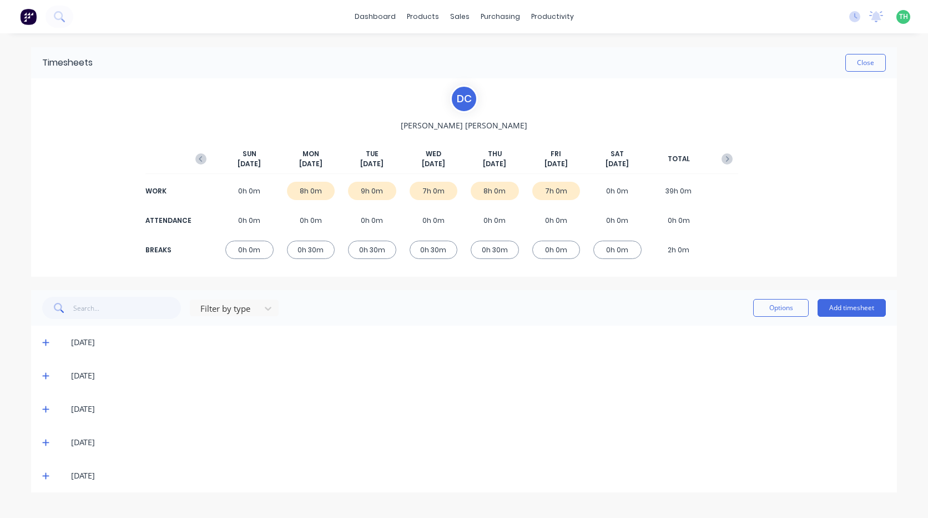
drag, startPoint x: 516, startPoint y: 6, endPoint x: 880, endPoint y: 78, distance: 370.9
click at [880, 78] on div "D C Domenic Cooksey SUN Oct 5th MON Oct 6th TUE Oct 7th WED Oct 8th THU Oct 9th…" at bounding box center [464, 177] width 866 height 198
click at [864, 63] on button "Close" at bounding box center [866, 63] width 41 height 18
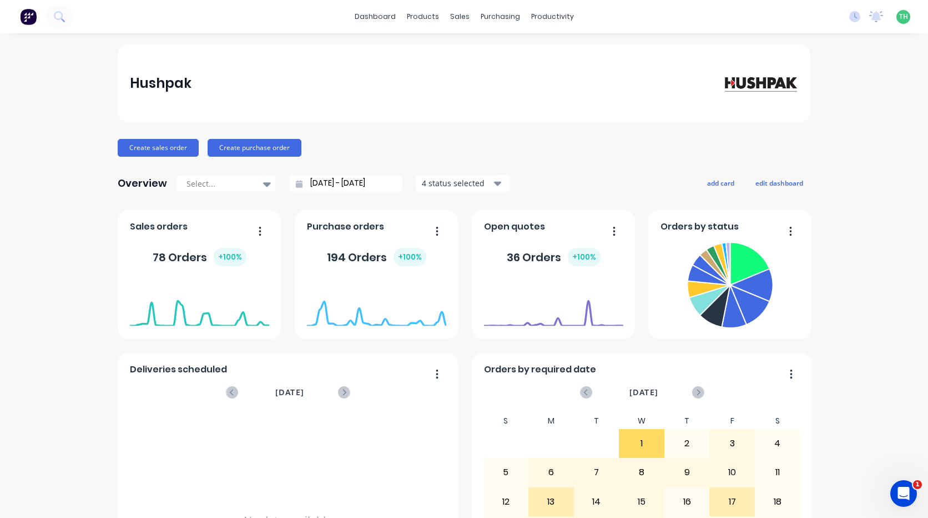
click at [902, 14] on div "No new notifications Mark all as read You have no notifications TH Hushpak Tewd…" at bounding box center [885, 16] width 88 height 17
click at [900, 15] on span "TH" at bounding box center [904, 17] width 9 height 10
drag, startPoint x: 856, startPoint y: 195, endPoint x: 674, endPoint y: 94, distance: 208.8
click at [855, 194] on div "Hushpak Create sales order Create purchase order Overview Select... 13/09/25 - …" at bounding box center [464, 334] width 928 height 580
click at [549, 27] on div "dashboard products sales purchasing productivity dashboard products Product Cat…" at bounding box center [464, 16] width 928 height 33
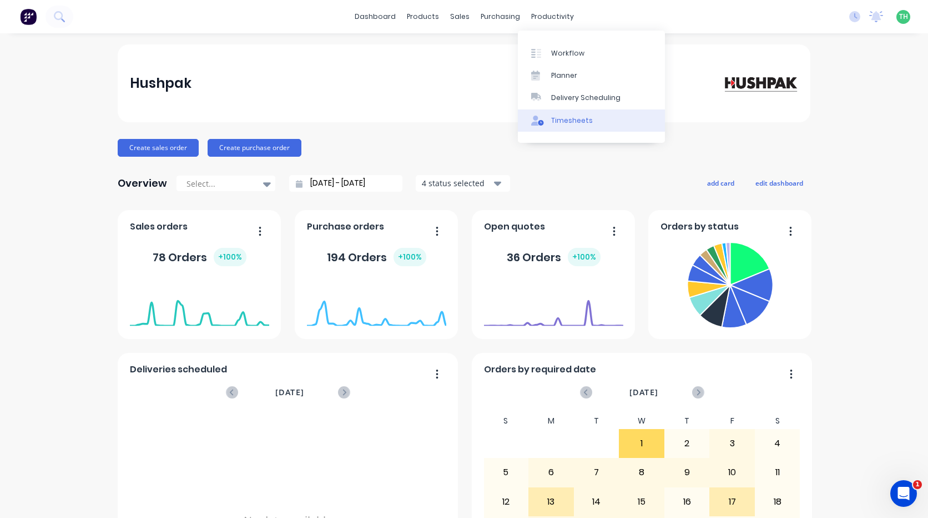
click at [577, 117] on div "Timesheets" at bounding box center [572, 121] width 42 height 10
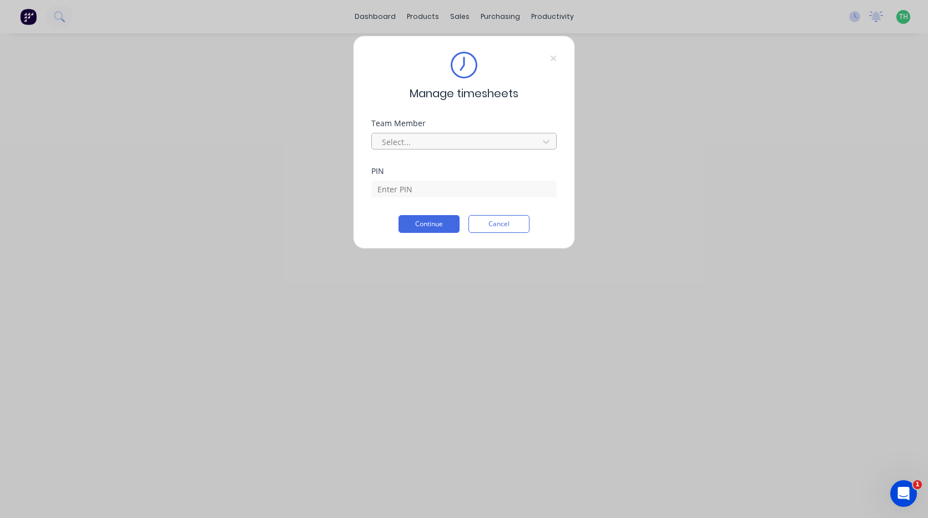
click at [468, 143] on div at bounding box center [457, 142] width 152 height 14
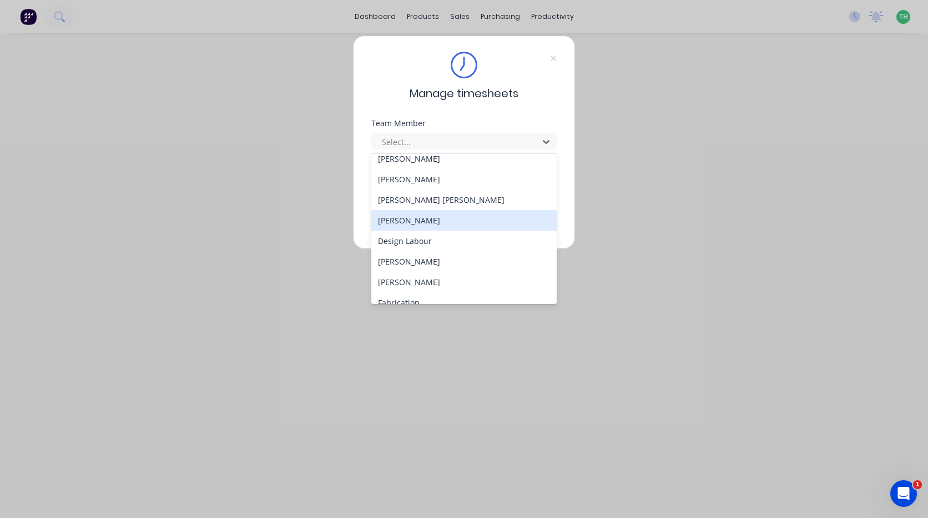
scroll to position [111, 0]
click at [424, 221] on div "Dean Murray" at bounding box center [464, 219] width 185 height 21
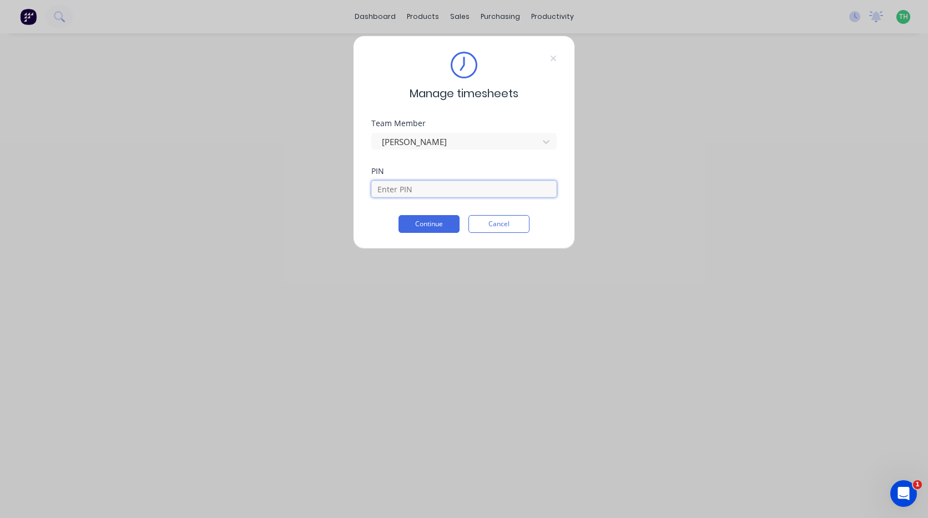
click at [485, 190] on input at bounding box center [464, 188] width 185 height 17
type input "4891"
click at [399, 215] on button "Continue" at bounding box center [429, 224] width 61 height 18
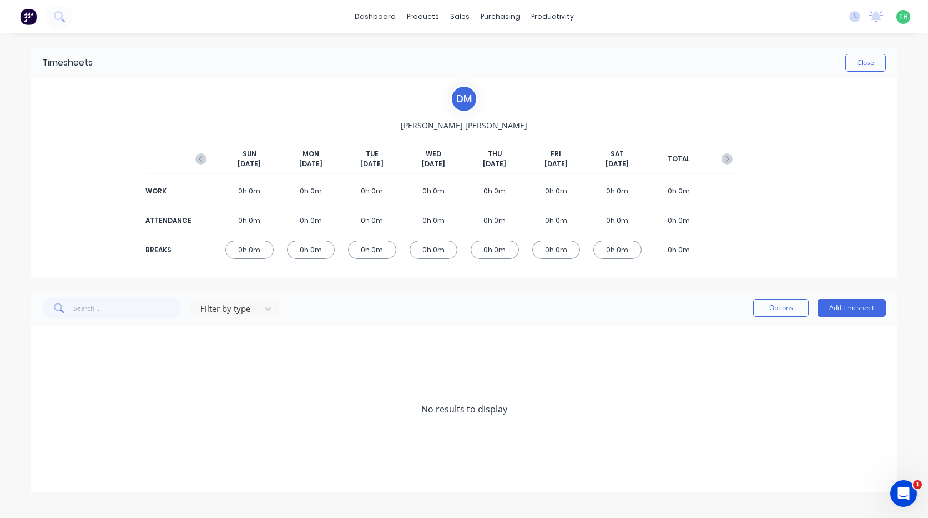
click at [204, 162] on icon "button" at bounding box center [200, 158] width 11 height 11
click at [722, 157] on icon "button" at bounding box center [727, 158] width 11 height 11
click at [854, 297] on div "Options Add timesheet" at bounding box center [820, 308] width 133 height 22
click at [856, 302] on button "Add timesheet" at bounding box center [852, 308] width 68 height 18
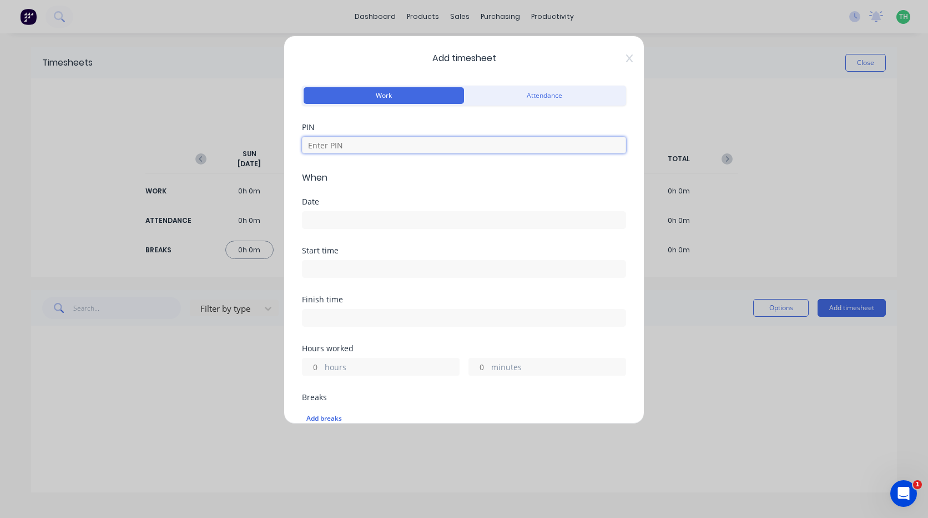
click at [365, 145] on input at bounding box center [464, 145] width 324 height 17
type input "4"
type input "4891"
click at [337, 221] on input at bounding box center [464, 220] width 323 height 17
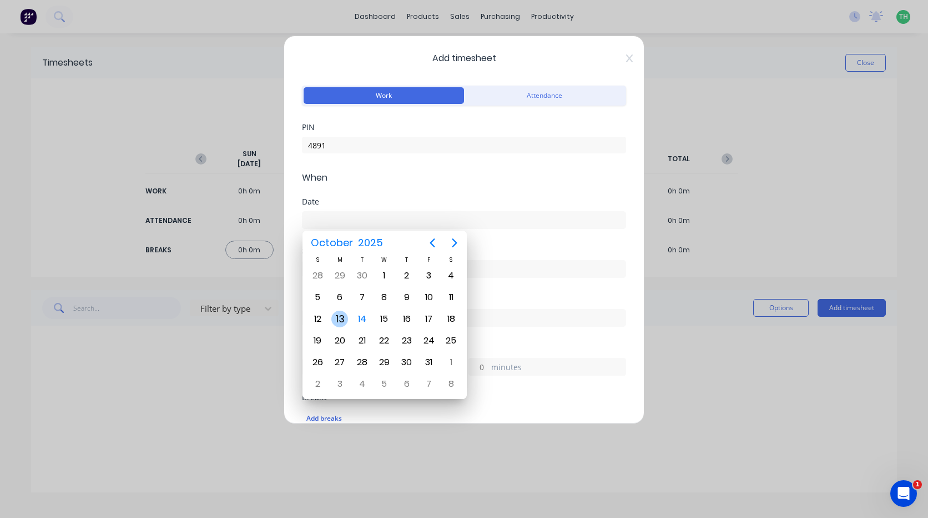
click at [348, 313] on div "13" at bounding box center [340, 318] width 22 height 21
type input "13/10/2025"
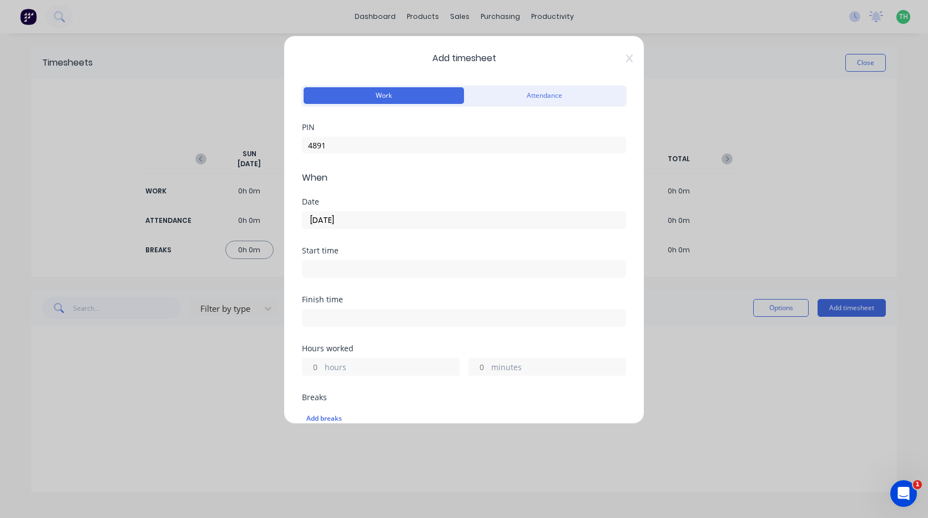
click at [360, 265] on input at bounding box center [464, 268] width 323 height 17
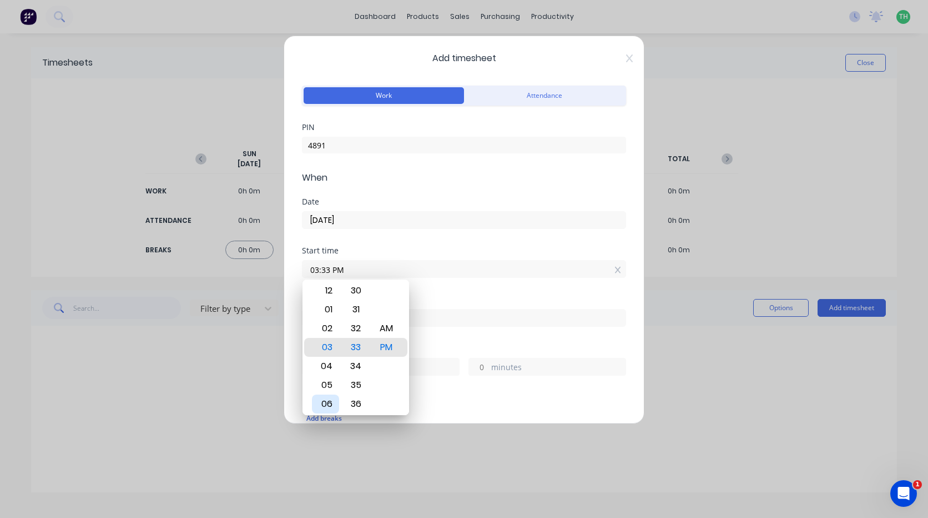
click at [324, 400] on div "06" at bounding box center [325, 403] width 27 height 19
click at [389, 332] on div "AM" at bounding box center [386, 328] width 27 height 19
type input "06:00 AM"
drag, startPoint x: 464, startPoint y: 310, endPoint x: 454, endPoint y: 312, distance: 10.2
click at [464, 310] on input at bounding box center [464, 317] width 323 height 17
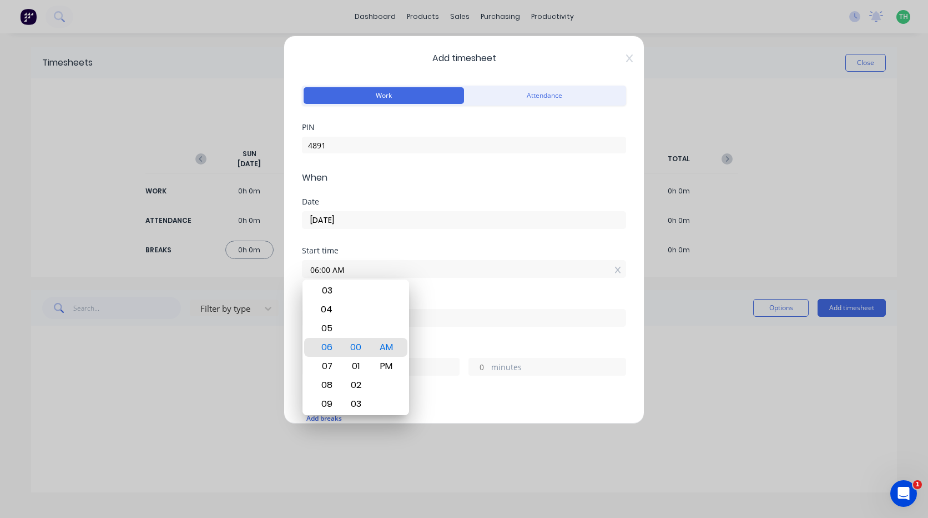
type input "01:33 PM"
type input "7"
type input "33"
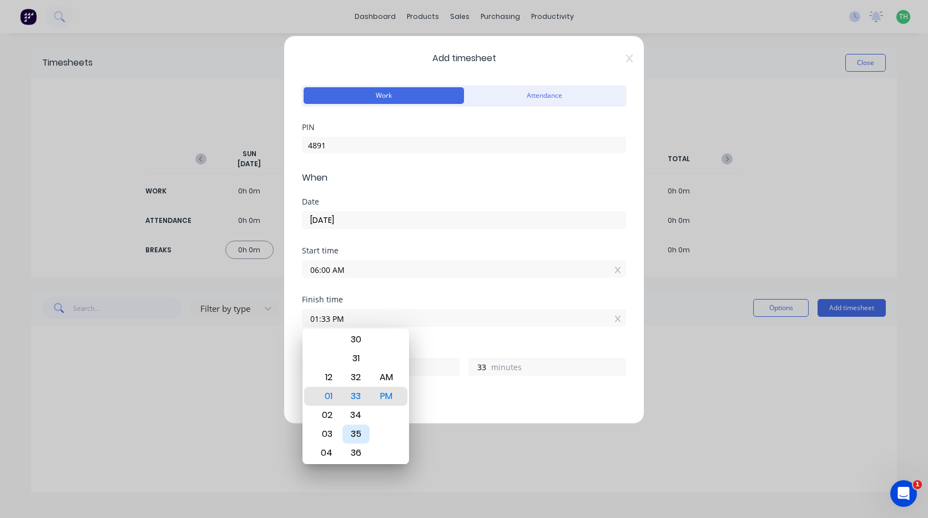
type input "01:32 PM"
type input "32"
click at [325, 414] on div "02" at bounding box center [325, 414] width 27 height 19
type input "02:32 PM"
type input "8"
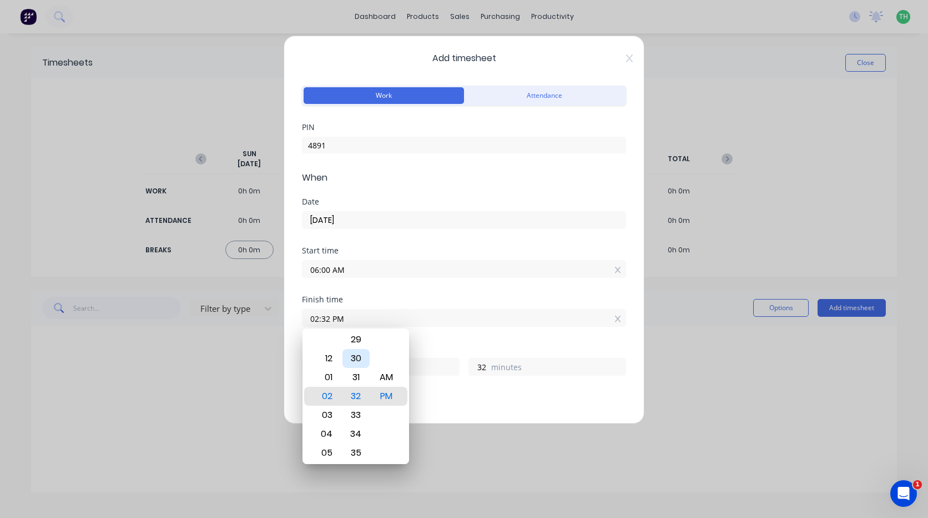
click at [353, 364] on div "30" at bounding box center [356, 358] width 27 height 19
type input "02:30 PM"
type input "30"
click at [418, 358] on div "8 hours" at bounding box center [381, 367] width 158 height 18
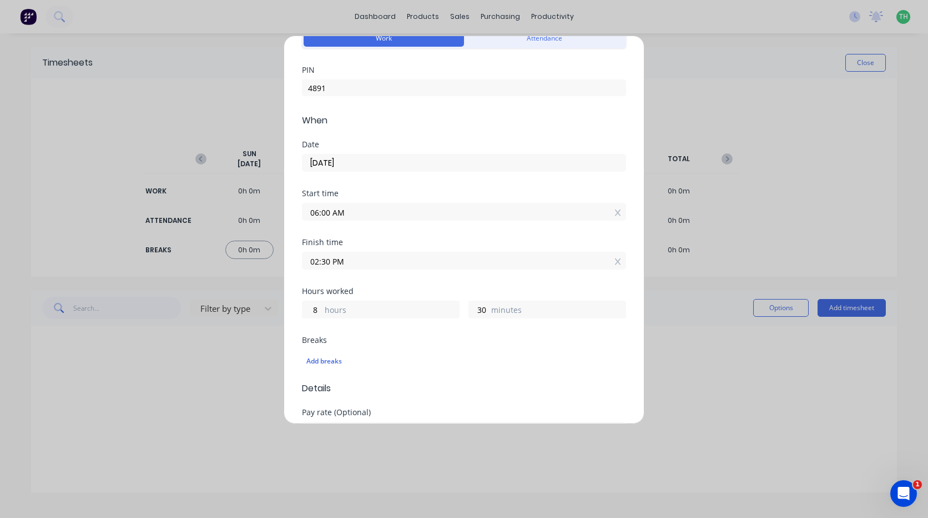
scroll to position [111, 0]
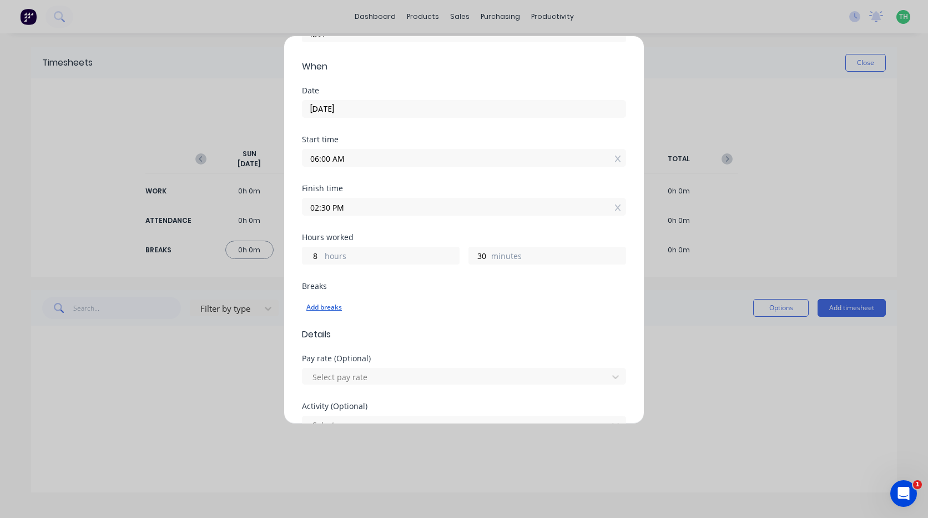
click at [333, 306] on div "Add breaks" at bounding box center [464, 307] width 315 height 14
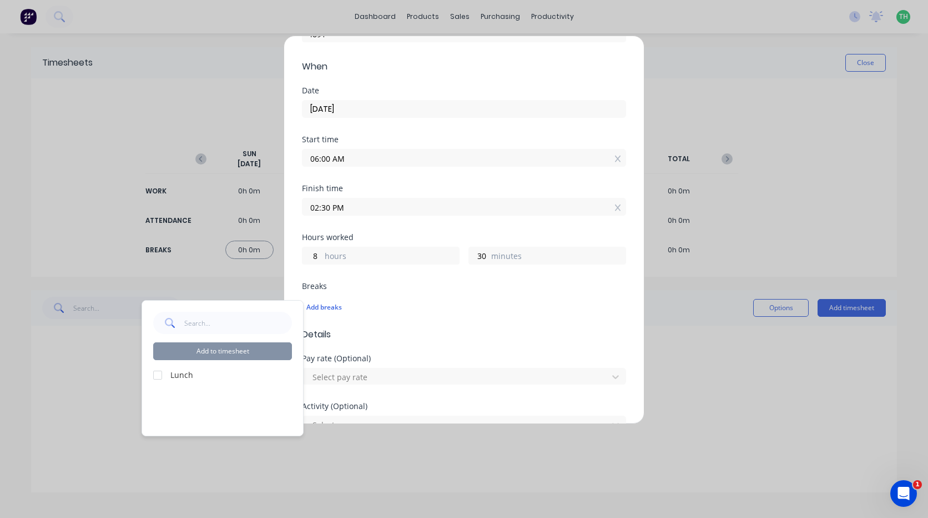
click at [162, 375] on div at bounding box center [158, 375] width 22 height 22
click at [204, 357] on button "Add to timesheet" at bounding box center [222, 351] width 139 height 18
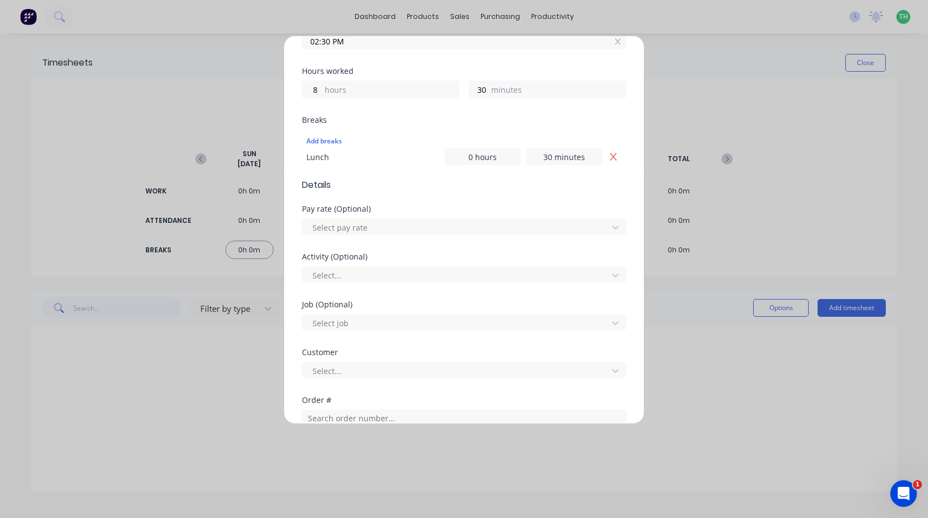
scroll to position [278, 0]
click at [350, 225] on div at bounding box center [457, 227] width 291 height 14
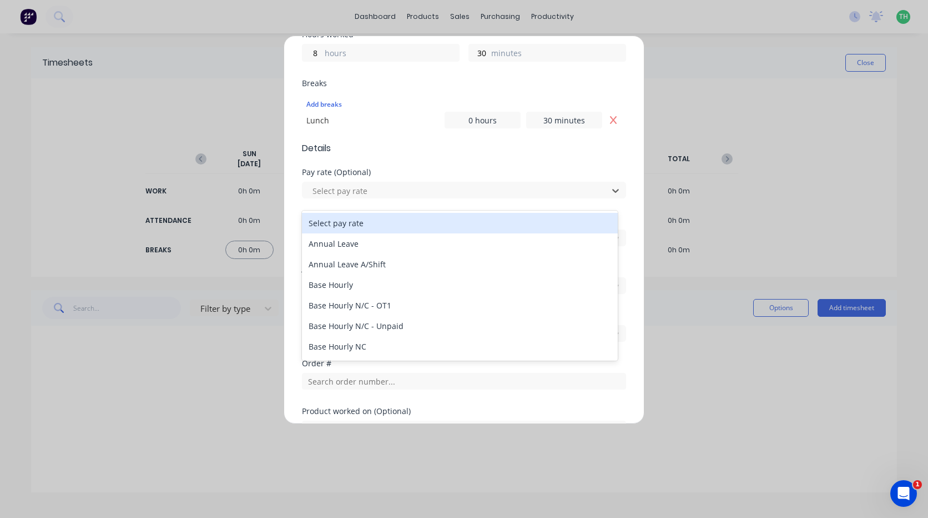
scroll to position [333, 0]
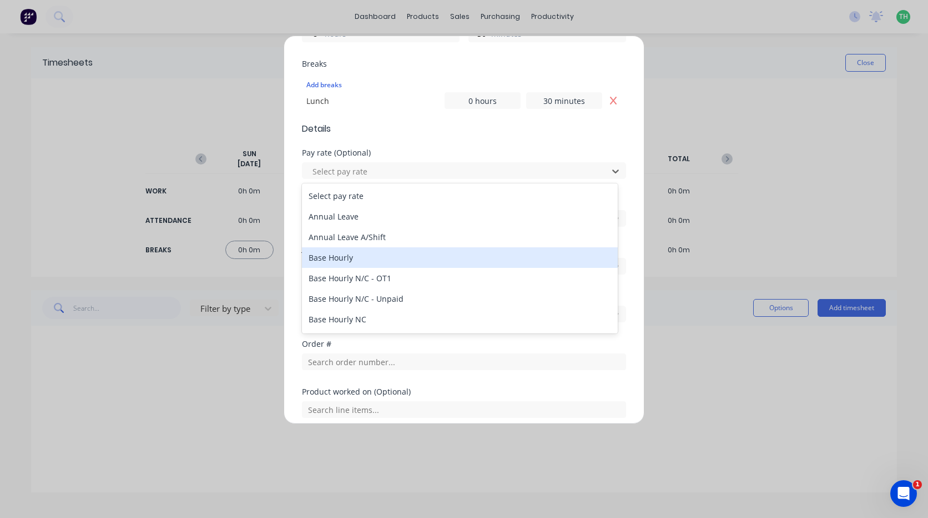
click at [364, 260] on div "Base Hourly" at bounding box center [460, 257] width 316 height 21
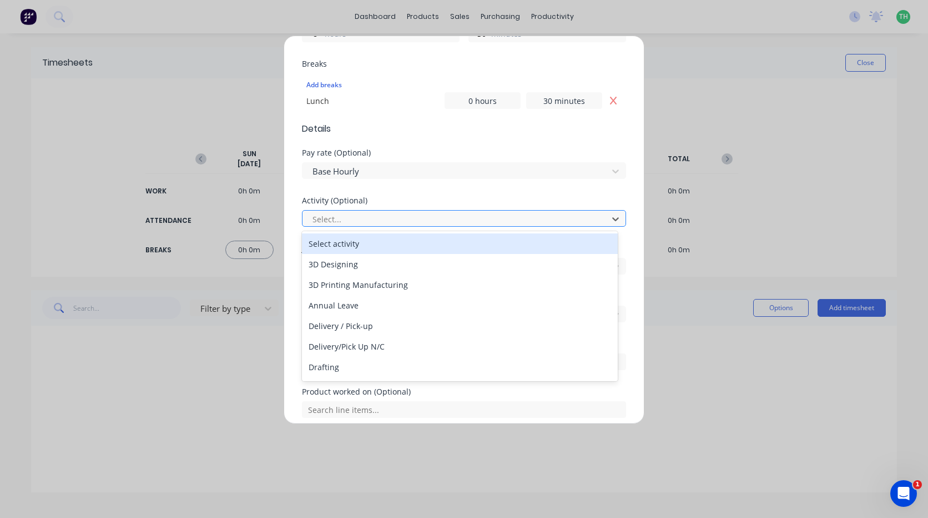
click at [440, 219] on div at bounding box center [457, 219] width 291 height 14
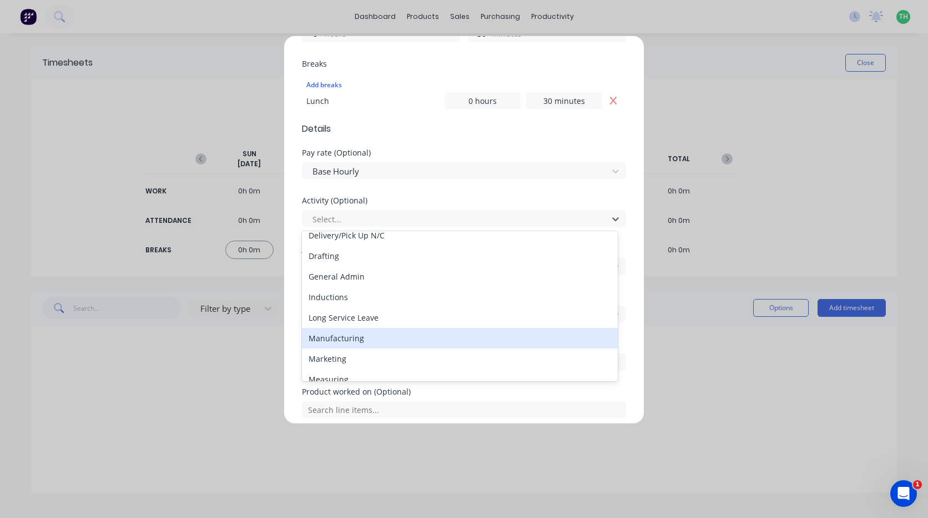
scroll to position [0, 0]
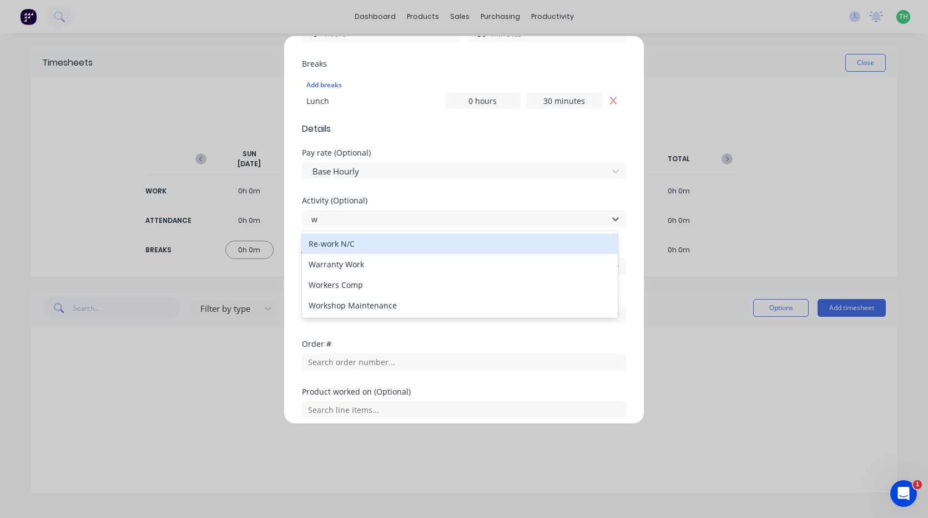
type input "wo"
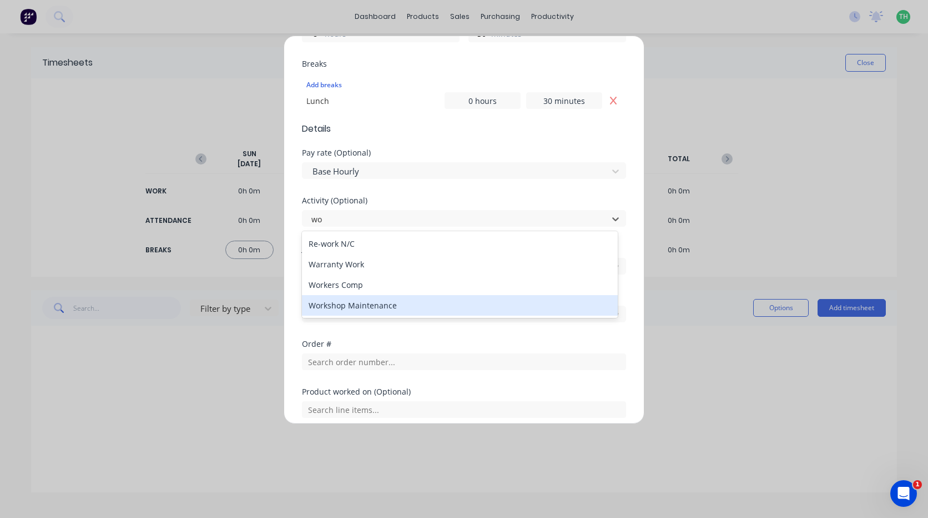
click at [368, 305] on div "Workshop Maintenance" at bounding box center [460, 305] width 316 height 21
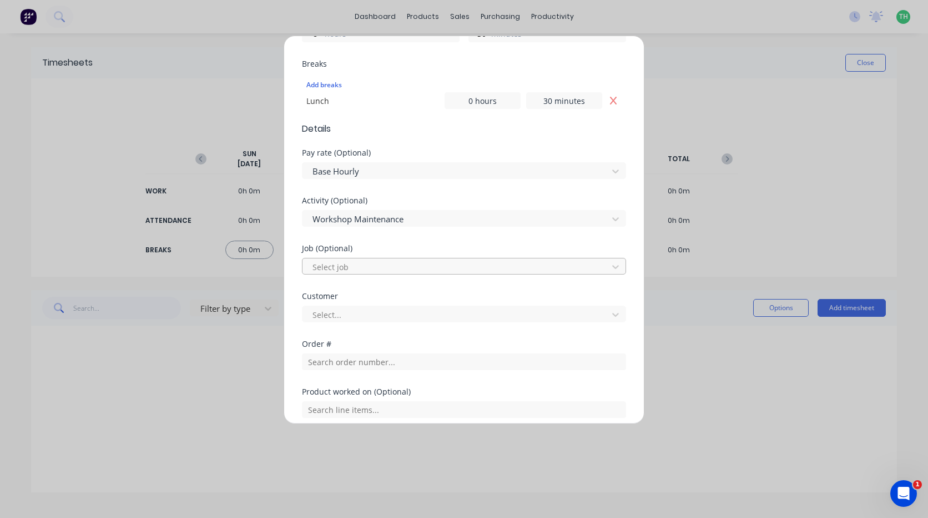
click at [359, 261] on div at bounding box center [457, 267] width 291 height 14
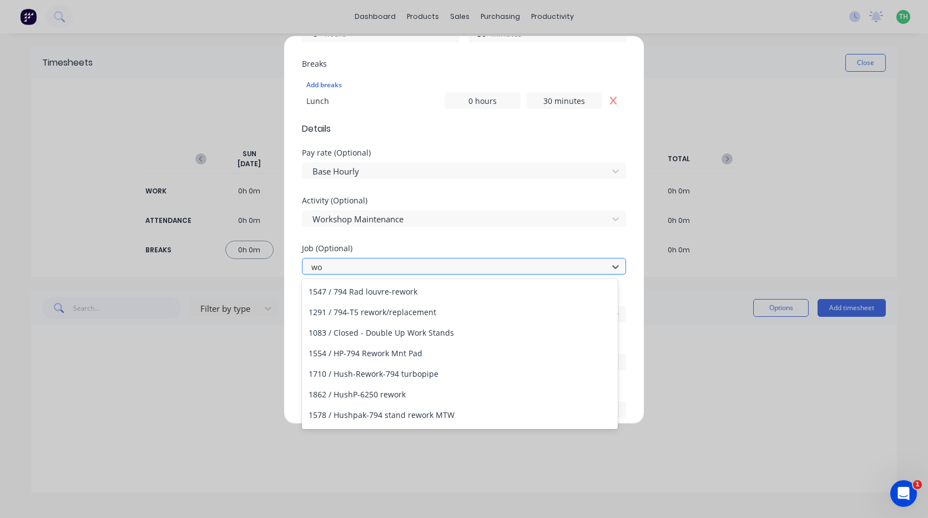
type input "w"
click at [383, 237] on div "Activity (Optional) Workshop Maintenance" at bounding box center [464, 221] width 324 height 48
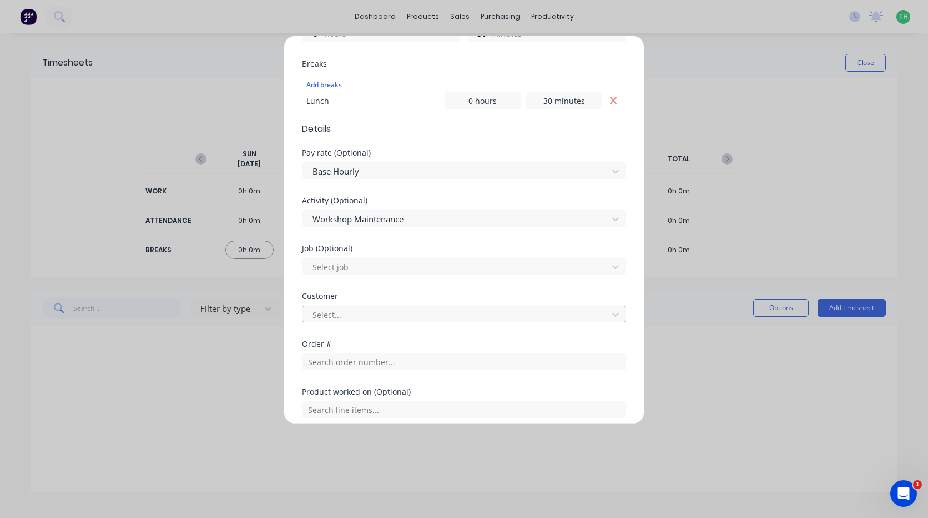
click at [383, 313] on div at bounding box center [457, 315] width 291 height 14
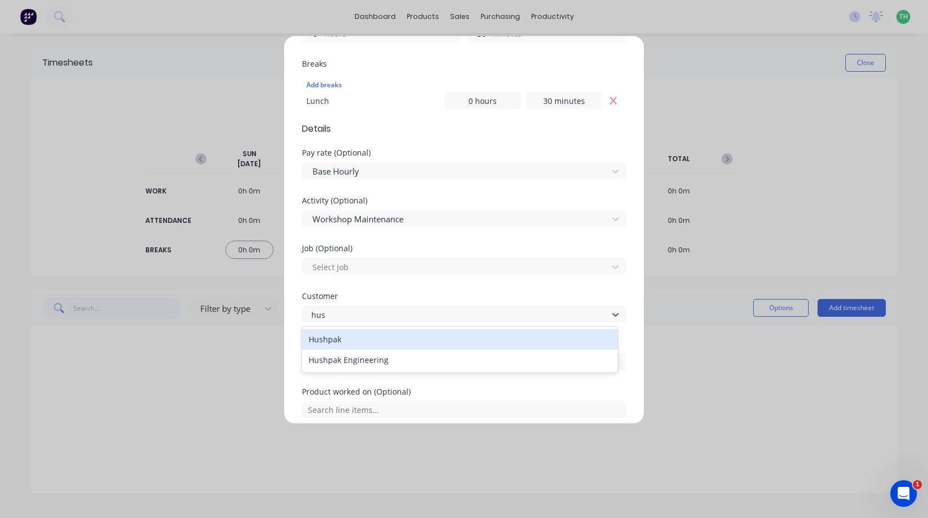
type input "hush"
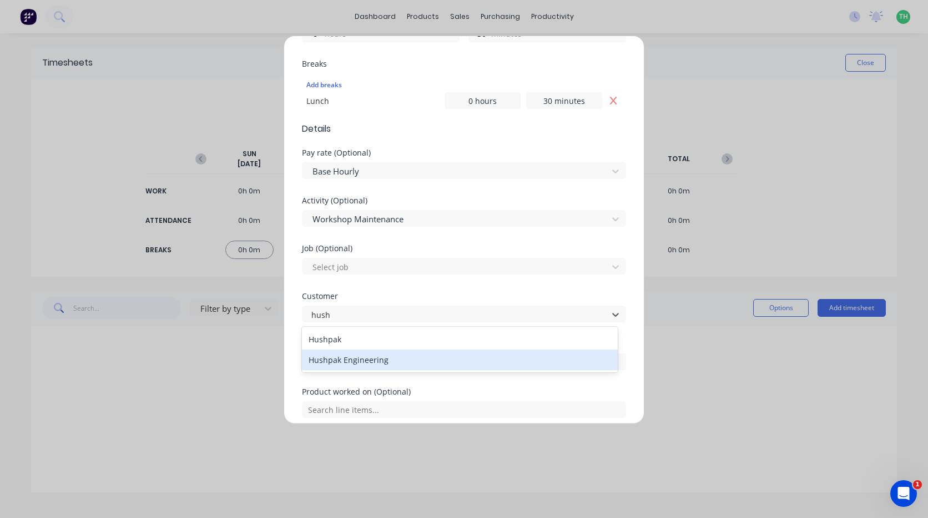
click at [361, 362] on div "Hushpak Engineering" at bounding box center [460, 359] width 316 height 21
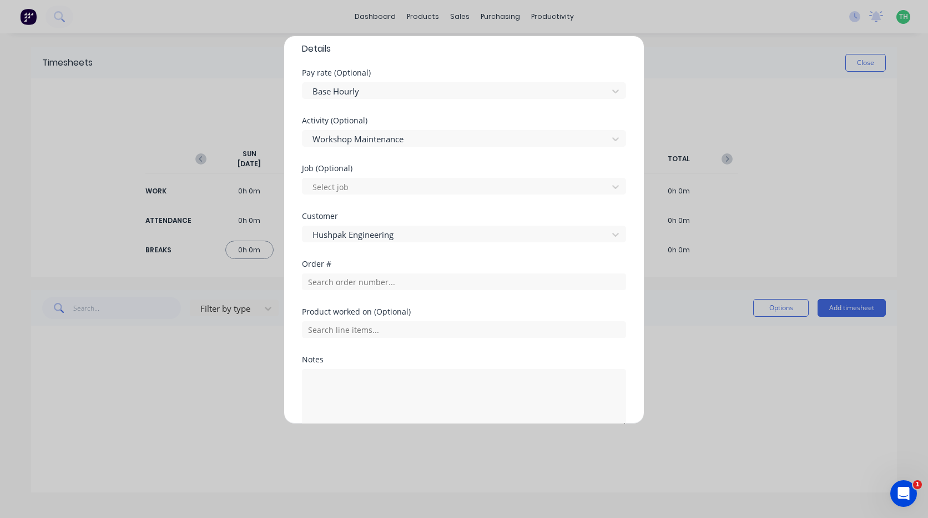
scroll to position [469, 0]
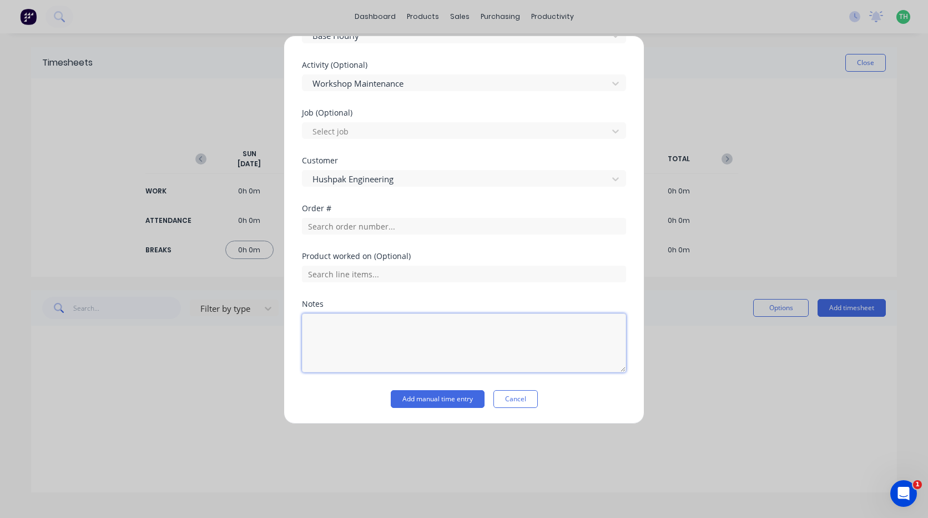
click at [374, 329] on textarea at bounding box center [464, 342] width 324 height 59
type textarea "cleaning workshop and saw"
click at [430, 391] on button "Add manual time entry" at bounding box center [438, 399] width 94 height 18
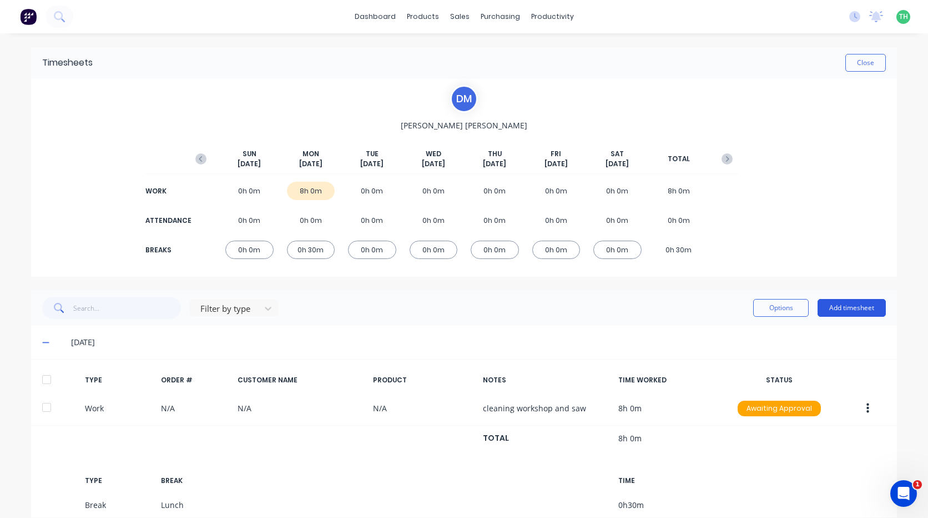
click at [843, 310] on button "Add timesheet" at bounding box center [852, 308] width 68 height 18
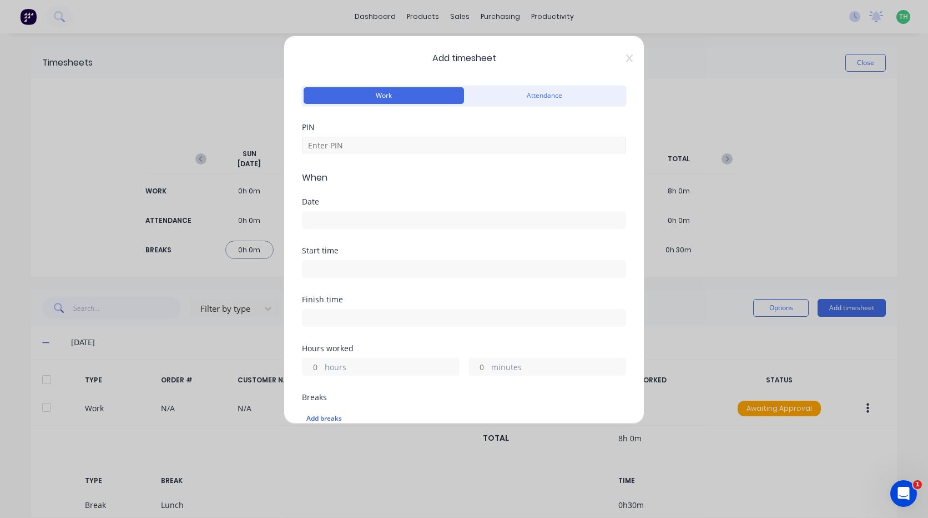
click at [378, 134] on div at bounding box center [464, 143] width 324 height 19
click at [384, 144] on input at bounding box center [464, 145] width 324 height 17
type input "4891"
click at [441, 225] on input at bounding box center [464, 220] width 323 height 17
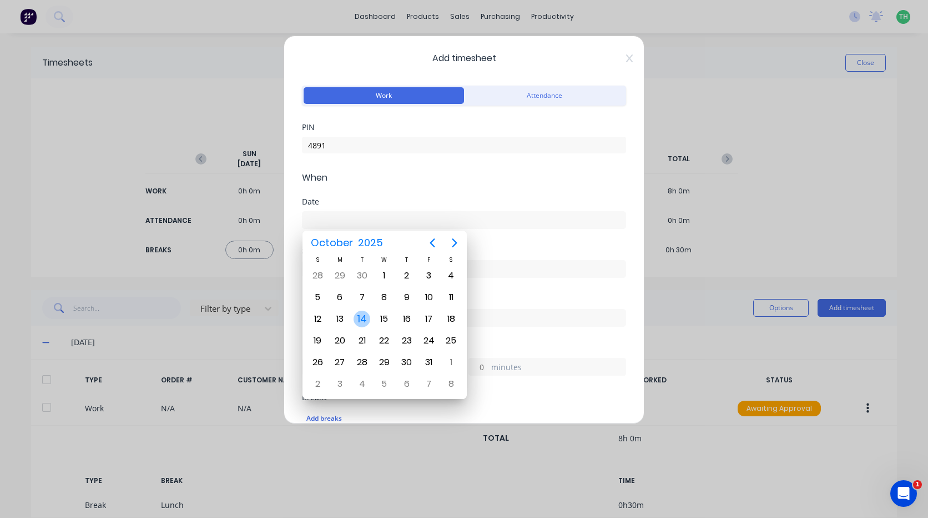
click at [360, 313] on div "14" at bounding box center [362, 318] width 17 height 17
type input "14/10/2025"
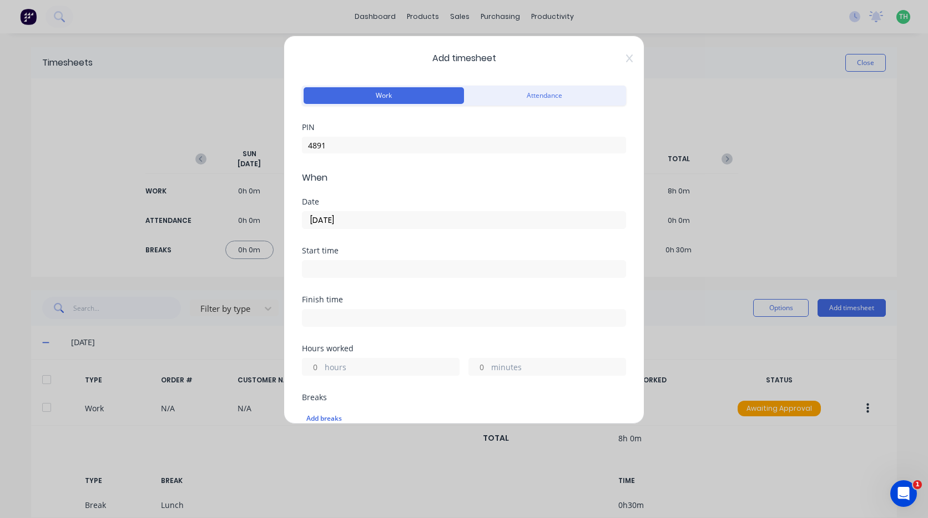
click at [347, 262] on input at bounding box center [464, 268] width 323 height 17
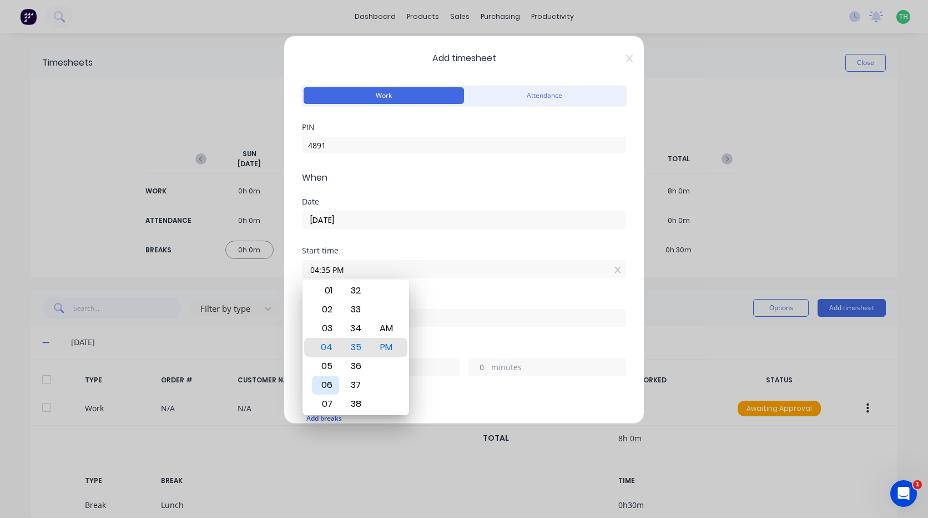
click at [322, 378] on div "06" at bounding box center [325, 384] width 27 height 19
click at [382, 325] on div "AM" at bounding box center [386, 328] width 27 height 19
click at [361, 312] on div "00" at bounding box center [356, 309] width 27 height 19
click at [326, 399] on div "06" at bounding box center [325, 403] width 27 height 19
type input "06:00 AM"
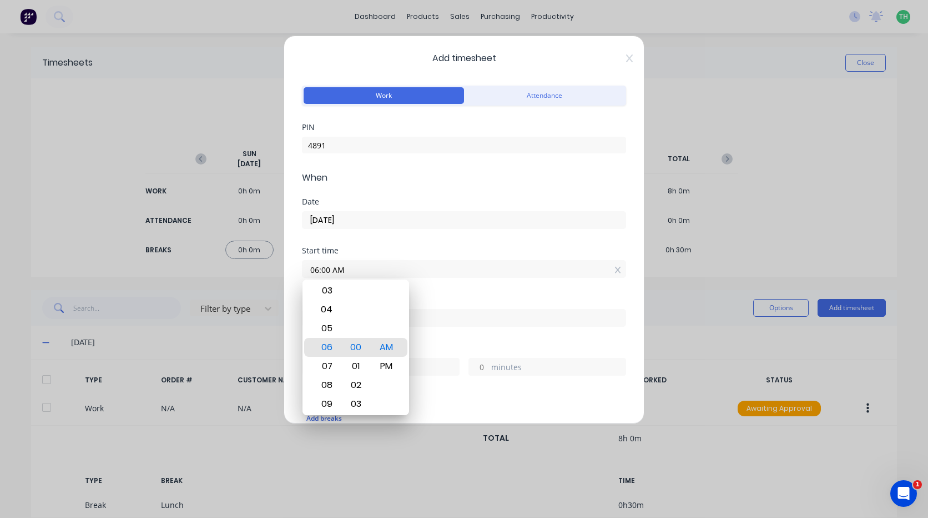
click at [429, 393] on div "Hours worked hours minutes" at bounding box center [464, 368] width 324 height 49
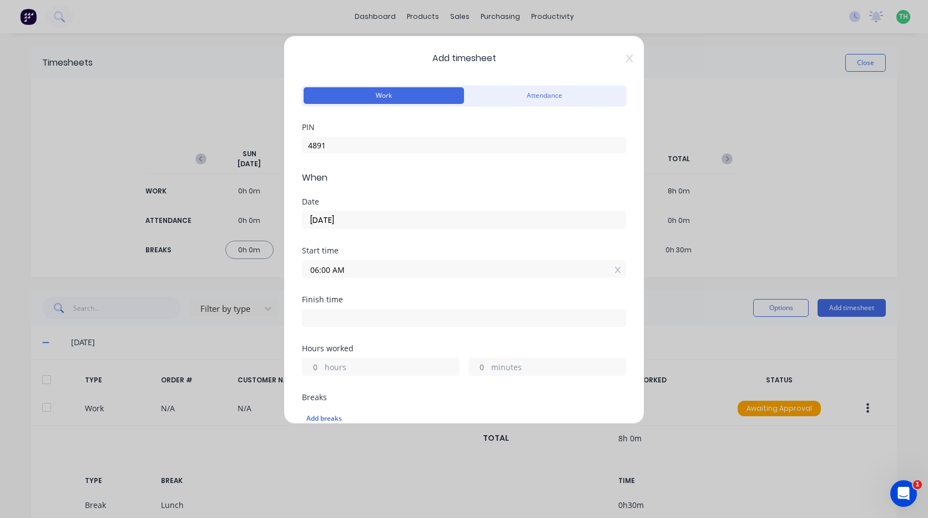
click at [406, 315] on input at bounding box center [464, 317] width 323 height 17
type input "01:35 PM"
type input "7"
type input "35"
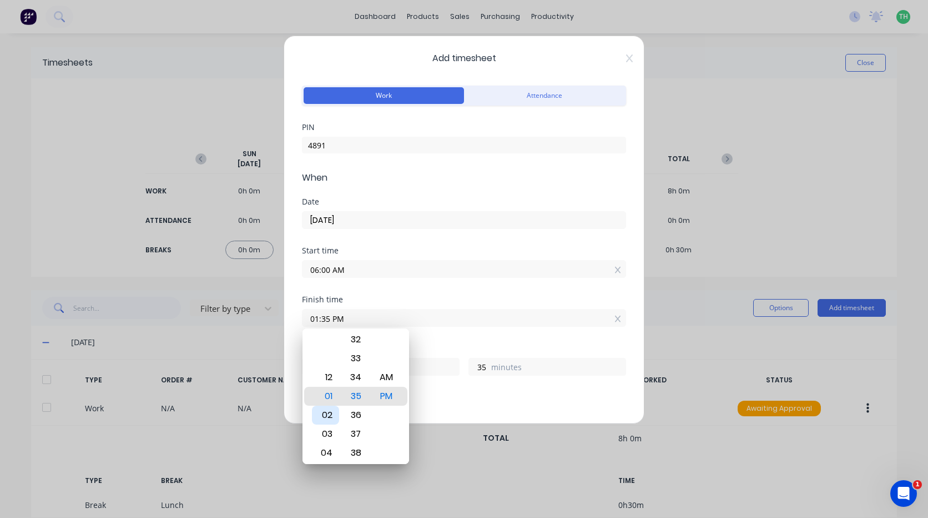
click at [322, 416] on div "02" at bounding box center [325, 414] width 27 height 19
type input "02:35 PM"
type input "8"
click at [354, 343] on div "32" at bounding box center [356, 339] width 27 height 19
type input "02:32 PM"
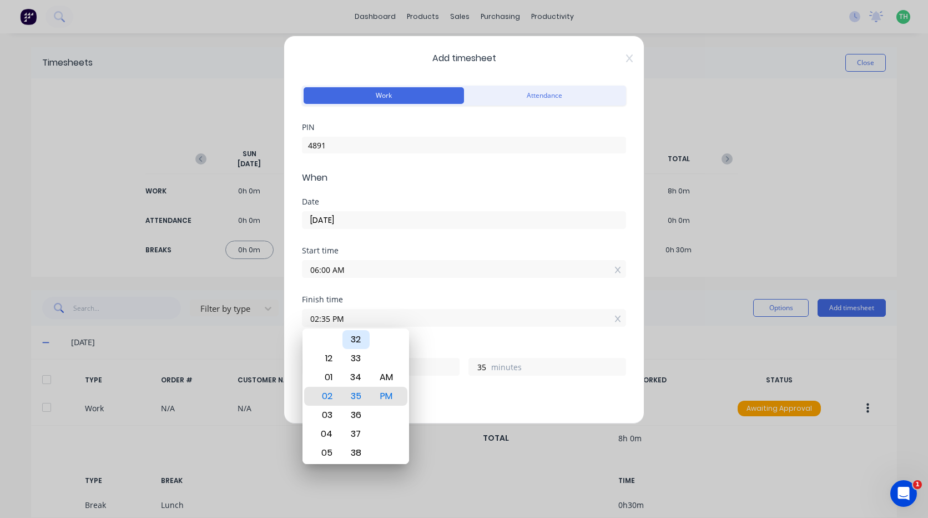
type input "32"
click at [359, 363] on div "30" at bounding box center [356, 358] width 27 height 19
type input "02:30 PM"
type input "30"
click at [439, 419] on div "Add breaks" at bounding box center [464, 418] width 315 height 14
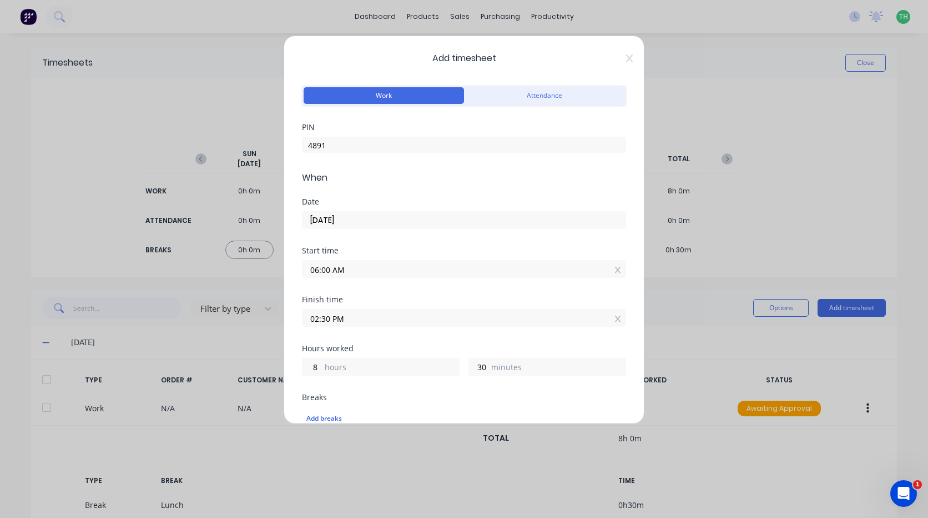
click at [388, 369] on label "hours" at bounding box center [392, 368] width 134 height 14
click at [322, 369] on input "8" at bounding box center [312, 366] width 19 height 17
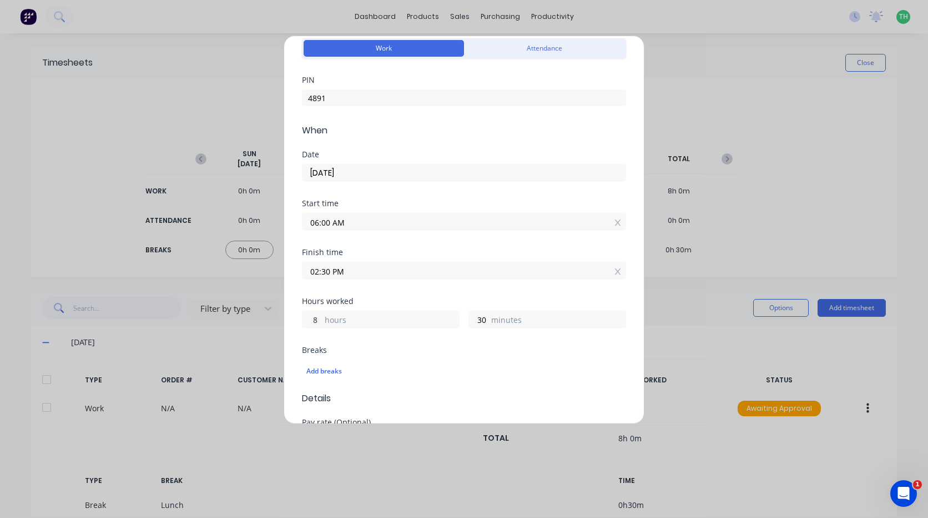
scroll to position [111, 0]
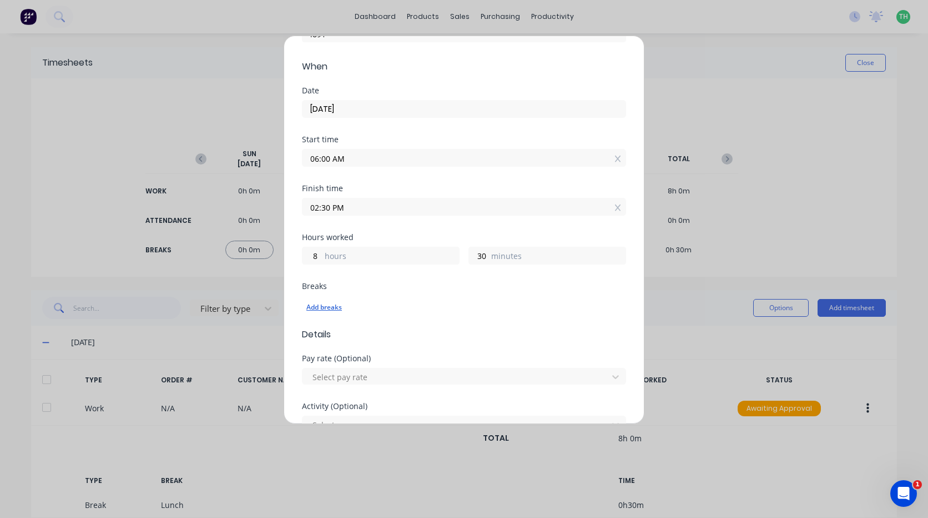
click at [339, 312] on div "Add breaks" at bounding box center [464, 307] width 315 height 14
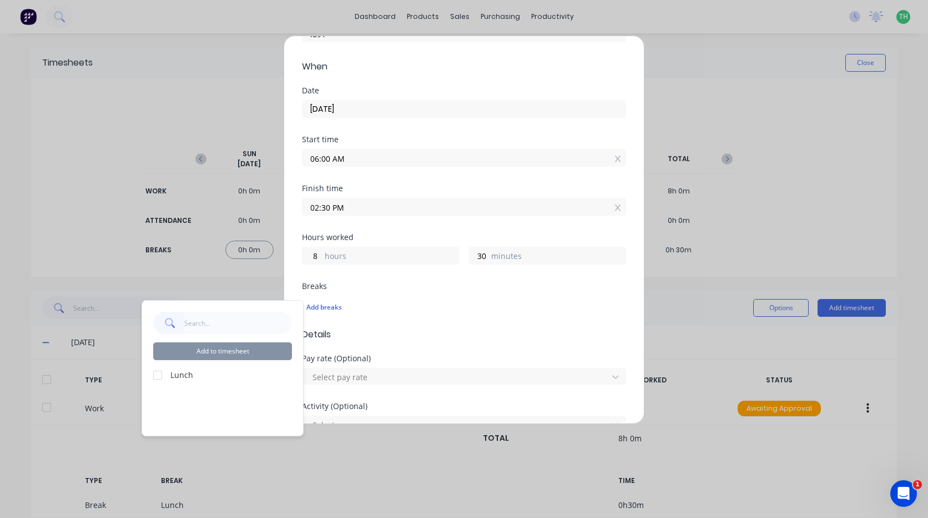
click at [160, 377] on div at bounding box center [158, 375] width 22 height 22
click at [225, 352] on button "Add to timesheet" at bounding box center [222, 351] width 139 height 18
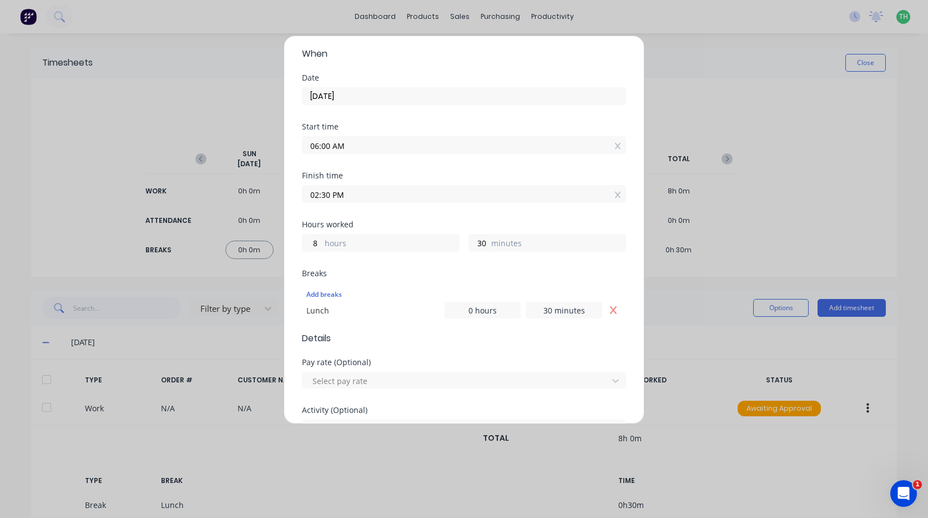
scroll to position [167, 0]
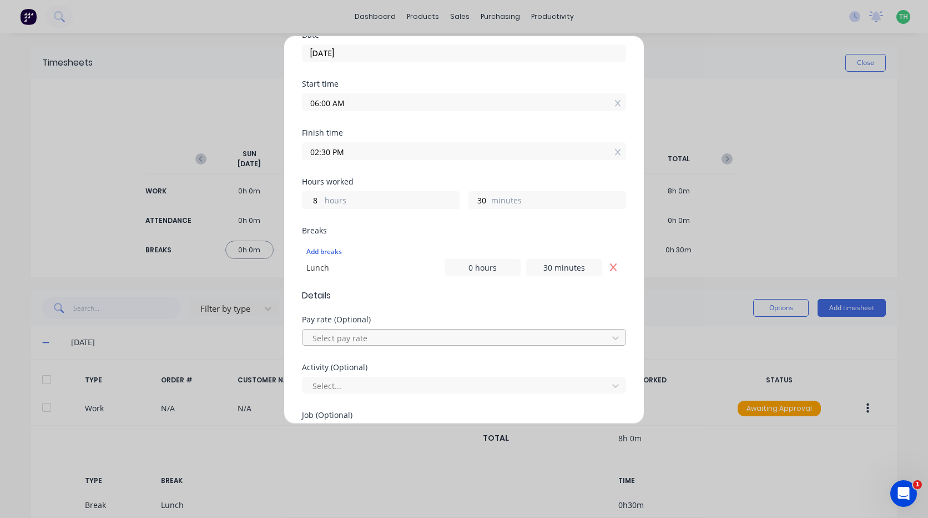
click at [355, 335] on div at bounding box center [457, 338] width 291 height 14
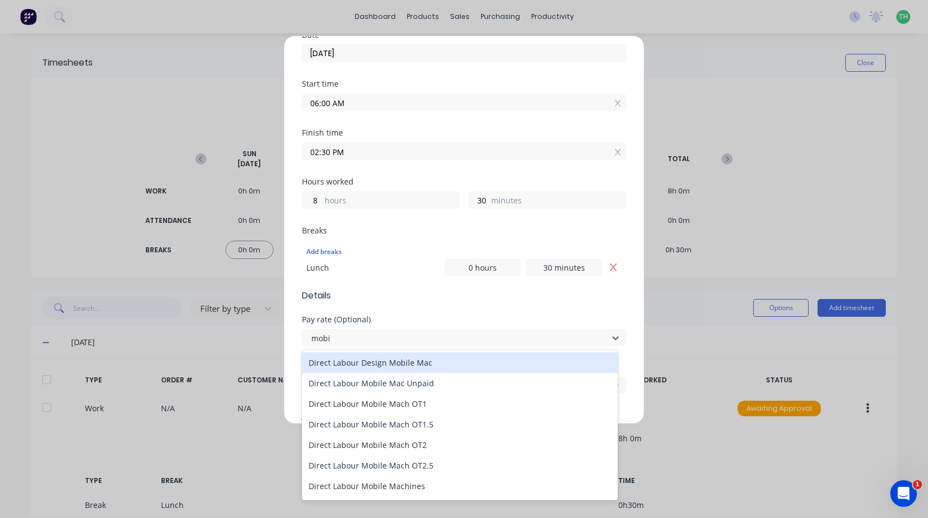
type input "mobil"
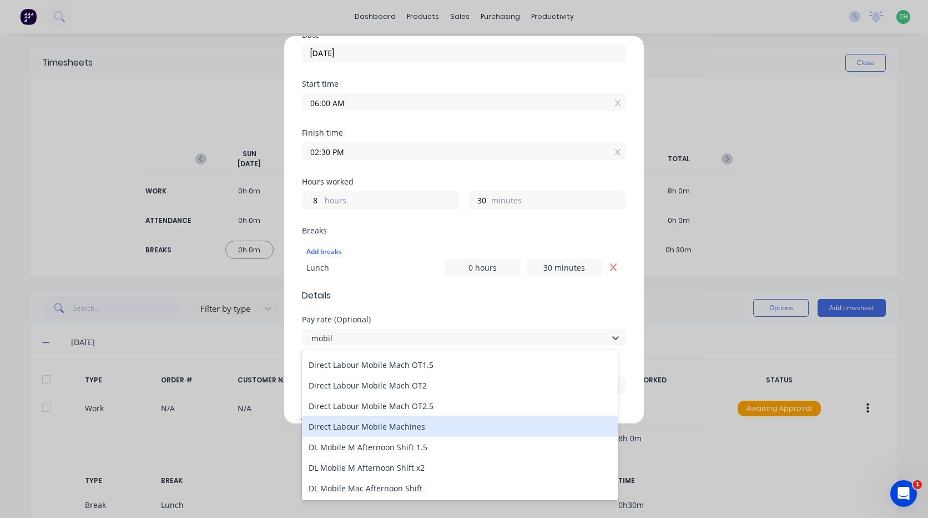
scroll to position [60, 0]
click at [396, 428] on div "Direct Labour Mobile Machines" at bounding box center [460, 425] width 316 height 21
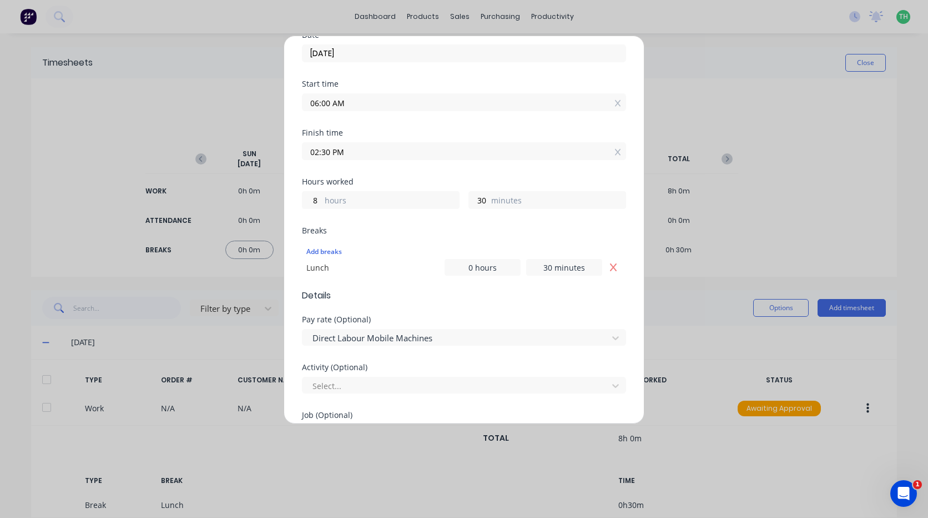
click at [347, 376] on div "Select..." at bounding box center [464, 383] width 324 height 19
click at [350, 379] on div at bounding box center [457, 386] width 291 height 14
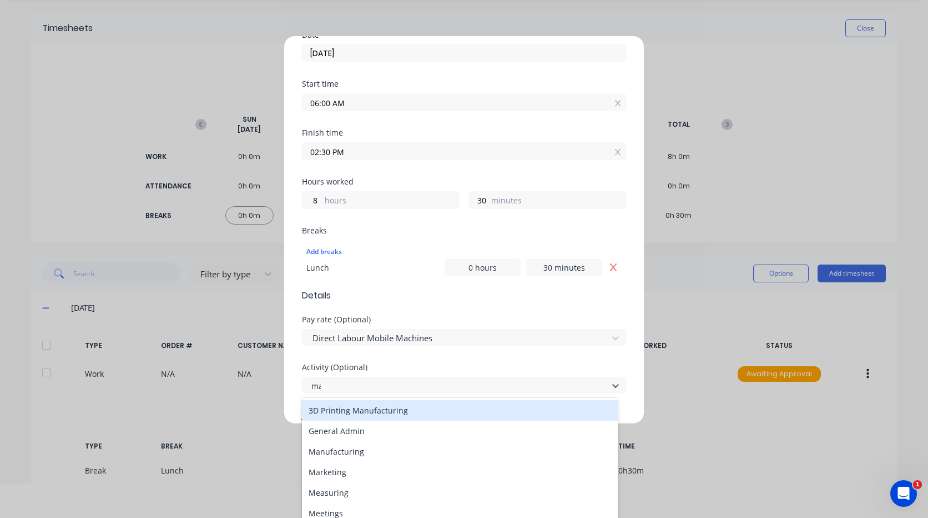
scroll to position [0, 0]
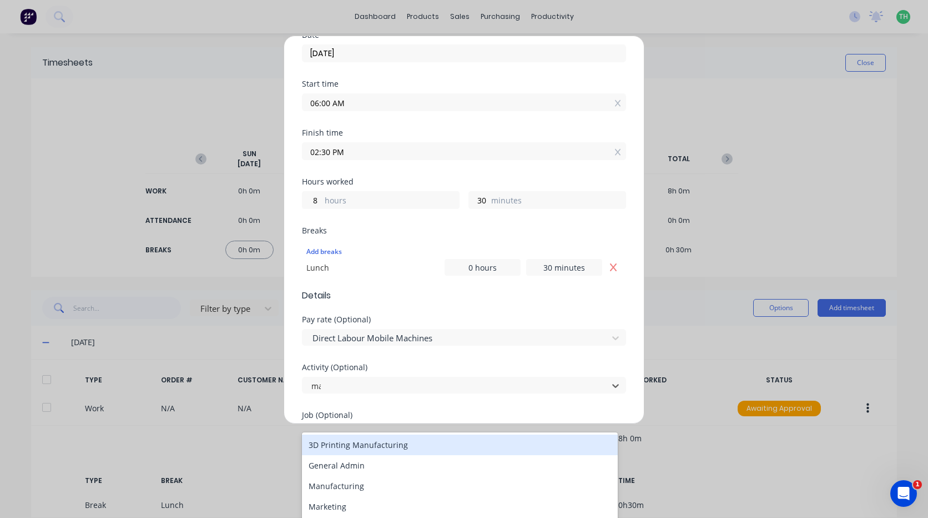
type input "man"
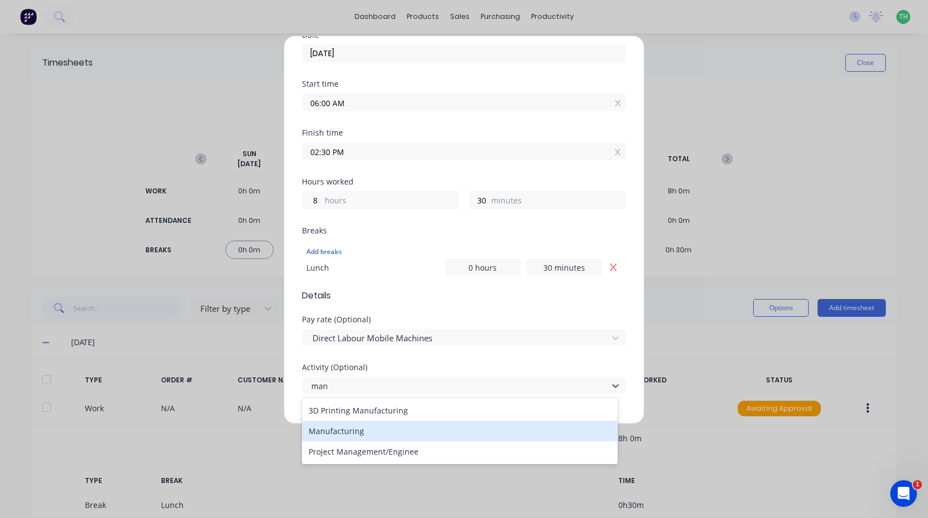
click at [357, 432] on div "Manufacturing" at bounding box center [460, 430] width 316 height 21
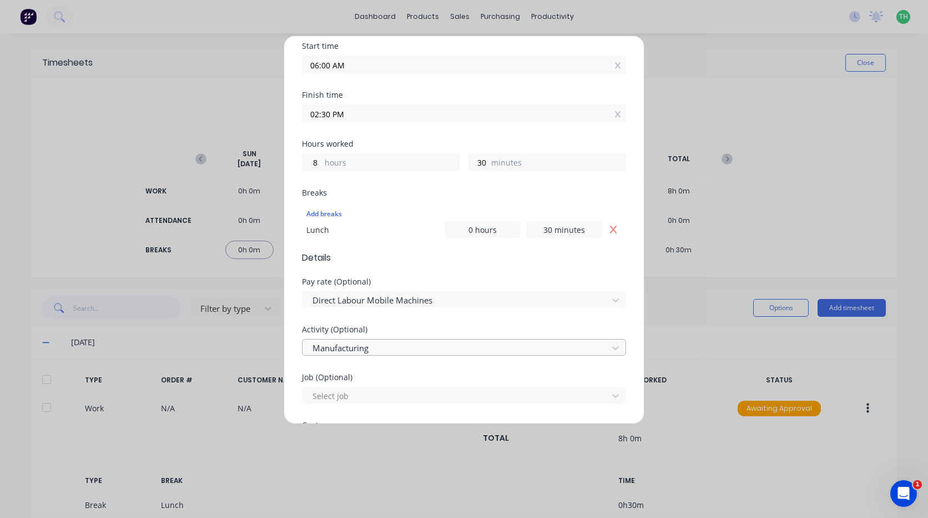
scroll to position [278, 0]
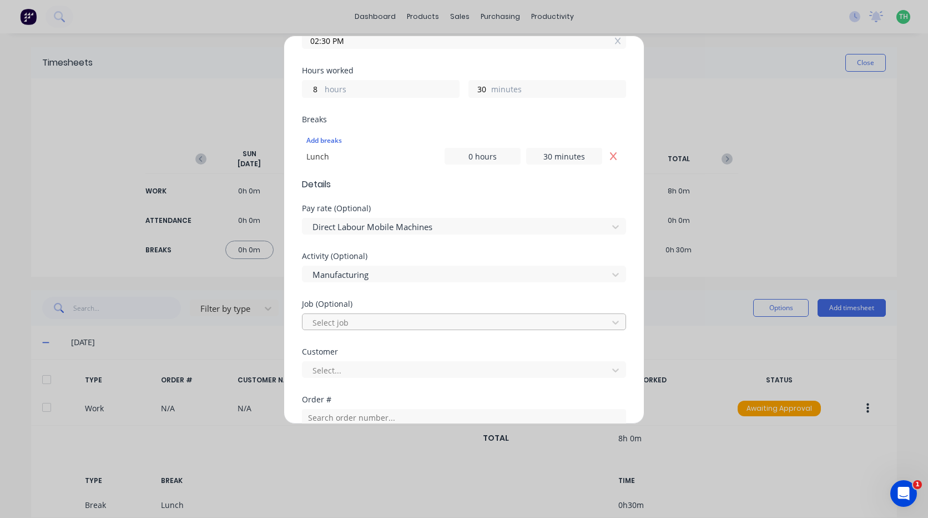
click at [365, 319] on div at bounding box center [457, 322] width 291 height 14
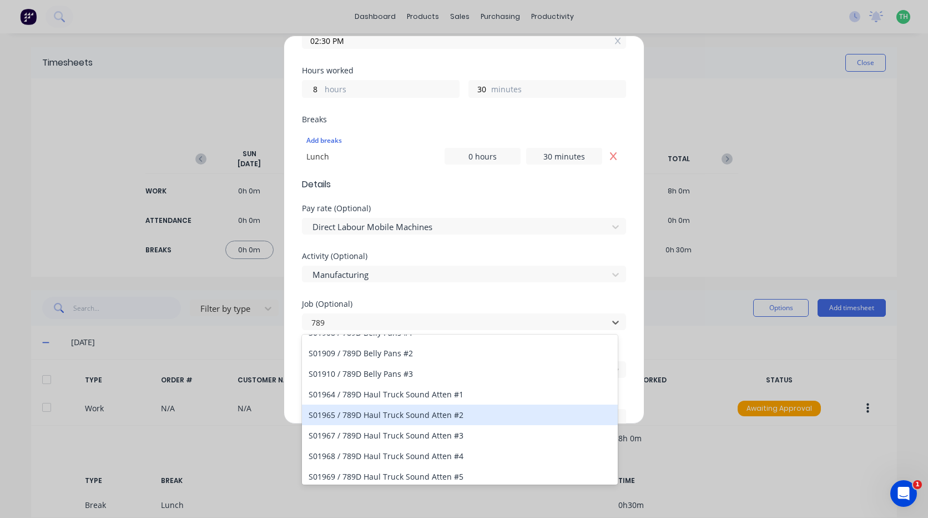
type input "789c"
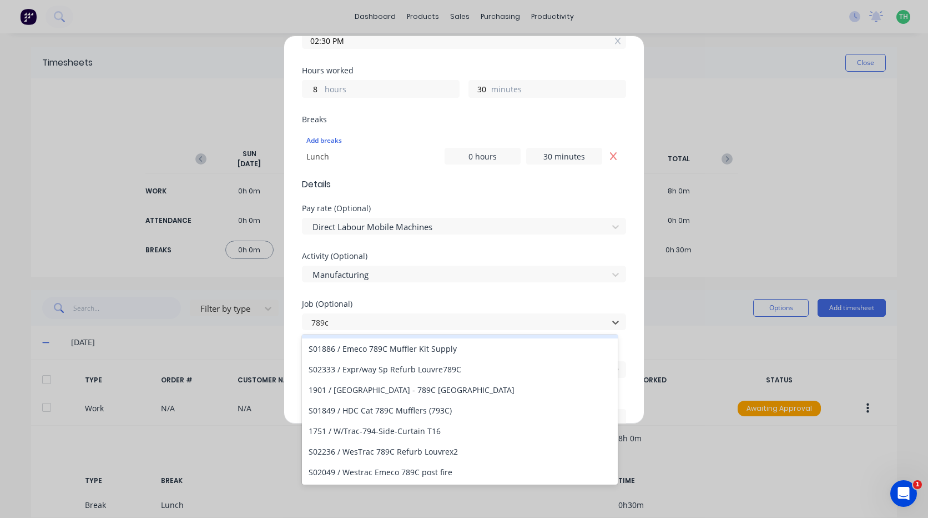
scroll to position [19, 0]
click at [463, 450] on div "S02236 / WesTrac 789C Refurb Louvrex2" at bounding box center [460, 451] width 316 height 21
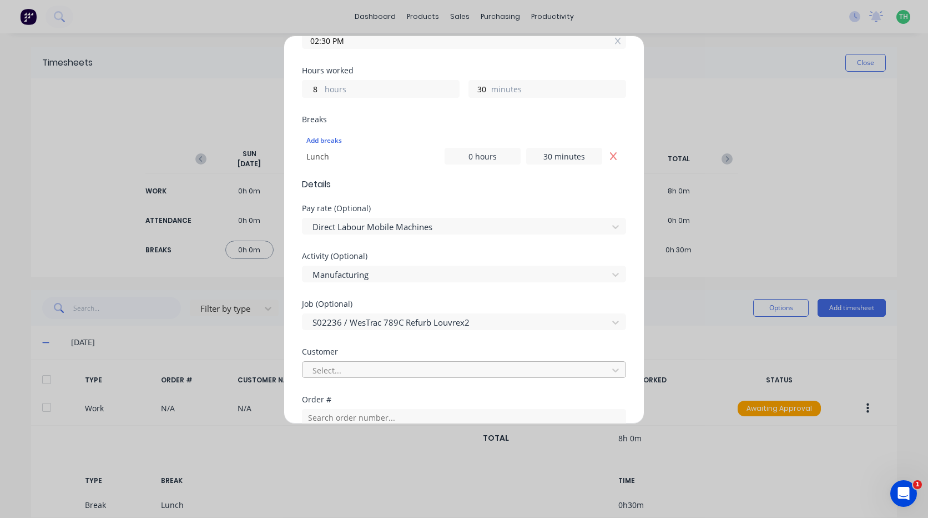
click at [442, 362] on div "Select..." at bounding box center [457, 370] width 298 height 17
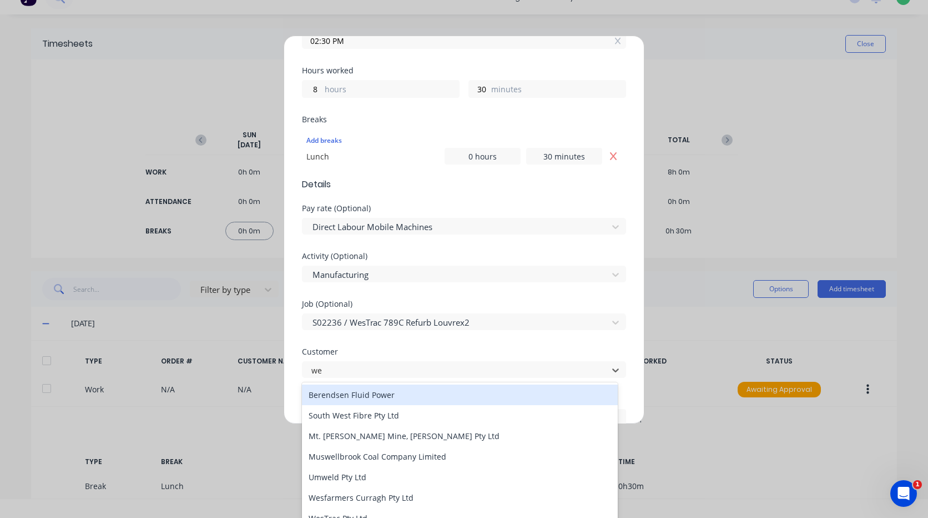
type input "wes"
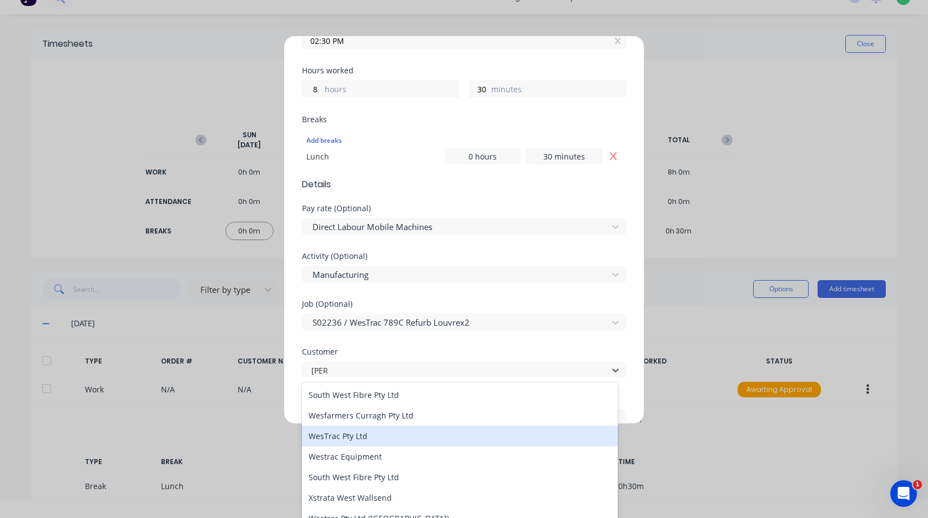
click at [369, 431] on div "WesTrac Pty Ltd" at bounding box center [460, 435] width 316 height 21
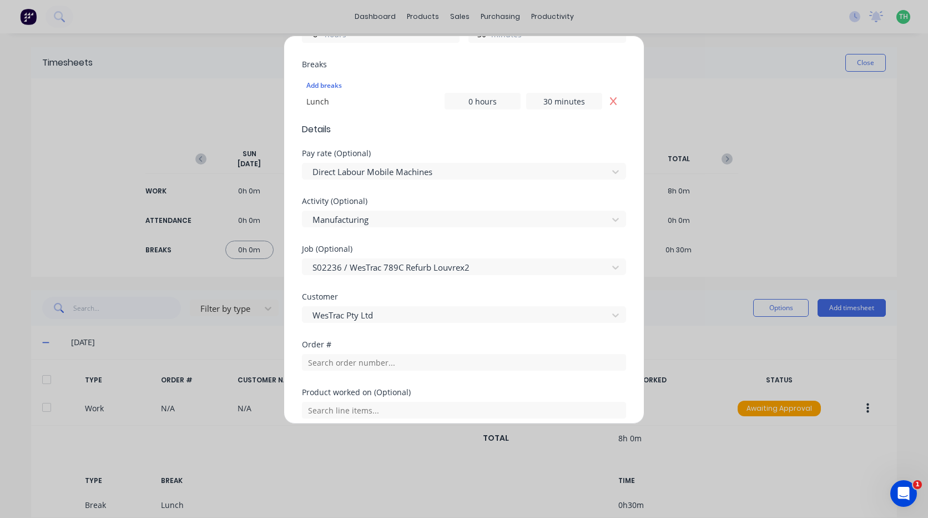
scroll to position [333, 0]
click at [365, 368] on input "text" at bounding box center [464, 361] width 324 height 17
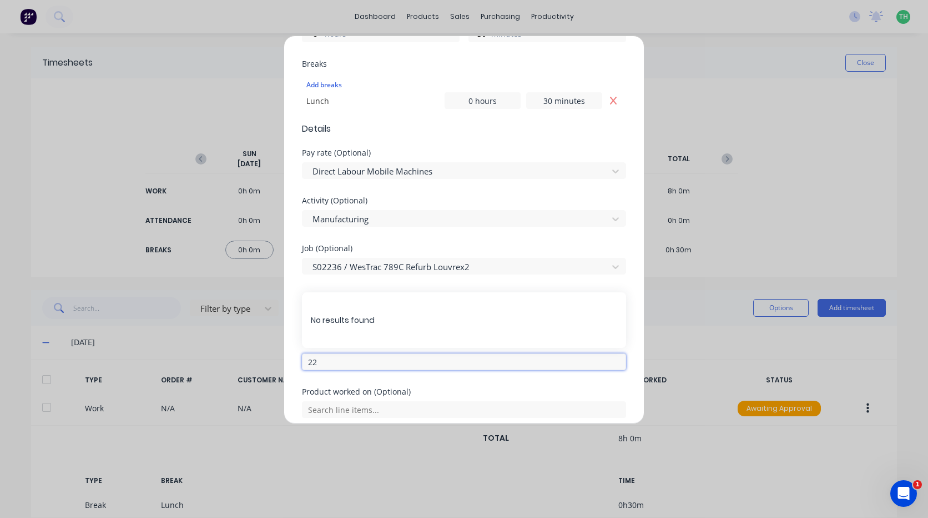
type input "2"
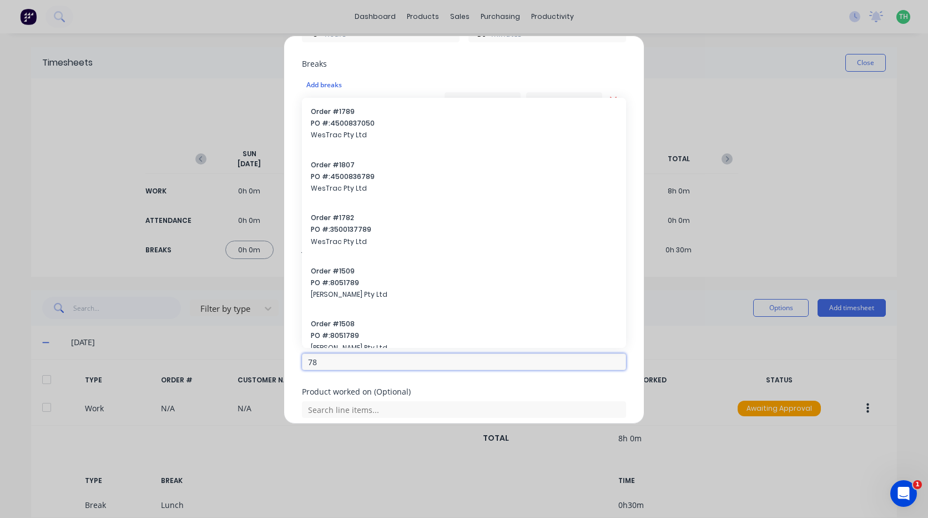
type input "7"
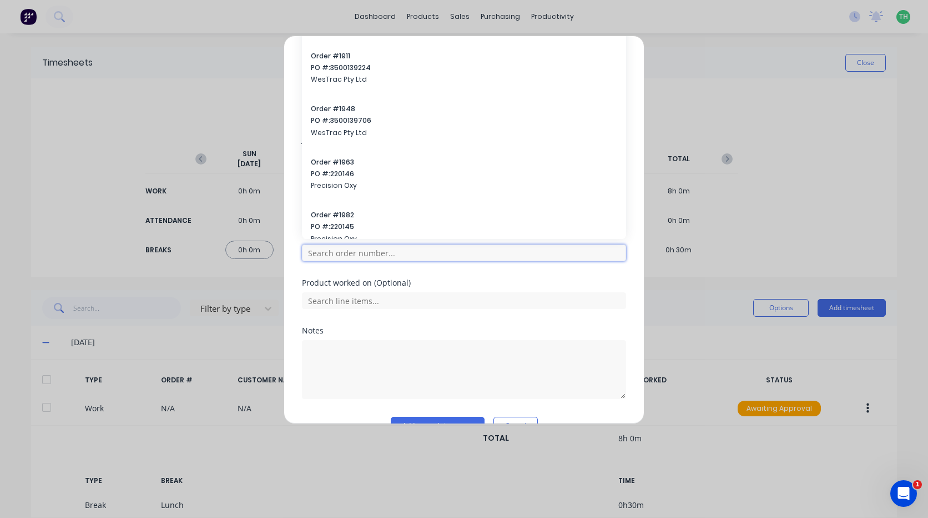
scroll to position [444, 0]
click at [429, 272] on div "Order # Order # 1966 PO #: 996467 Precision Oxy Order # 1911 PO #: 3500139224 W…" at bounding box center [464, 253] width 324 height 48
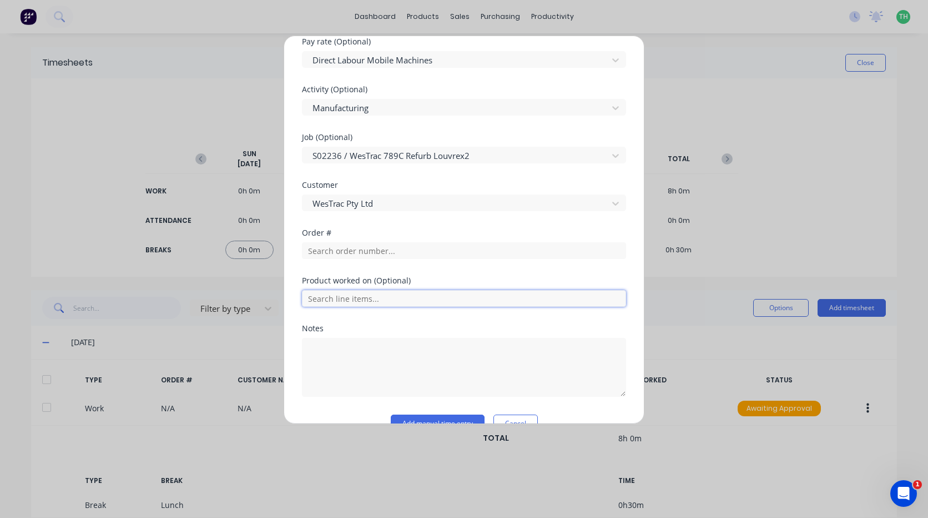
click at [392, 305] on input "text" at bounding box center [464, 298] width 324 height 17
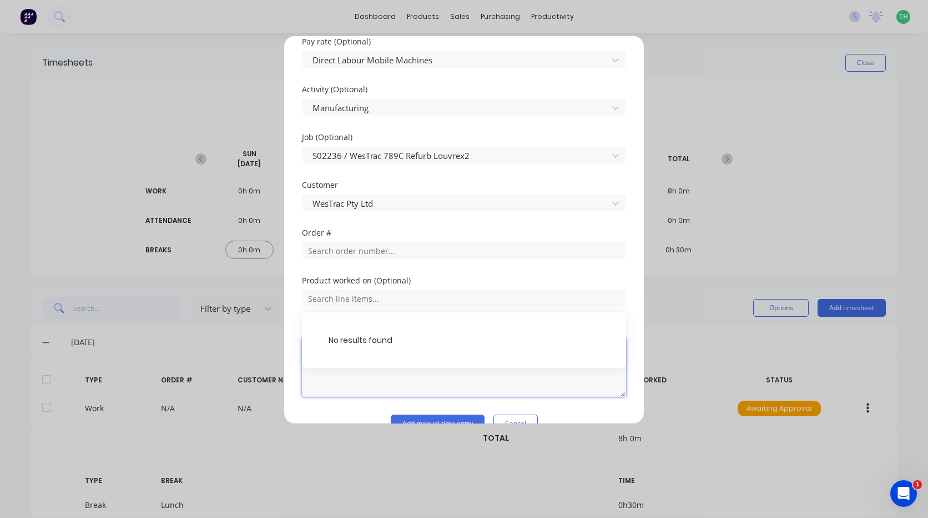
click at [382, 376] on textarea at bounding box center [464, 367] width 324 height 59
type textarea "p"
type textarea "disassembled 789c louvre refurb"
drag, startPoint x: 375, startPoint y: 332, endPoint x: 438, endPoint y: 368, distance: 72.2
click at [438, 368] on textarea "disassembled 789c louvre refurb" at bounding box center [464, 367] width 324 height 59
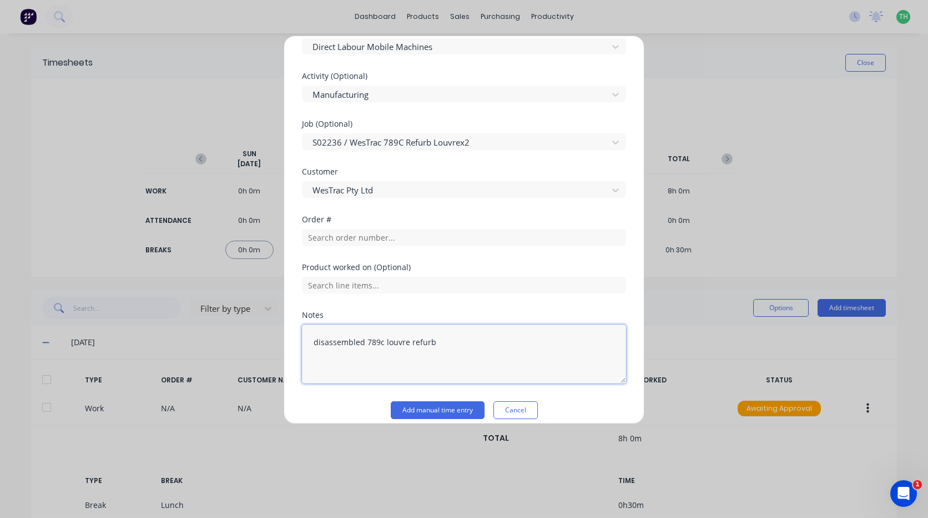
scroll to position [469, 0]
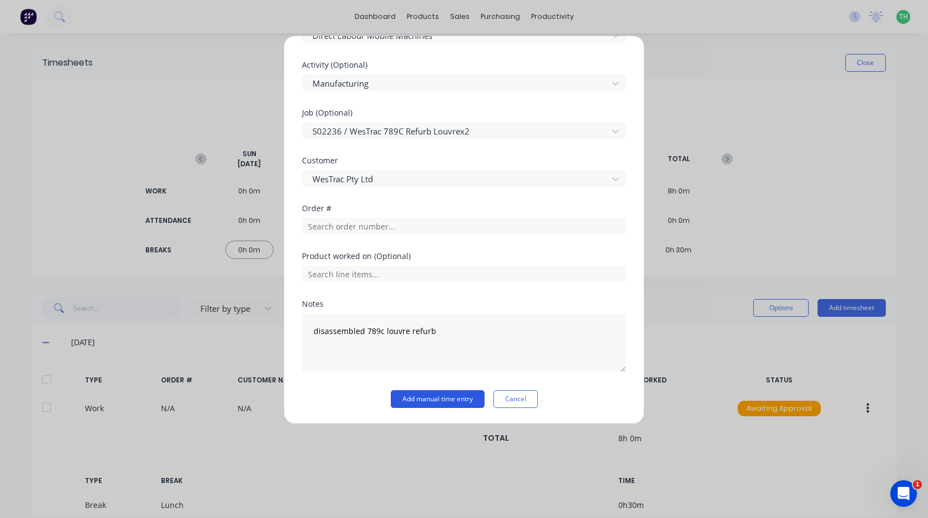
click at [437, 396] on button "Add manual time entry" at bounding box center [438, 399] width 94 height 18
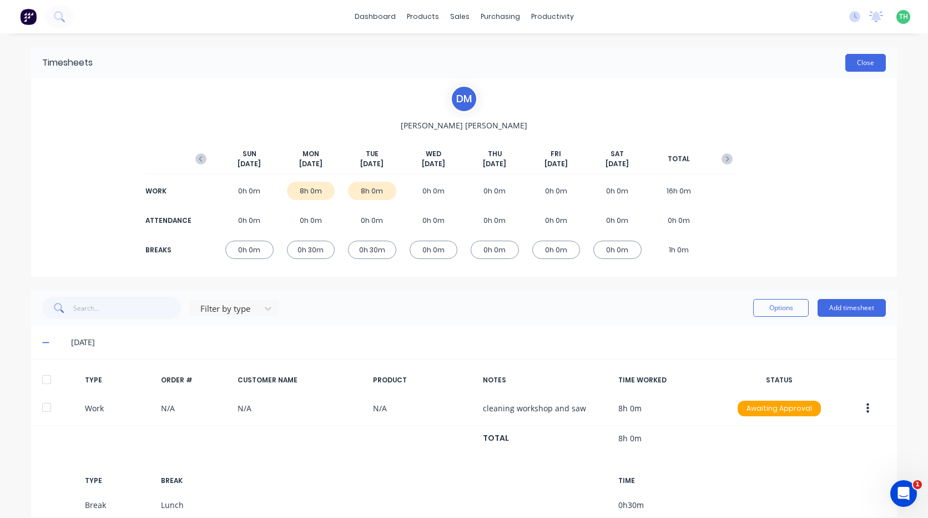
click at [867, 65] on button "Close" at bounding box center [866, 63] width 41 height 18
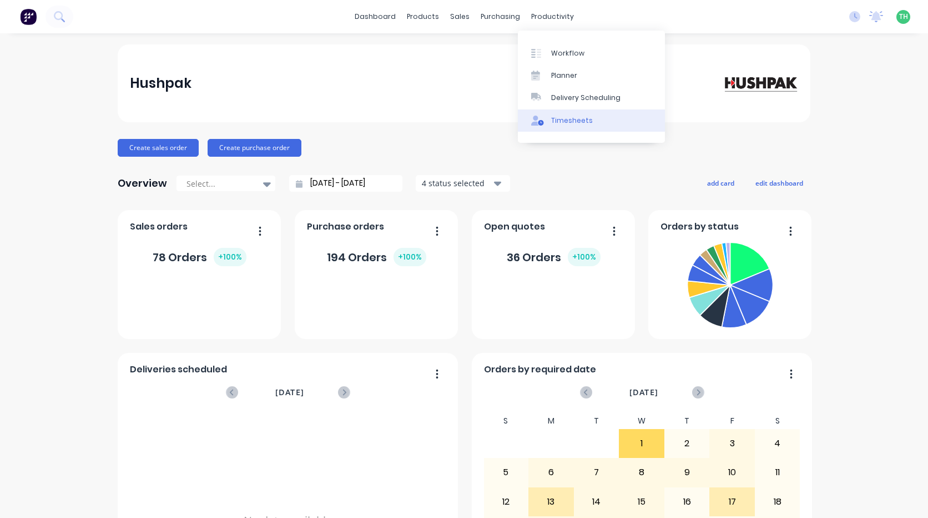
click at [569, 117] on div "Timesheets" at bounding box center [572, 121] width 42 height 10
